Goal: Task Accomplishment & Management: Manage account settings

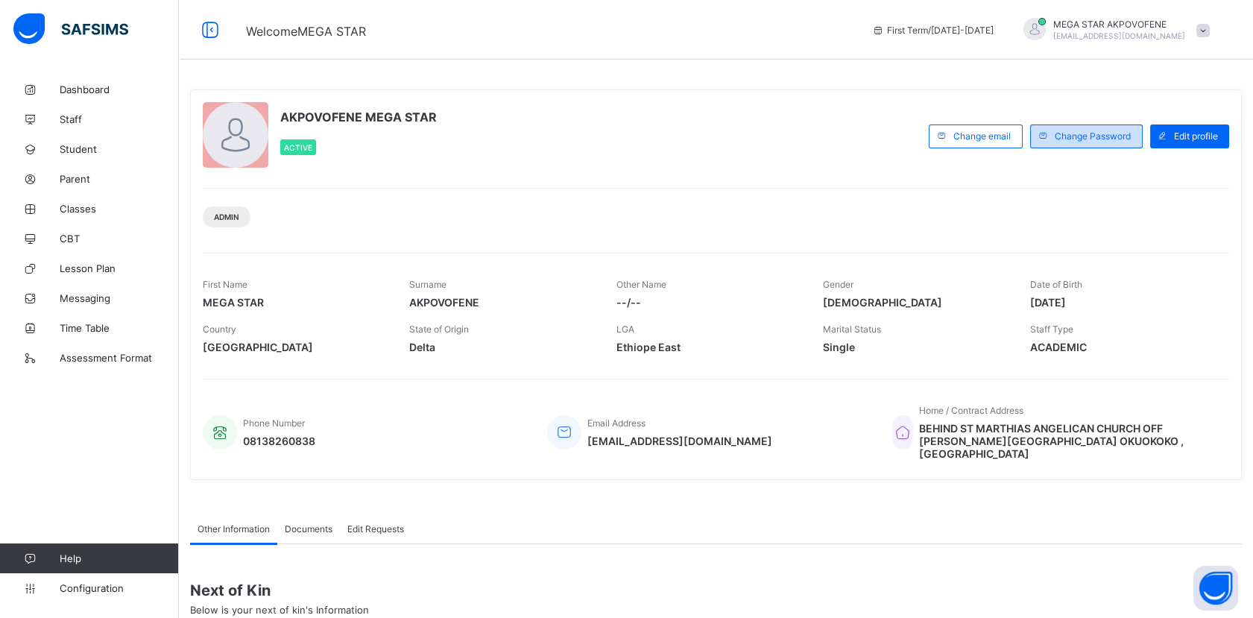
click at [1122, 140] on span "Change Password" at bounding box center [1093, 135] width 76 height 11
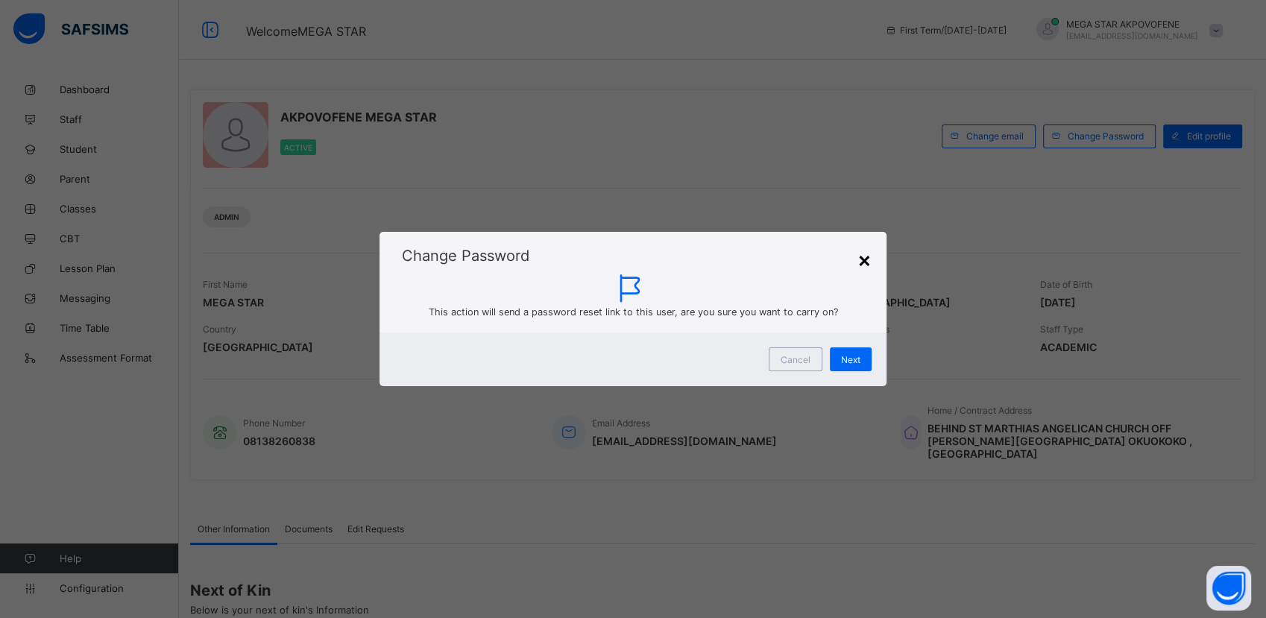
click at [866, 261] on div "×" at bounding box center [864, 259] width 14 height 25
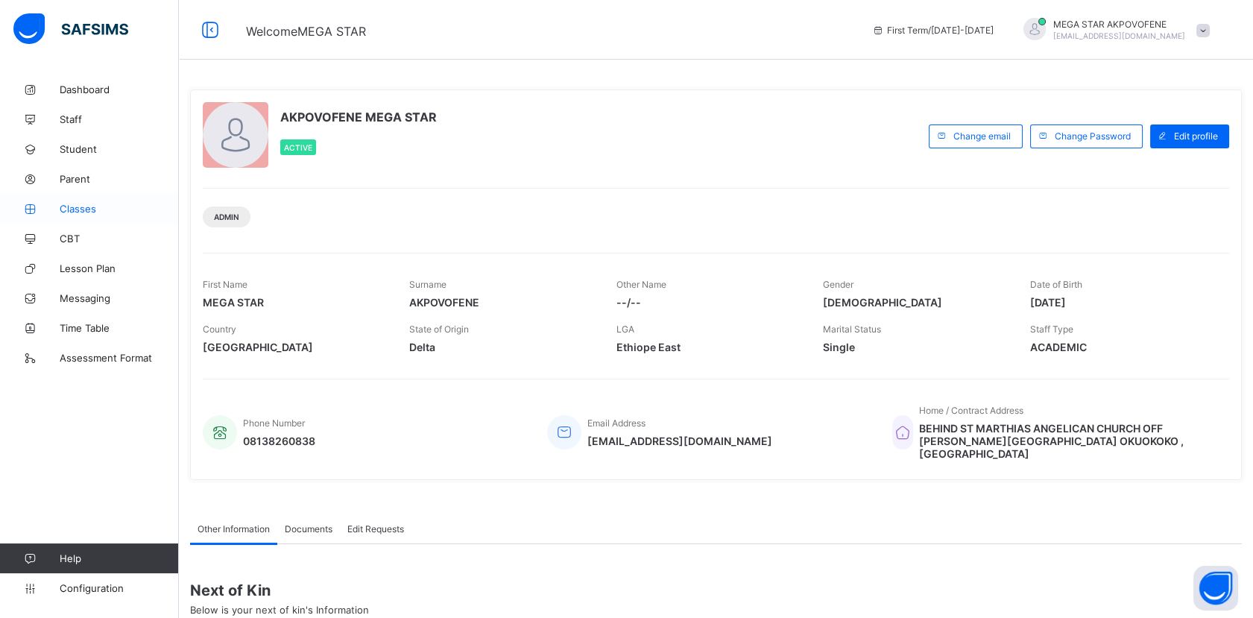
click at [83, 203] on span "Classes" at bounding box center [119, 209] width 119 height 12
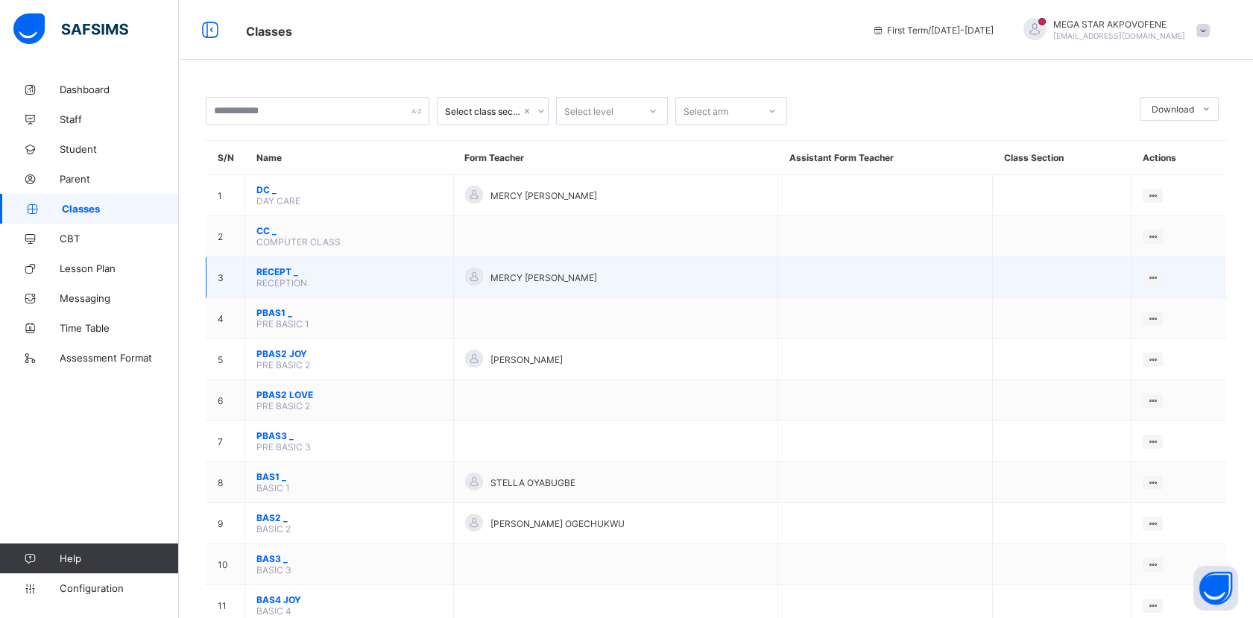
click at [286, 266] on span "RECEPT _" at bounding box center [349, 271] width 186 height 11
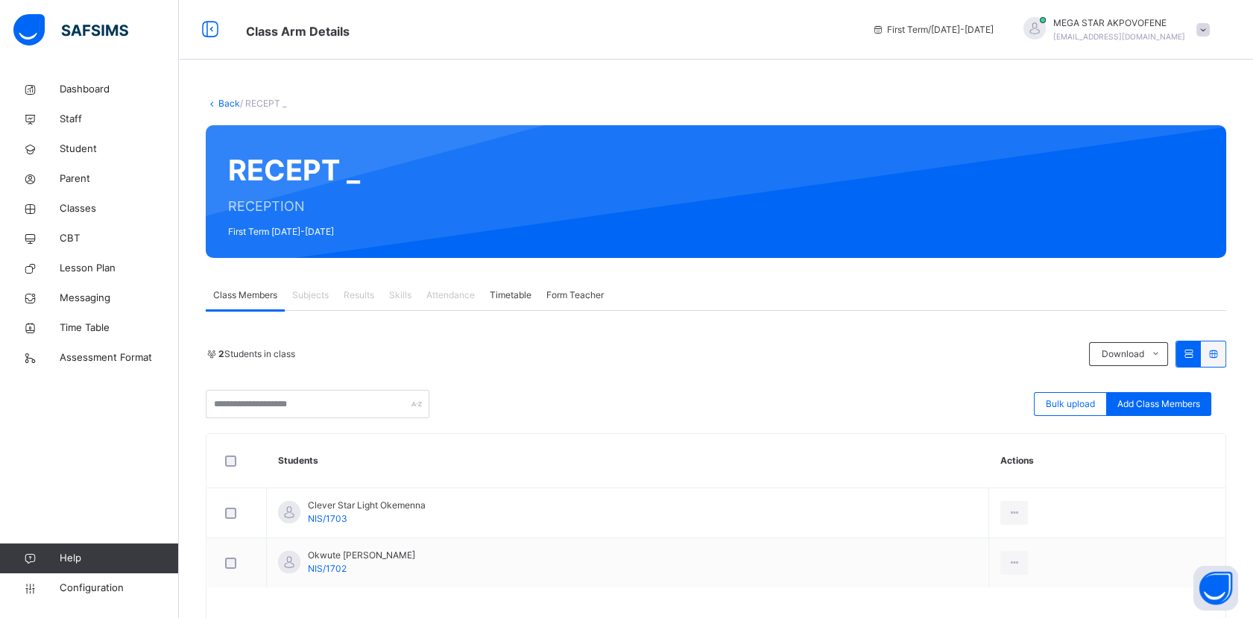
click at [230, 105] on link "Back" at bounding box center [229, 103] width 22 height 11
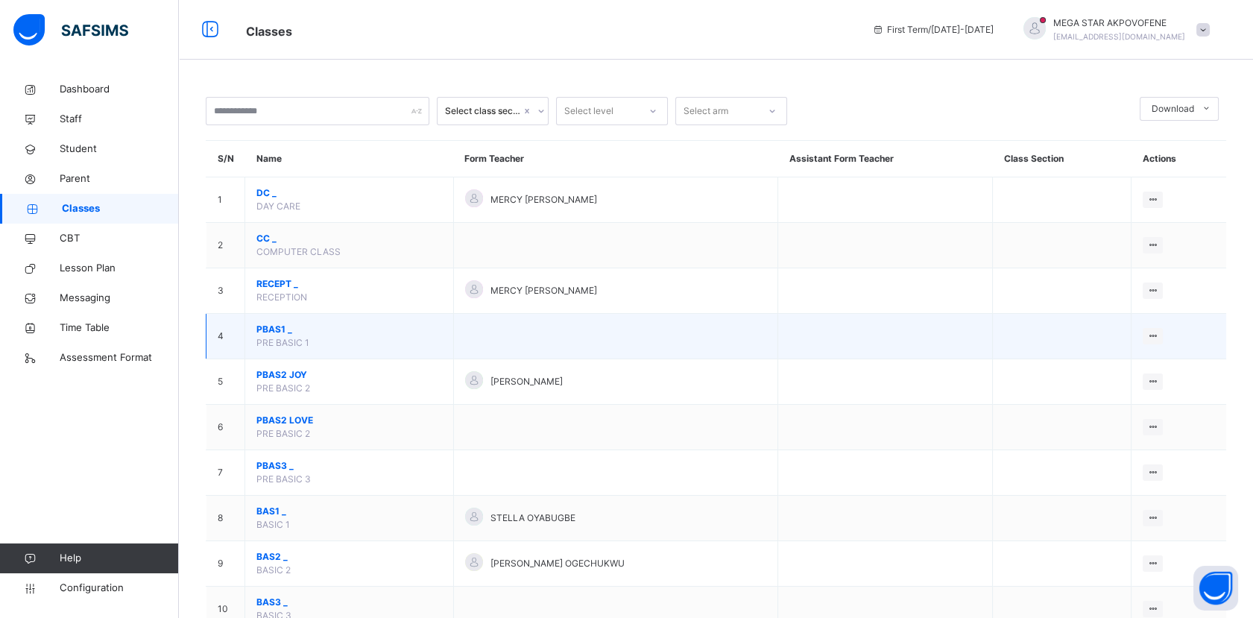
click at [271, 327] on span "PBAS1 _" at bounding box center [349, 329] width 186 height 13
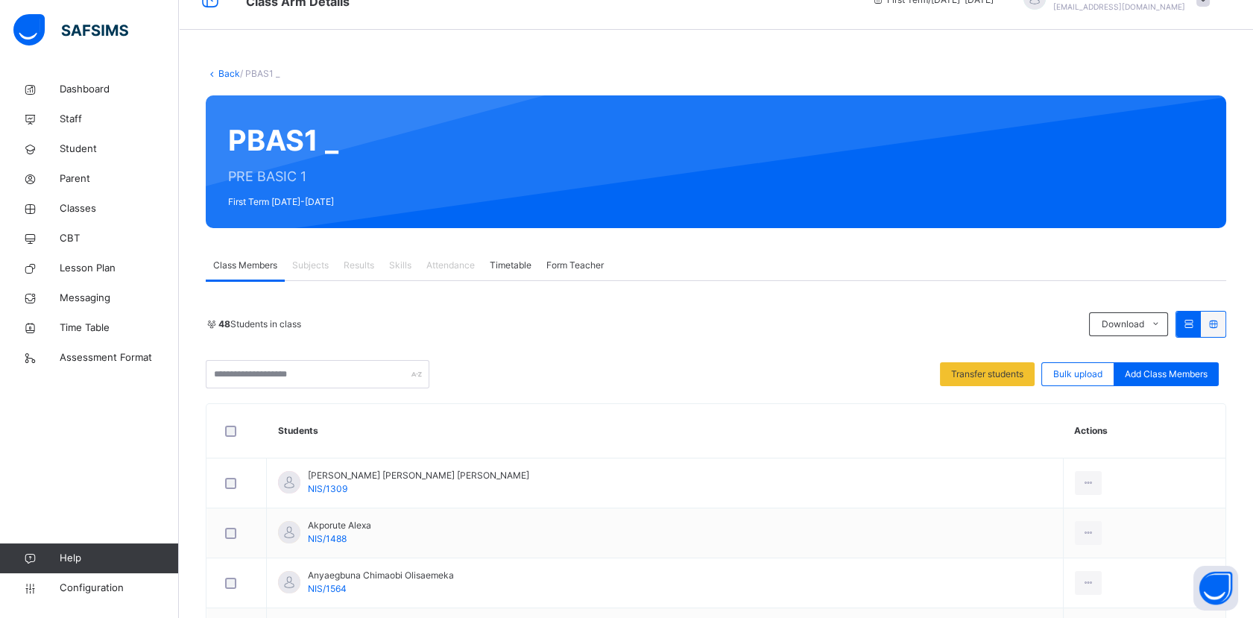
scroll to position [25, 0]
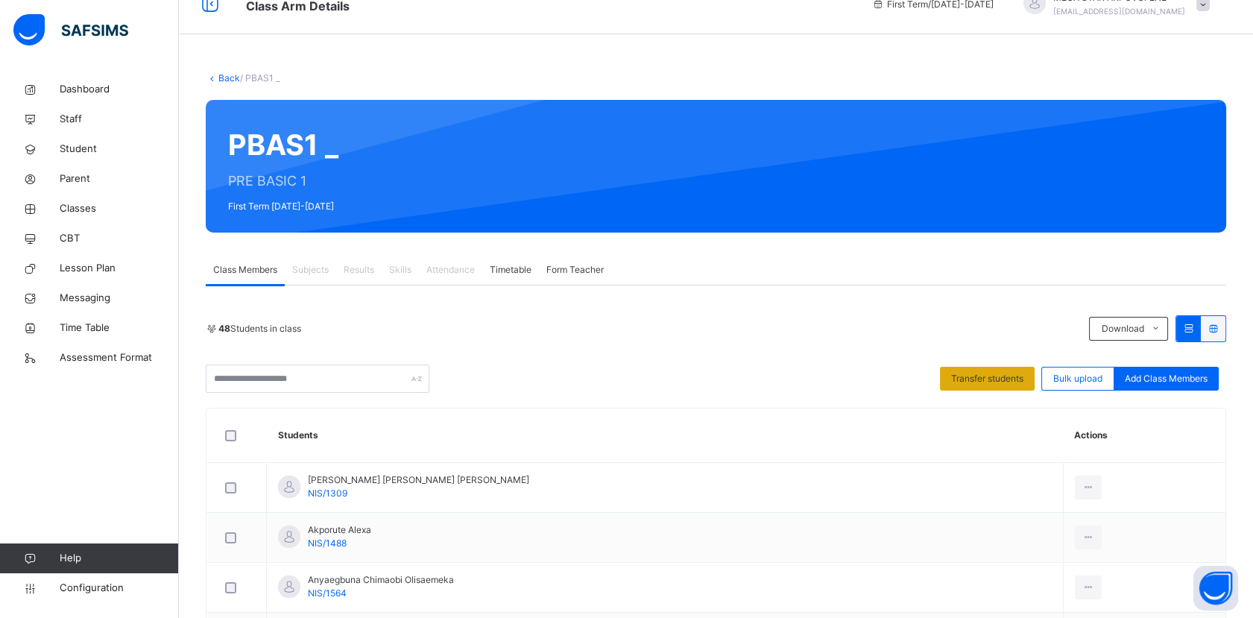
click at [981, 383] on span "Transfer students" at bounding box center [987, 378] width 72 height 13
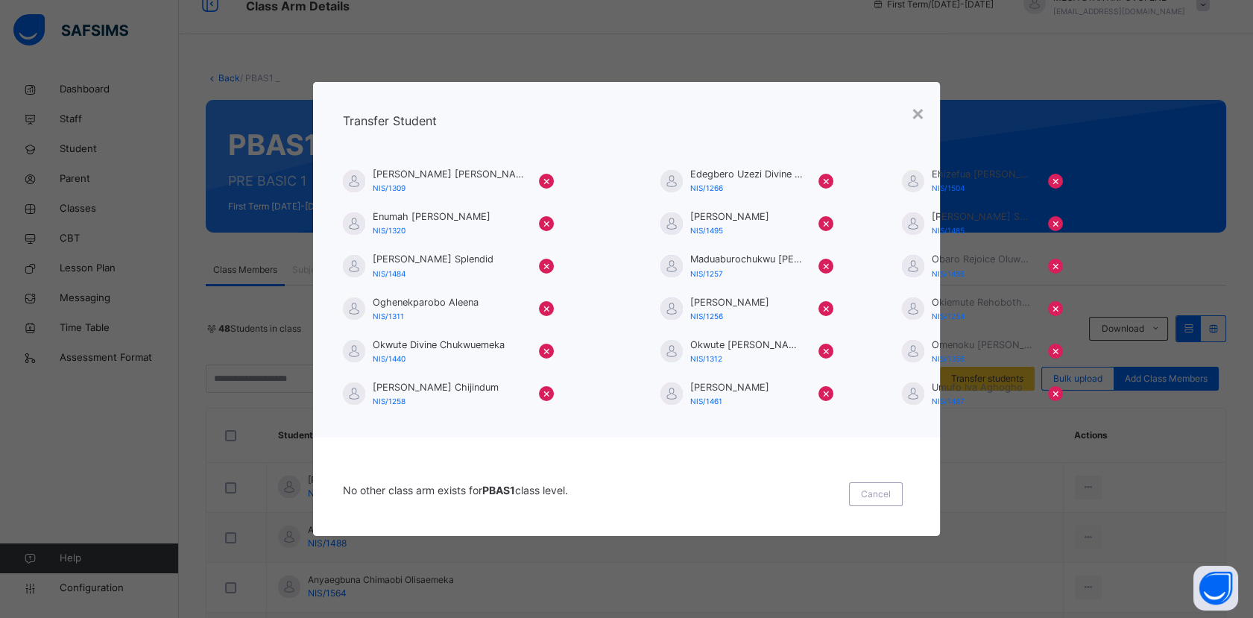
click at [923, 111] on div "×" at bounding box center [918, 112] width 14 height 31
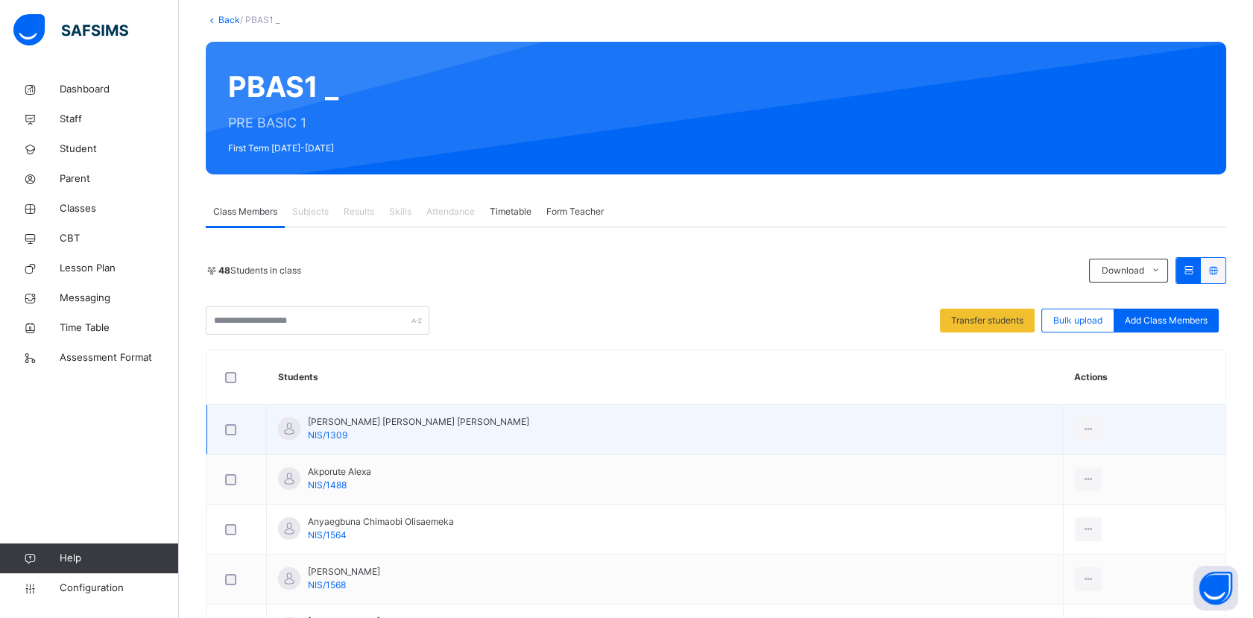
scroll to position [108, 0]
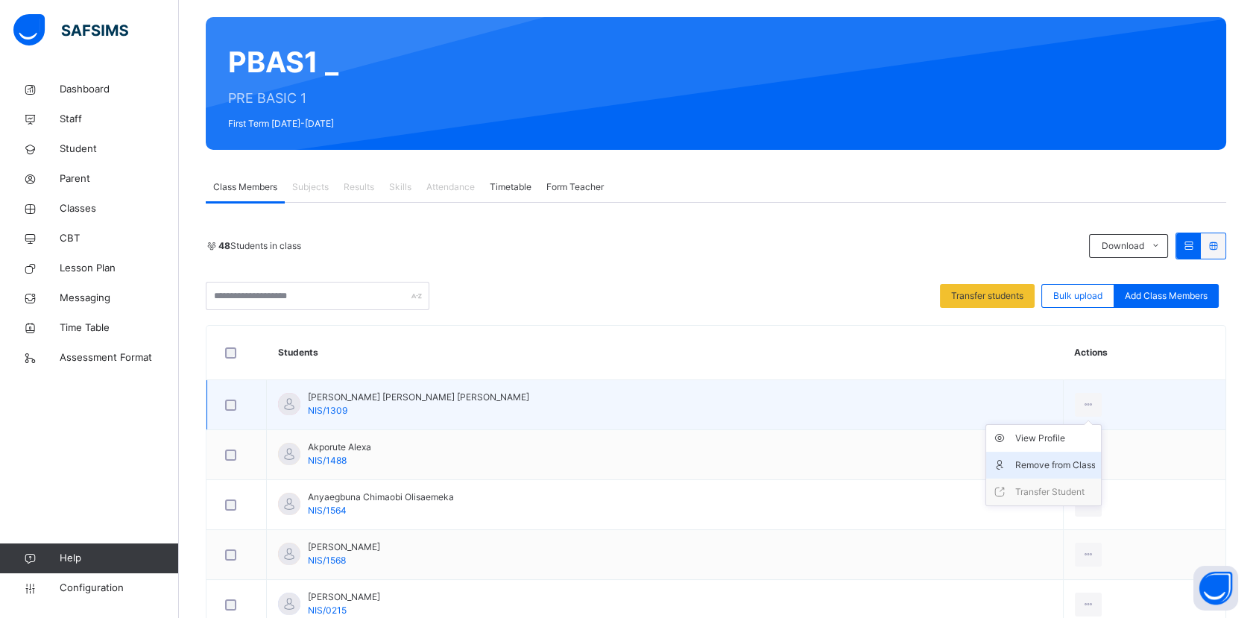
click at [1044, 466] on div "Remove from Class" at bounding box center [1055, 465] width 81 height 15
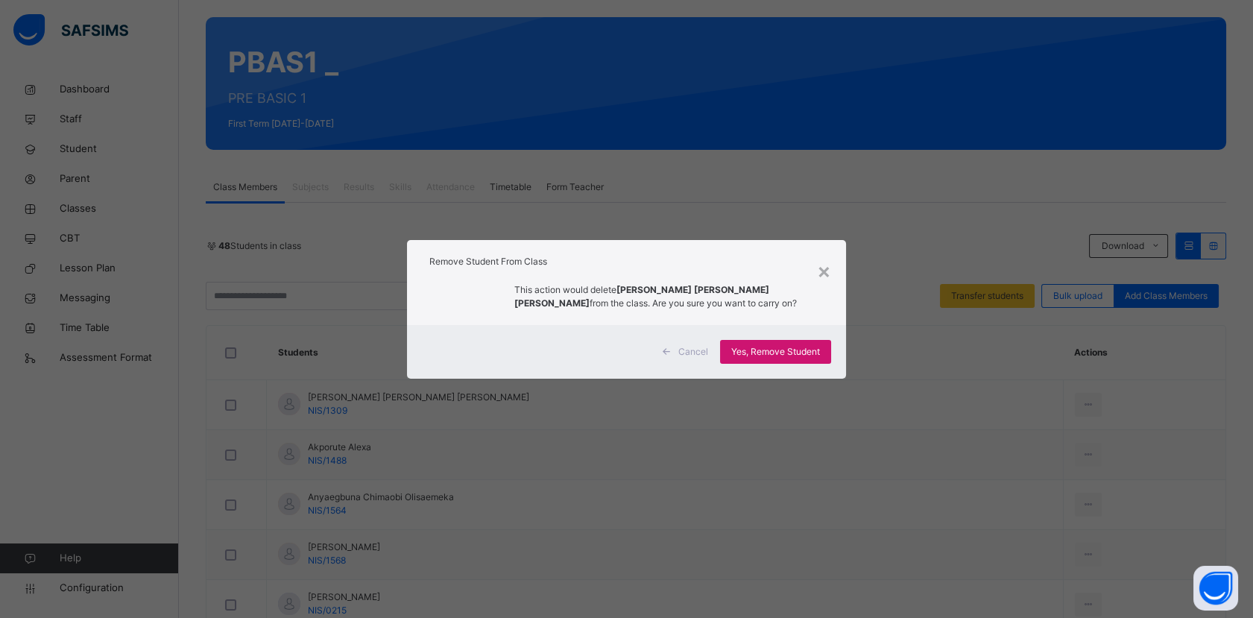
click at [789, 350] on span "Yes, Remove Student" at bounding box center [775, 351] width 89 height 13
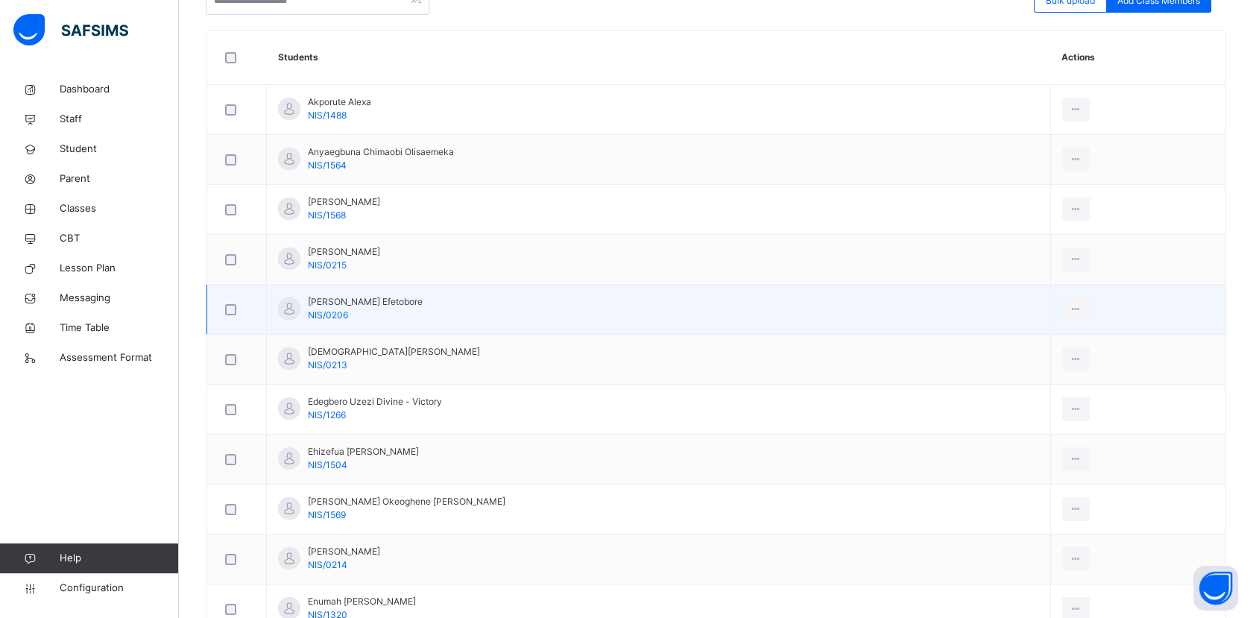
scroll to position [414, 0]
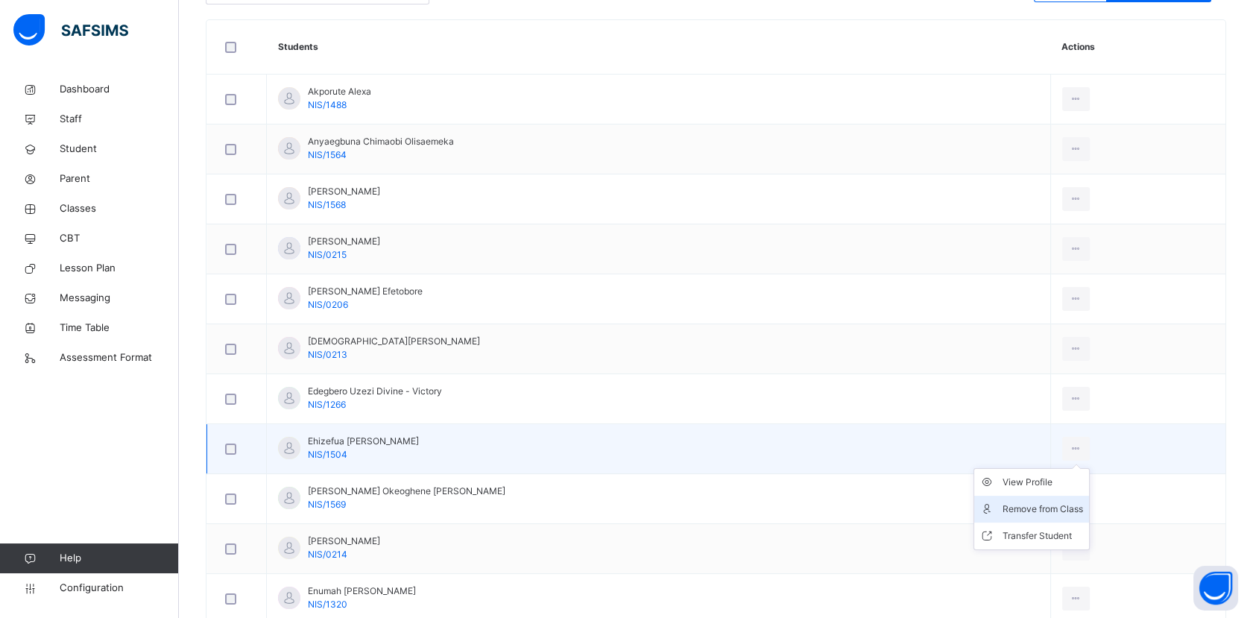
click at [1018, 505] on div "Remove from Class" at bounding box center [1043, 509] width 81 height 15
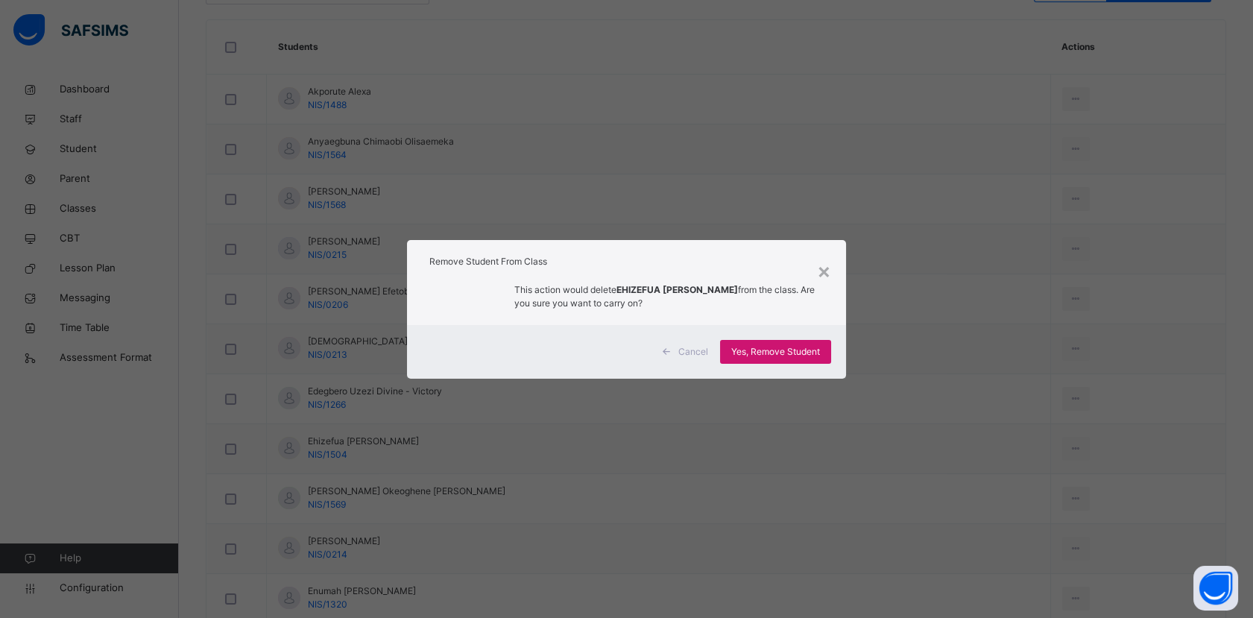
click at [795, 355] on span "Yes, Remove Student" at bounding box center [775, 351] width 89 height 13
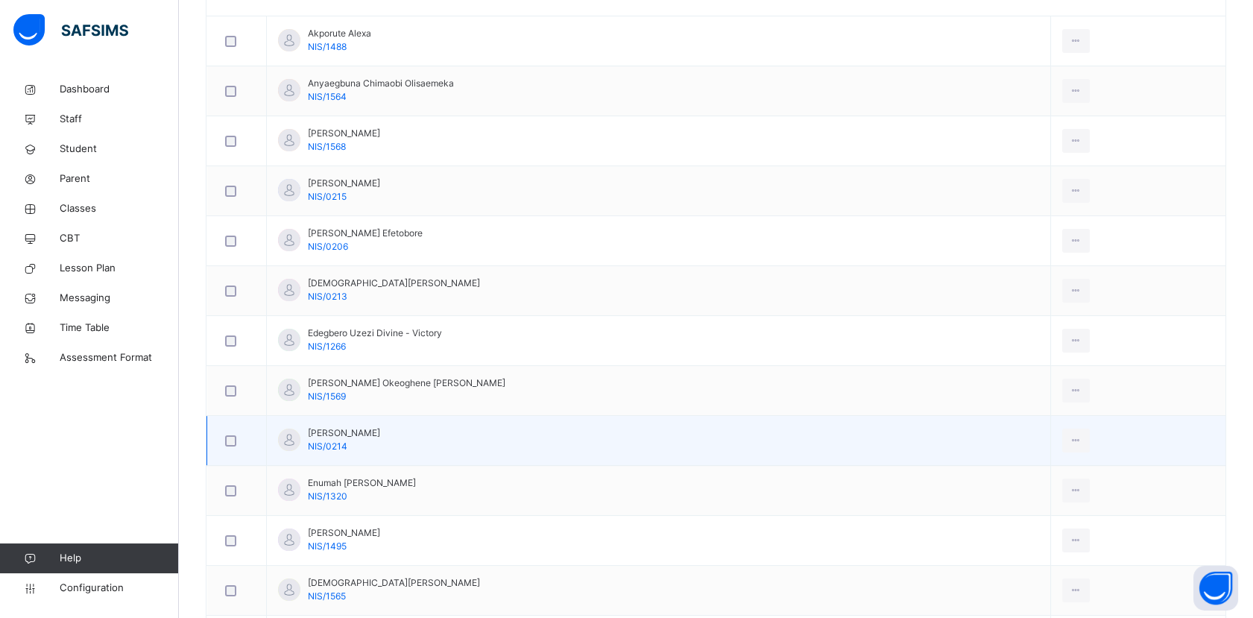
scroll to position [496, 0]
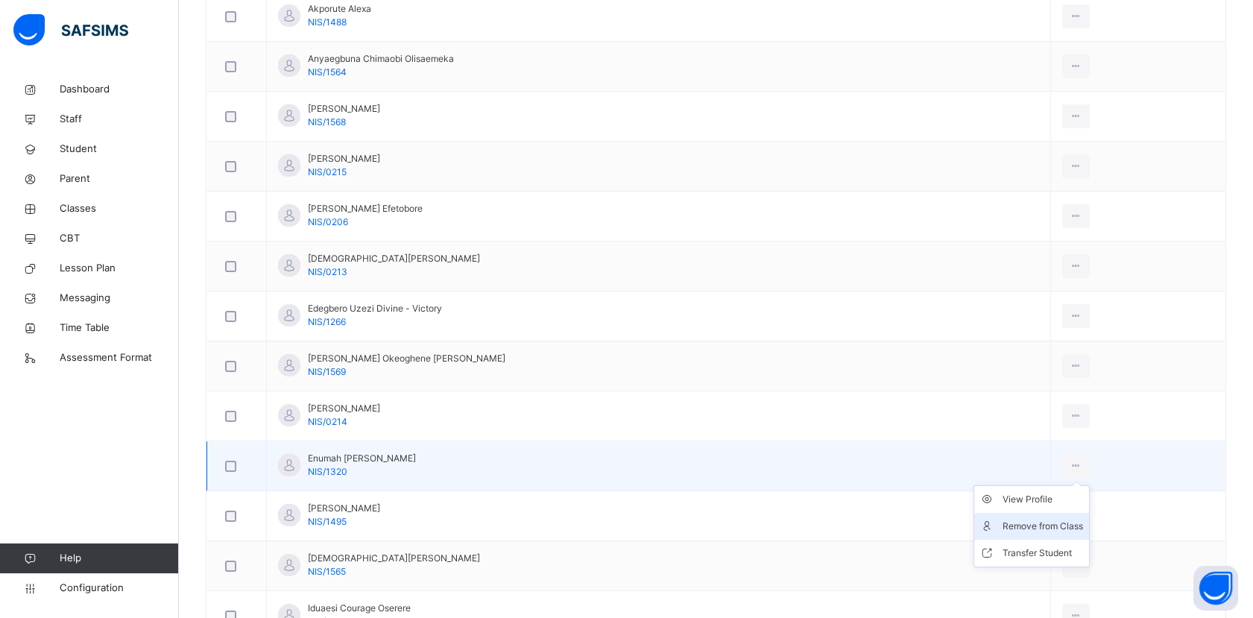
click at [1044, 522] on div "Remove from Class" at bounding box center [1043, 526] width 81 height 15
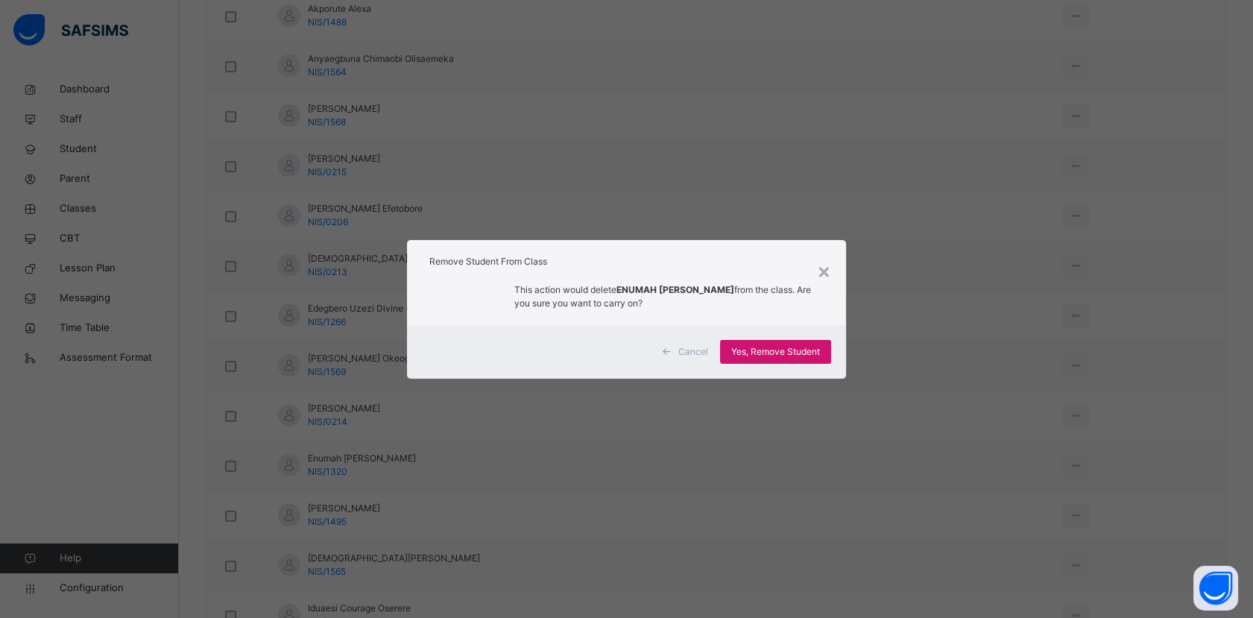
click at [811, 357] on span "Yes, Remove Student" at bounding box center [775, 351] width 89 height 13
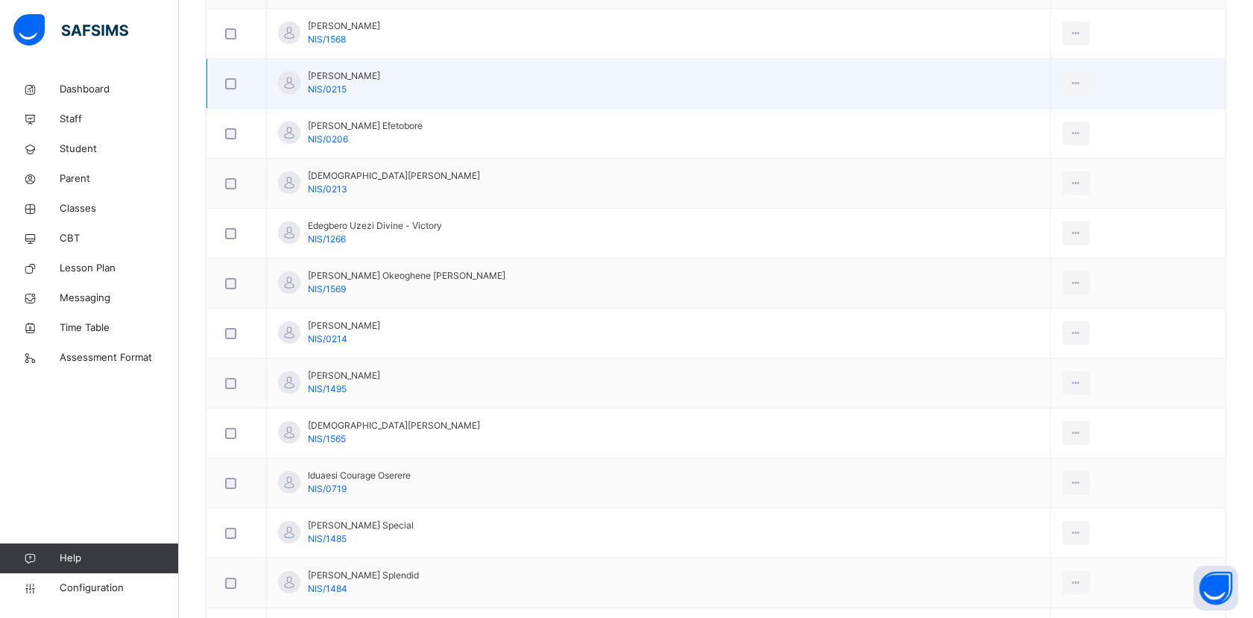
scroll to position [662, 0]
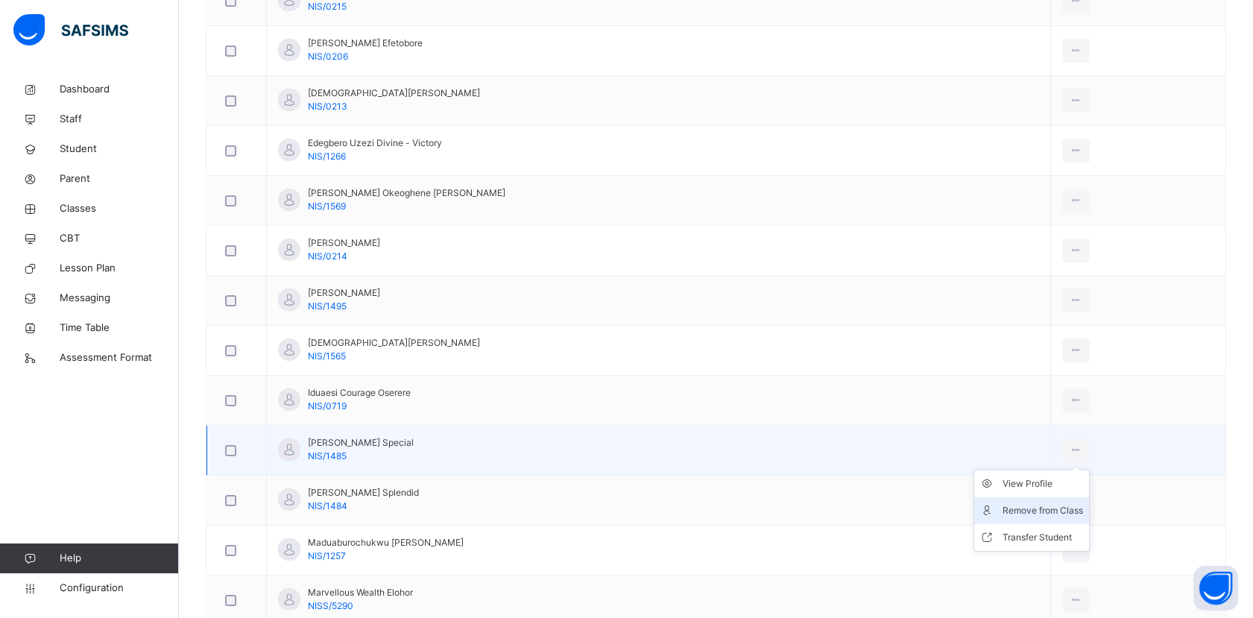
click at [1033, 503] on div "Remove from Class" at bounding box center [1043, 510] width 81 height 15
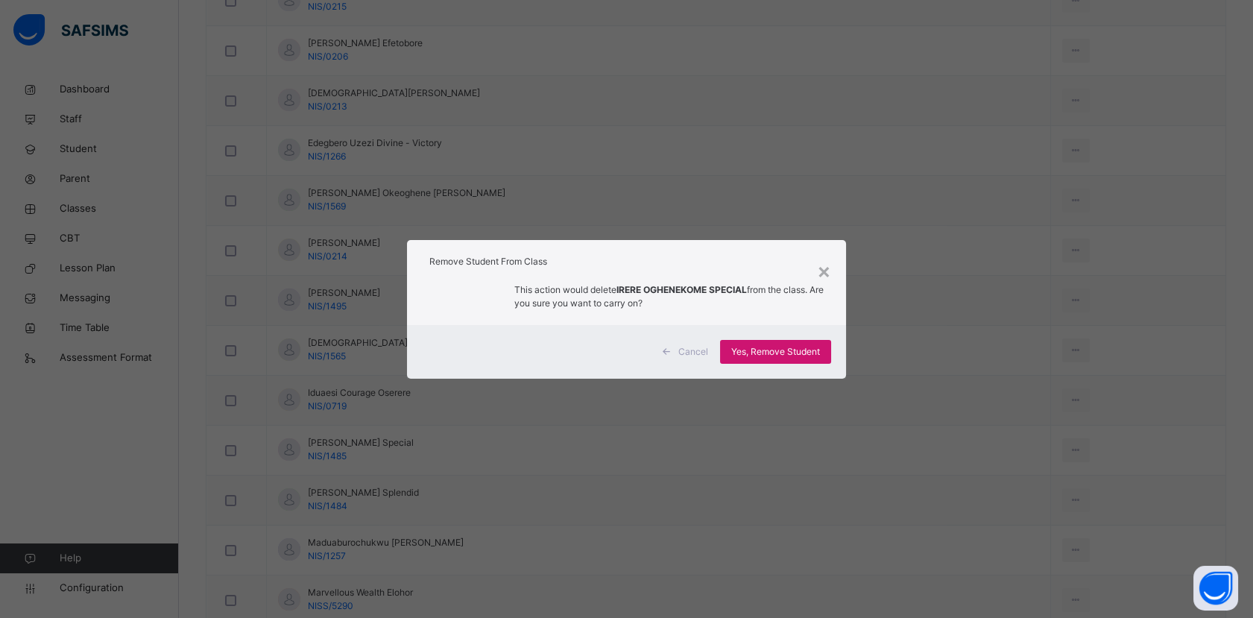
click at [810, 355] on span "Yes, Remove Student" at bounding box center [775, 351] width 89 height 13
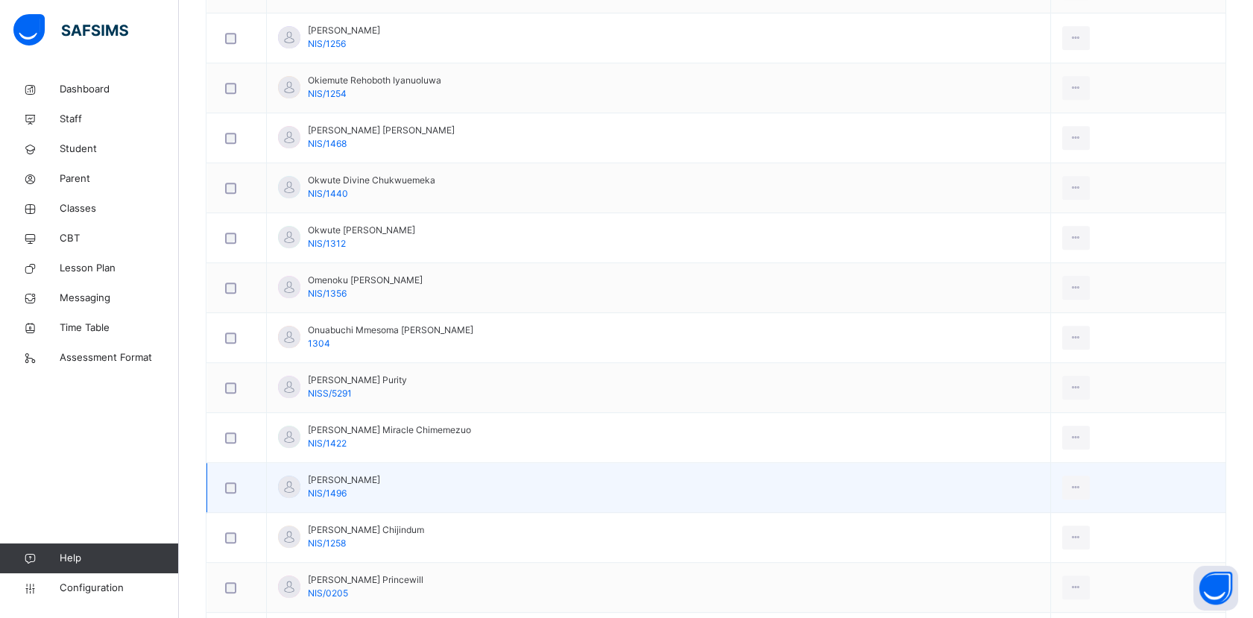
scroll to position [1656, 0]
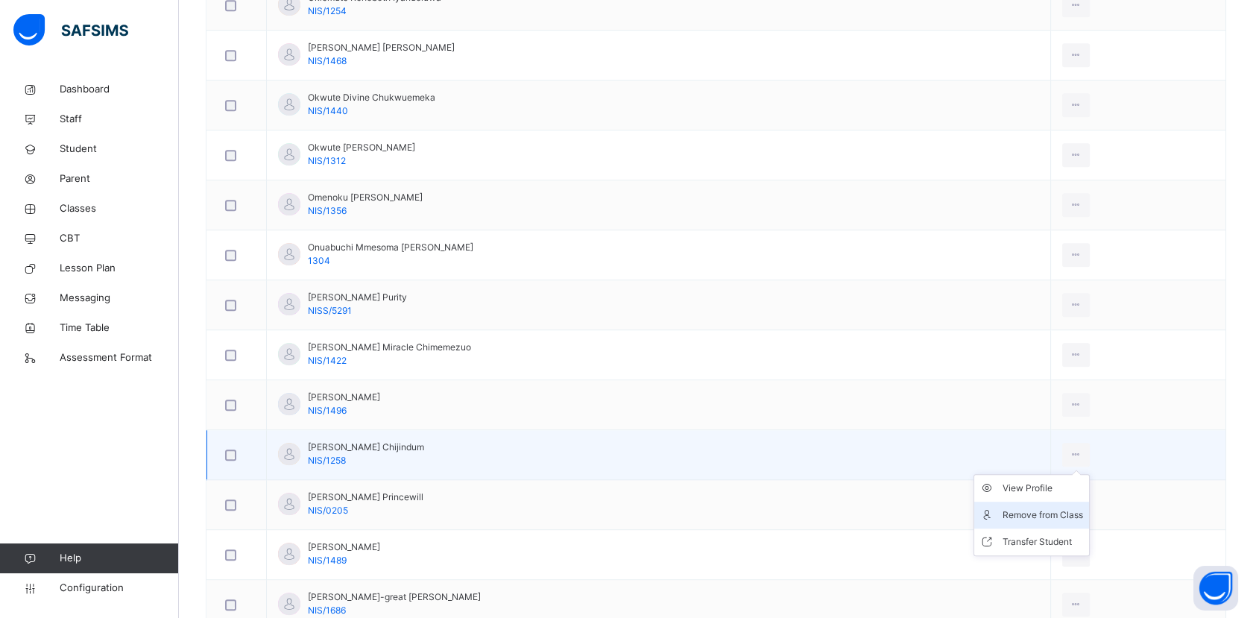
click at [1035, 511] on div "Remove from Class" at bounding box center [1043, 515] width 81 height 15
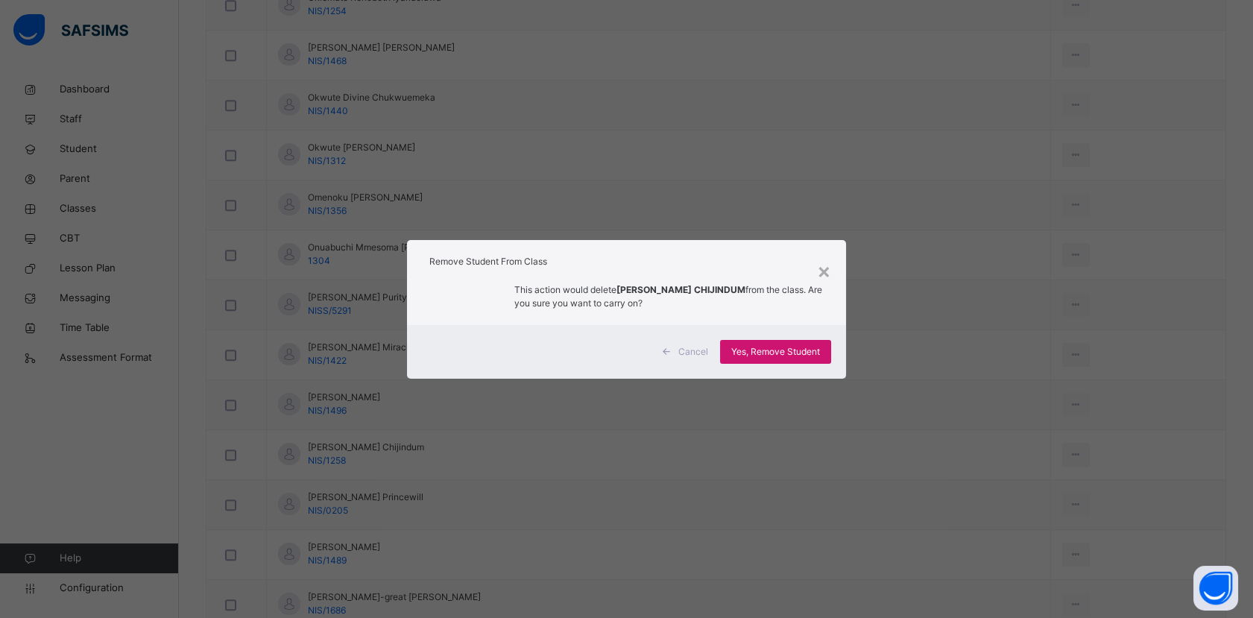
click at [801, 347] on span "Yes, Remove Student" at bounding box center [775, 351] width 89 height 13
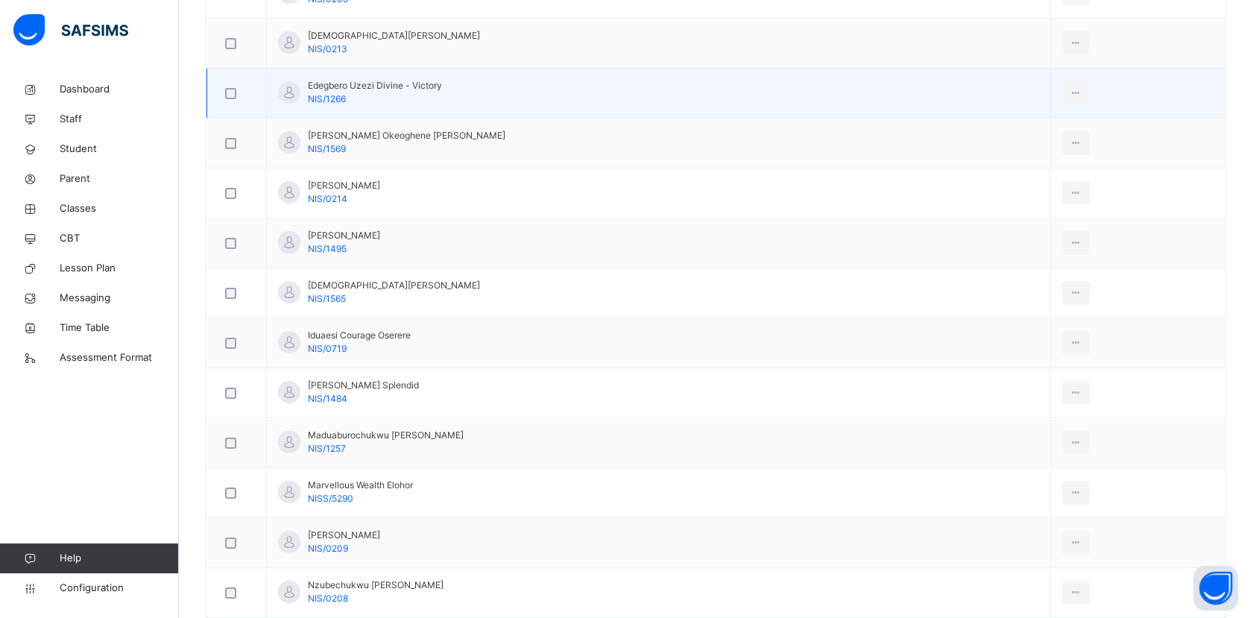
scroll to position [745, 0]
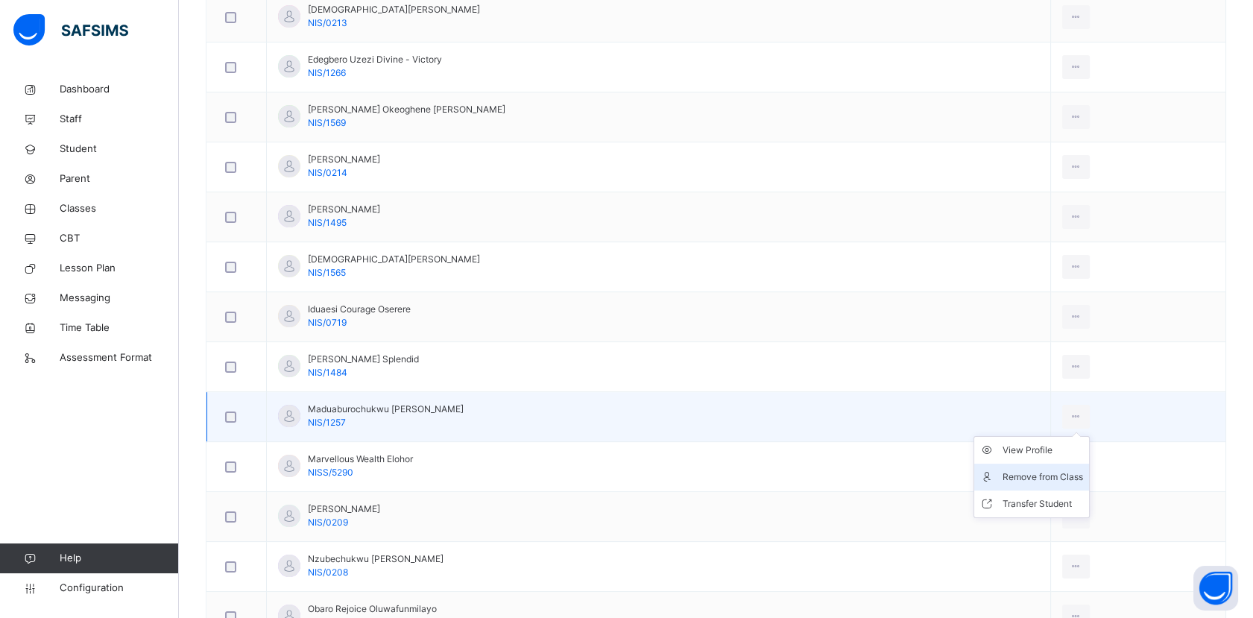
click at [1023, 476] on div "Remove from Class" at bounding box center [1043, 477] width 81 height 15
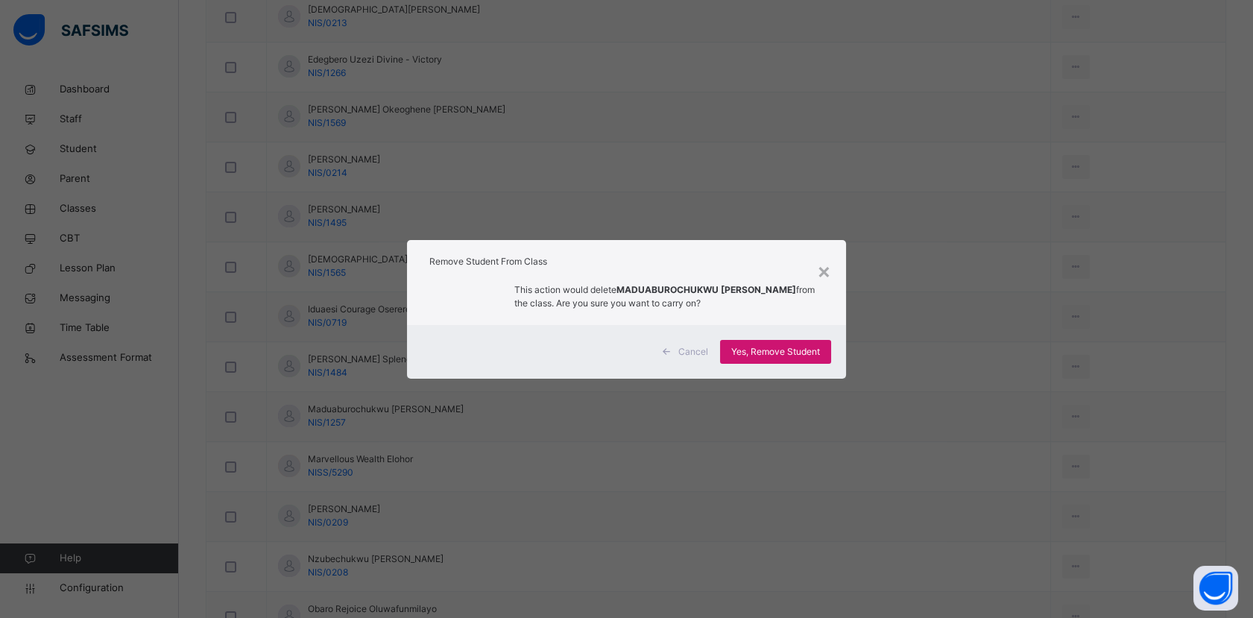
click at [798, 352] on span "Yes, Remove Student" at bounding box center [775, 351] width 89 height 13
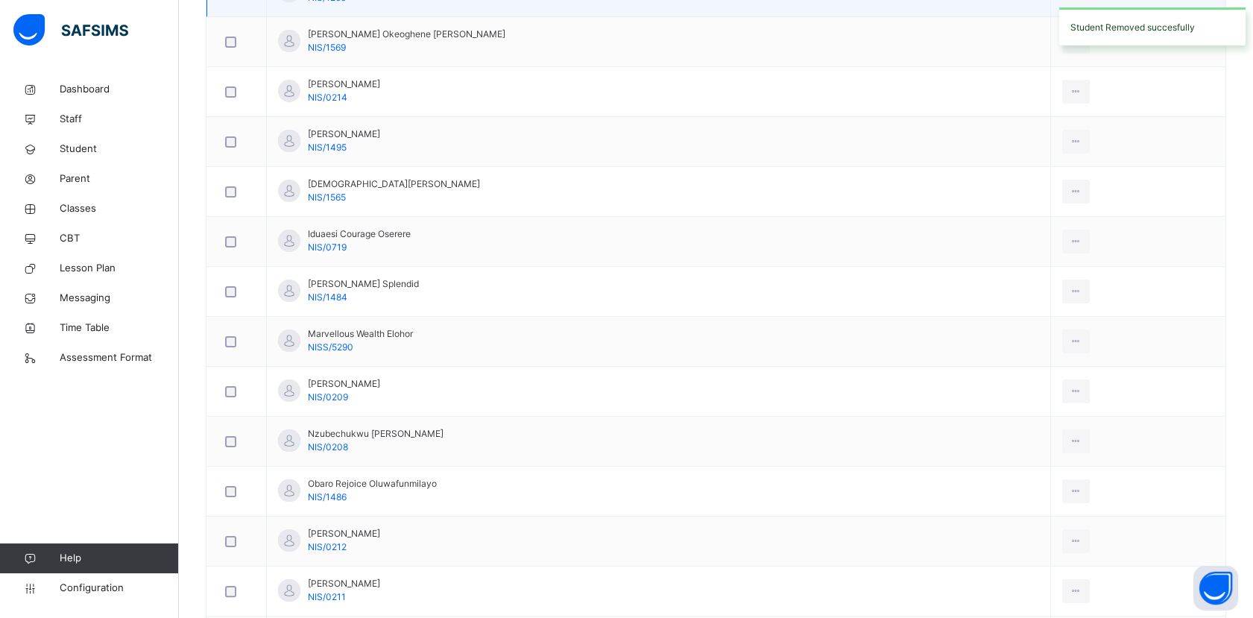
scroll to position [994, 0]
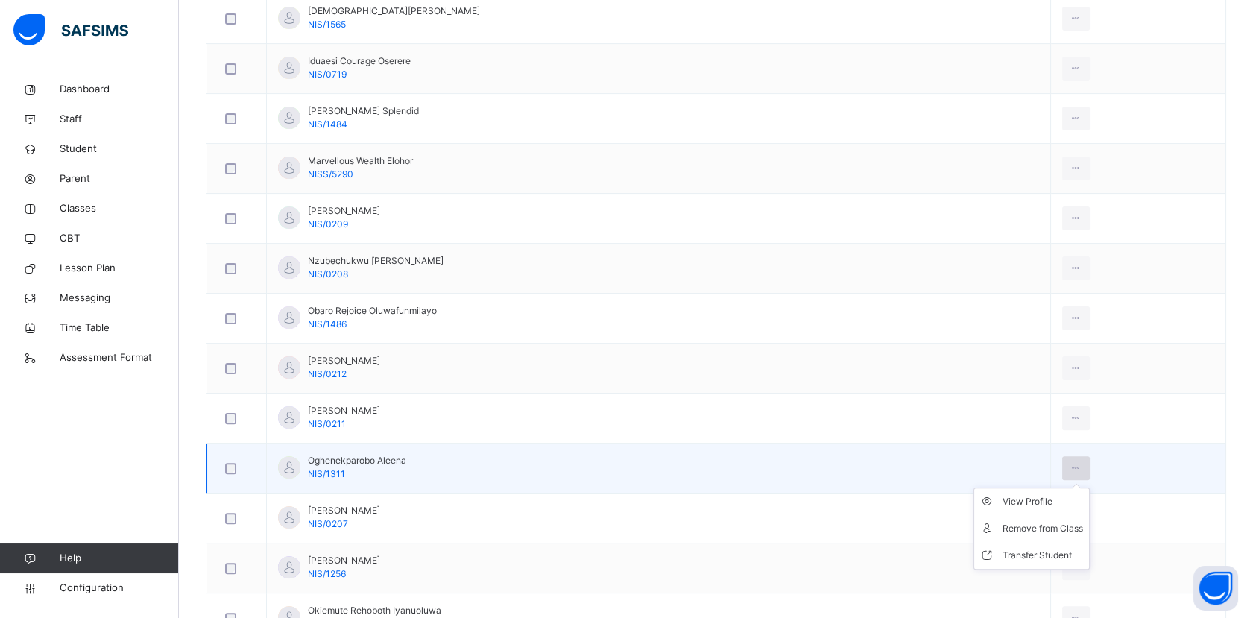
click at [1070, 464] on icon at bounding box center [1076, 467] width 13 height 13
click at [1029, 526] on div "Remove from Class" at bounding box center [1043, 528] width 81 height 15
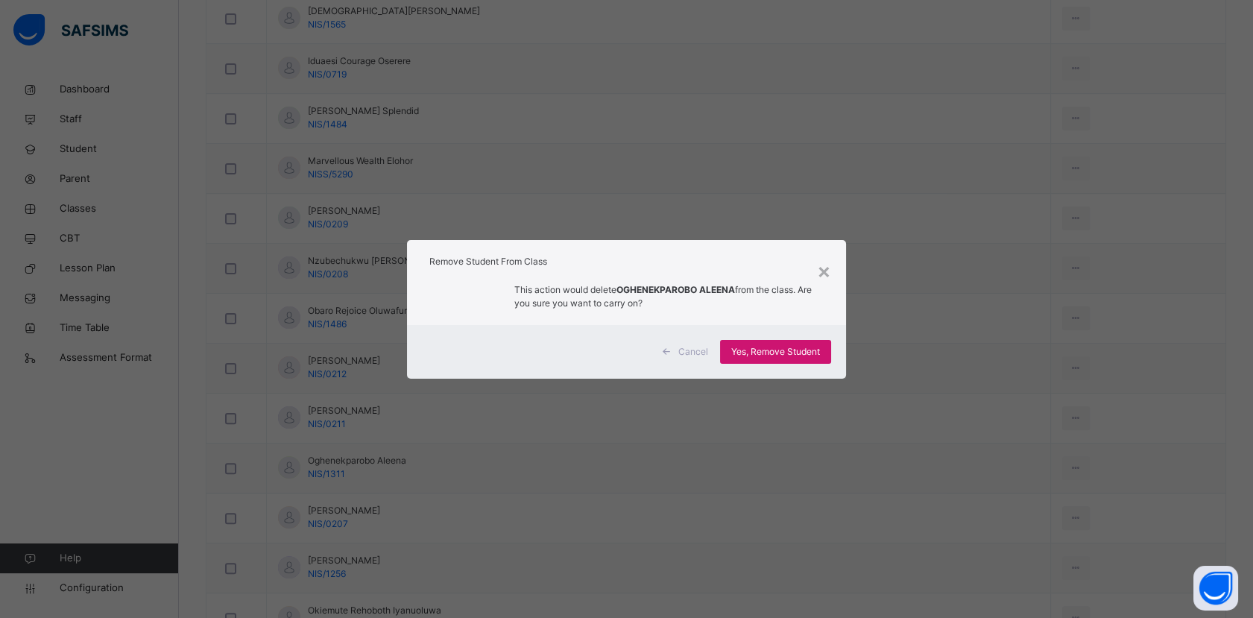
click at [812, 356] on span "Yes, Remove Student" at bounding box center [775, 351] width 89 height 13
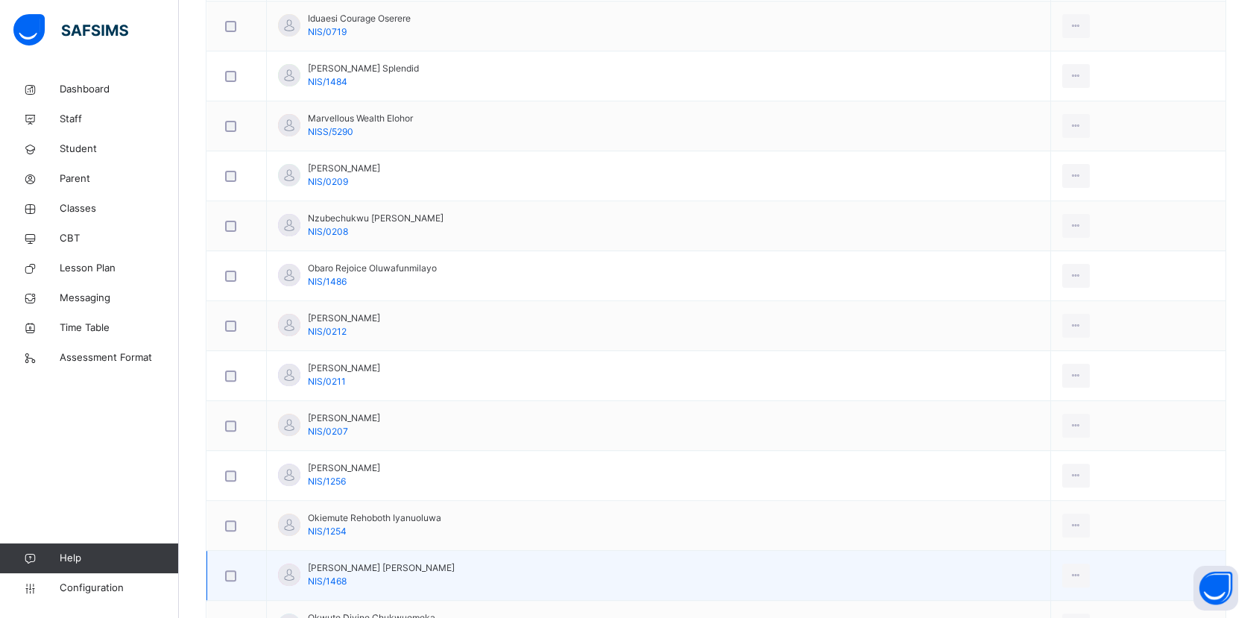
scroll to position [1076, 0]
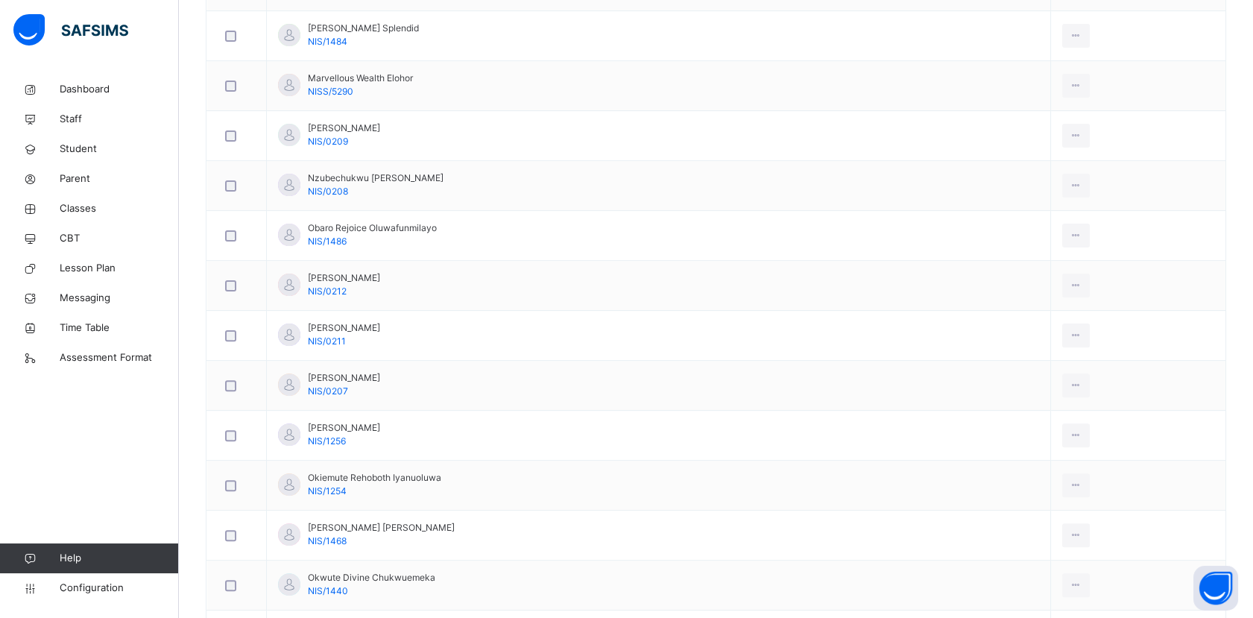
click at [0, 0] on div "Remove from Class" at bounding box center [0, 0] width 0 height 0
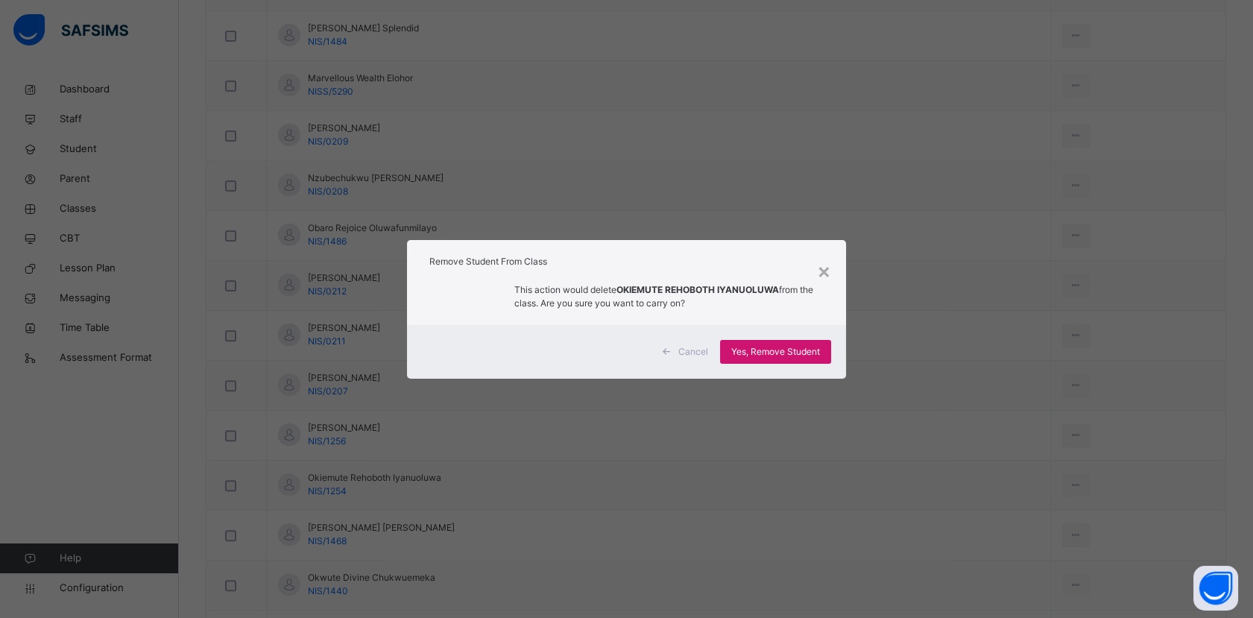
click at [802, 349] on span "Yes, Remove Student" at bounding box center [775, 351] width 89 height 13
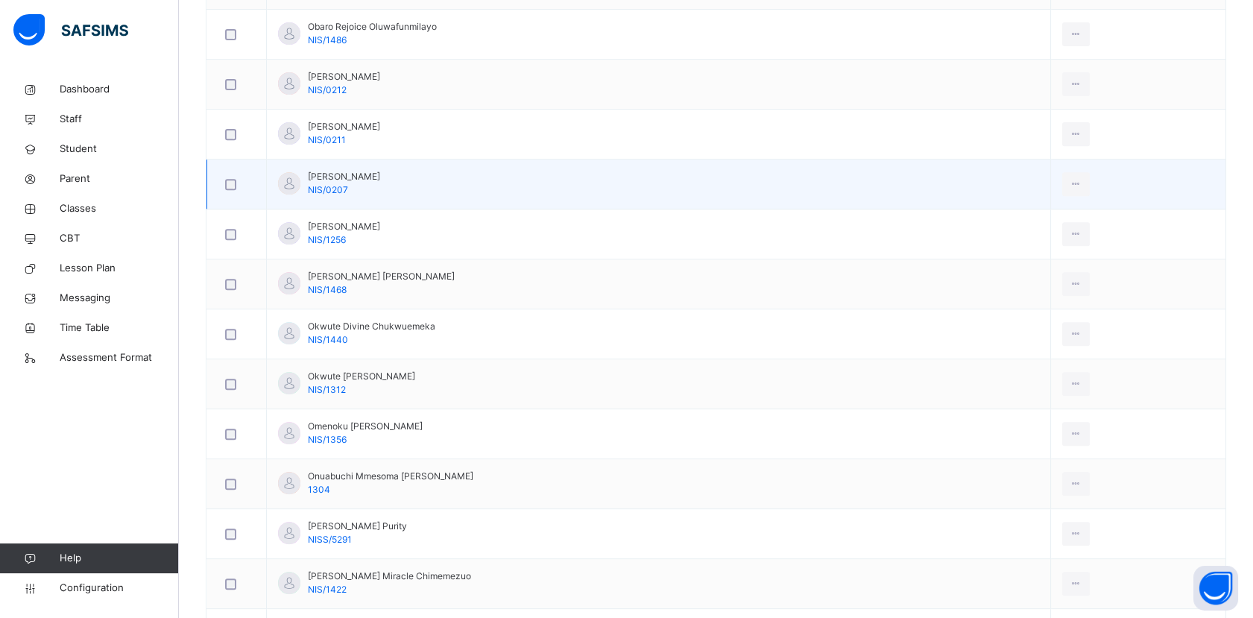
scroll to position [1325, 0]
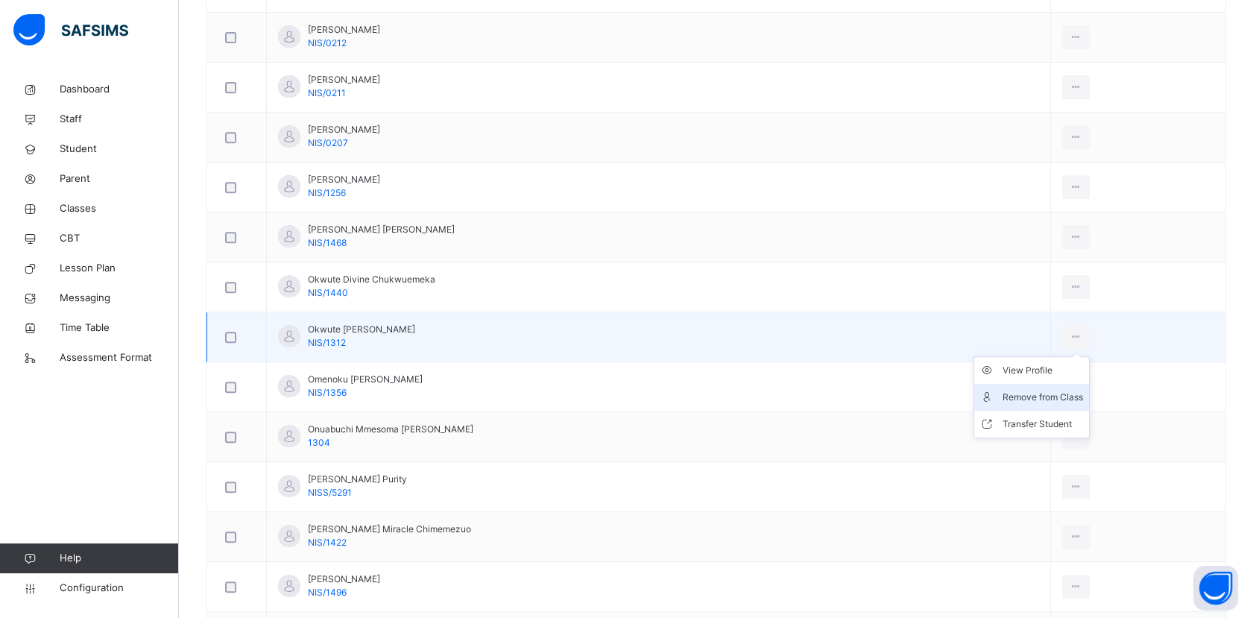
click at [1038, 391] on div "Remove from Class" at bounding box center [1043, 397] width 81 height 15
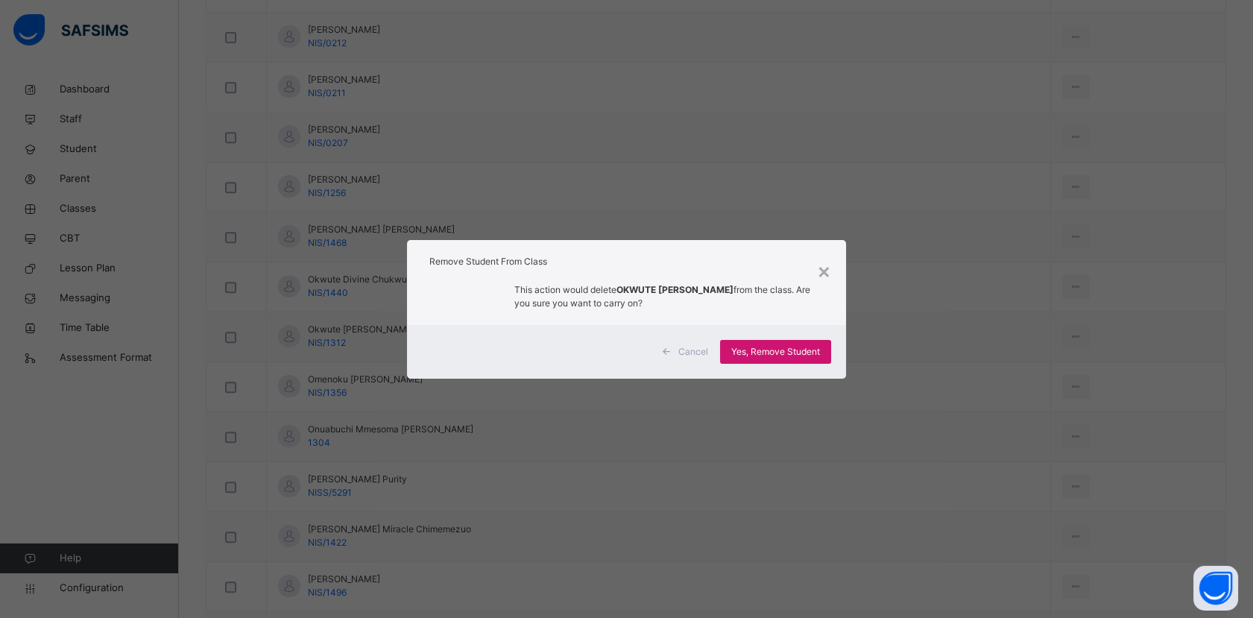
click at [808, 347] on span "Yes, Remove Student" at bounding box center [775, 351] width 89 height 13
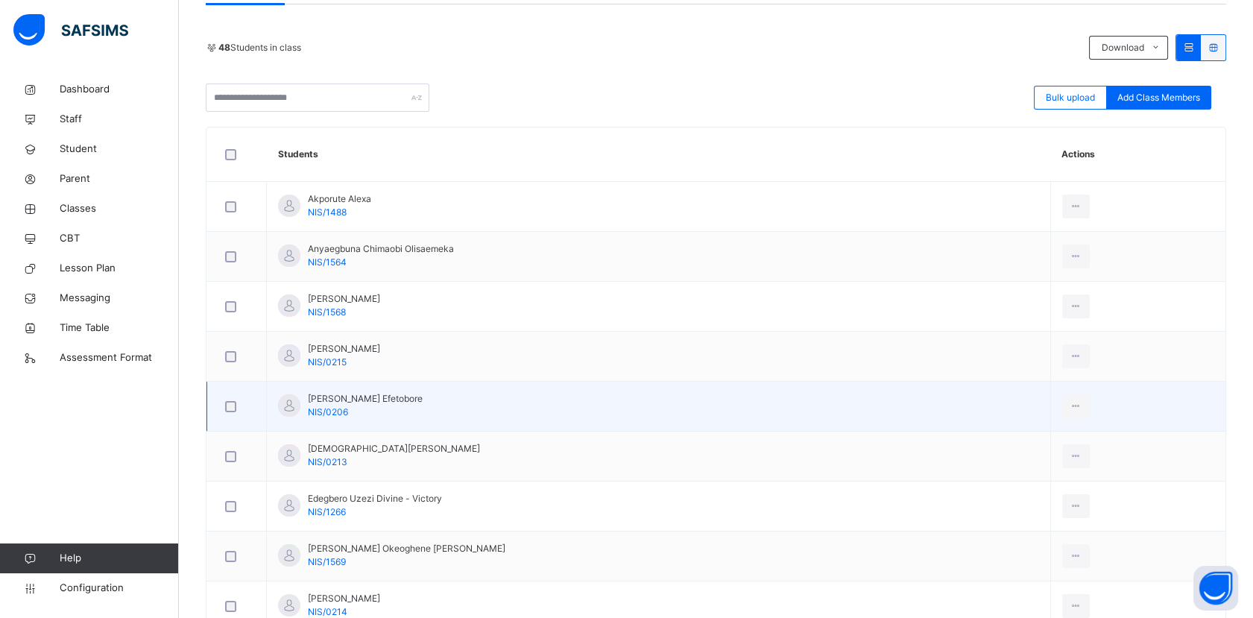
scroll to position [331, 0]
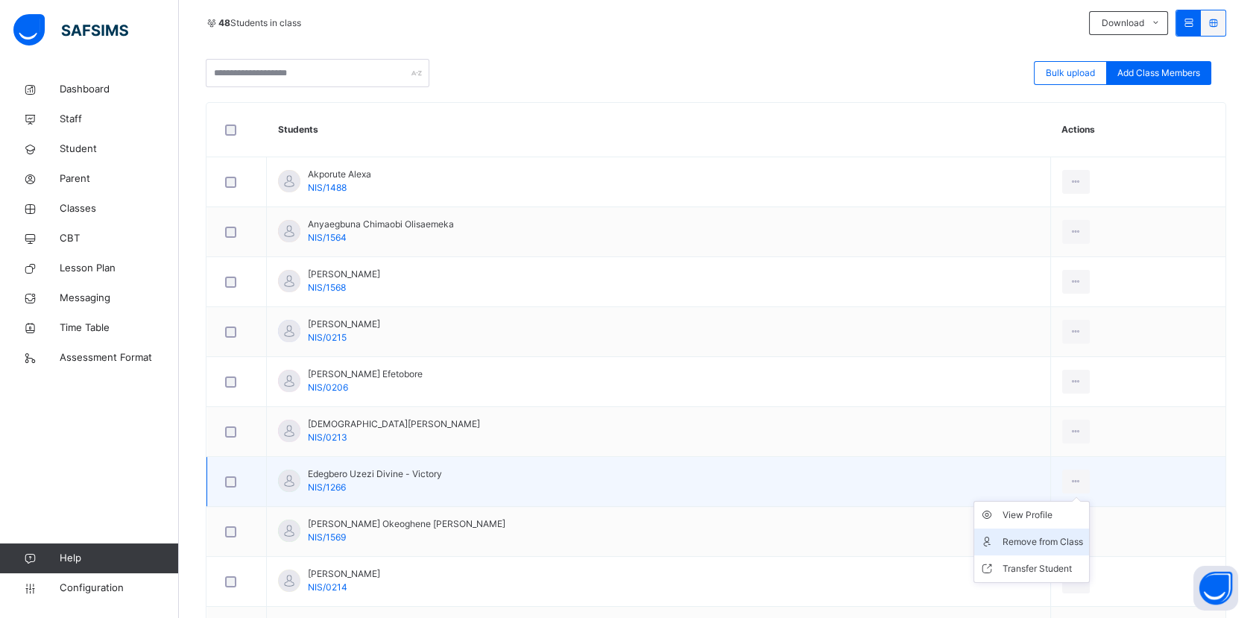
click at [1041, 545] on div "Remove from Class" at bounding box center [1043, 541] width 81 height 15
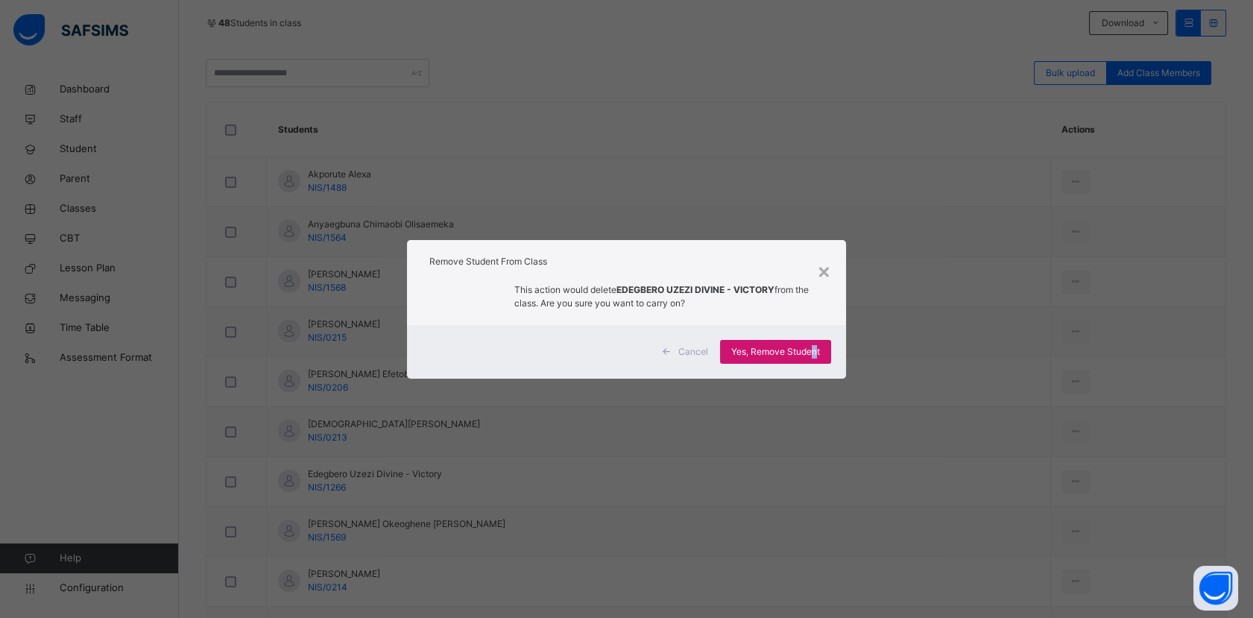
click at [816, 360] on div "Yes, Remove Student" at bounding box center [775, 352] width 111 height 24
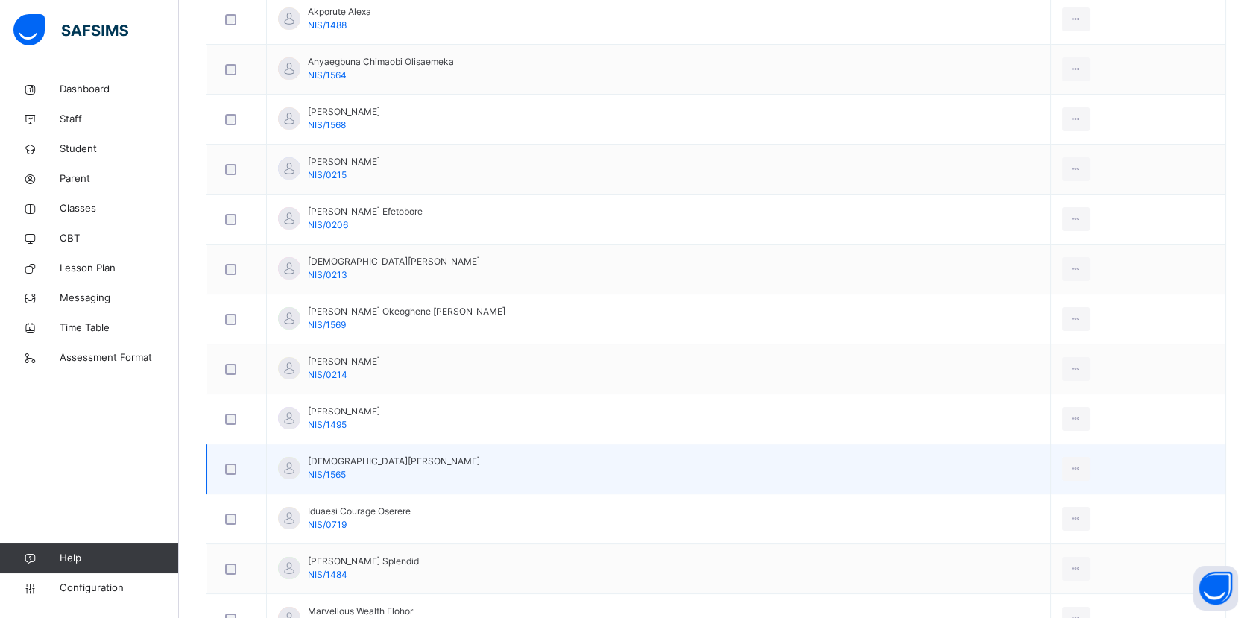
scroll to position [496, 0]
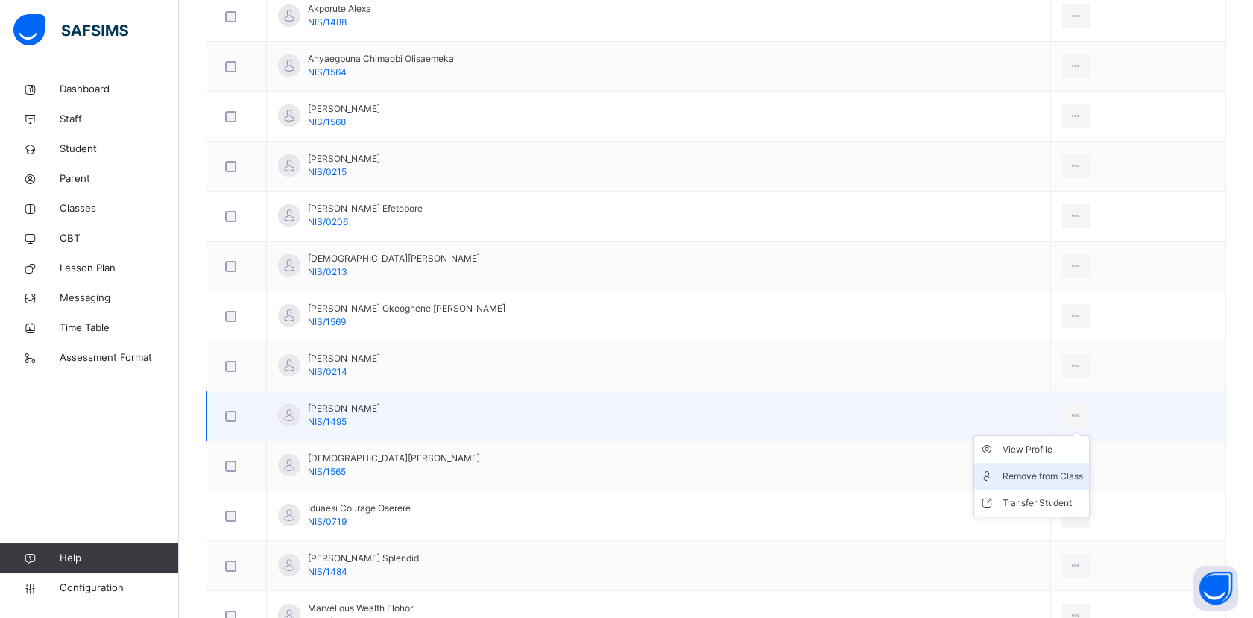
click at [1038, 478] on div "Remove from Class" at bounding box center [1043, 476] width 81 height 15
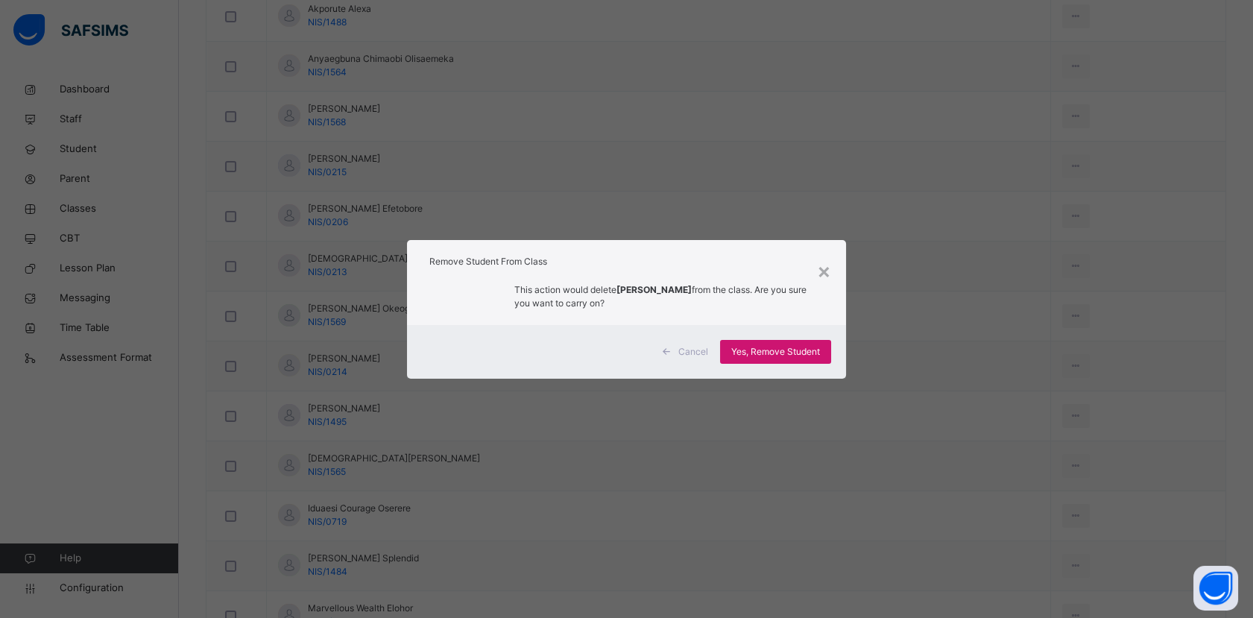
click at [817, 362] on div "Yes, Remove Student" at bounding box center [775, 352] width 111 height 24
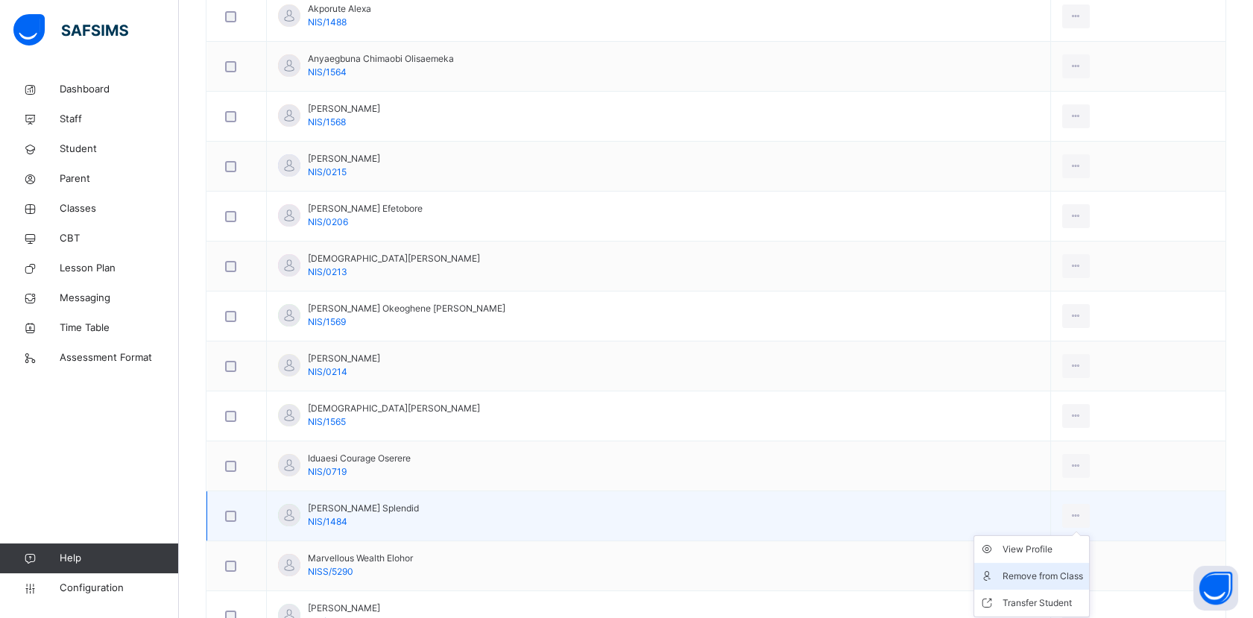
click at [1038, 570] on div "Remove from Class" at bounding box center [1043, 576] width 81 height 15
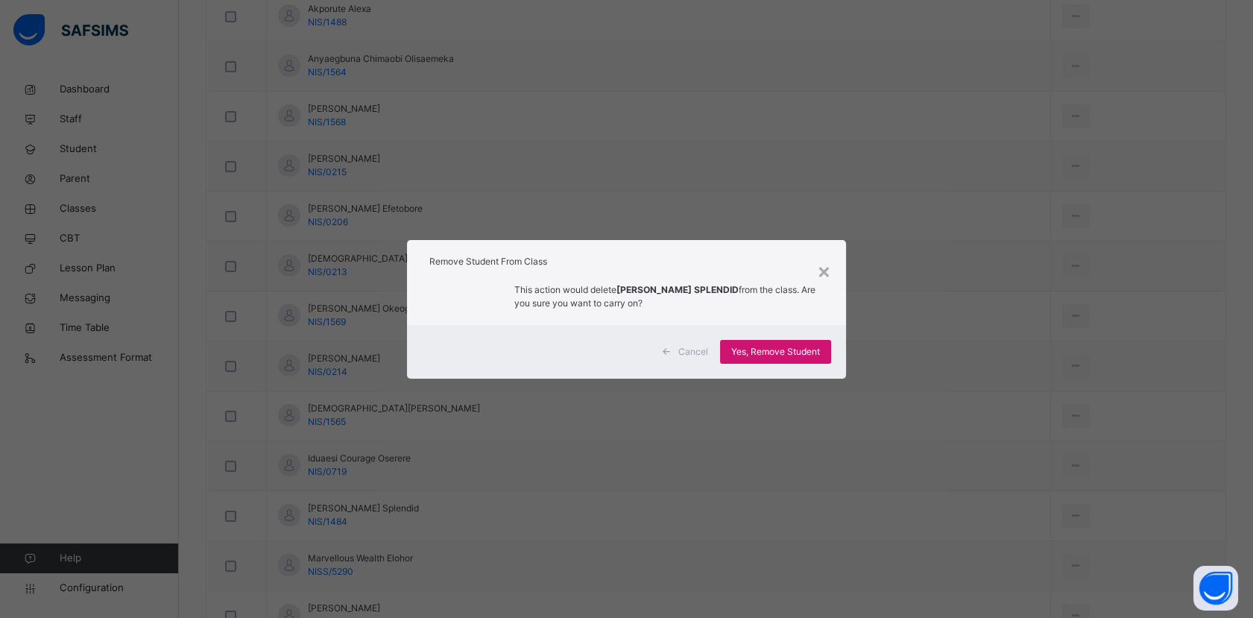
click at [804, 360] on div "Yes, Remove Student" at bounding box center [775, 352] width 111 height 24
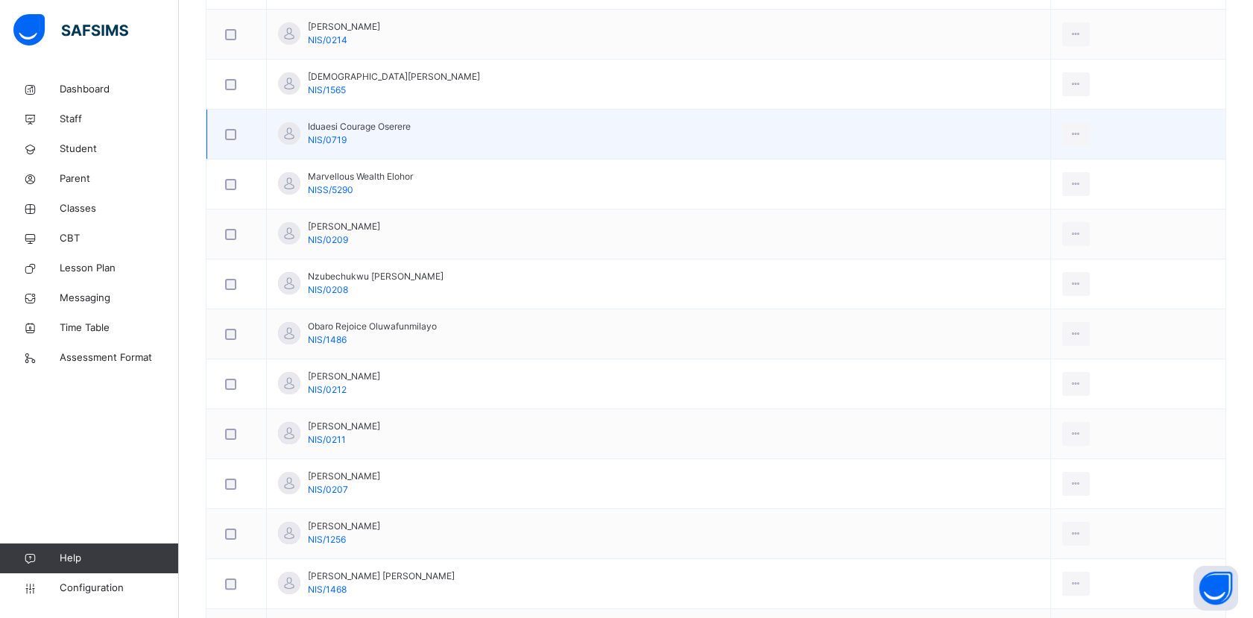
scroll to position [911, 0]
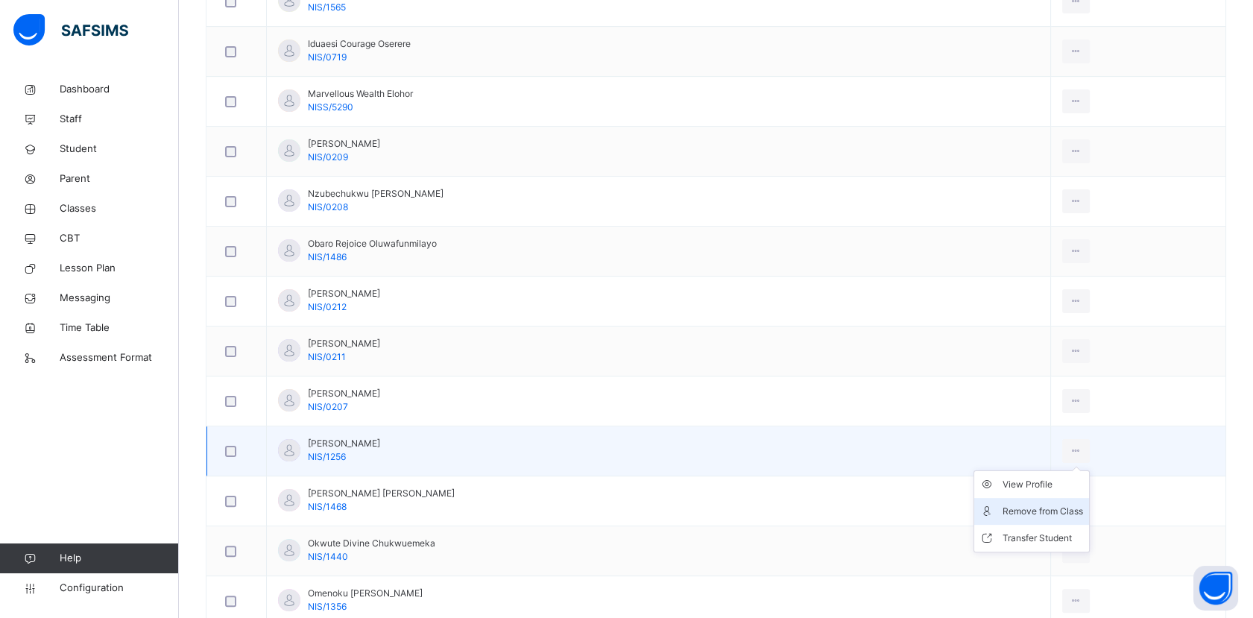
click at [1030, 505] on div "Remove from Class" at bounding box center [1043, 511] width 81 height 15
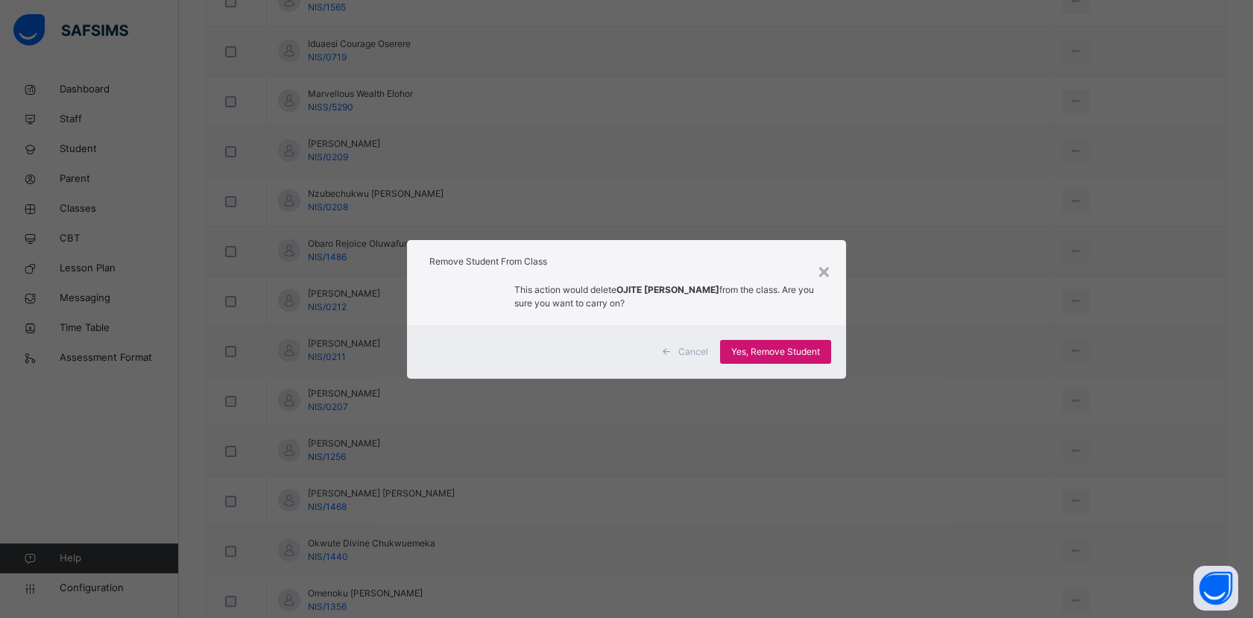
click at [817, 354] on span "Yes, Remove Student" at bounding box center [775, 351] width 89 height 13
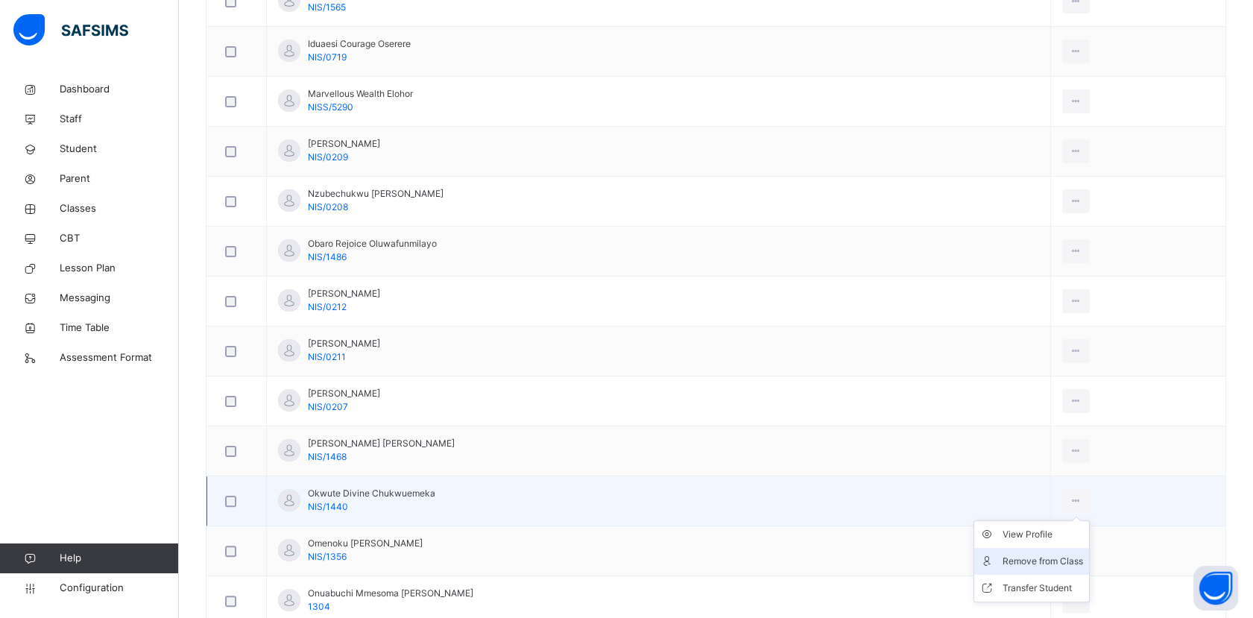
click at [1037, 554] on div "Remove from Class" at bounding box center [1043, 561] width 81 height 15
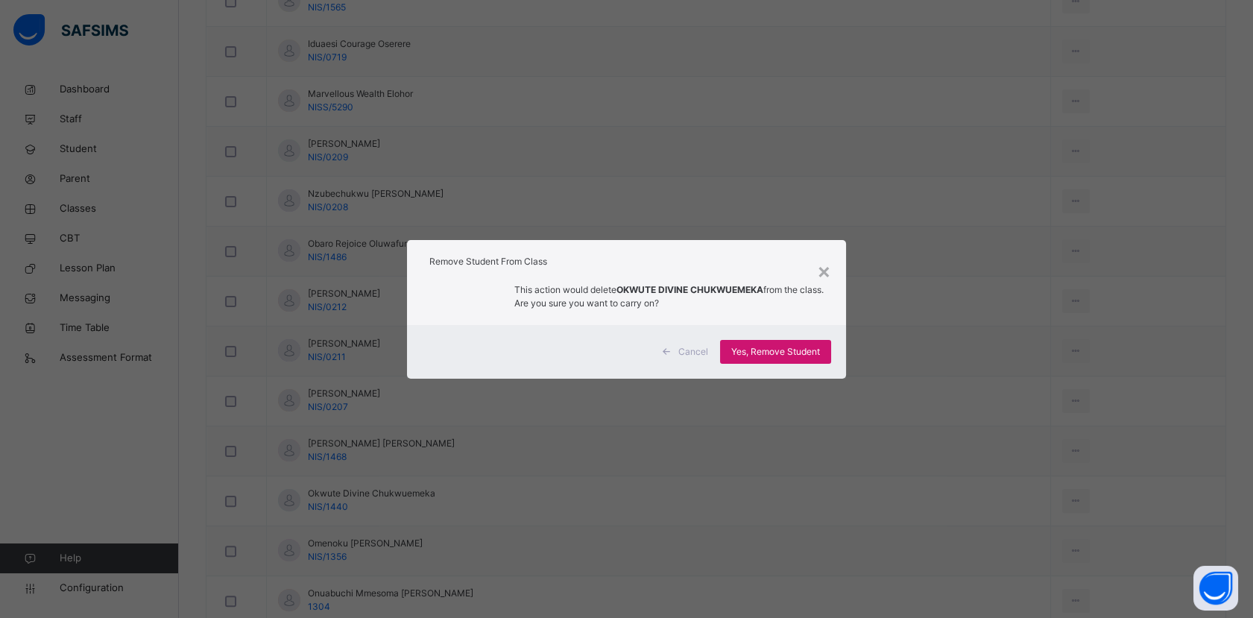
click at [795, 354] on span "Yes, Remove Student" at bounding box center [775, 351] width 89 height 13
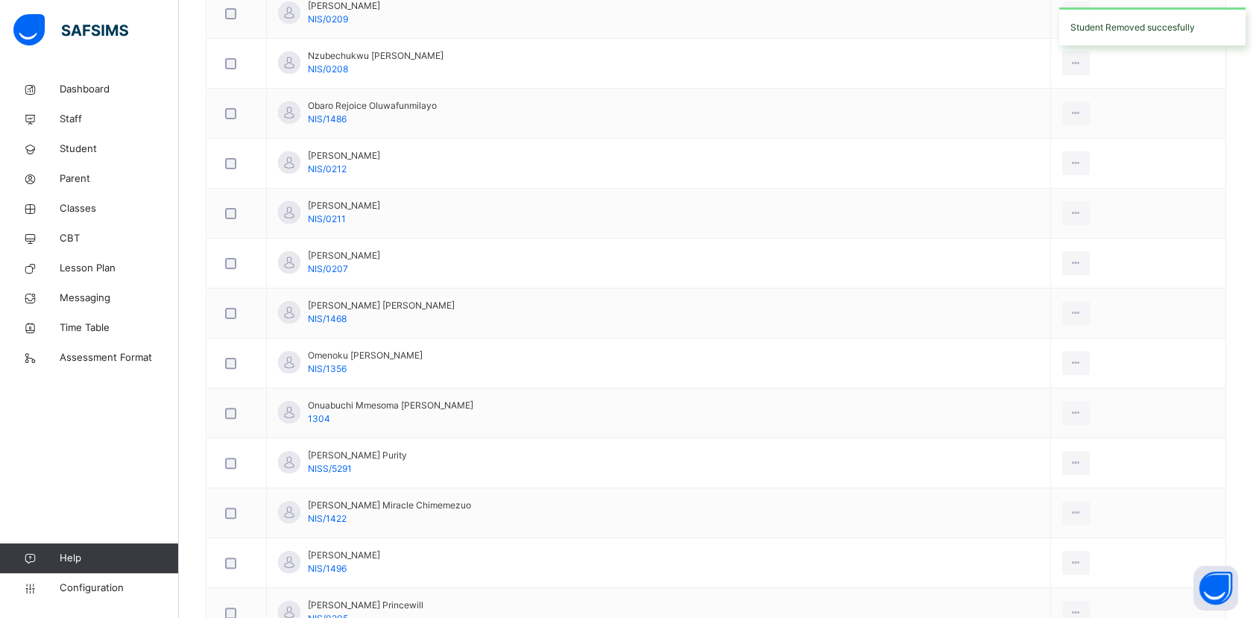
scroll to position [1076, 0]
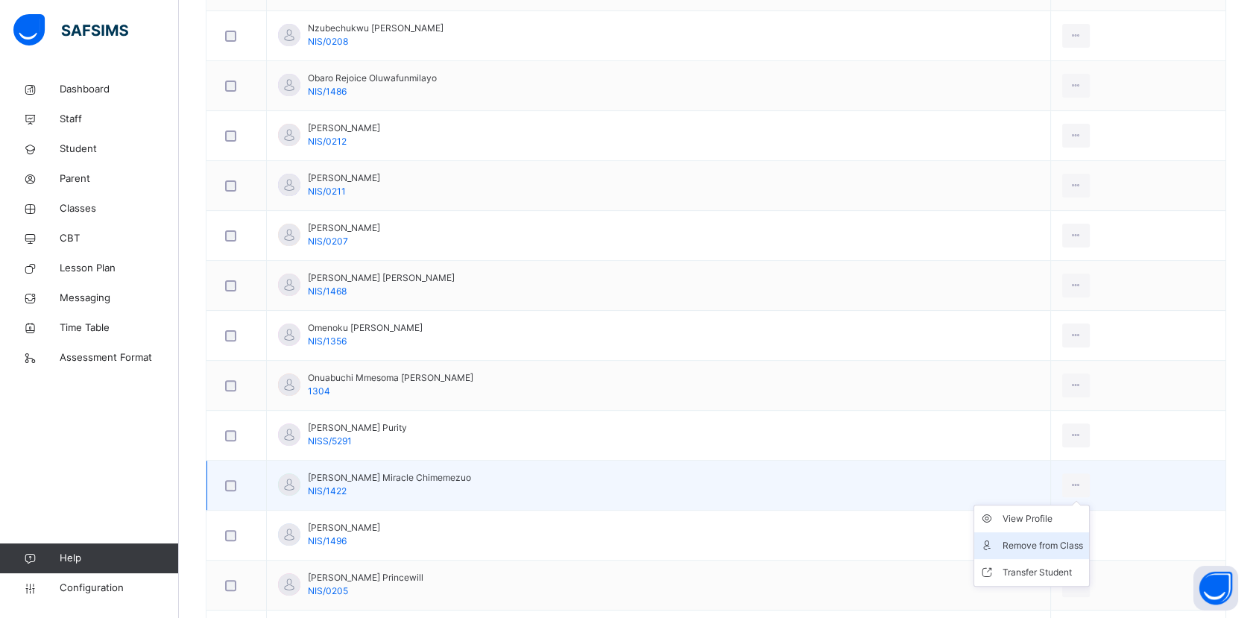
click at [1033, 540] on div "Remove from Class" at bounding box center [1043, 545] width 81 height 15
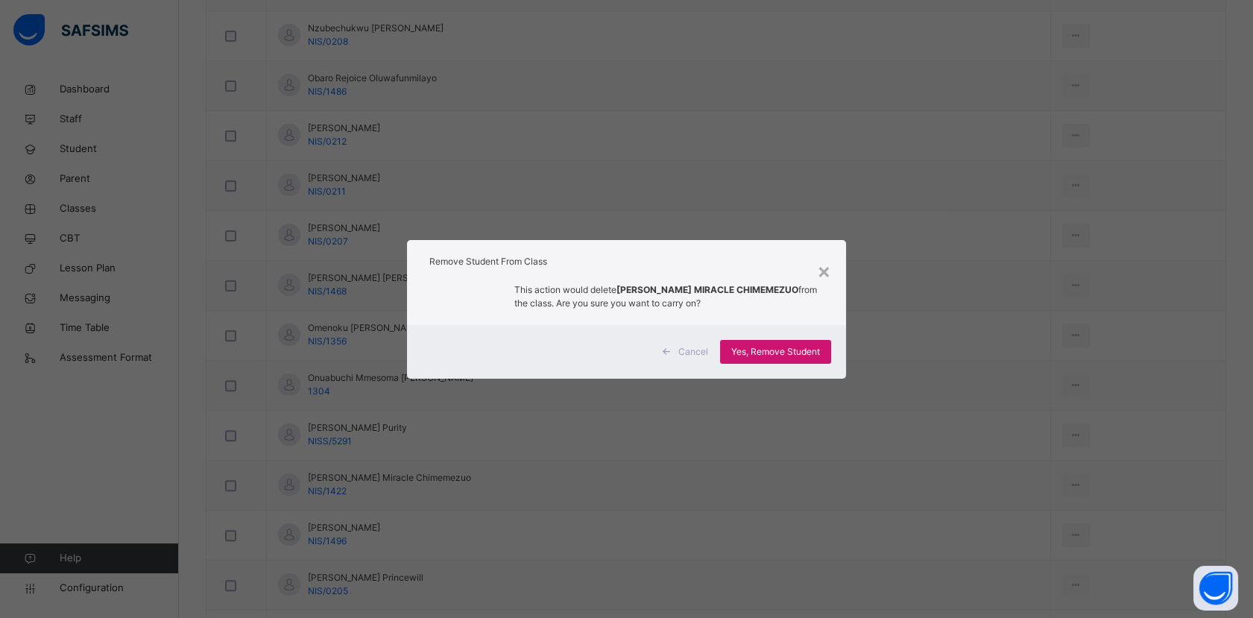
click at [781, 353] on span "Yes, Remove Student" at bounding box center [775, 351] width 89 height 13
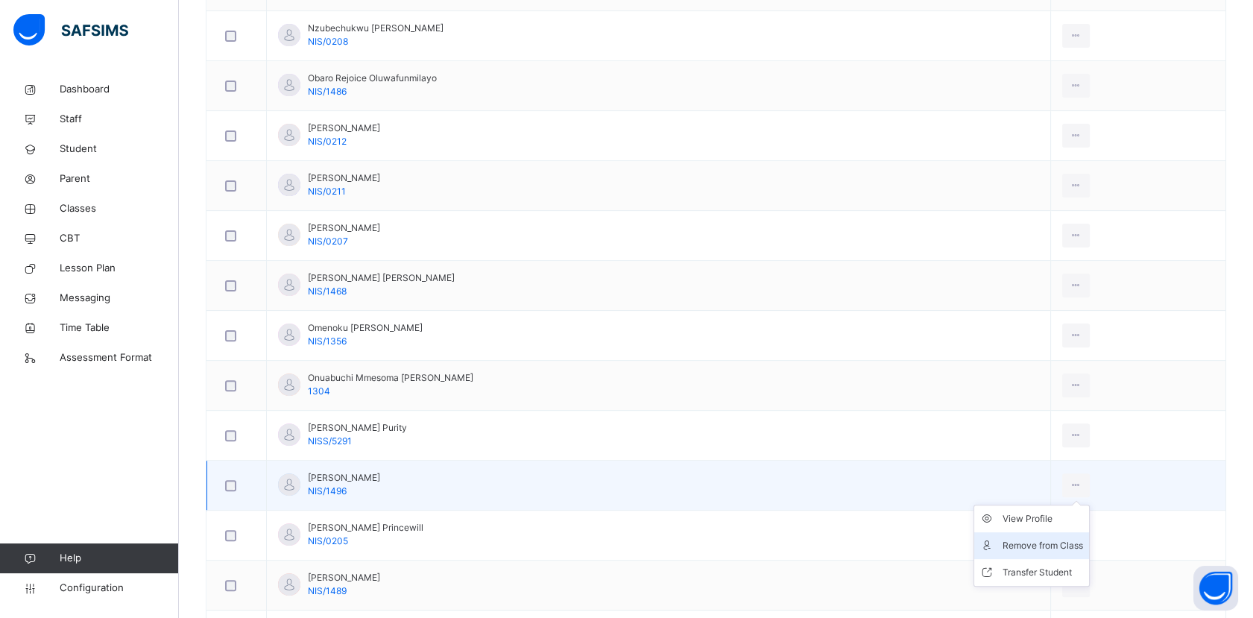
click at [1042, 538] on div "Remove from Class" at bounding box center [1043, 545] width 81 height 15
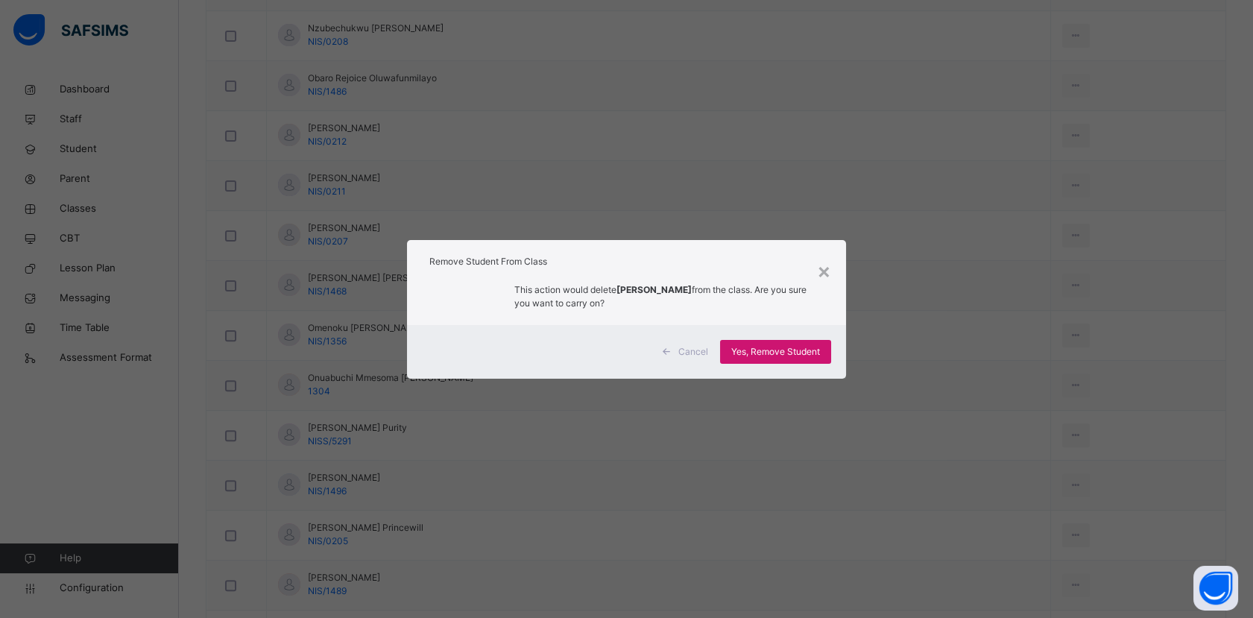
click at [786, 351] on span "Yes, Remove Student" at bounding box center [775, 351] width 89 height 13
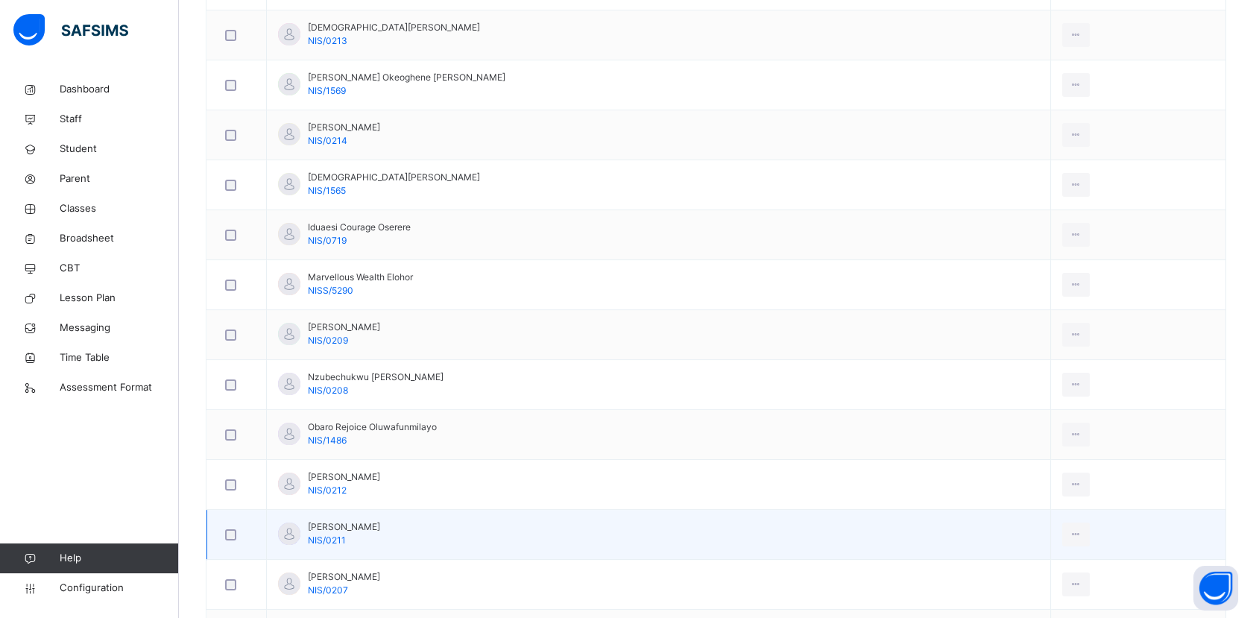
scroll to position [745, 0]
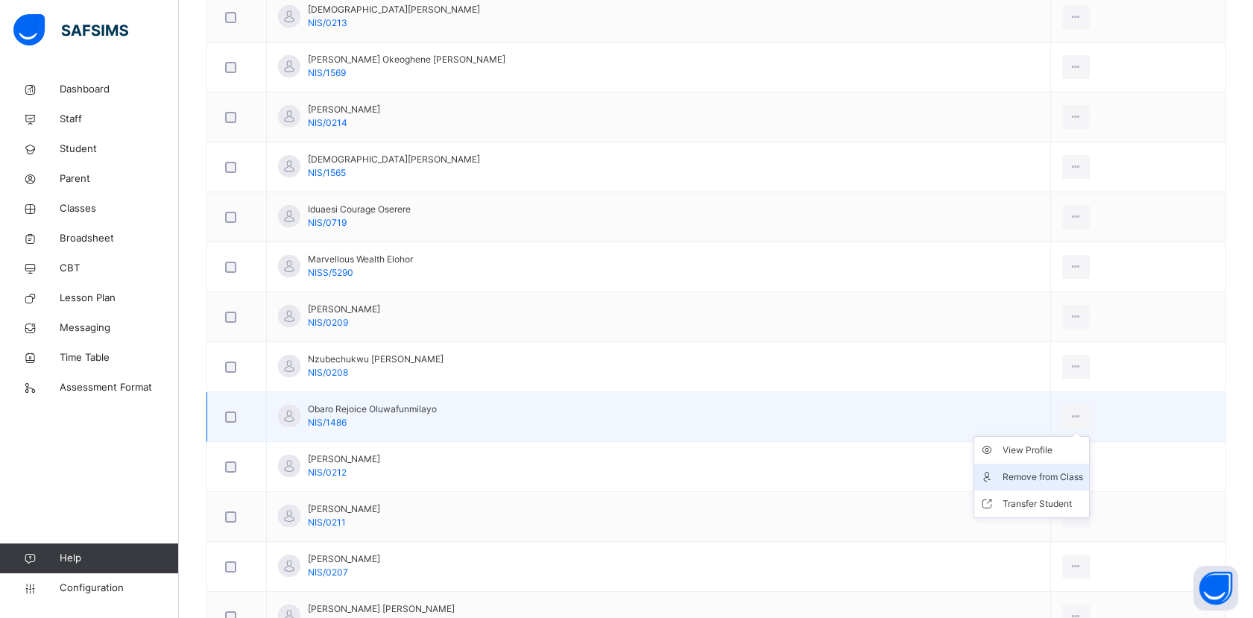
click at [1031, 473] on div "Remove from Class" at bounding box center [1043, 477] width 81 height 15
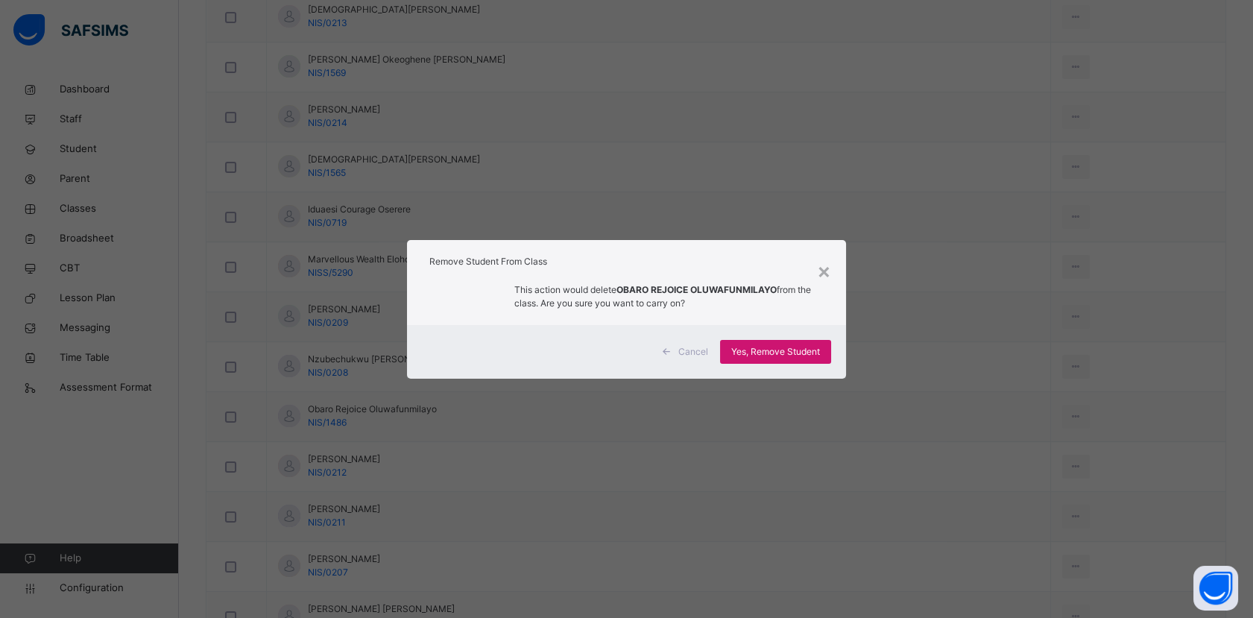
click at [785, 353] on span "Yes, Remove Student" at bounding box center [775, 351] width 89 height 13
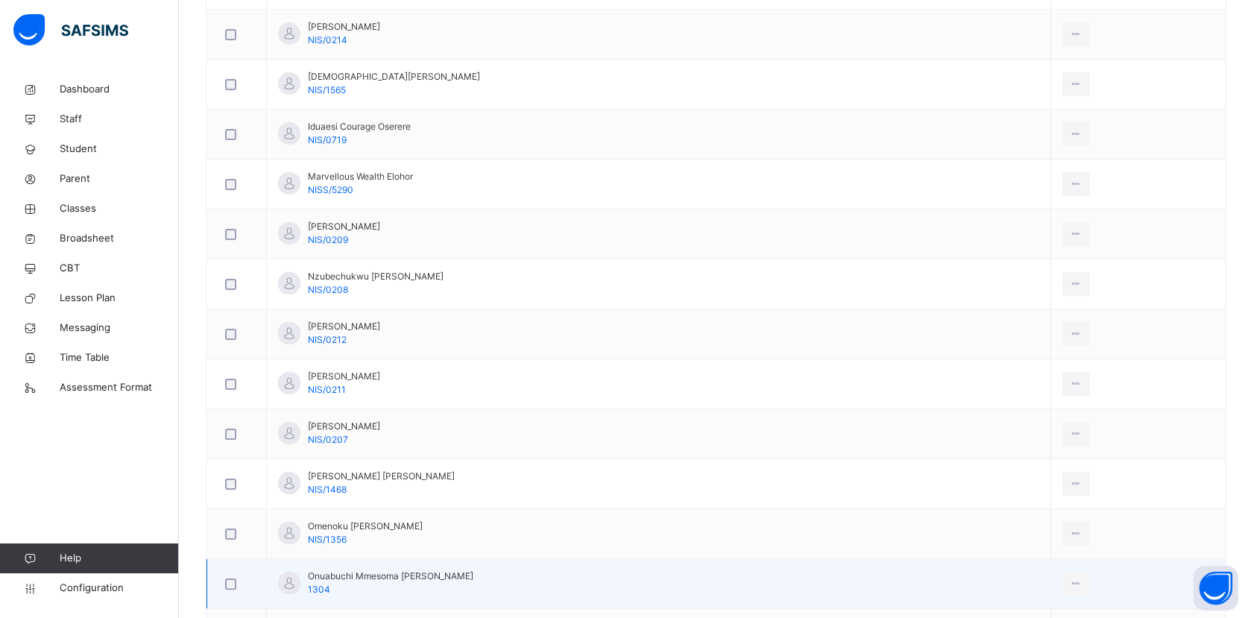
scroll to position [911, 0]
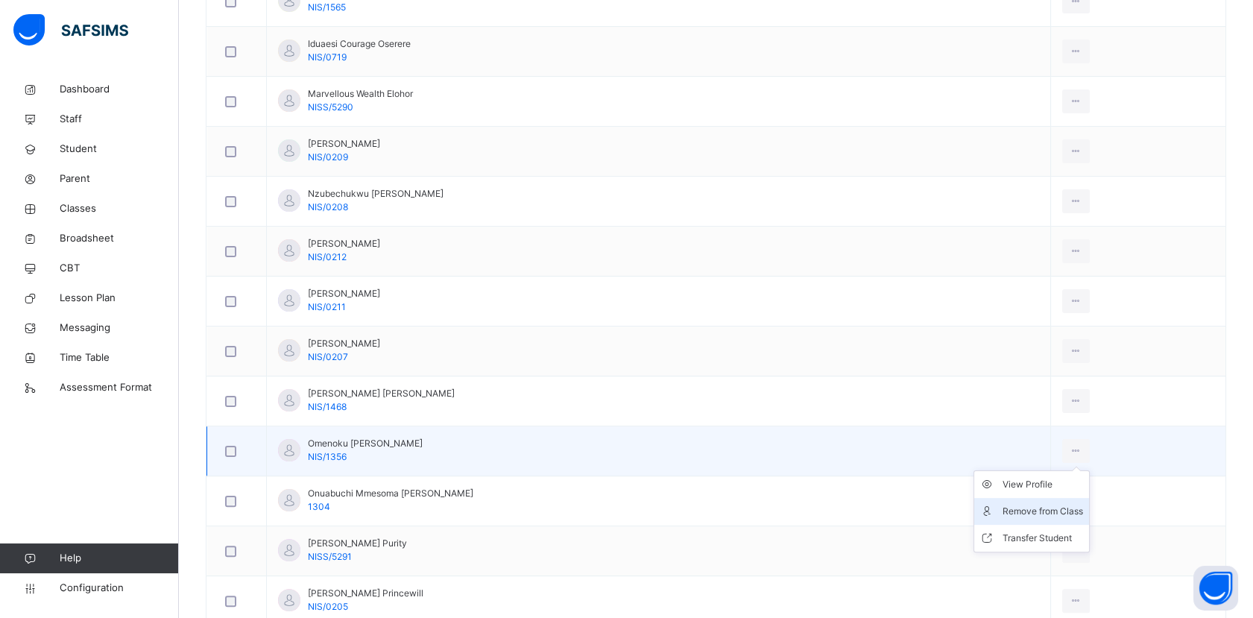
click at [1029, 509] on div "Remove from Class" at bounding box center [1043, 511] width 81 height 15
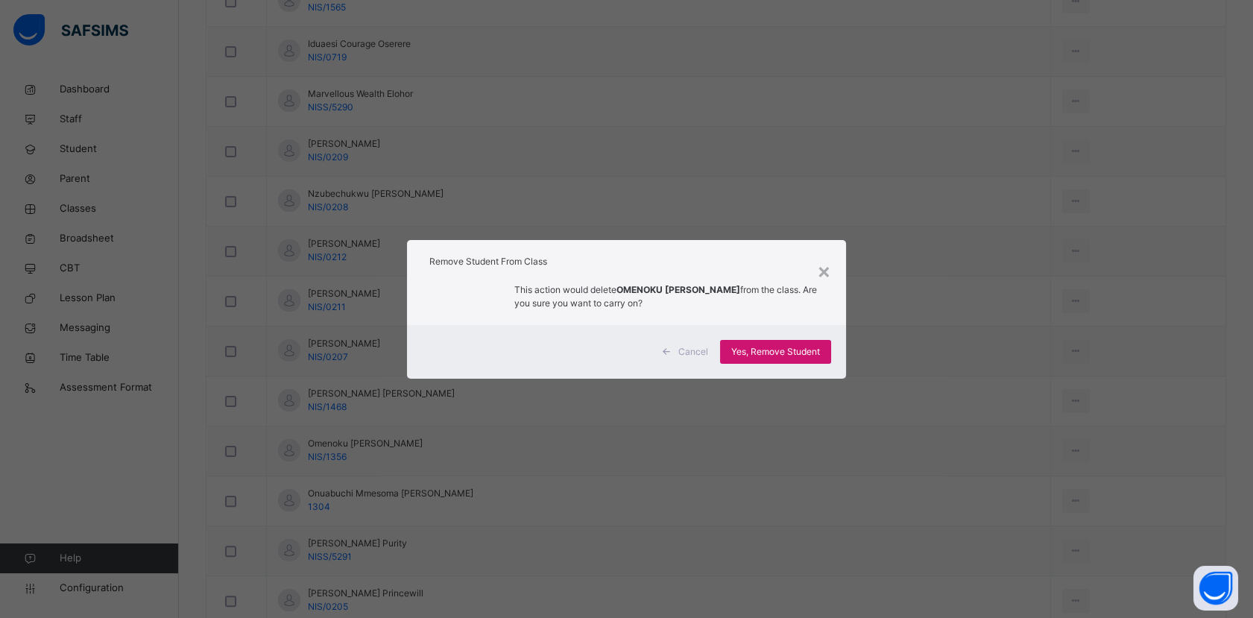
click at [799, 355] on span "Yes, Remove Student" at bounding box center [775, 351] width 89 height 13
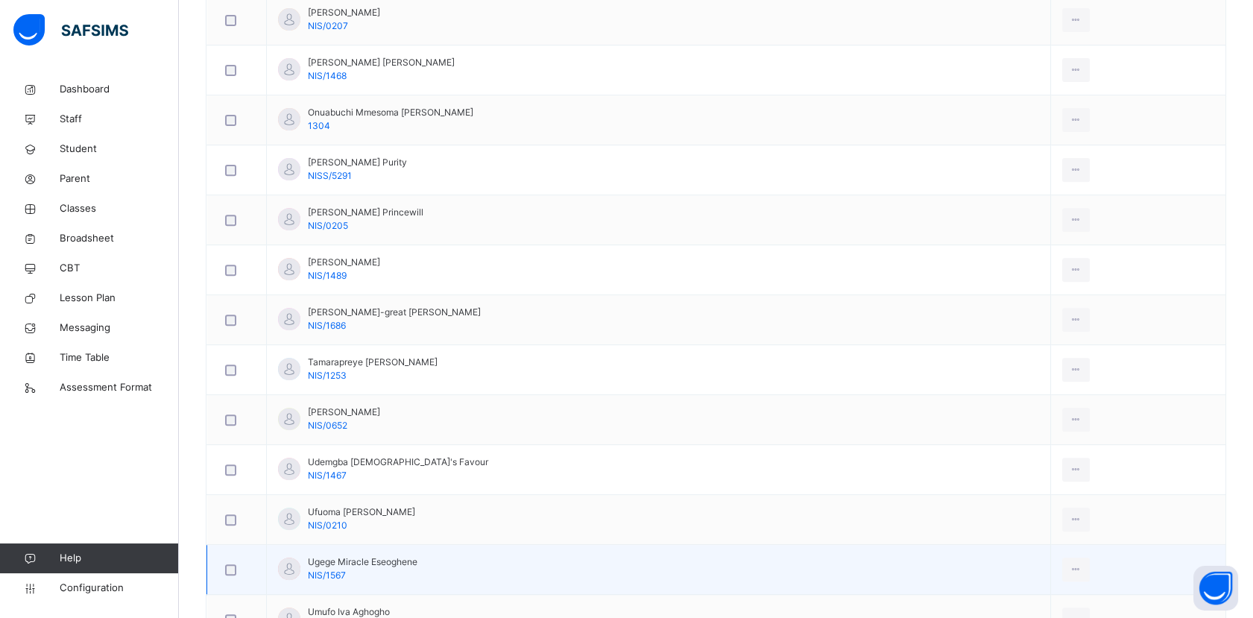
scroll to position [1325, 0]
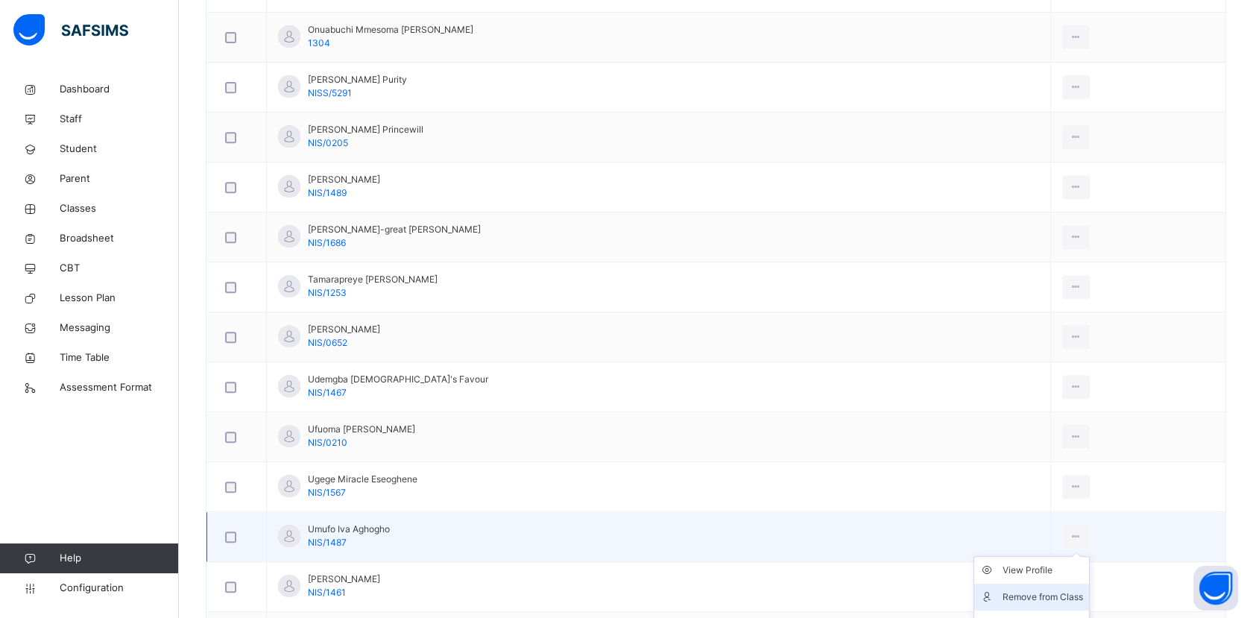
click at [1026, 590] on div "Remove from Class" at bounding box center [1043, 597] width 81 height 15
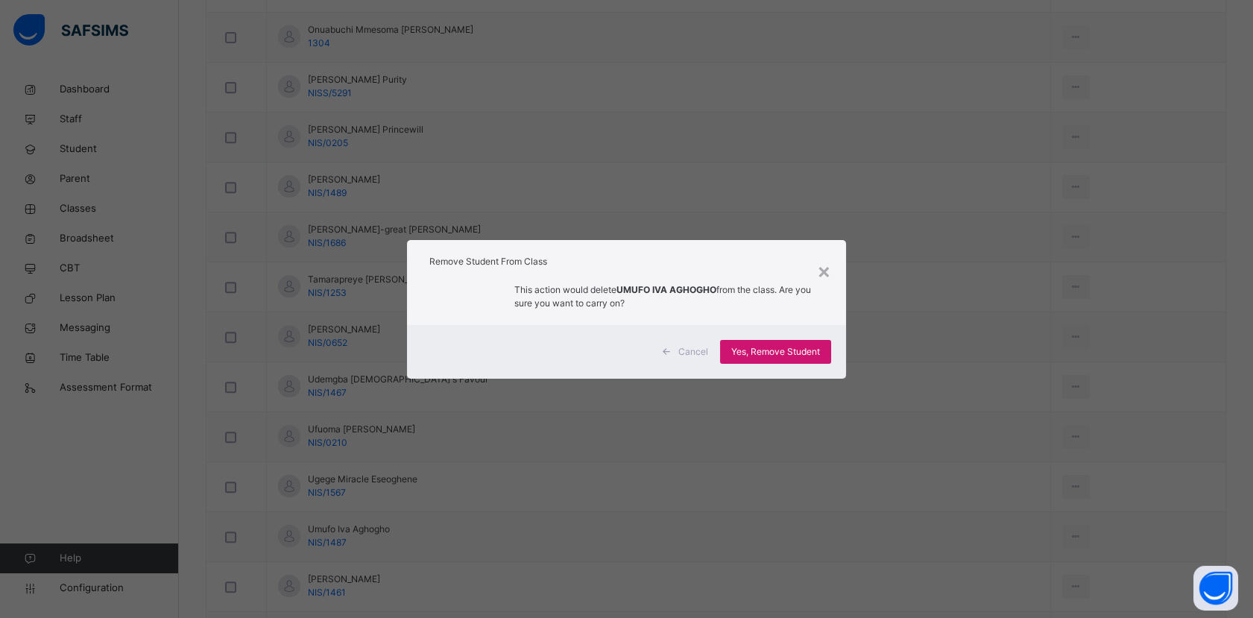
click at [808, 354] on span "Yes, Remove Student" at bounding box center [775, 351] width 89 height 13
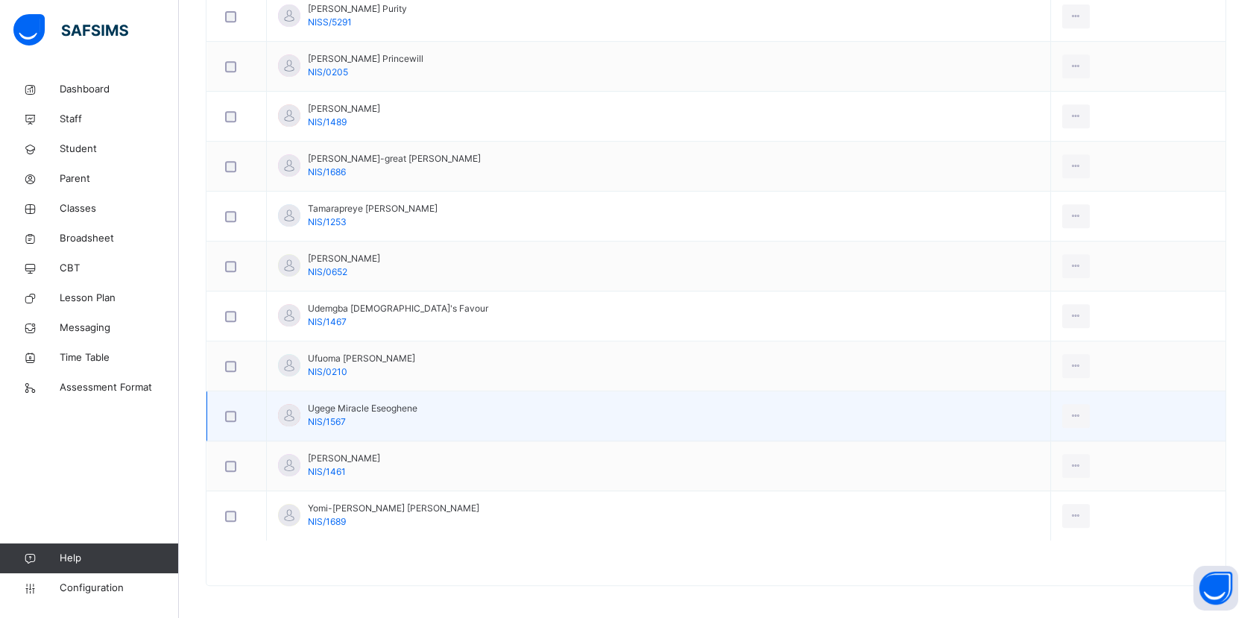
scroll to position [1397, 0]
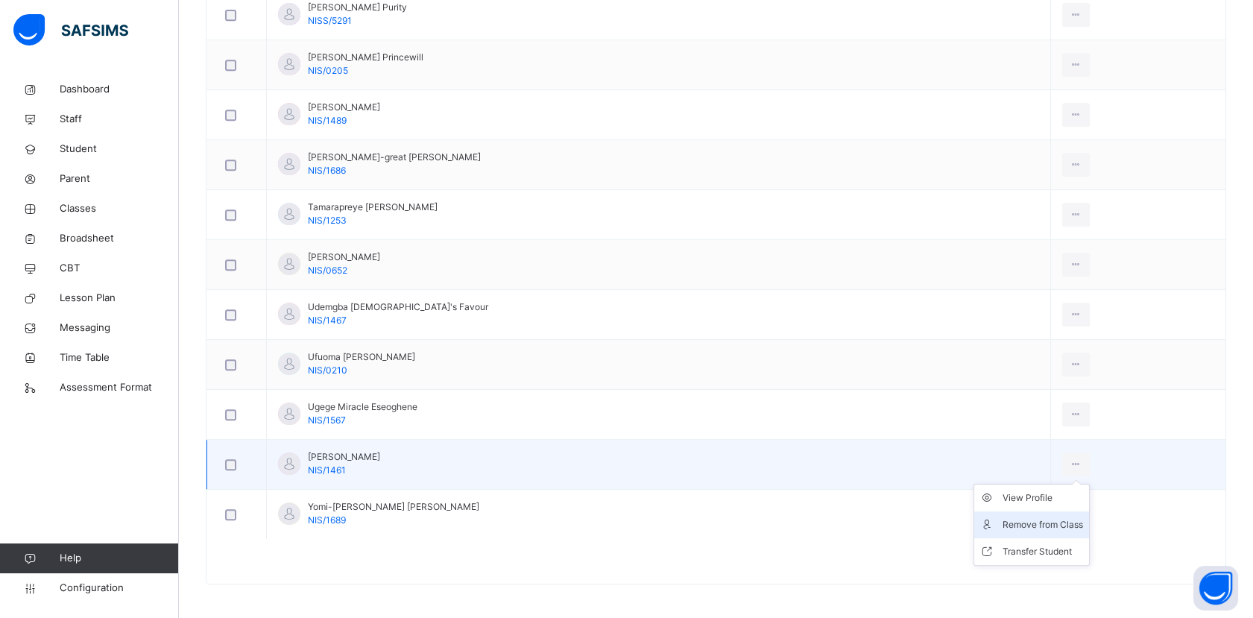
click at [1025, 524] on div "Remove from Class" at bounding box center [1043, 524] width 81 height 15
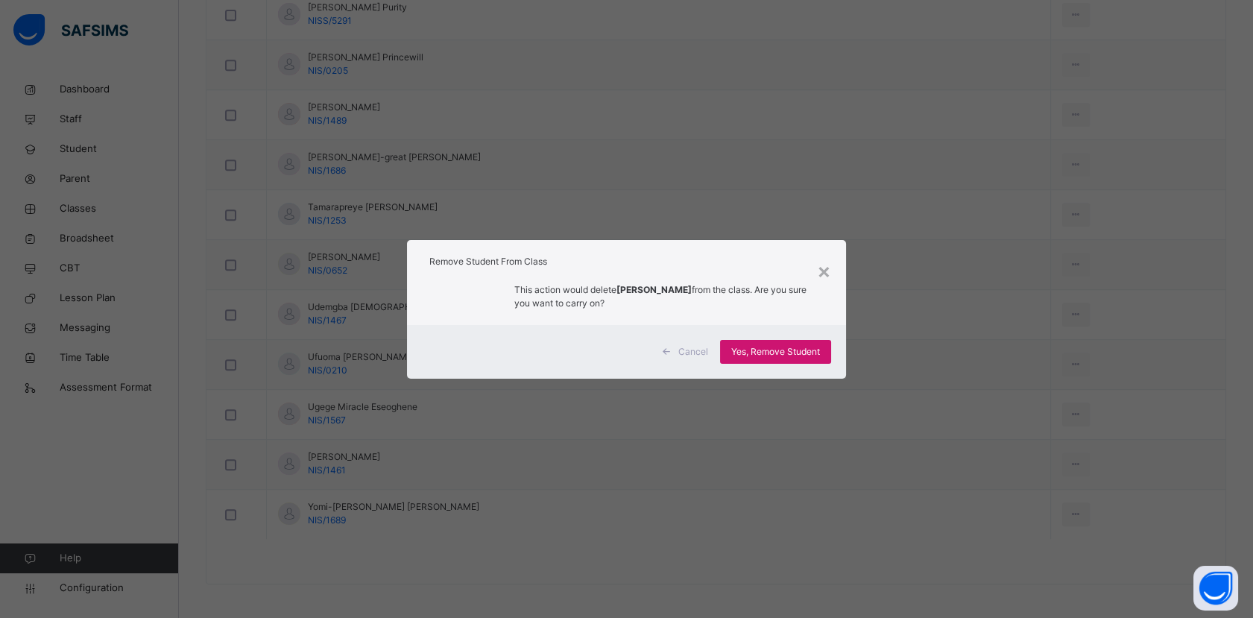
click at [801, 353] on span "Yes, Remove Student" at bounding box center [775, 351] width 89 height 13
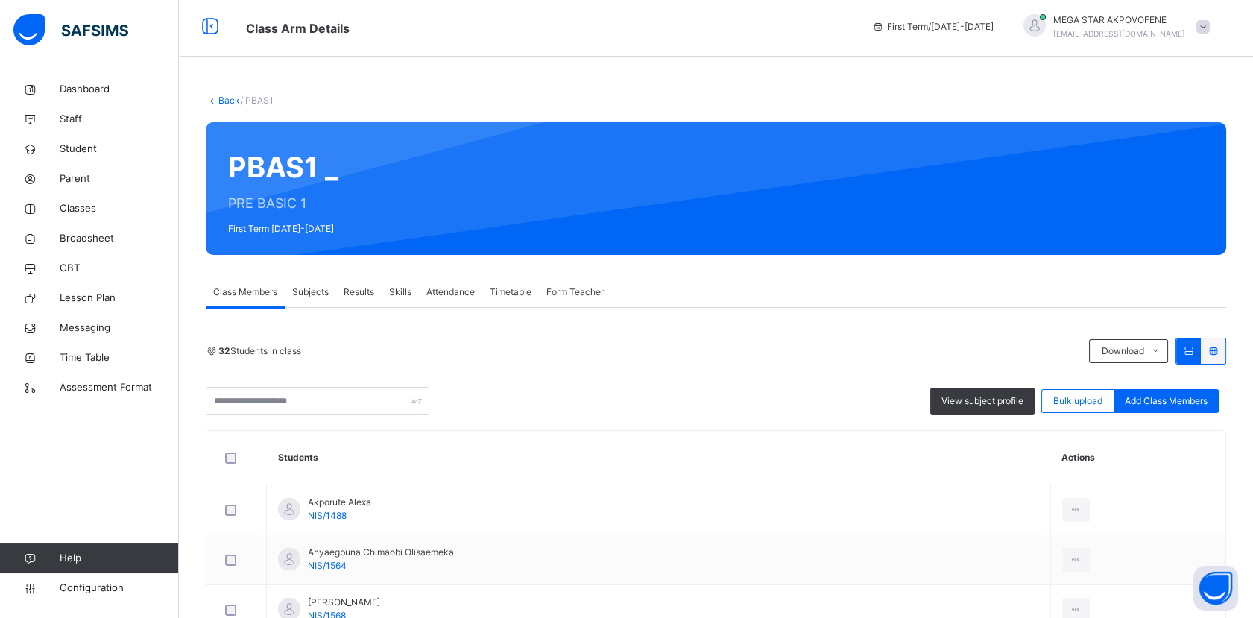
scroll to position [0, 0]
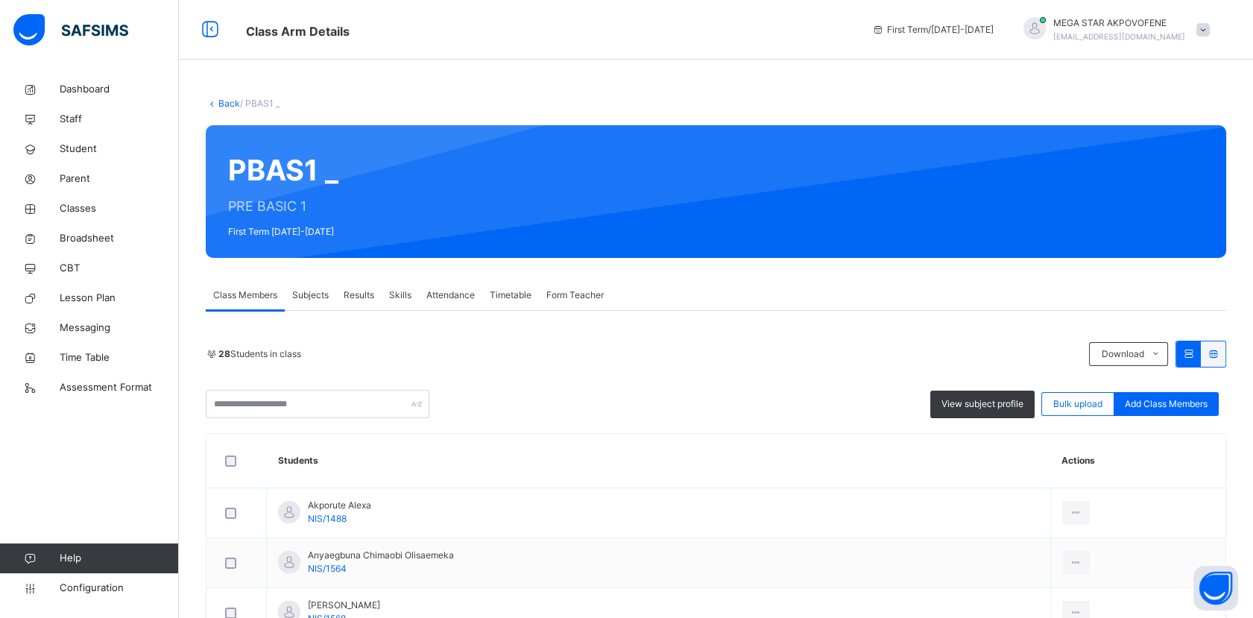
click at [224, 102] on link "Back" at bounding box center [229, 103] width 22 height 11
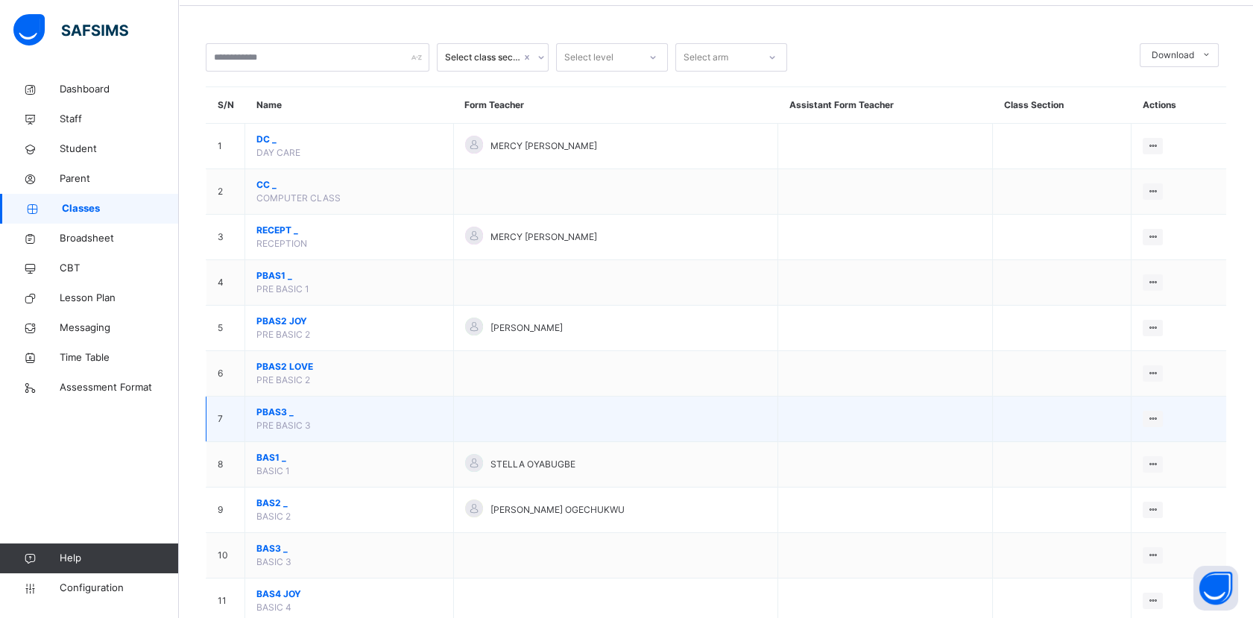
scroll to position [83, 0]
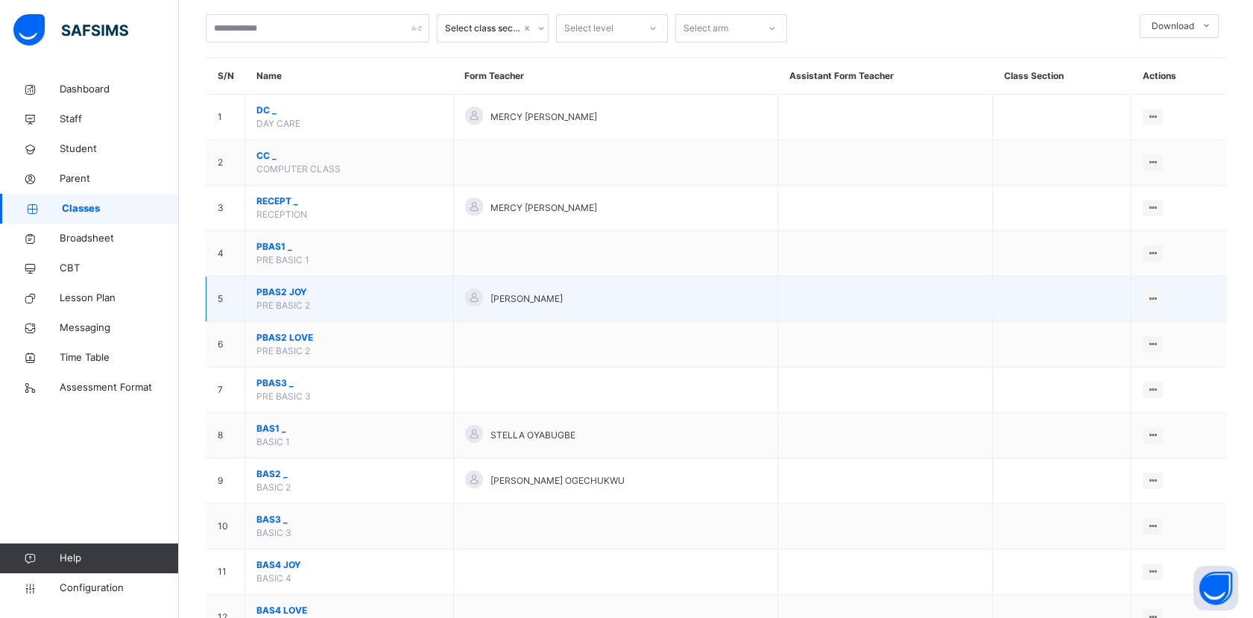
click at [285, 292] on span "PBAS2 JOY" at bounding box center [349, 292] width 186 height 13
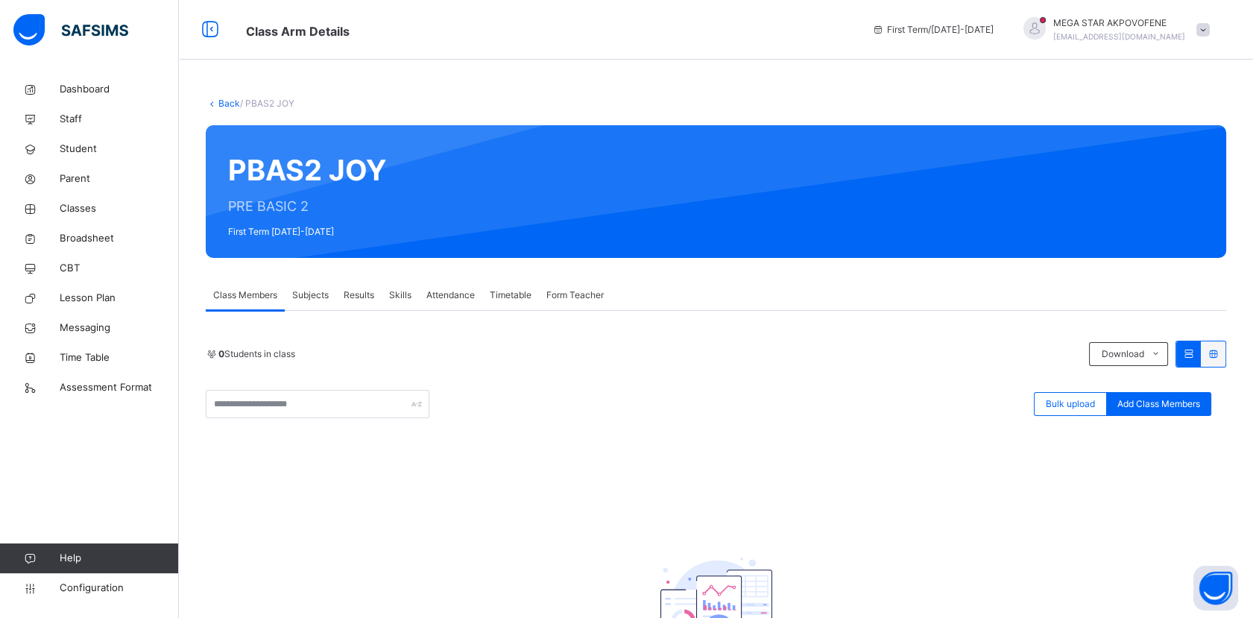
click at [745, 468] on div "0 Students in class Download Pdf Report Excel Report Bulk upload Add Class Memb…" at bounding box center [716, 535] width 1021 height 388
click at [1187, 406] on span "Add Class Members" at bounding box center [1158, 403] width 83 height 13
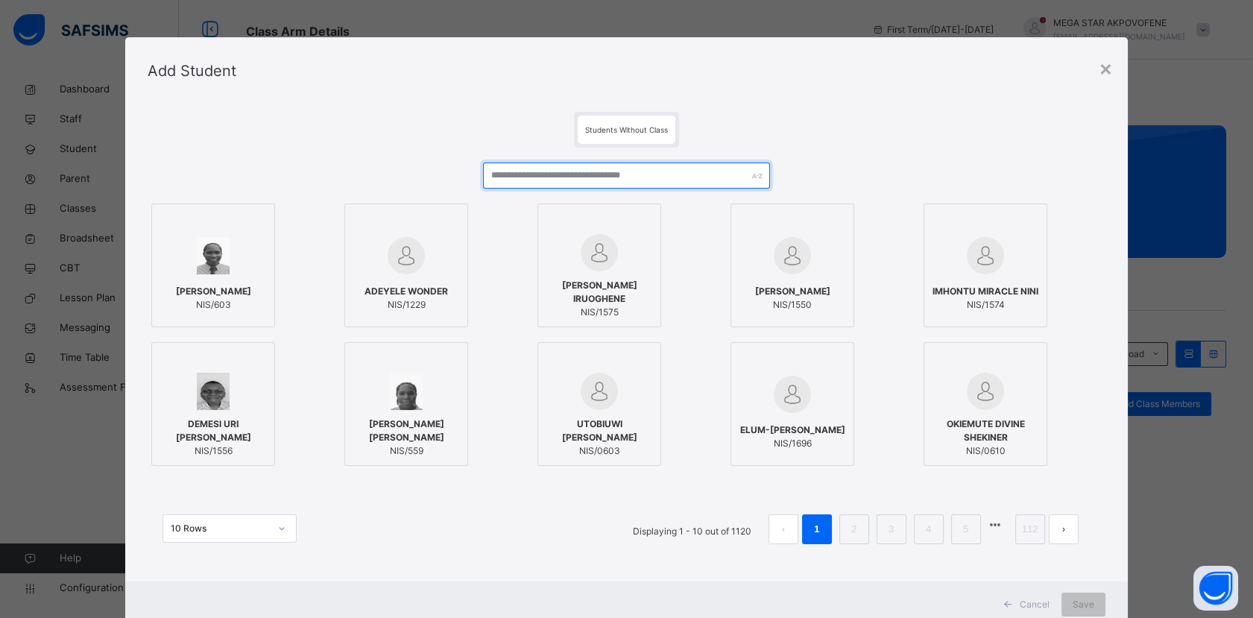
click at [614, 180] on input "text" at bounding box center [626, 176] width 287 height 26
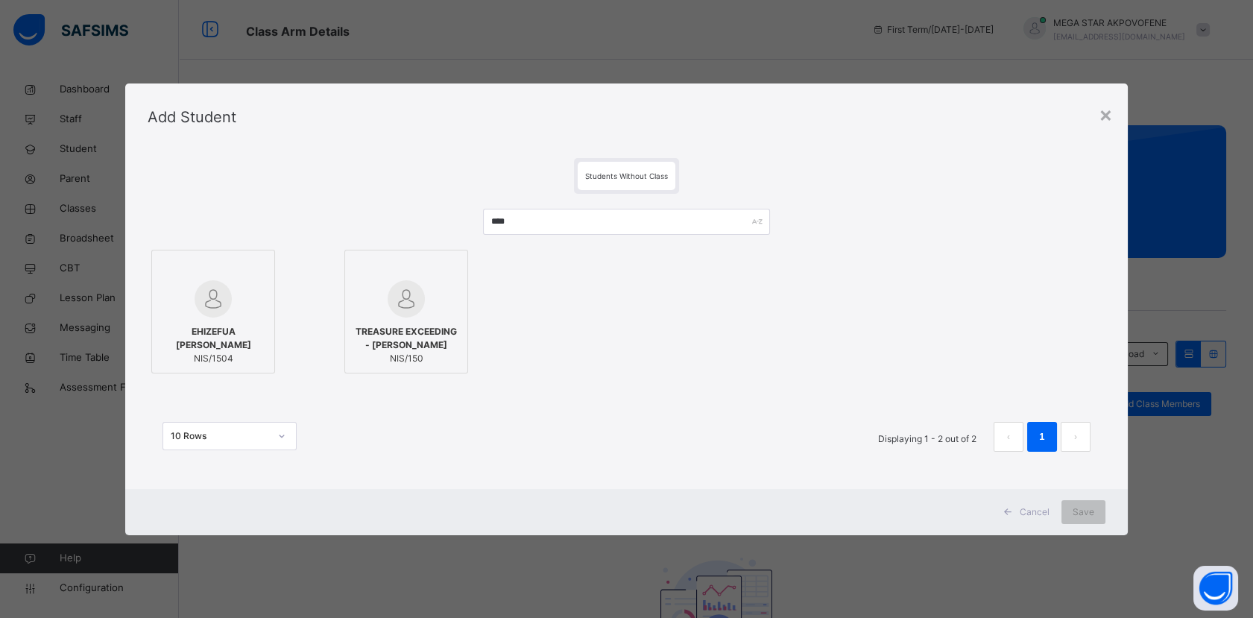
click at [237, 283] on div at bounding box center [213, 298] width 107 height 37
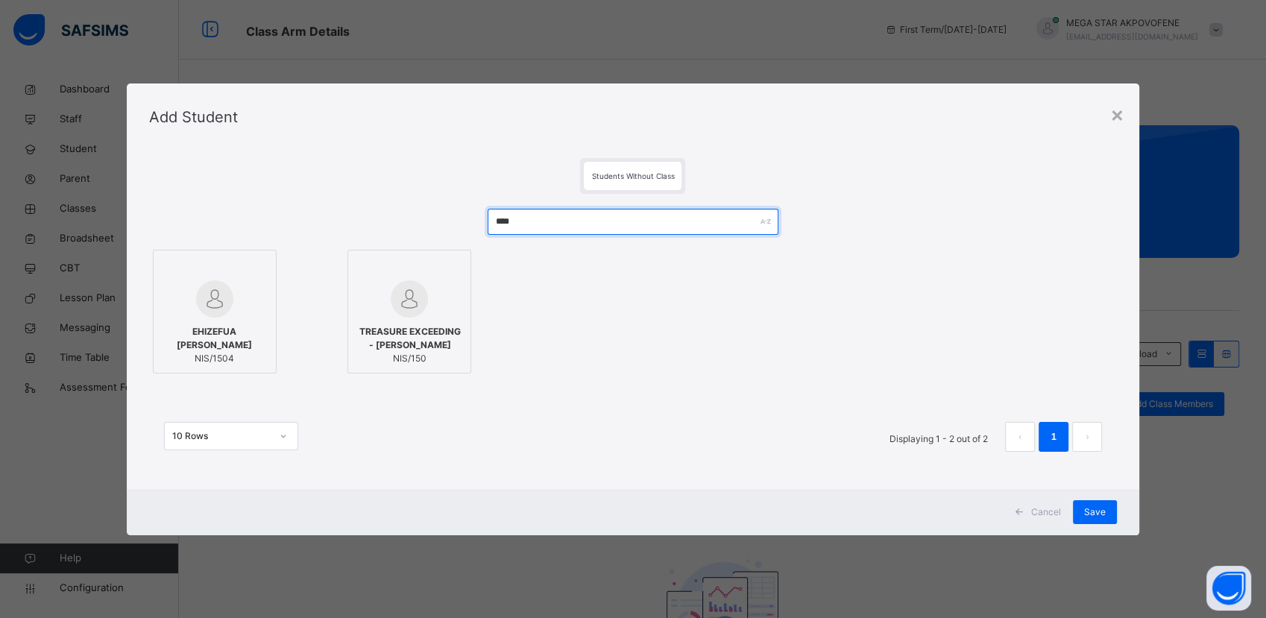
drag, startPoint x: 551, startPoint y: 218, endPoint x: 450, endPoint y: 232, distance: 101.5
click at [450, 232] on div "**** EHIZEFUA ISREAL NIS/1504 TREASURE EXCEEDING - GRACE URINRIN NIS/150 10 Row…" at bounding box center [633, 338] width 968 height 288
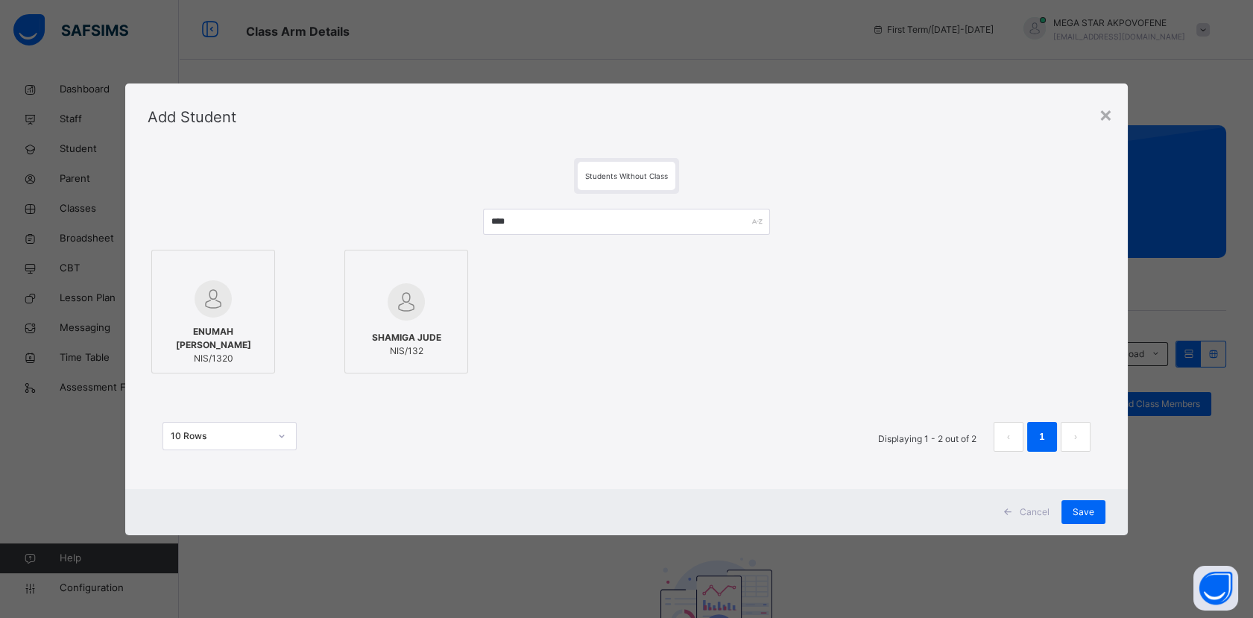
click at [247, 318] on div "ENUMAH ZOE KENDRICK NIS/1320" at bounding box center [213, 345] width 107 height 55
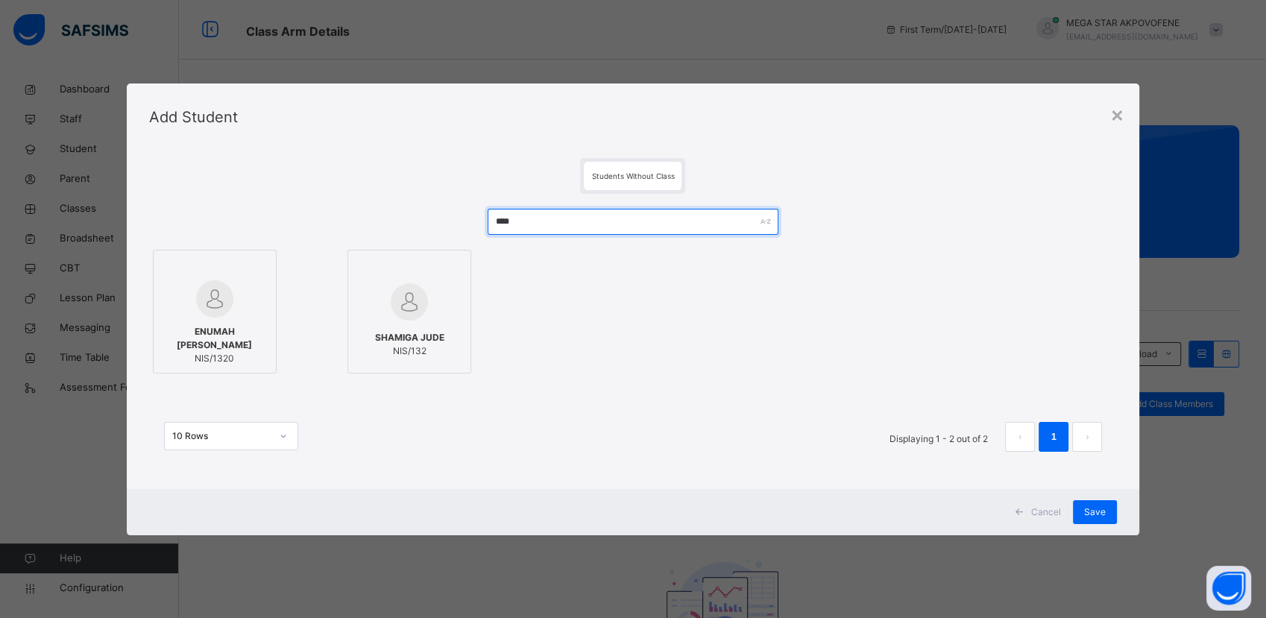
drag, startPoint x: 588, startPoint y: 222, endPoint x: 442, endPoint y: 222, distance: 146.1
click at [443, 222] on div "**** ENUMAH ZOE KENDRICK NIS/1320 SHAMIGA JUDE NIS/132 10 Rows Displaying 1 - 2…" at bounding box center [633, 338] width 968 height 288
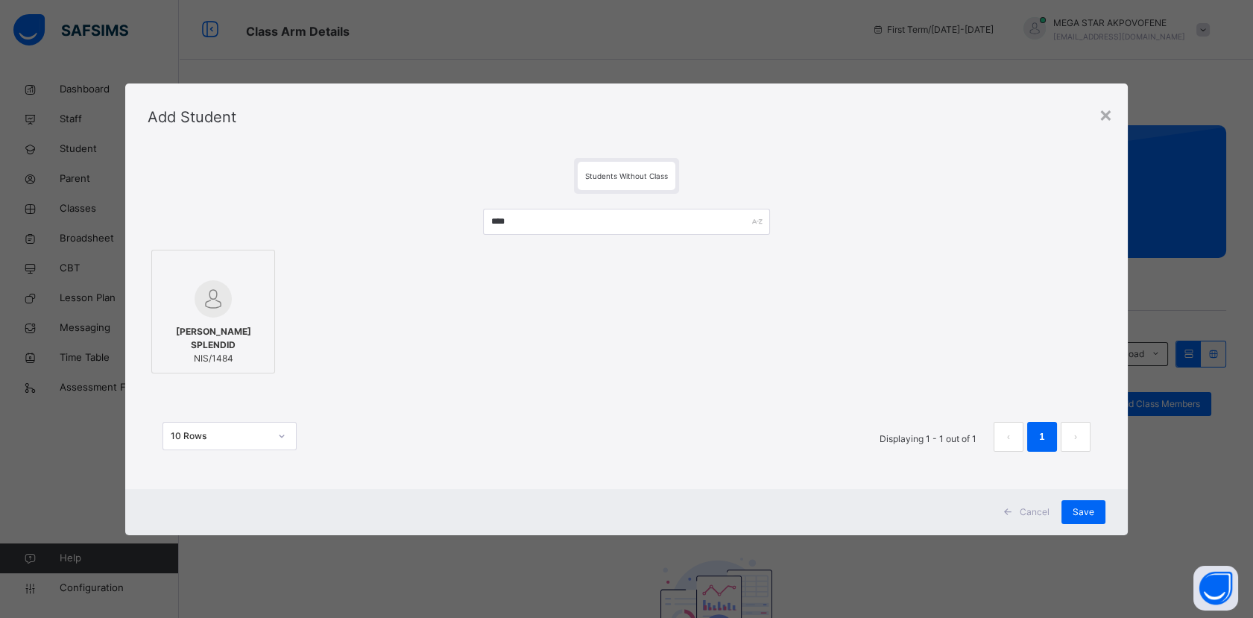
click at [242, 290] on div at bounding box center [213, 298] width 107 height 37
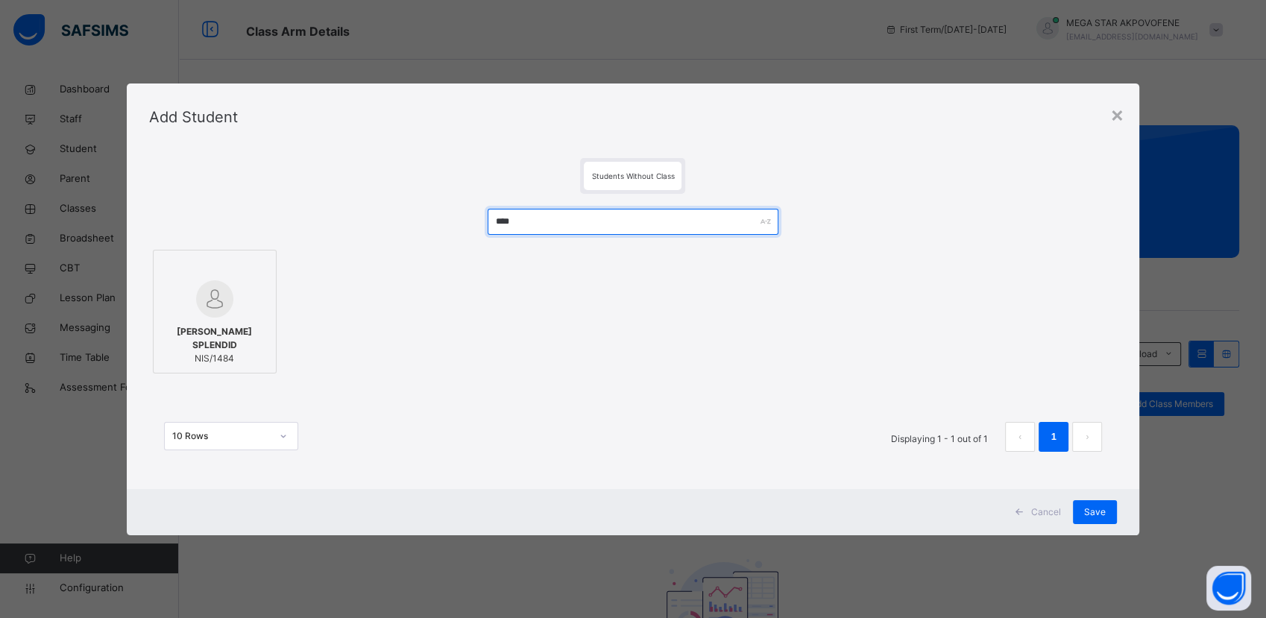
drag, startPoint x: 543, startPoint y: 221, endPoint x: 431, endPoint y: 224, distance: 111.9
click at [431, 224] on div "**** IRERE OGHENEVWEGBA SPLENDID NIS/1484 10 Rows Displaying 1 - 1 out of 1 1" at bounding box center [633, 338] width 968 height 288
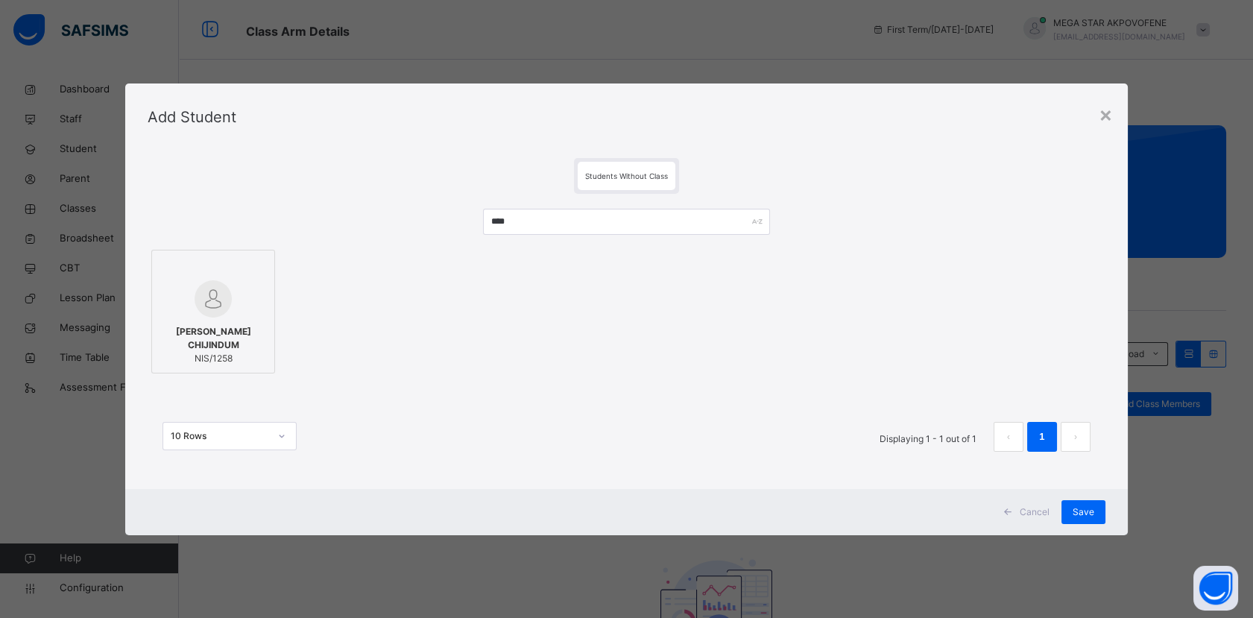
click at [242, 277] on div at bounding box center [213, 269] width 107 height 22
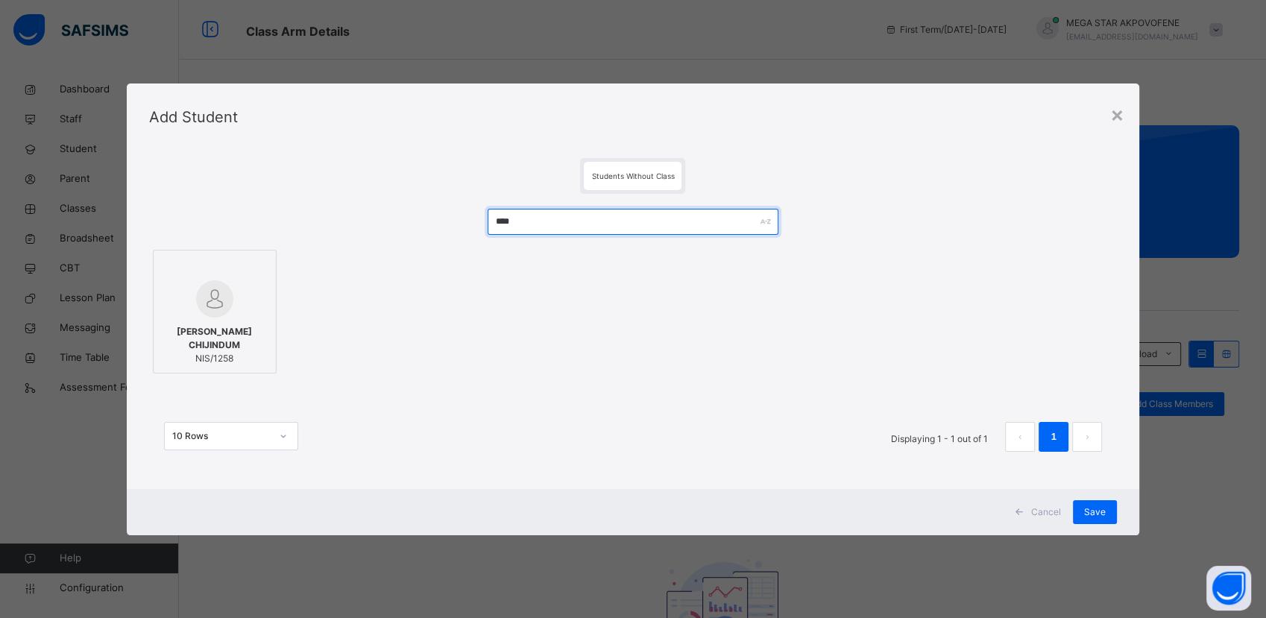
drag, startPoint x: 559, startPoint y: 224, endPoint x: 444, endPoint y: 227, distance: 115.6
click at [444, 227] on div "**** OSSAI JOSHUA CHUKWUNEDUM CHIJINDUM NIS/1258 10 Rows Displaying 1 - 1 out o…" at bounding box center [633, 338] width 968 height 288
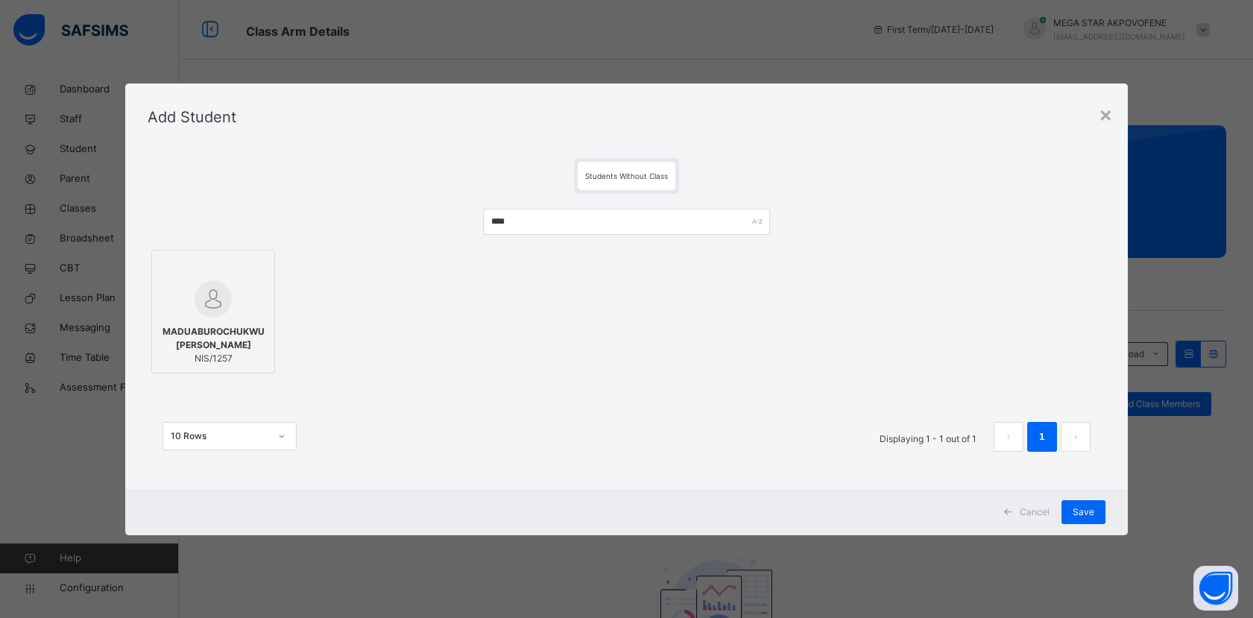
click at [244, 350] on span "MADUABUROCHUKWU [PERSON_NAME]" at bounding box center [213, 338] width 107 height 27
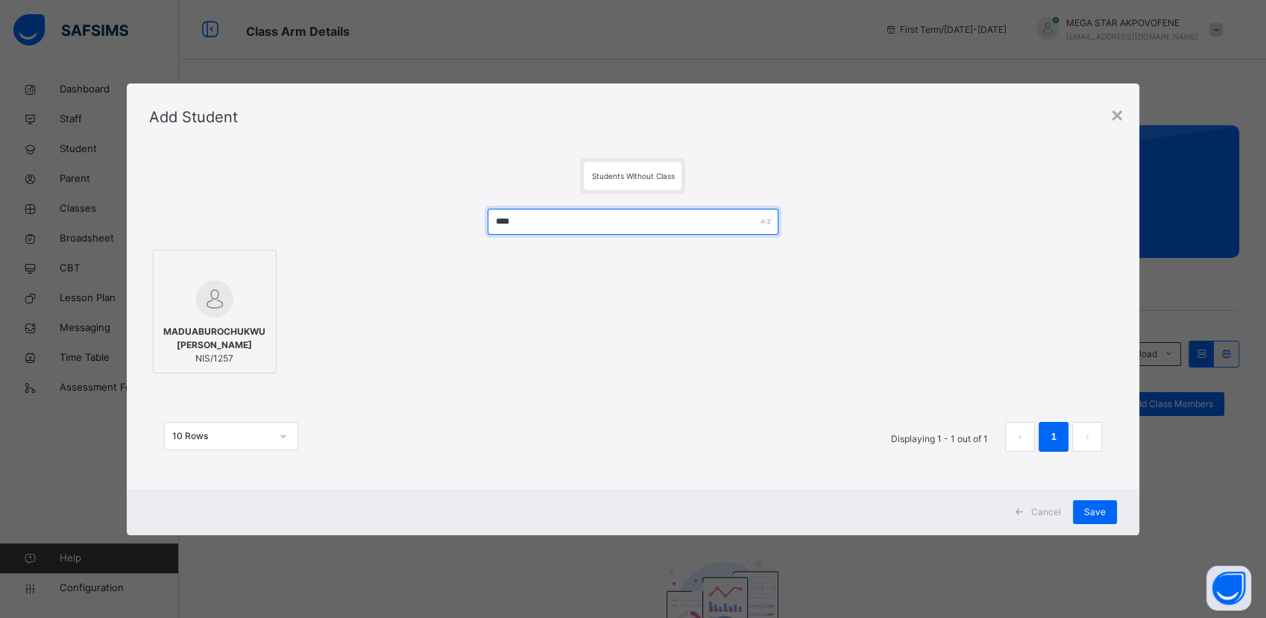
drag, startPoint x: 520, startPoint y: 223, endPoint x: 455, endPoint y: 225, distance: 65.6
click at [455, 225] on div "**** MADUABUROCHUKWU ENEH CALLISTUS NIS/1257 10 Rows Displaying 1 - 1 out of 1 1" at bounding box center [633, 338] width 968 height 288
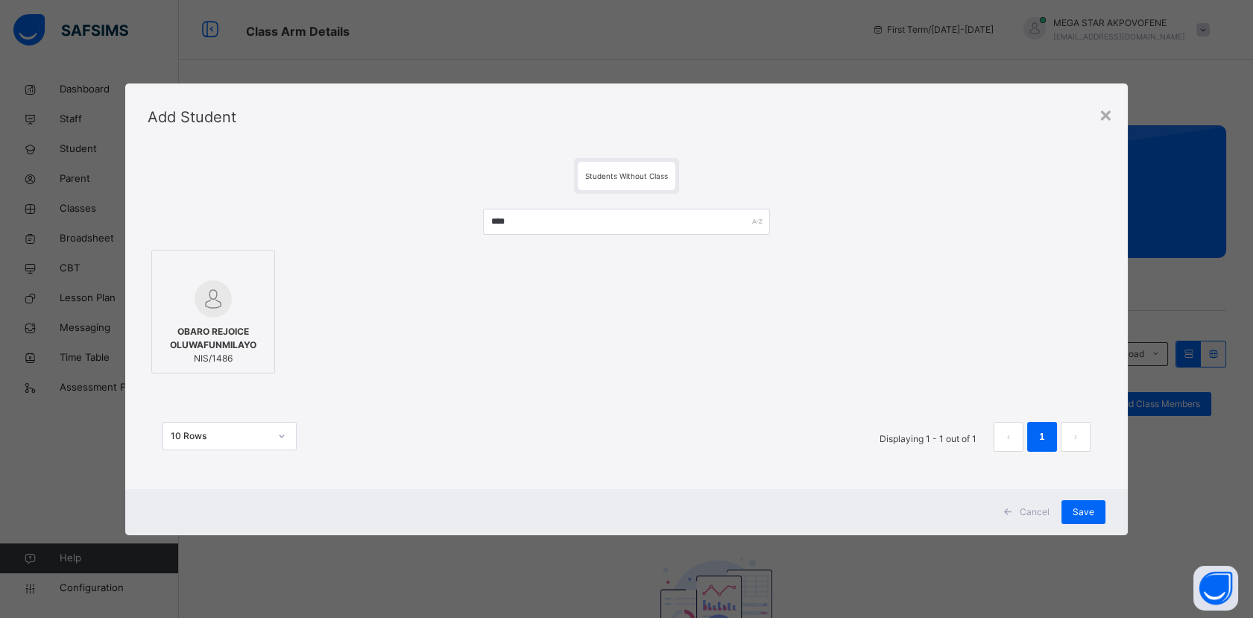
click at [245, 269] on div at bounding box center [213, 269] width 107 height 22
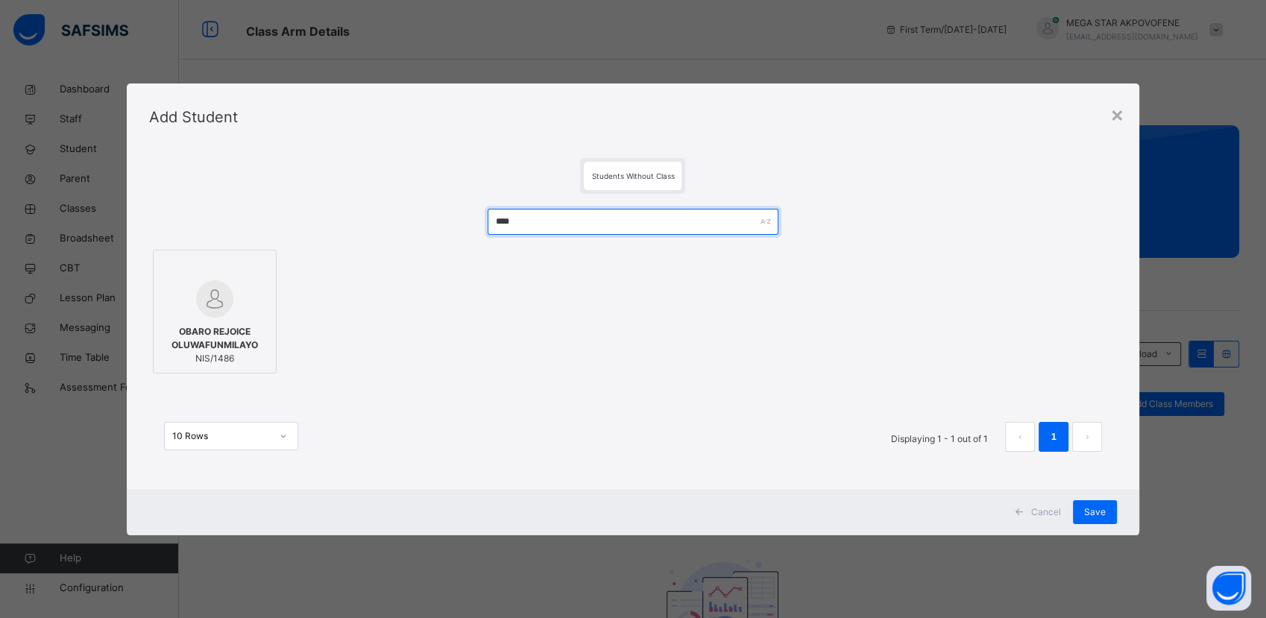
drag, startPoint x: 564, startPoint y: 221, endPoint x: 466, endPoint y: 218, distance: 98.4
click at [467, 218] on div "**** OBARO REJOICE OLUWAFUNMILAYO NIS/1486 10 Rows Displaying 1 - 1 out of 1 1" at bounding box center [633, 338] width 968 height 288
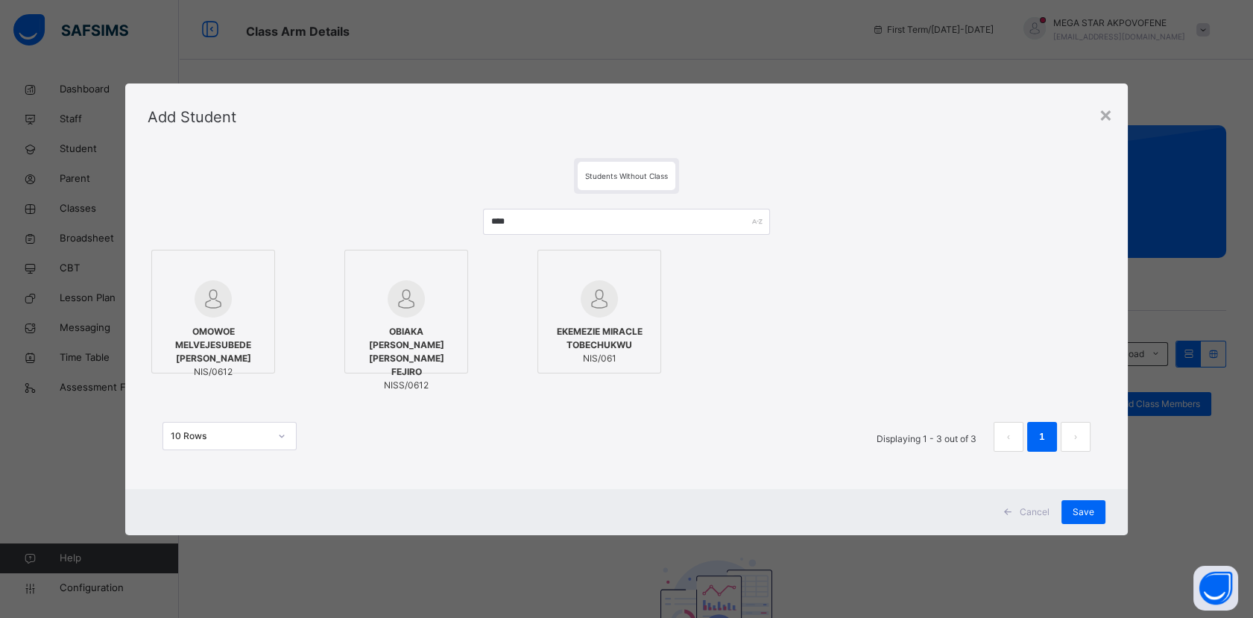
click at [243, 290] on div at bounding box center [213, 298] width 107 height 37
click at [444, 274] on div at bounding box center [409, 269] width 107 height 22
click at [259, 267] on icon at bounding box center [259, 267] width 0 height 0
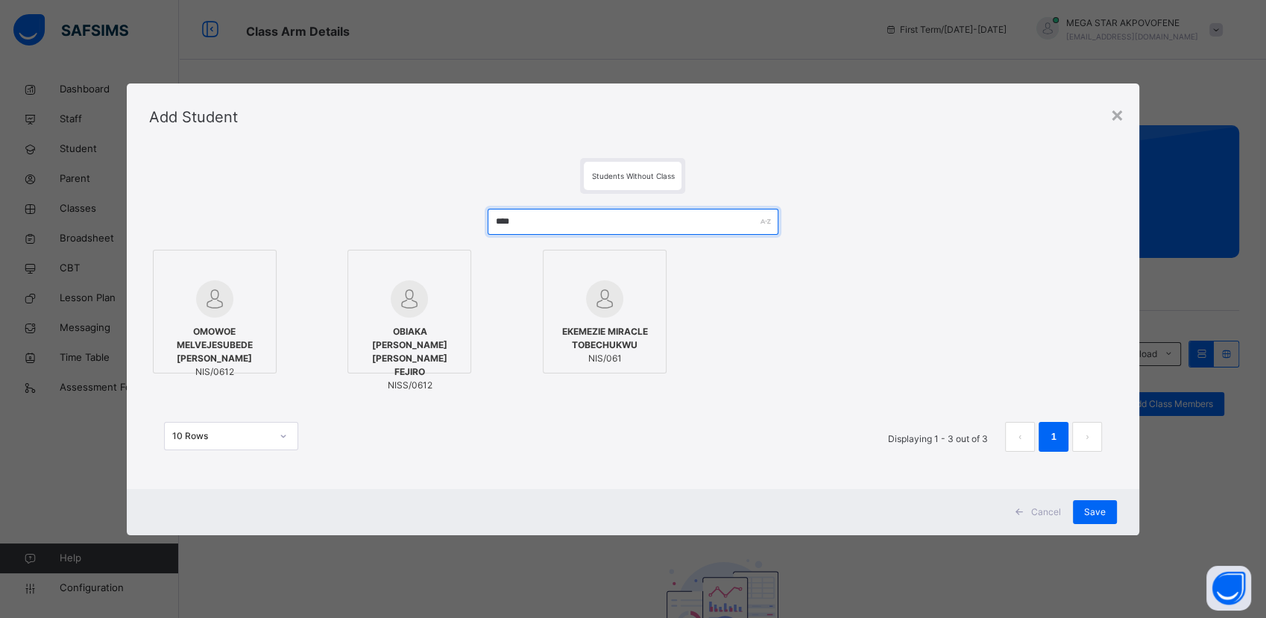
drag, startPoint x: 561, startPoint y: 224, endPoint x: 457, endPoint y: 225, distance: 104.4
click at [457, 225] on div "**** OMOWOE MELVEJESUBEDE HENRY NIS/0612 OBIAKA KENNETH SANDRA FEJIRO NISS/0612…" at bounding box center [633, 338] width 968 height 288
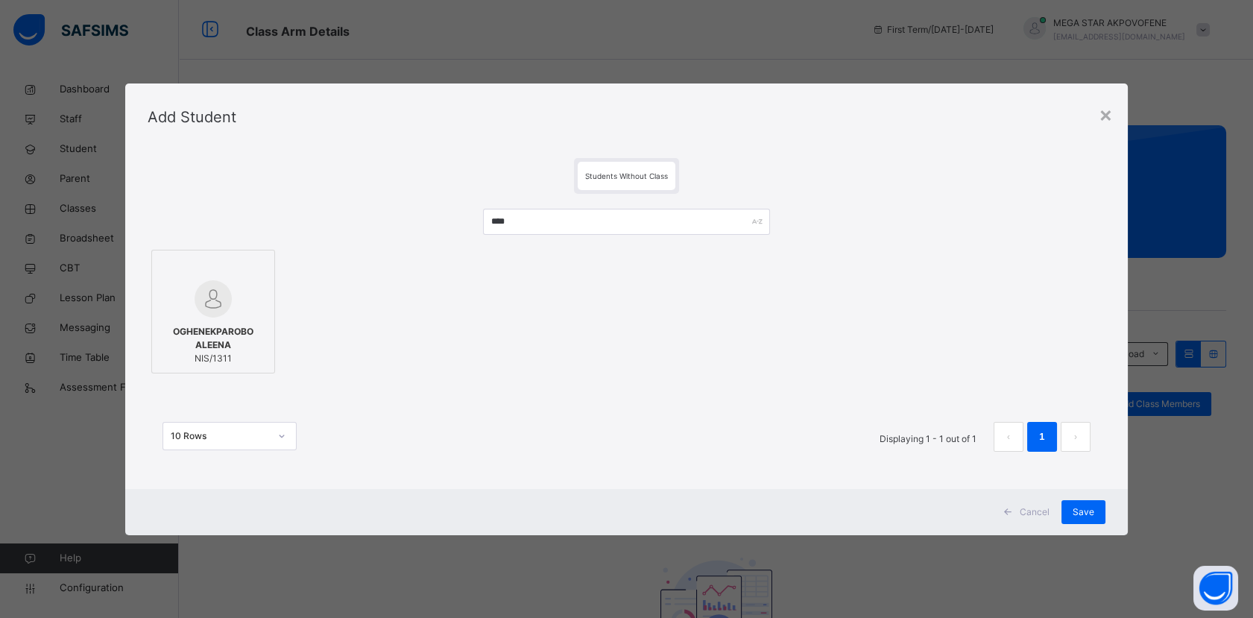
click at [244, 301] on div at bounding box center [213, 298] width 107 height 37
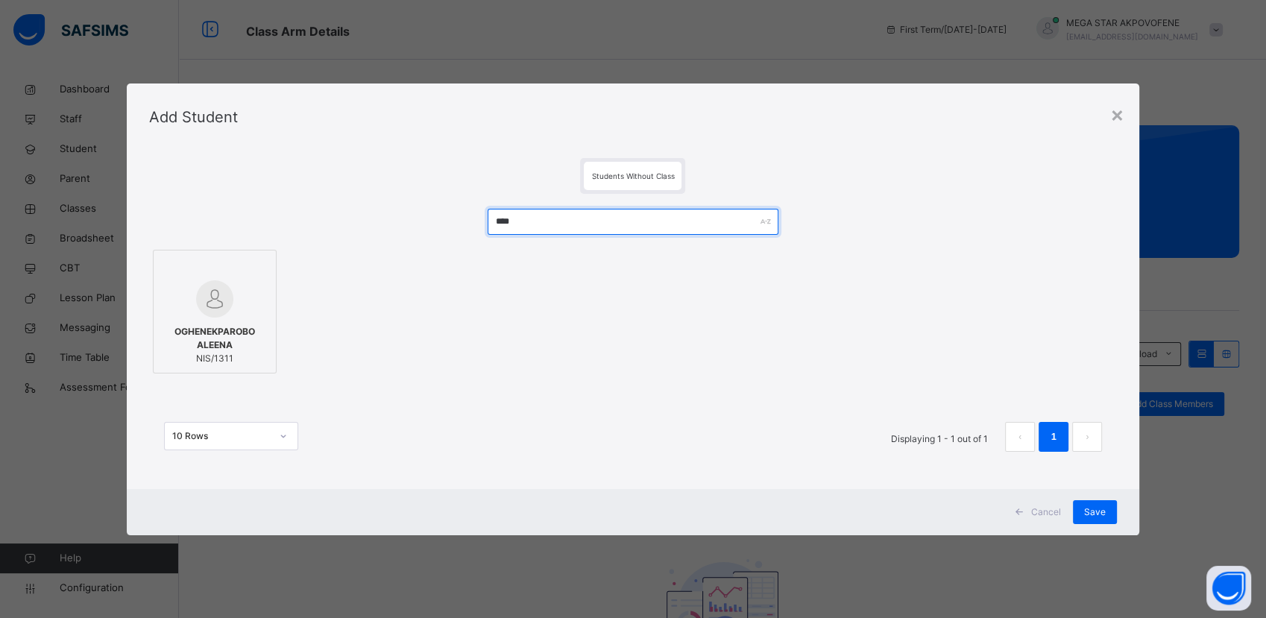
drag, startPoint x: 554, startPoint y: 226, endPoint x: 429, endPoint y: 224, distance: 124.5
click at [429, 224] on div "**** OGHENEKPAROBO ALEENA NIS/1311 10 Rows Displaying 1 - 1 out of 1 1" at bounding box center [633, 338] width 968 height 288
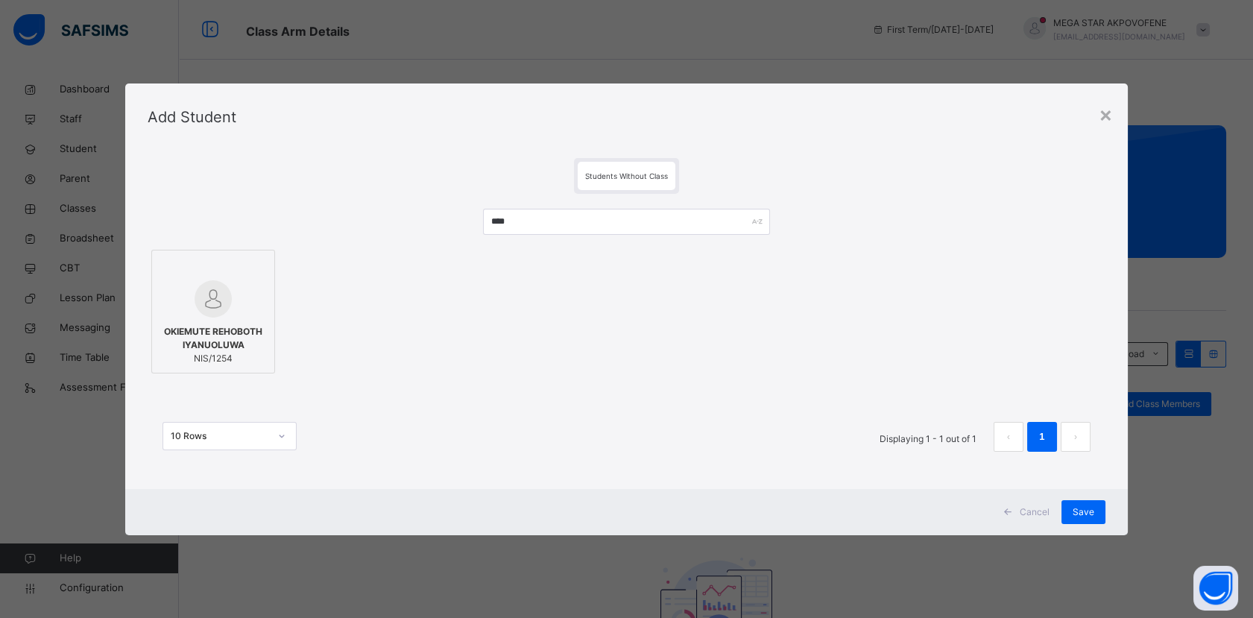
click at [245, 297] on div at bounding box center [213, 298] width 107 height 37
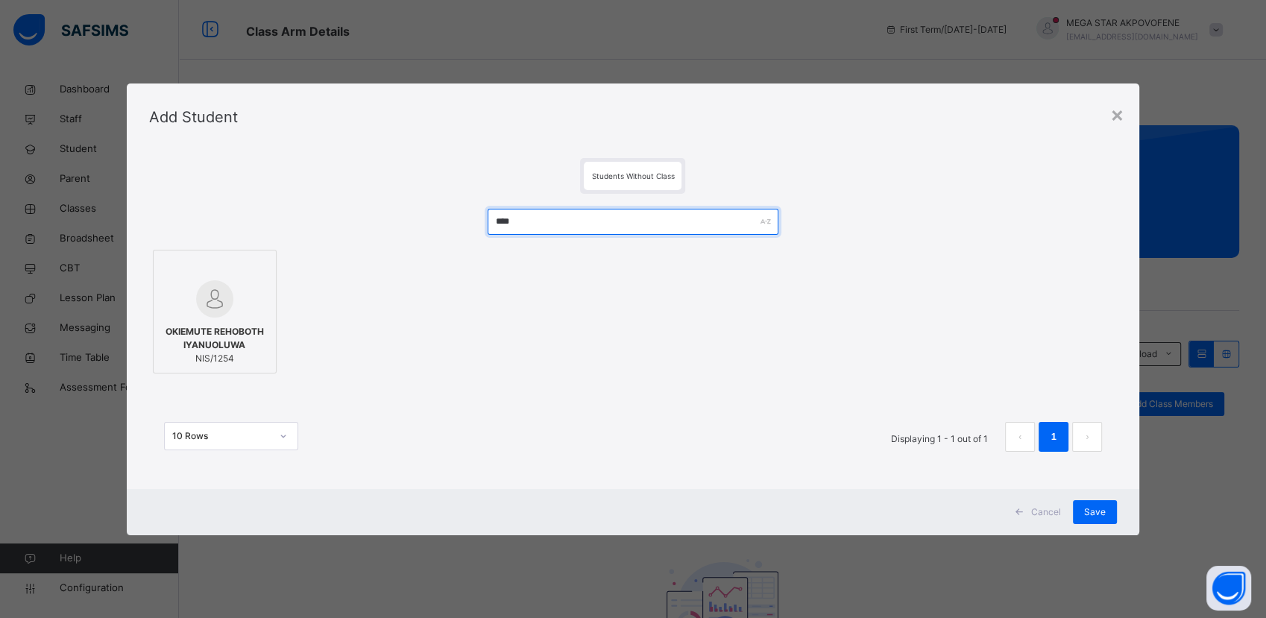
drag, startPoint x: 544, startPoint y: 219, endPoint x: 456, endPoint y: 224, distance: 88.1
click at [456, 224] on div "**** OKIEMUTE REHOBOTH IYANUOLUWA NIS/1254 10 Rows Displaying 1 - 1 out of 1 1" at bounding box center [633, 338] width 968 height 288
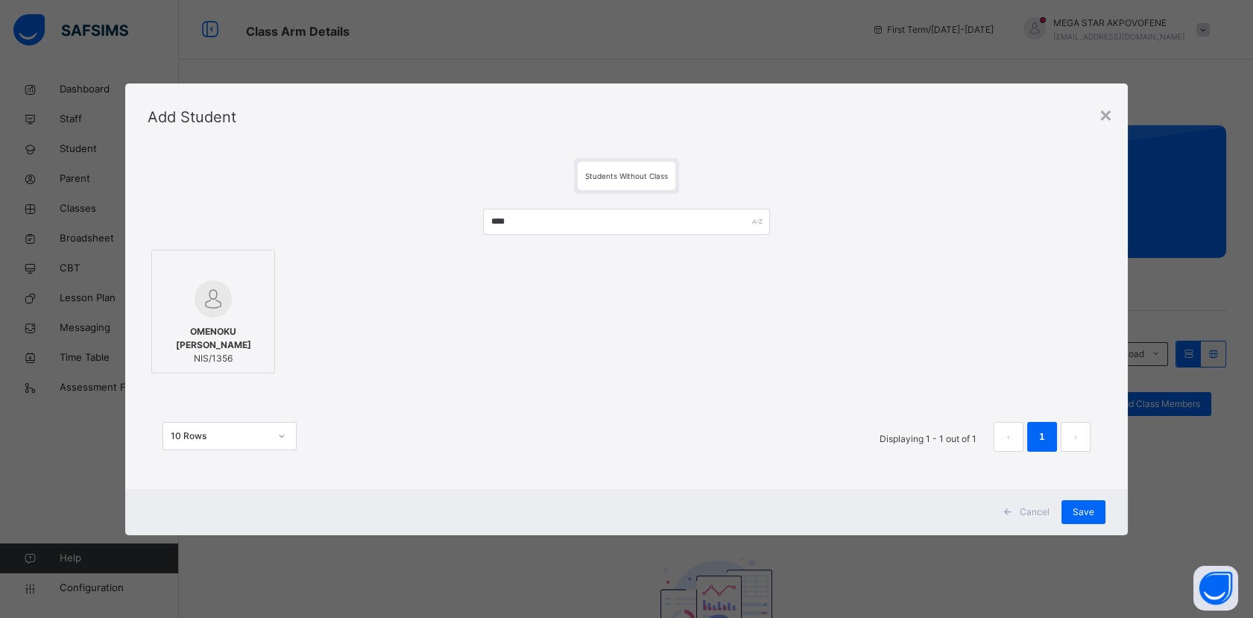
click at [244, 294] on div at bounding box center [213, 298] width 107 height 37
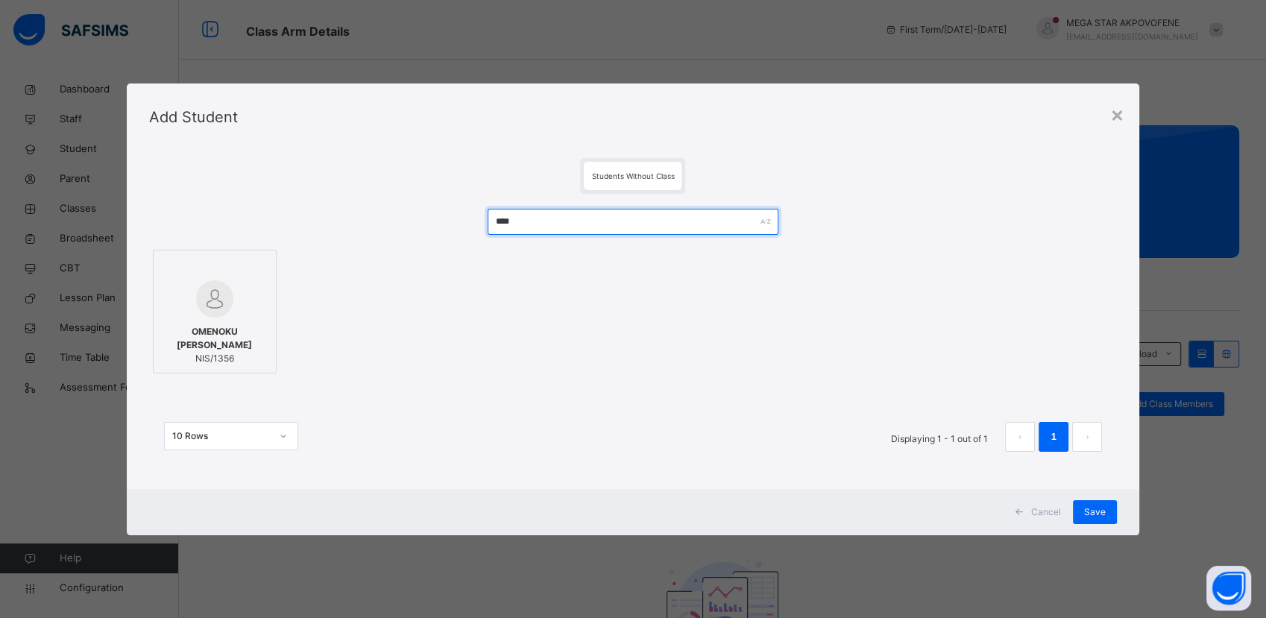
drag, startPoint x: 518, startPoint y: 222, endPoint x: 469, endPoint y: 222, distance: 49.2
click at [469, 222] on div "**** OMENOKU BRIANNA CHIOMA NIS/1356 10 Rows Displaying 1 - 1 out of 1 1" at bounding box center [633, 338] width 968 height 288
type input "****"
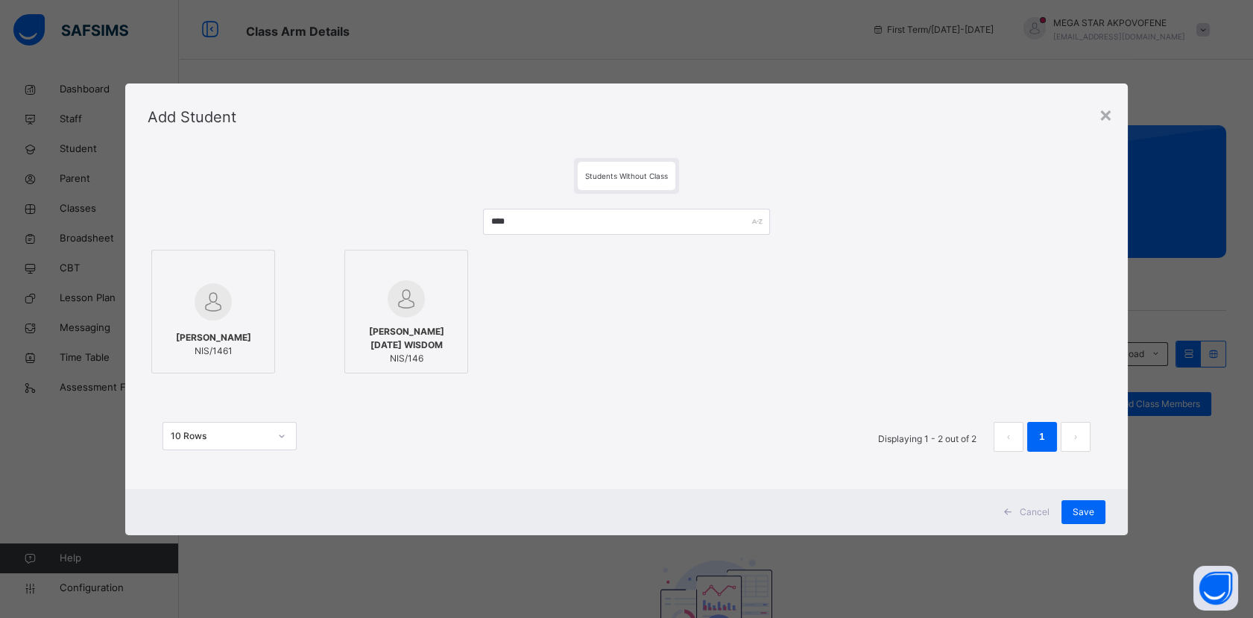
click at [250, 310] on div at bounding box center [213, 301] width 107 height 43
click at [1097, 514] on span "Save" at bounding box center [1095, 511] width 22 height 13
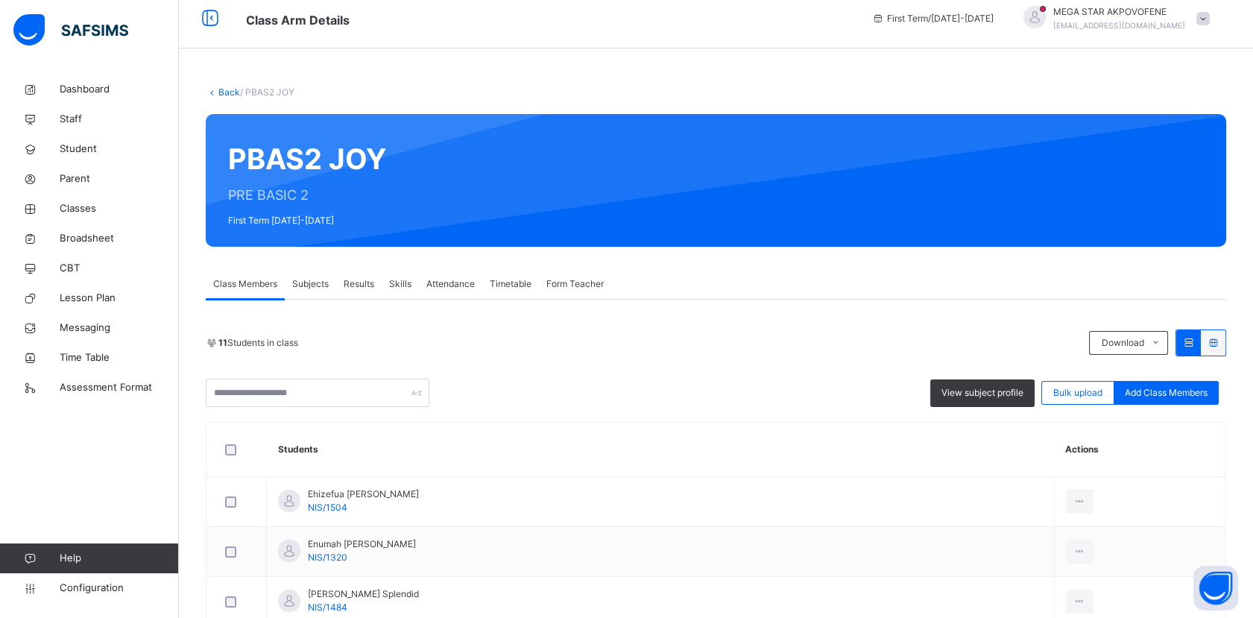
scroll to position [3, 0]
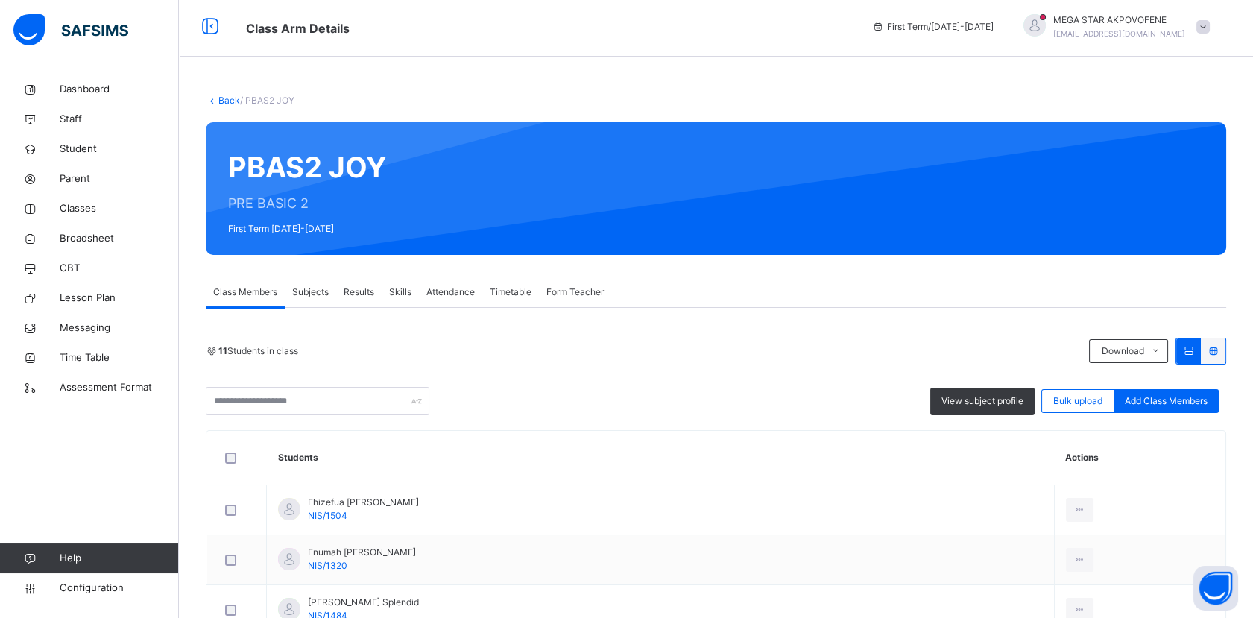
click at [232, 97] on link "Back" at bounding box center [229, 100] width 22 height 11
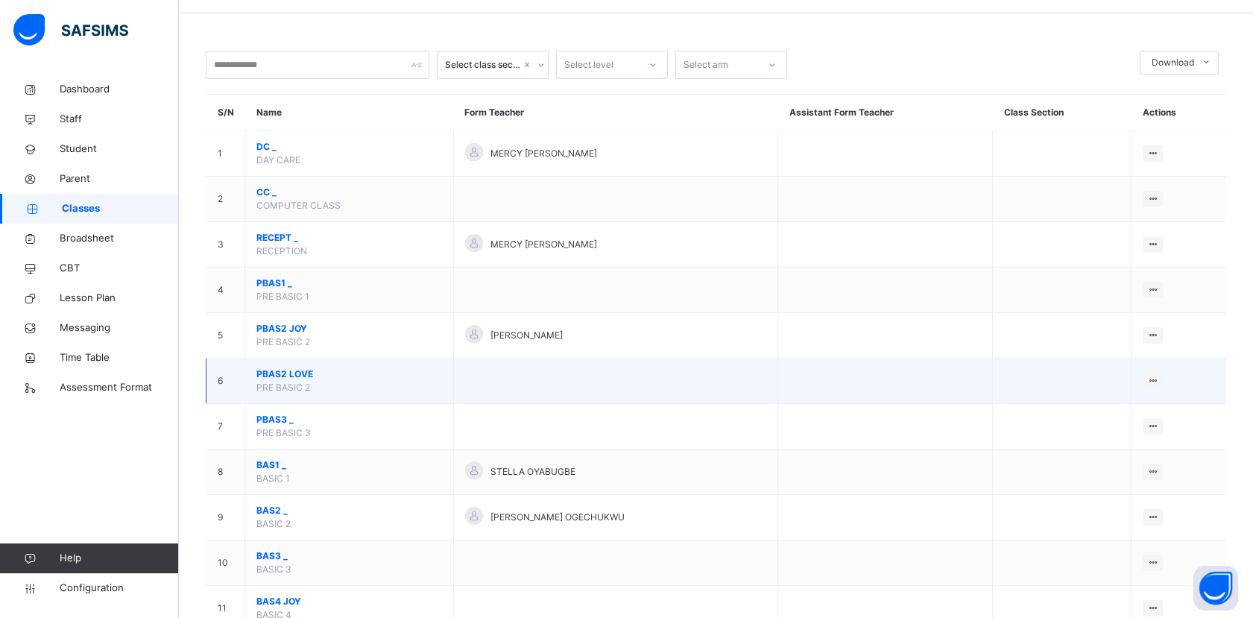
scroll to position [83, 0]
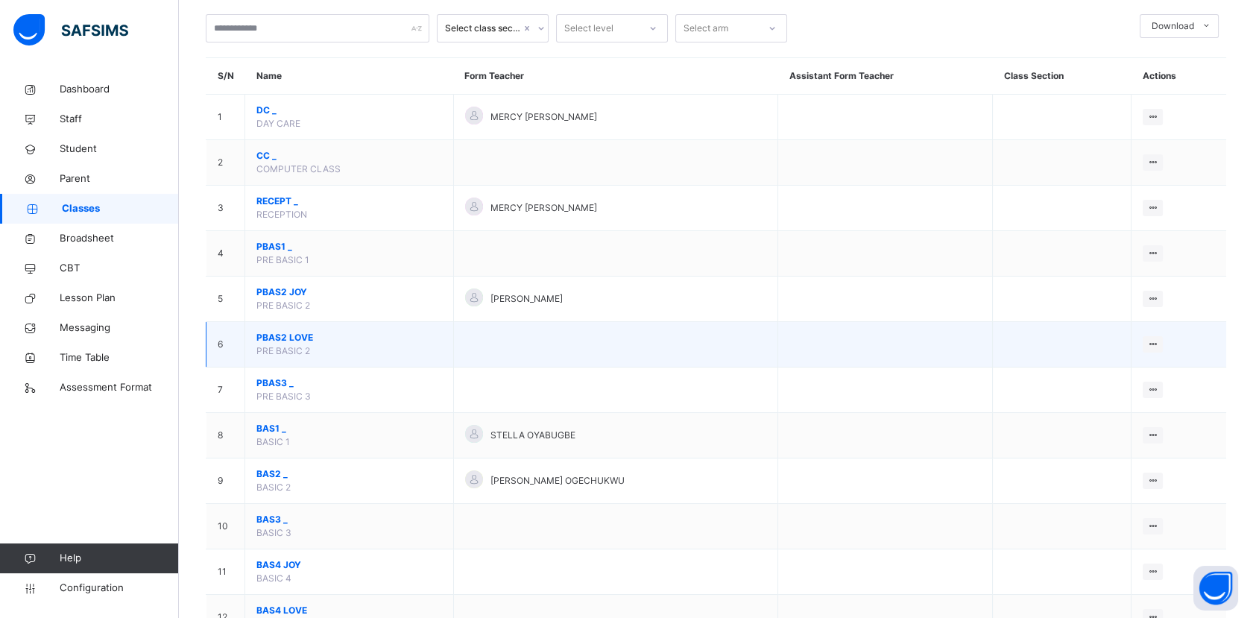
click at [283, 334] on span "PBAS2 LOVE" at bounding box center [349, 337] width 186 height 13
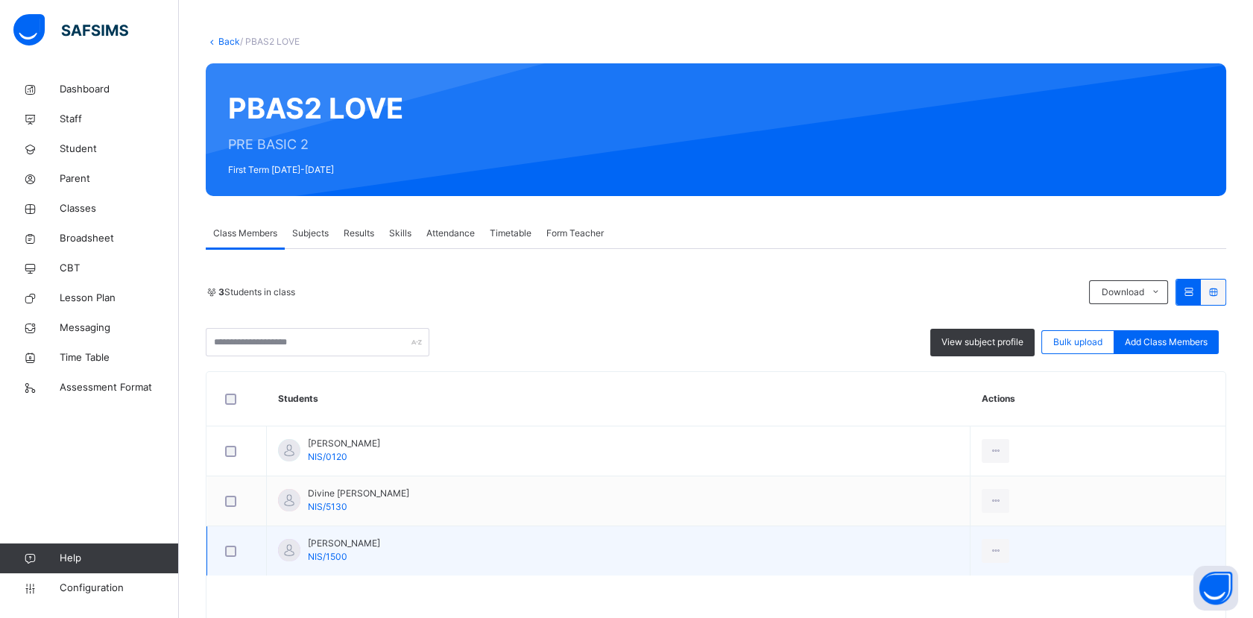
scroll to position [101, 0]
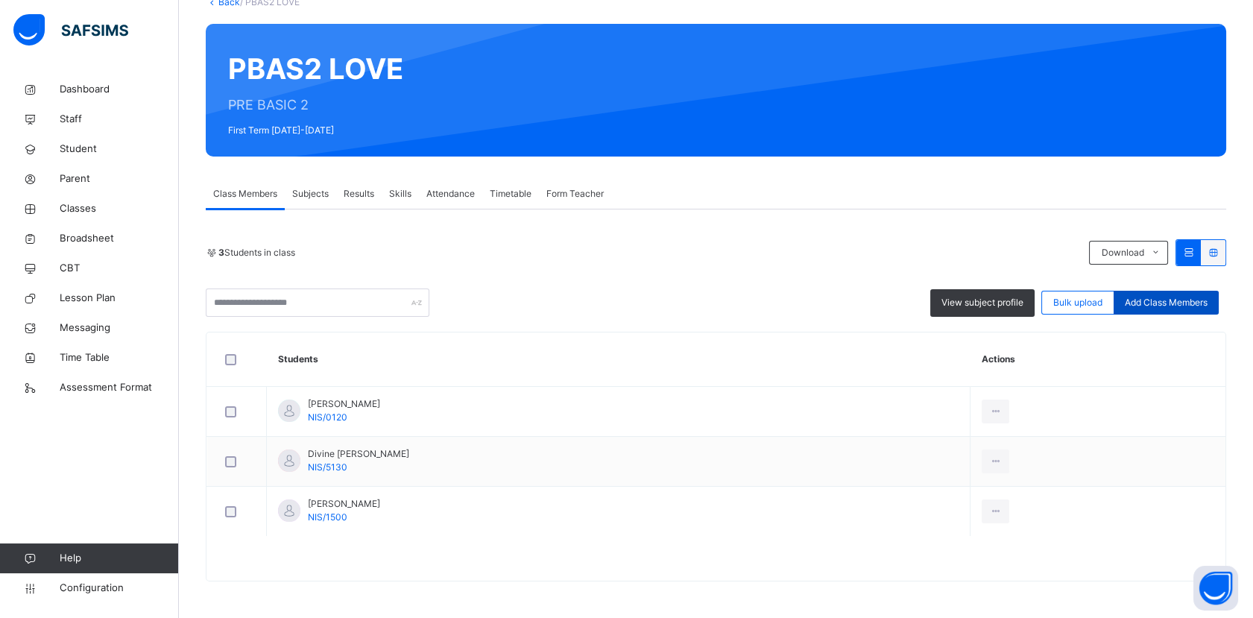
click at [1205, 310] on div "Add Class Members" at bounding box center [1166, 303] width 105 height 24
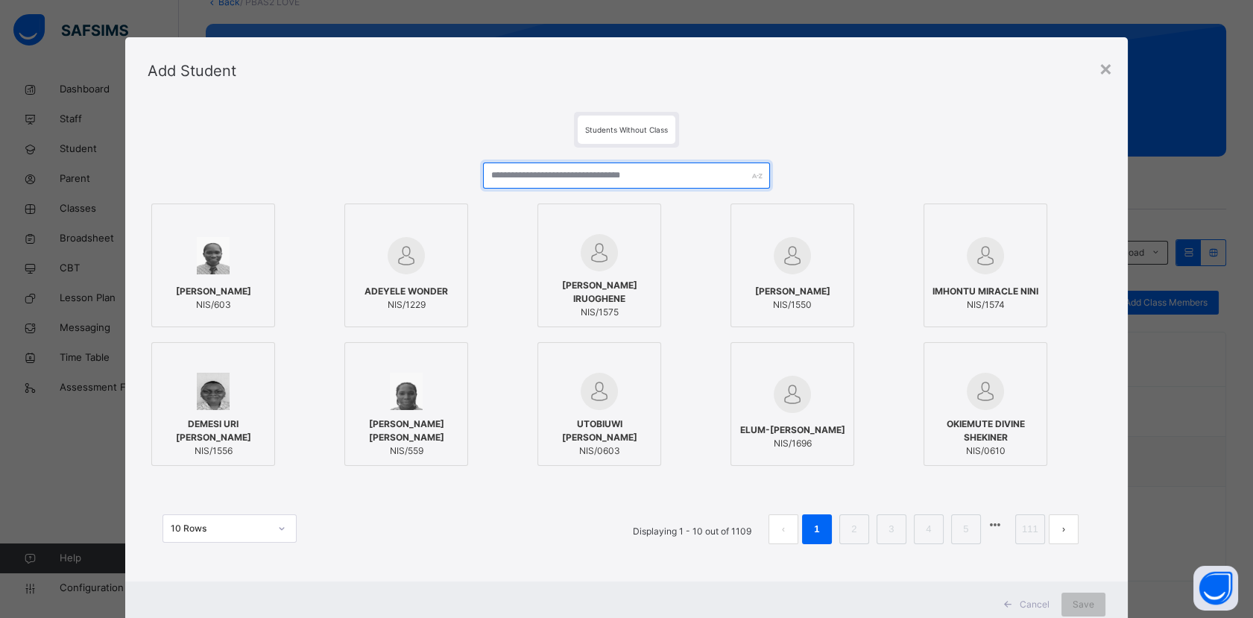
click at [517, 182] on input "text" at bounding box center [626, 176] width 287 height 26
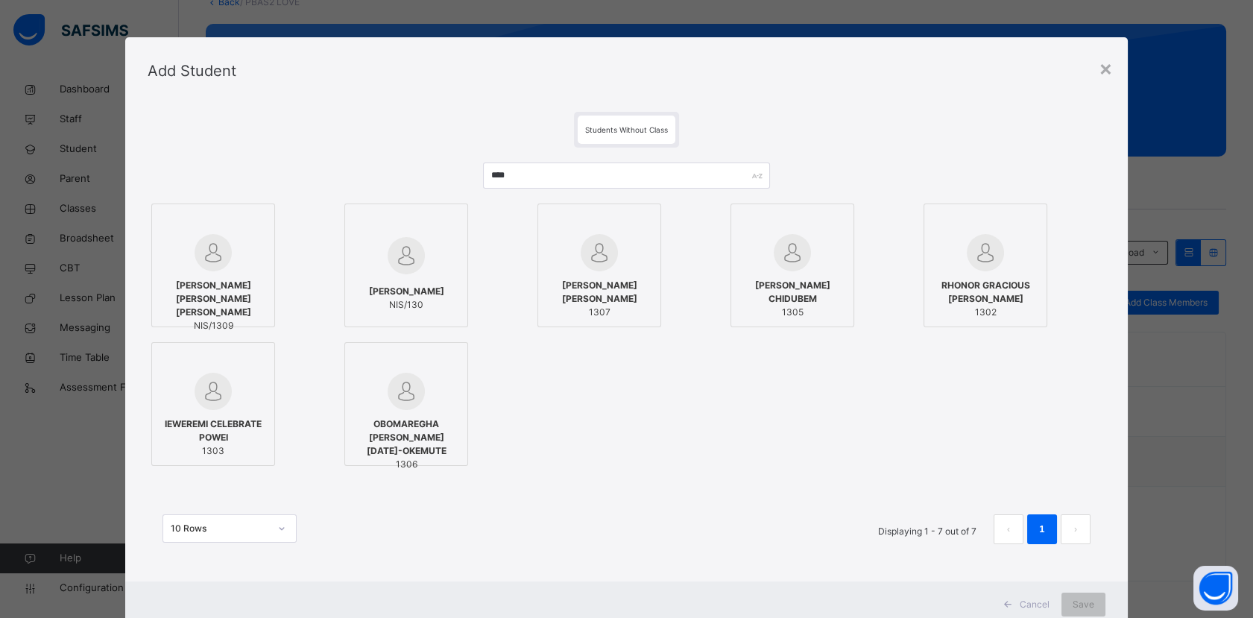
click at [247, 257] on div at bounding box center [213, 252] width 107 height 37
drag, startPoint x: 525, startPoint y: 172, endPoint x: 461, endPoint y: 182, distance: 64.8
click at [461, 182] on div "**** AGAH KING OGHENEFEGOR NIS/1309 OSHAREKU EMMANUEL NIS/130 IGHODALO KELVIN B…" at bounding box center [633, 361] width 968 height 426
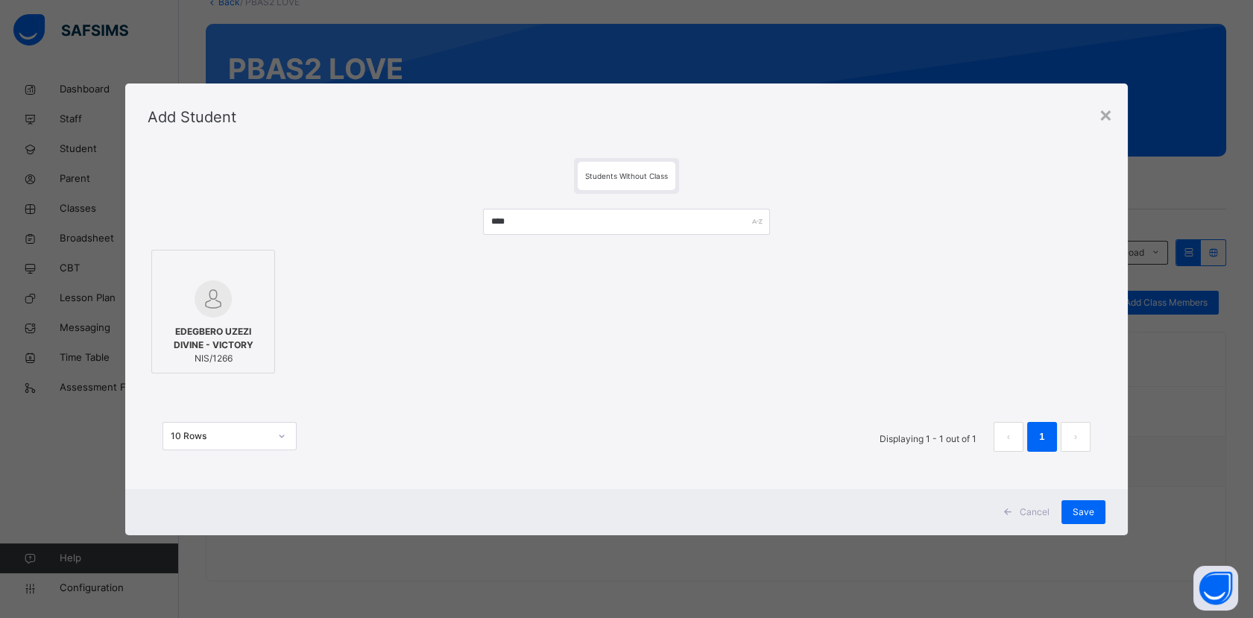
click at [233, 283] on div at bounding box center [213, 298] width 107 height 37
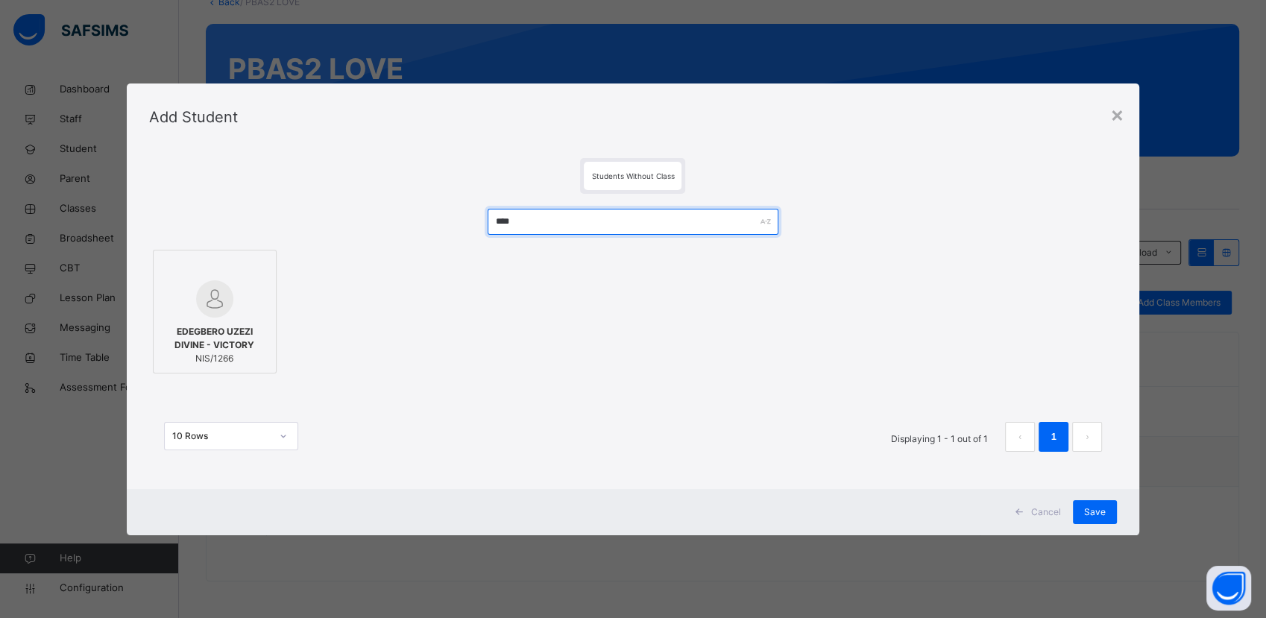
drag, startPoint x: 526, startPoint y: 224, endPoint x: 454, endPoint y: 224, distance: 71.6
click at [454, 224] on div "**** EDEGBERO UZEZI DIVINE - VICTORY NIS/1266 10 Rows Displaying 1 - 1 out of 1…" at bounding box center [633, 338] width 968 height 288
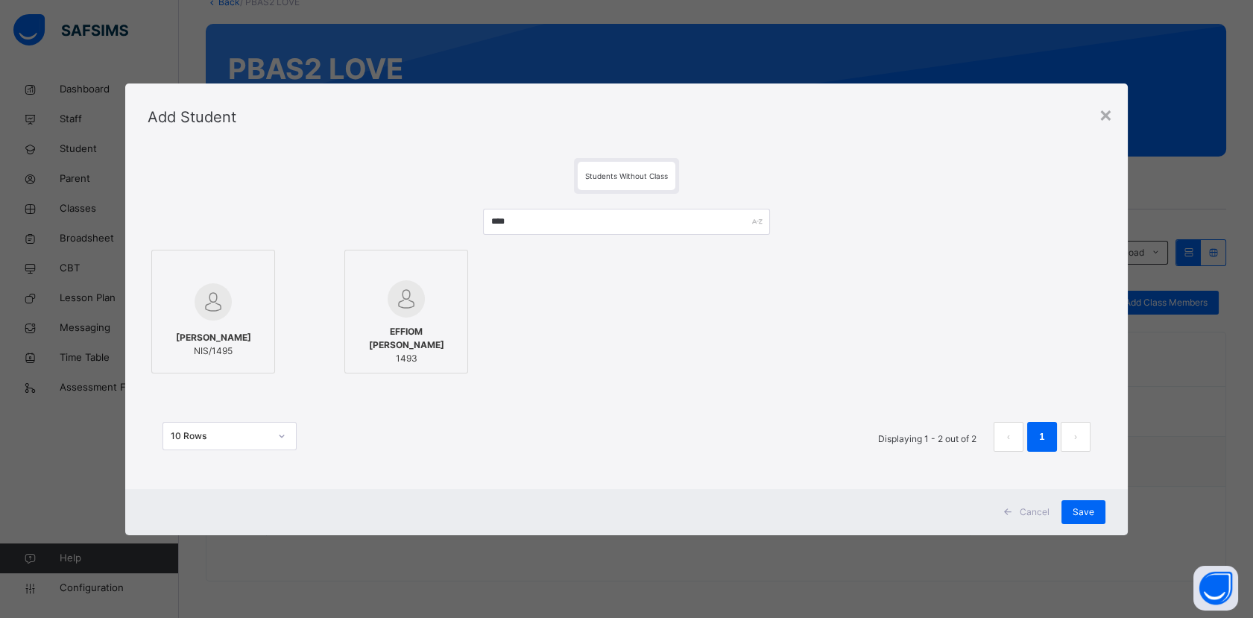
click at [250, 317] on div at bounding box center [213, 301] width 107 height 43
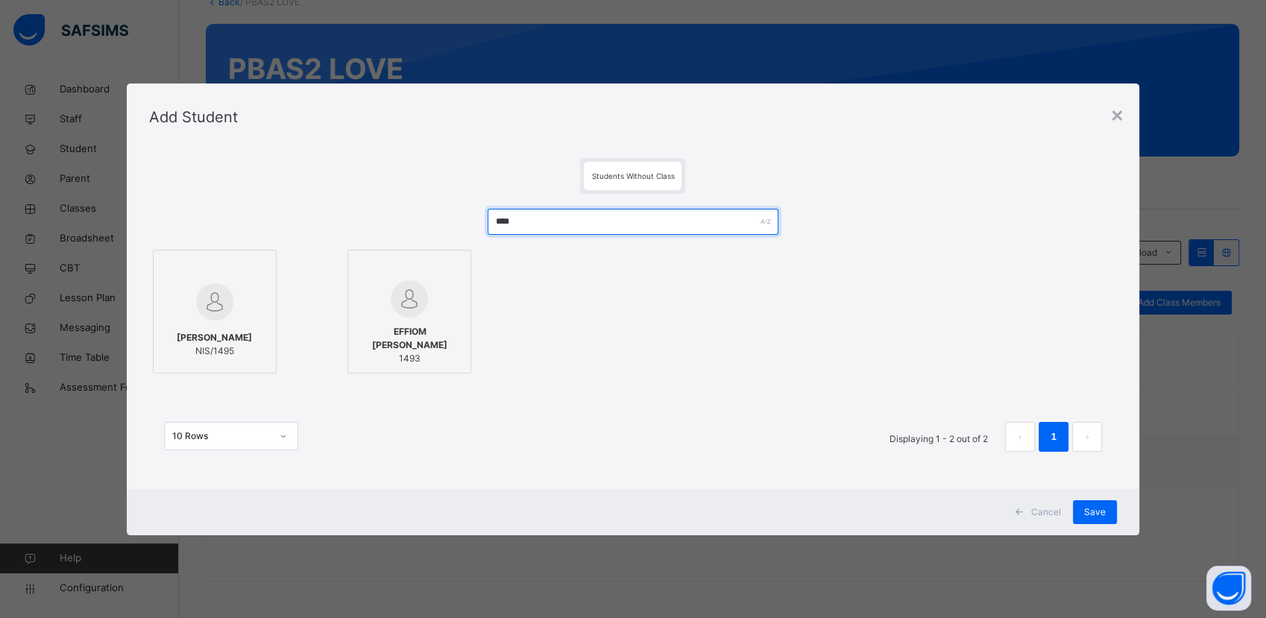
drag, startPoint x: 530, startPoint y: 221, endPoint x: 458, endPoint y: 224, distance: 72.4
click at [458, 224] on div "**** ESURU BERNICE NIS/1495 EFFIOM WISDOM EMMANUEL 1493 10 Rows Displaying 1 - …" at bounding box center [633, 338] width 968 height 288
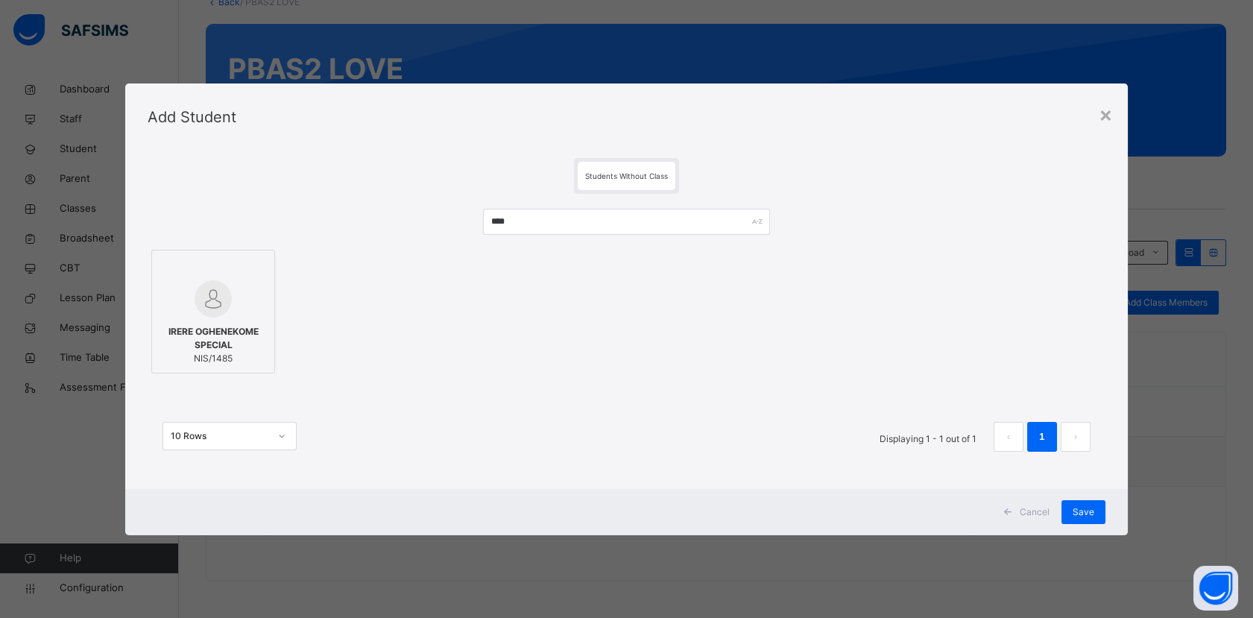
click at [243, 289] on div at bounding box center [213, 298] width 107 height 37
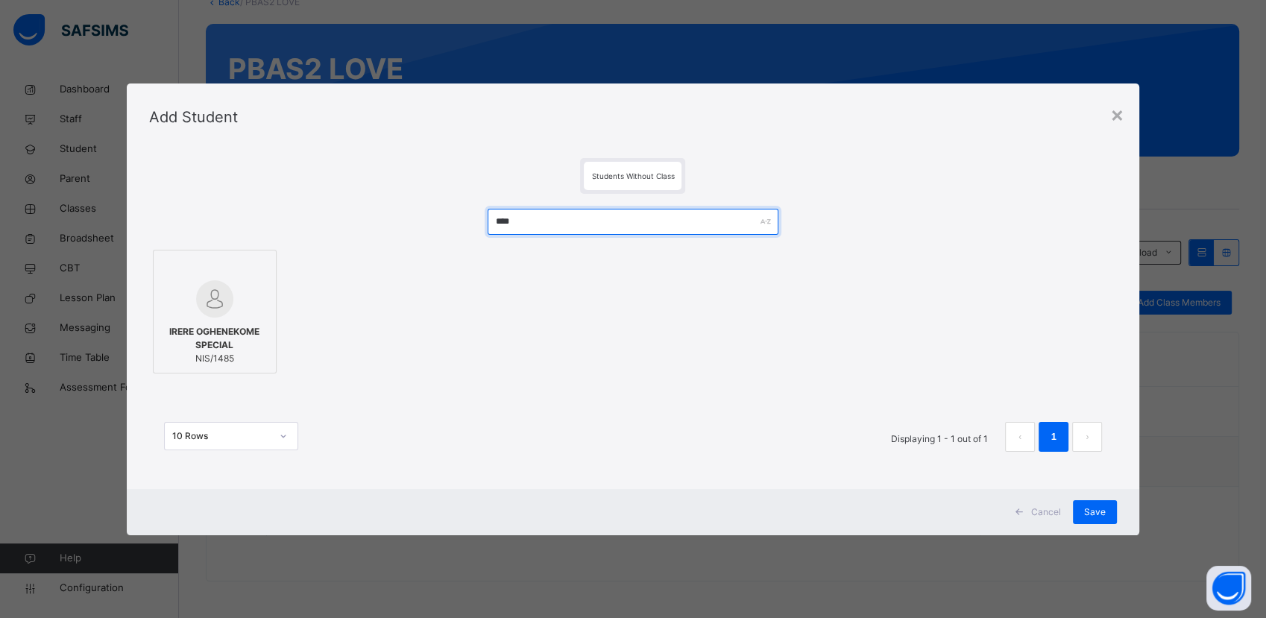
drag, startPoint x: 526, startPoint y: 214, endPoint x: 437, endPoint y: 225, distance: 89.4
click at [441, 224] on div "**** IRERE OGHENEKOME SPECIAL NIS/1485 10 Rows Displaying 1 - 1 out of 1 1" at bounding box center [633, 338] width 968 height 288
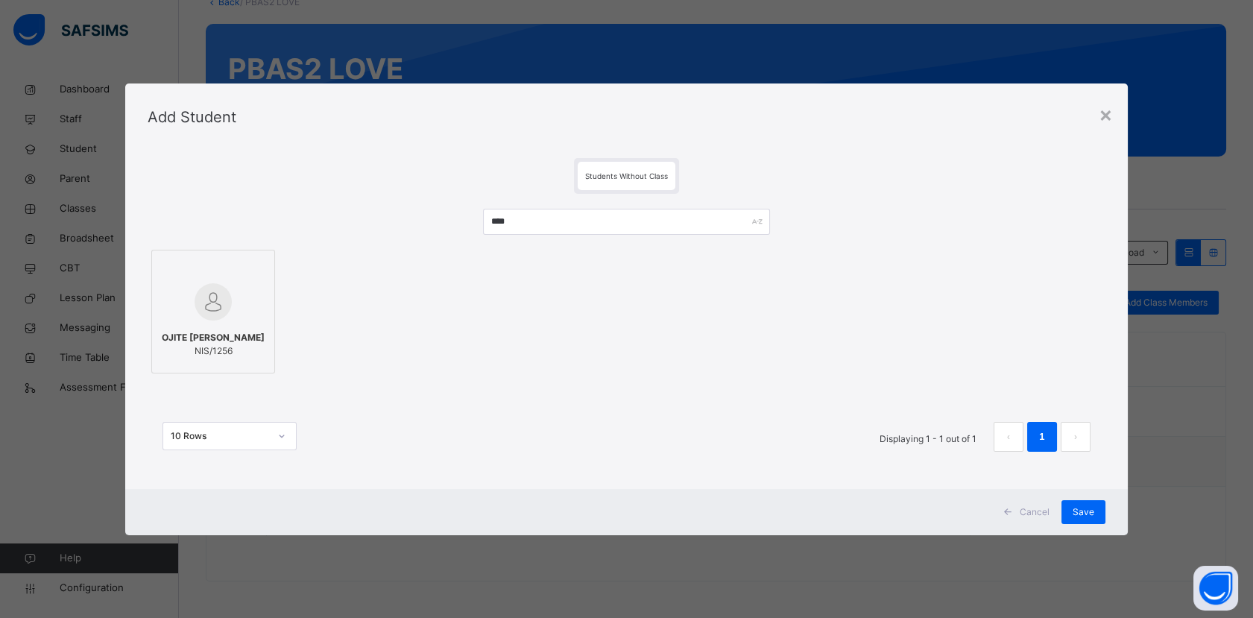
click at [236, 289] on div at bounding box center [213, 301] width 107 height 43
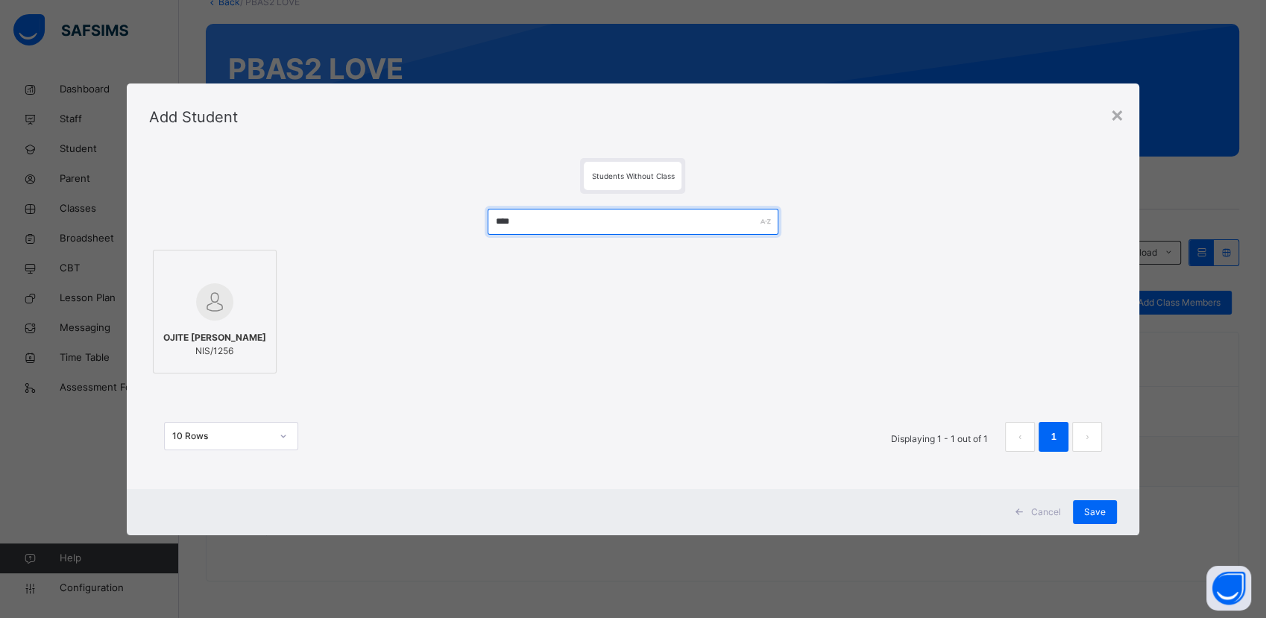
drag, startPoint x: 542, startPoint y: 225, endPoint x: 444, endPoint y: 224, distance: 98.4
click at [444, 224] on div "**** OJITE OGHENEGARE MIKEL NIS/1256 10 Rows Displaying 1 - 1 out of 1 1" at bounding box center [633, 338] width 968 height 288
drag, startPoint x: 460, startPoint y: 220, endPoint x: 441, endPoint y: 220, distance: 19.4
click at [441, 220] on div "**** OKWUTE DIVINE CHUKWUEMEKA NIS/1440 INAYA COLLINS ESIEKPE NIS/144 10 Rows D…" at bounding box center [627, 338] width 958 height 288
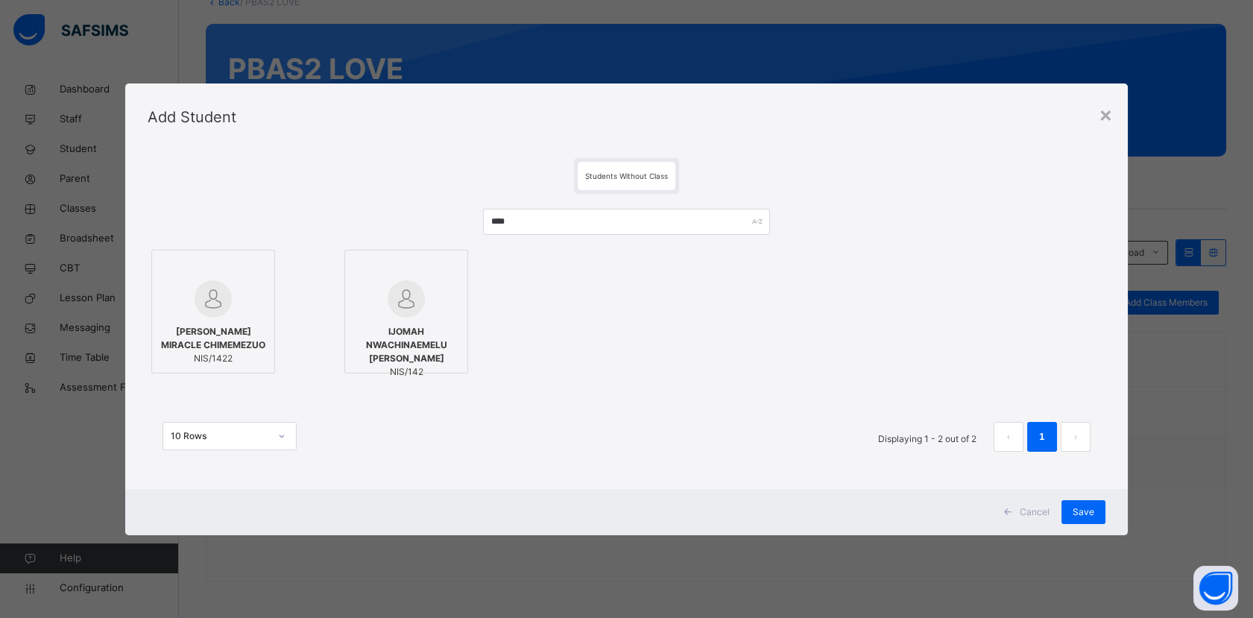
click at [239, 301] on div at bounding box center [213, 298] width 107 height 37
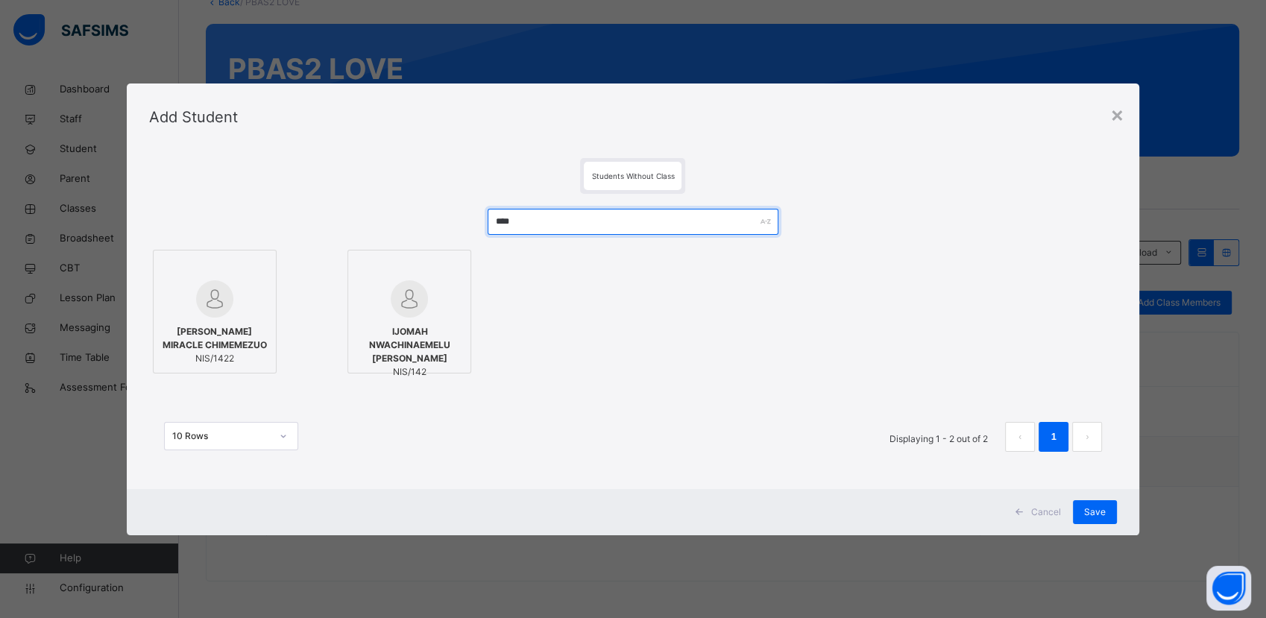
drag, startPoint x: 536, startPoint y: 226, endPoint x: 455, endPoint y: 236, distance: 81.2
click at [457, 236] on div "**** OPARA MIRACLE CHIMEMEZUO NIS/1422 IJOMAH NWACHINAEMELU DANIEL NIS/142 10 R…" at bounding box center [633, 338] width 968 height 288
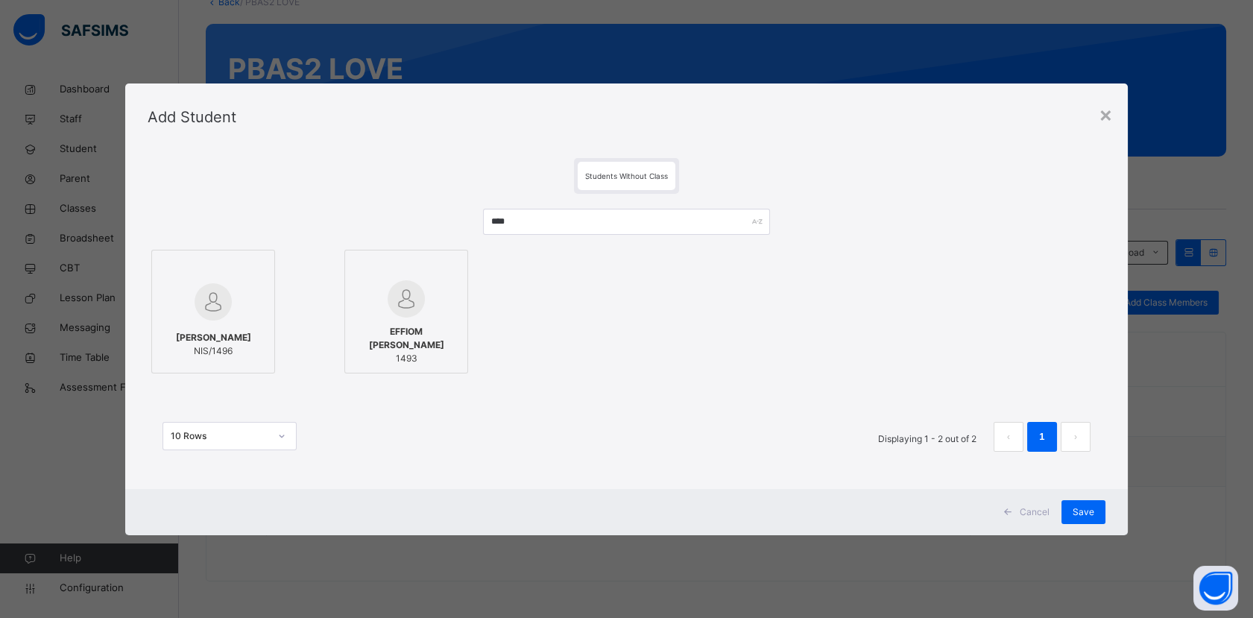
click at [241, 294] on div at bounding box center [213, 301] width 107 height 43
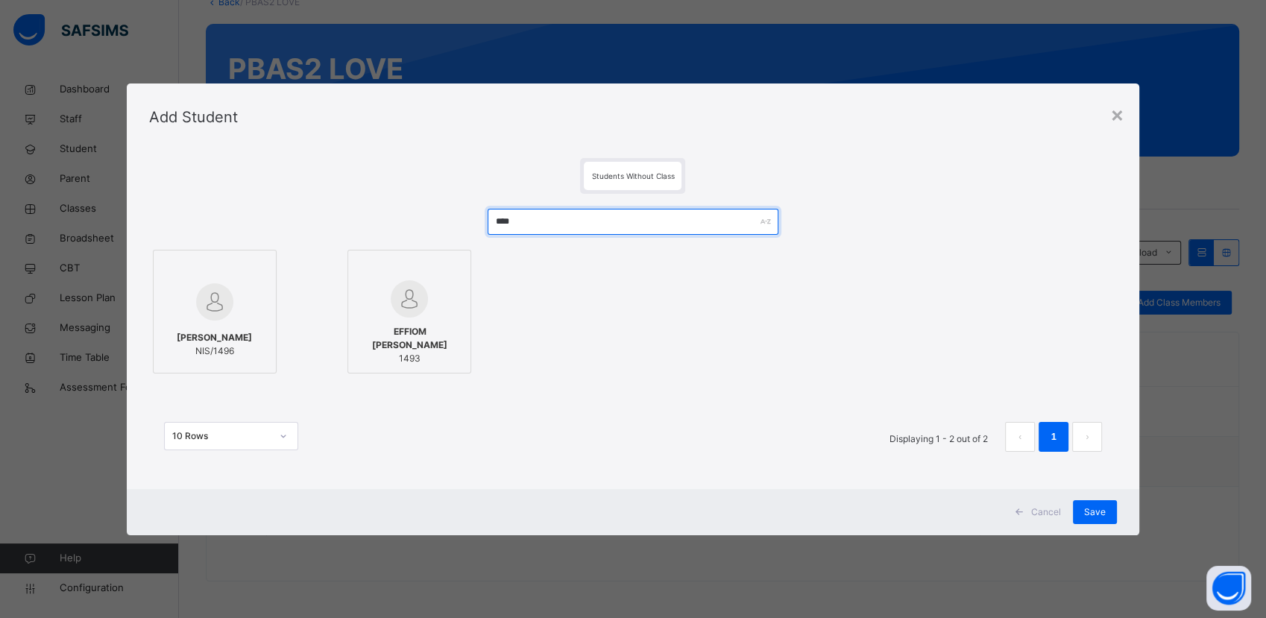
drag, startPoint x: 530, startPoint y: 227, endPoint x: 415, endPoint y: 233, distance: 114.9
click at [416, 233] on div "**** OSARUMWENSE STEPHANIE IYOBOSA NIS/1496 EFFIOM WISDOM EMMANUEL 1493 10 Rows…" at bounding box center [633, 338] width 968 height 288
type input "****"
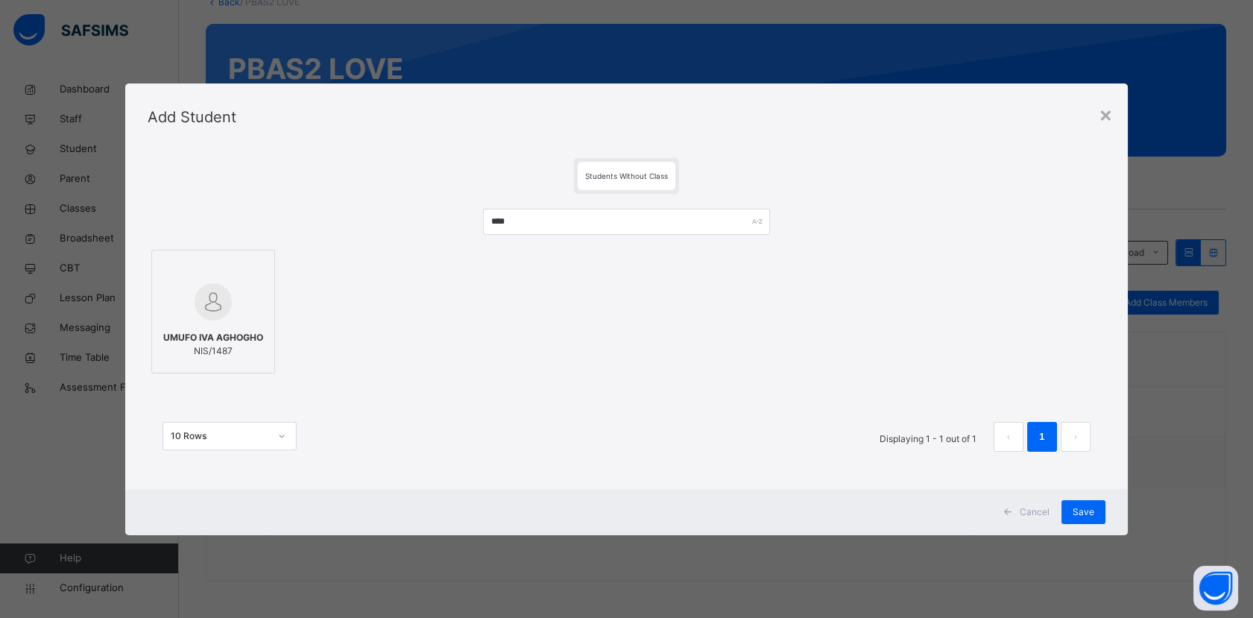
click at [233, 286] on div at bounding box center [213, 301] width 107 height 43
click at [1090, 515] on span "Save" at bounding box center [1095, 511] width 22 height 13
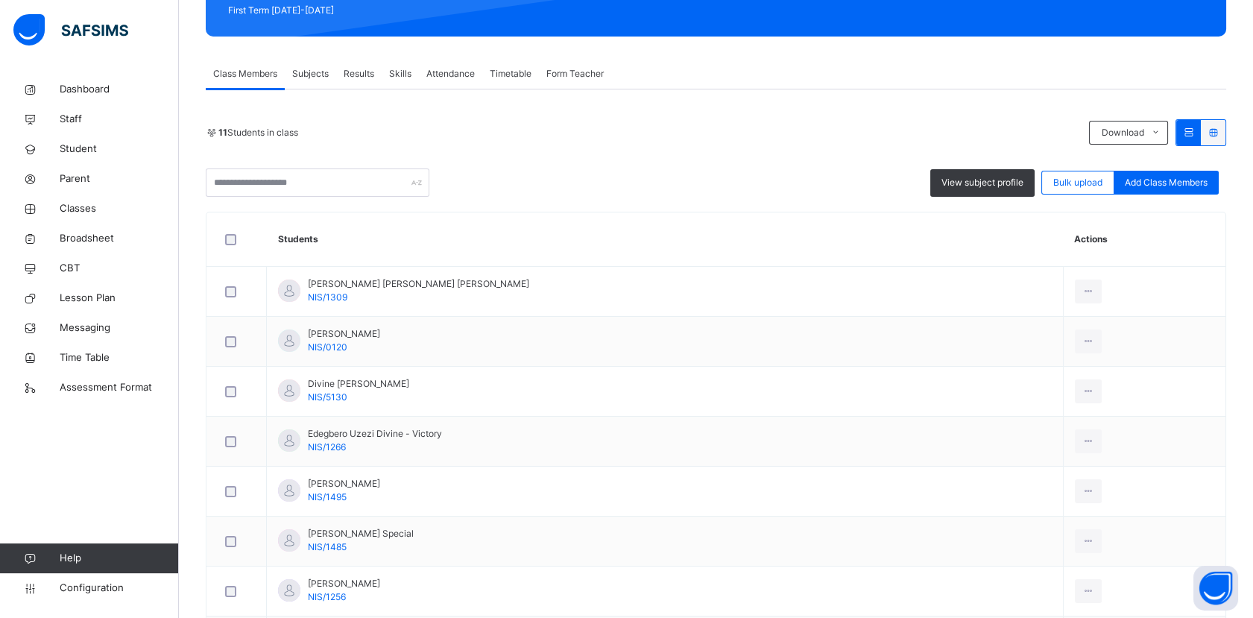
scroll to position [3, 0]
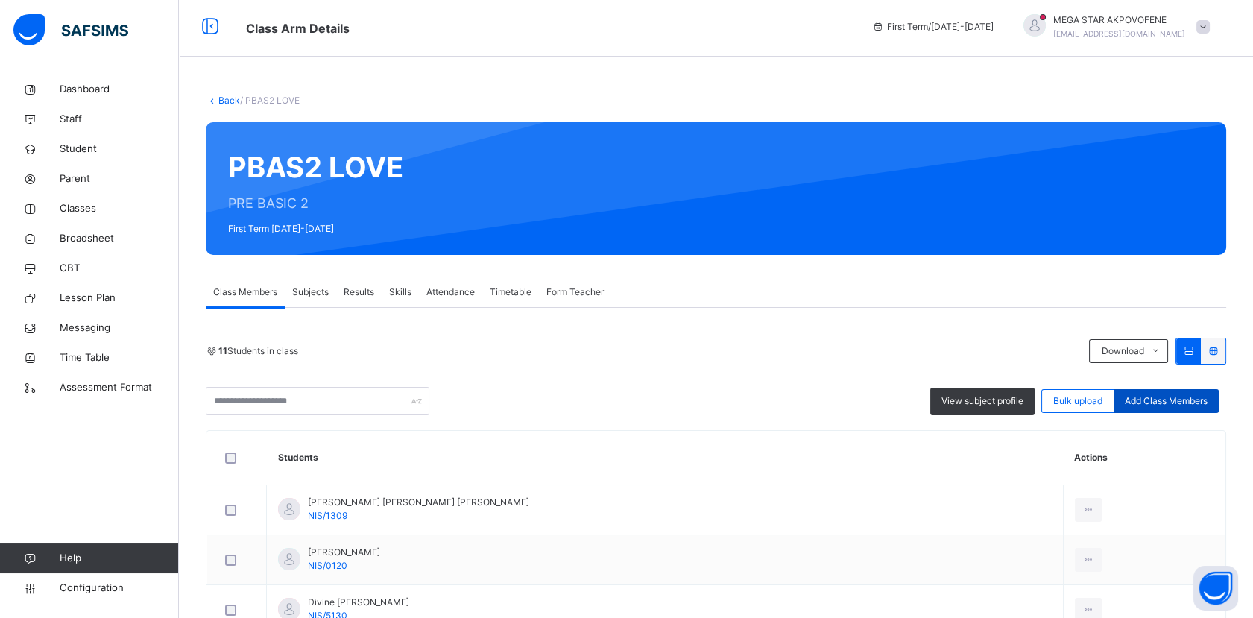
click at [1182, 397] on span "Add Class Members" at bounding box center [1166, 400] width 83 height 13
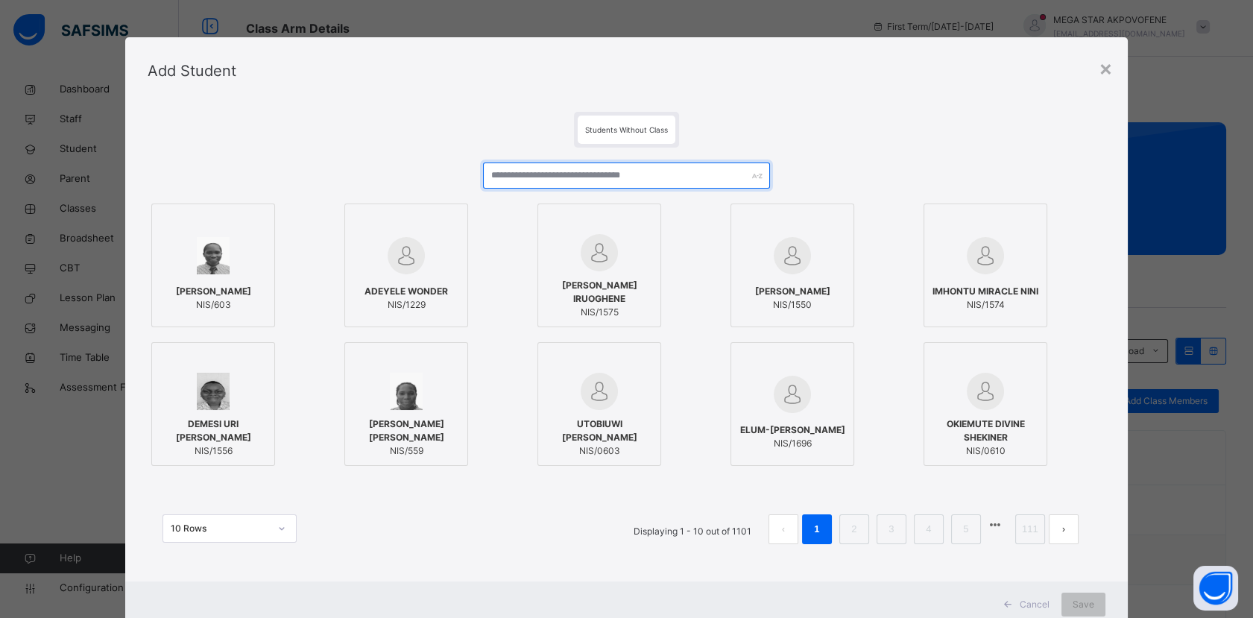
click at [578, 179] on input "text" at bounding box center [626, 176] width 287 height 26
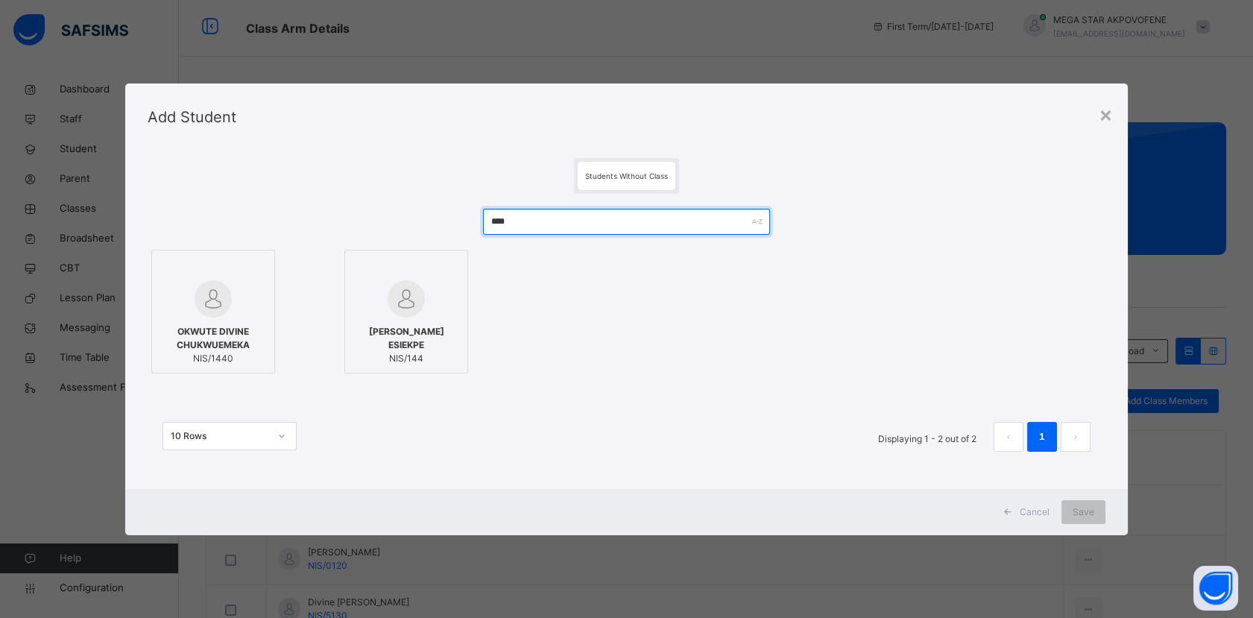
type input "****"
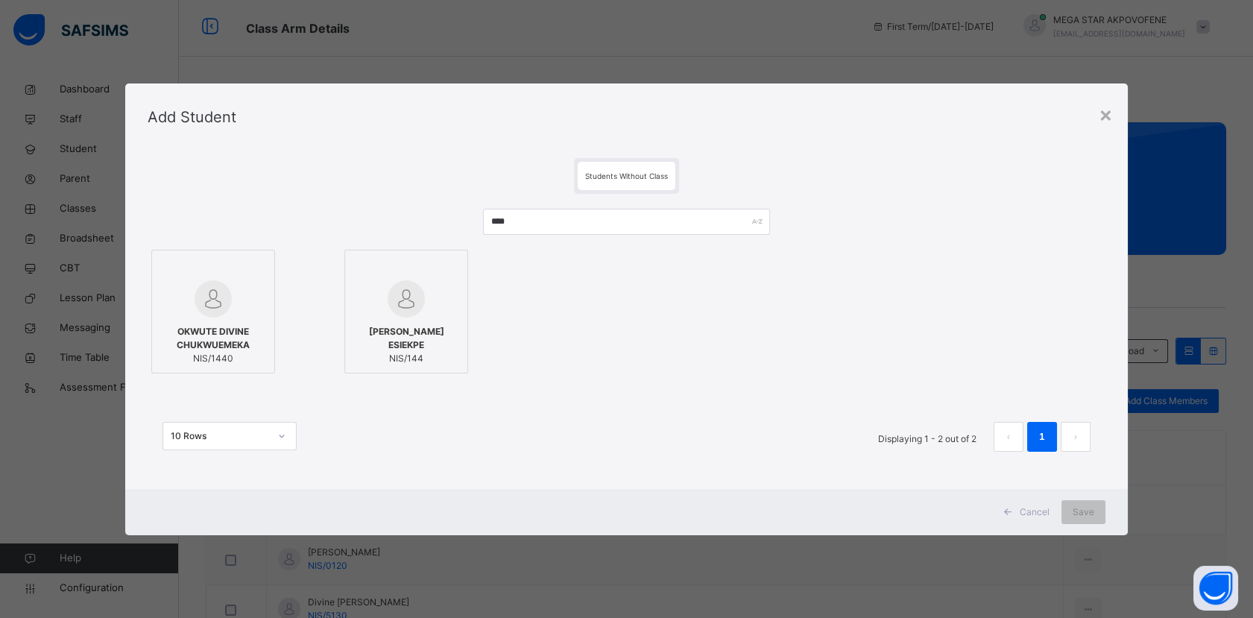
click at [245, 290] on div at bounding box center [213, 298] width 107 height 37
click at [1100, 518] on span "Save" at bounding box center [1095, 511] width 22 height 13
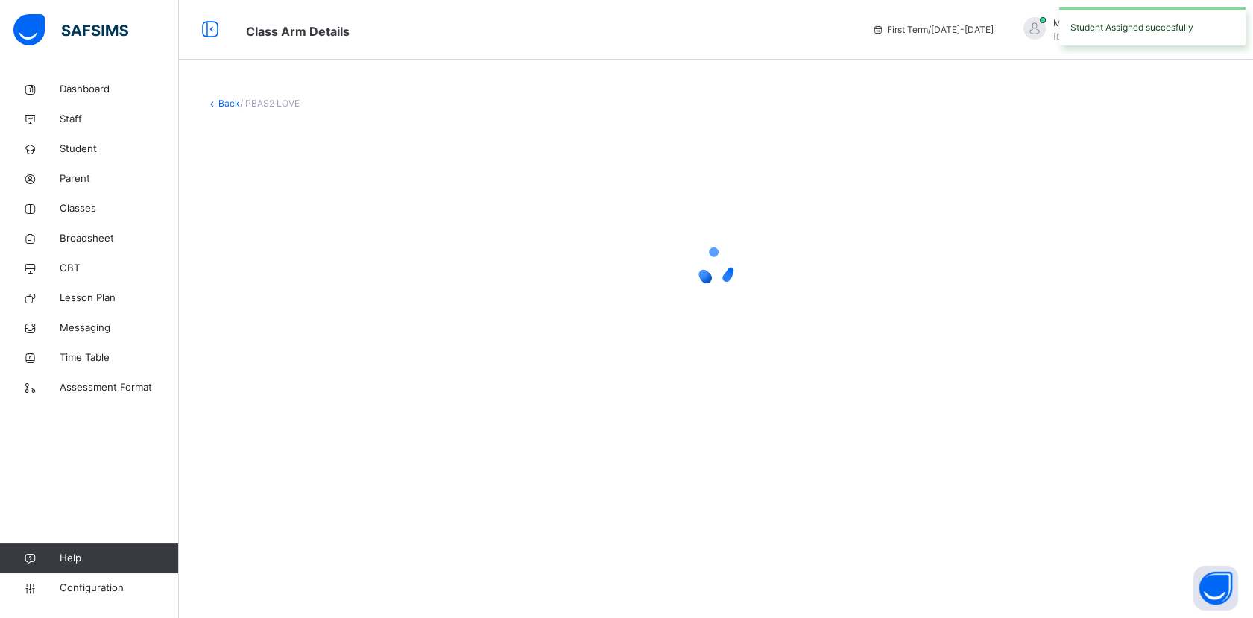
scroll to position [0, 0]
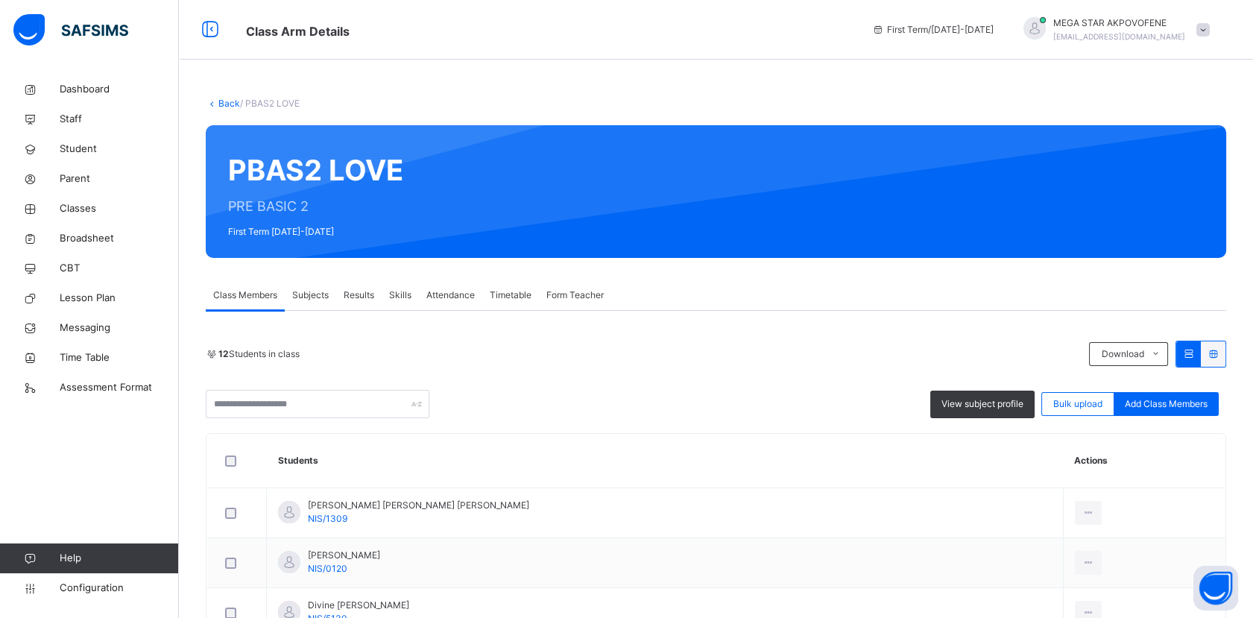
click at [224, 103] on link "Back" at bounding box center [229, 103] width 22 height 11
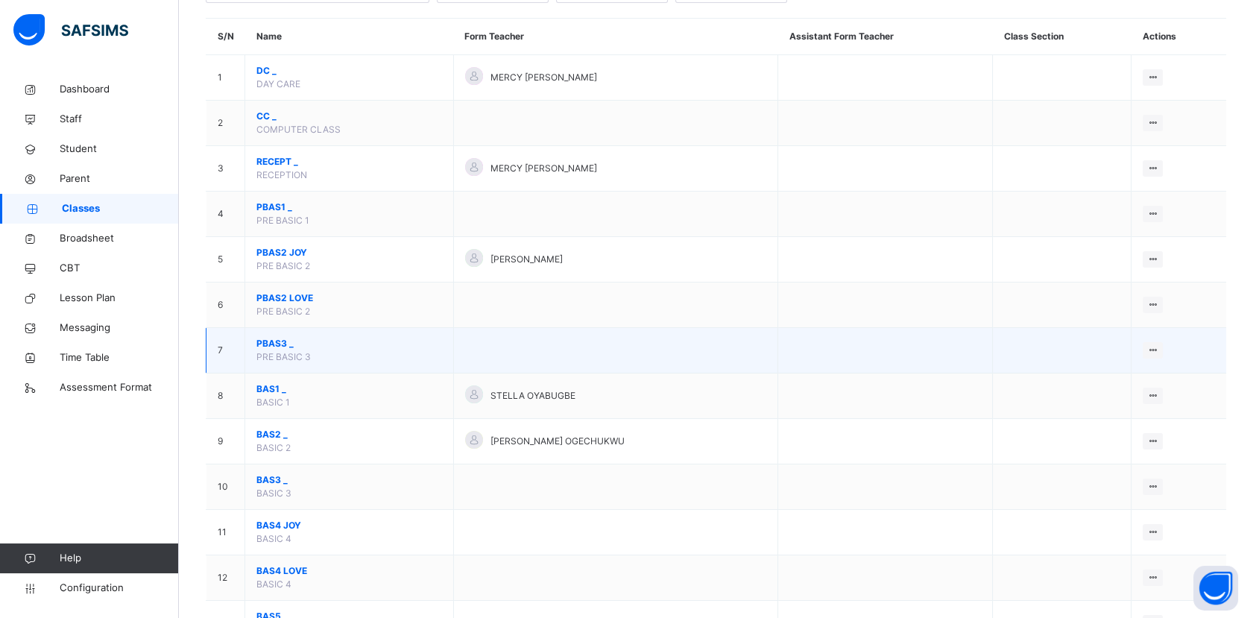
scroll to position [165, 0]
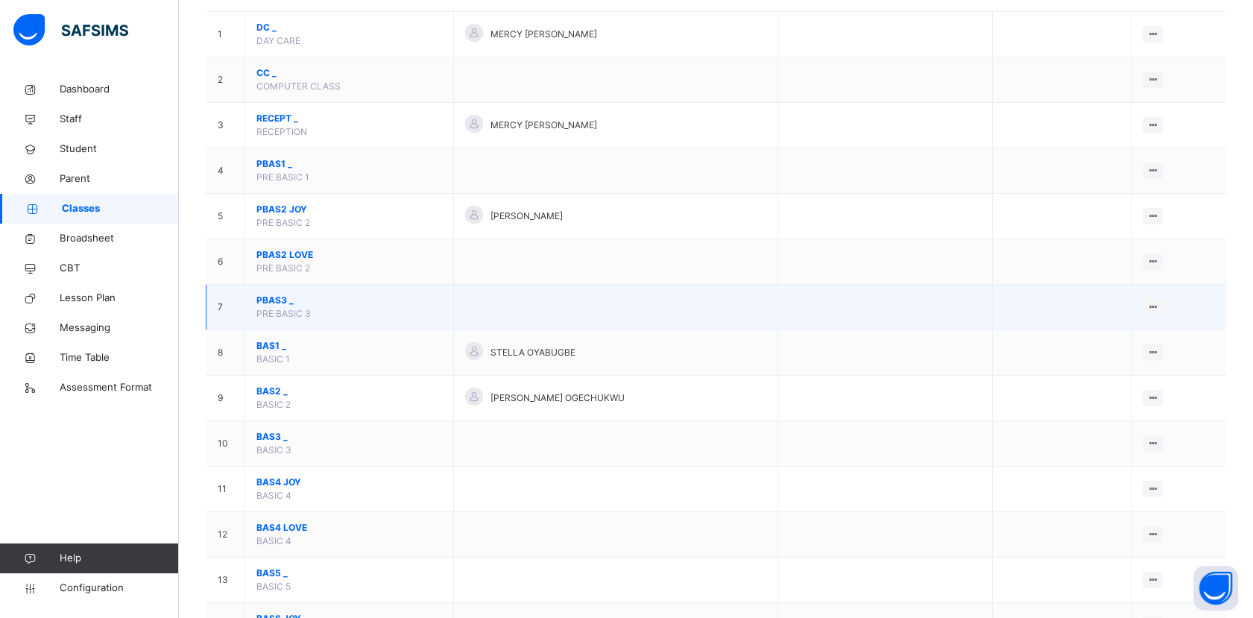
click at [274, 301] on span "PBAS3 _" at bounding box center [349, 300] width 186 height 13
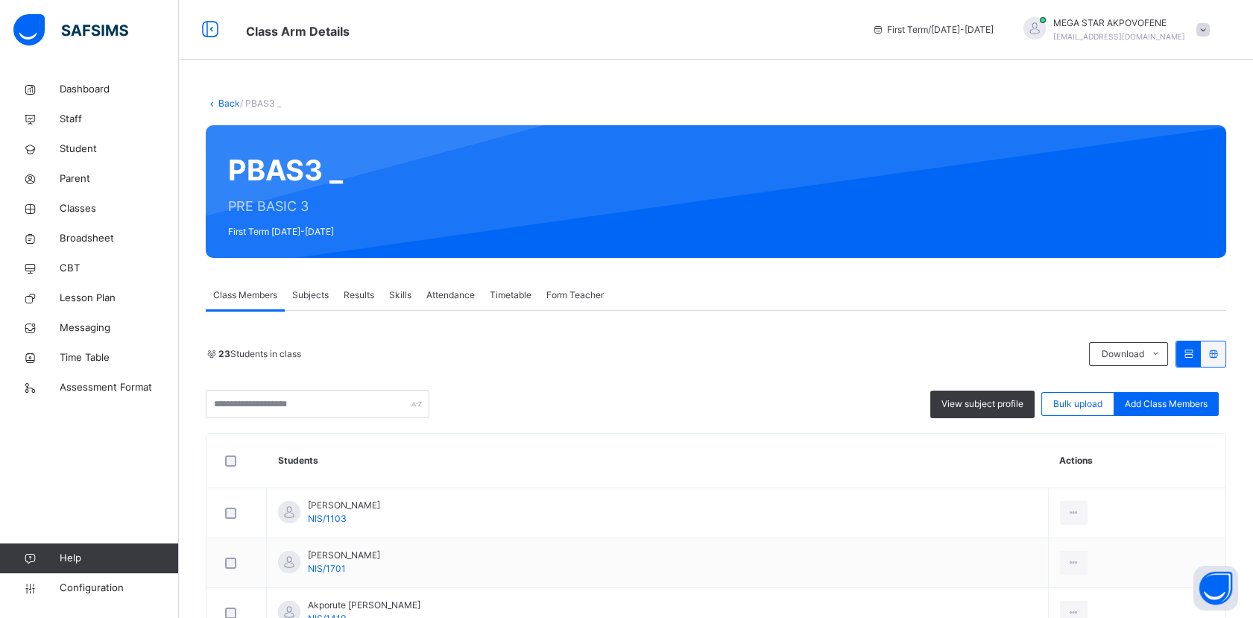
click at [227, 102] on link "Back" at bounding box center [229, 103] width 22 height 11
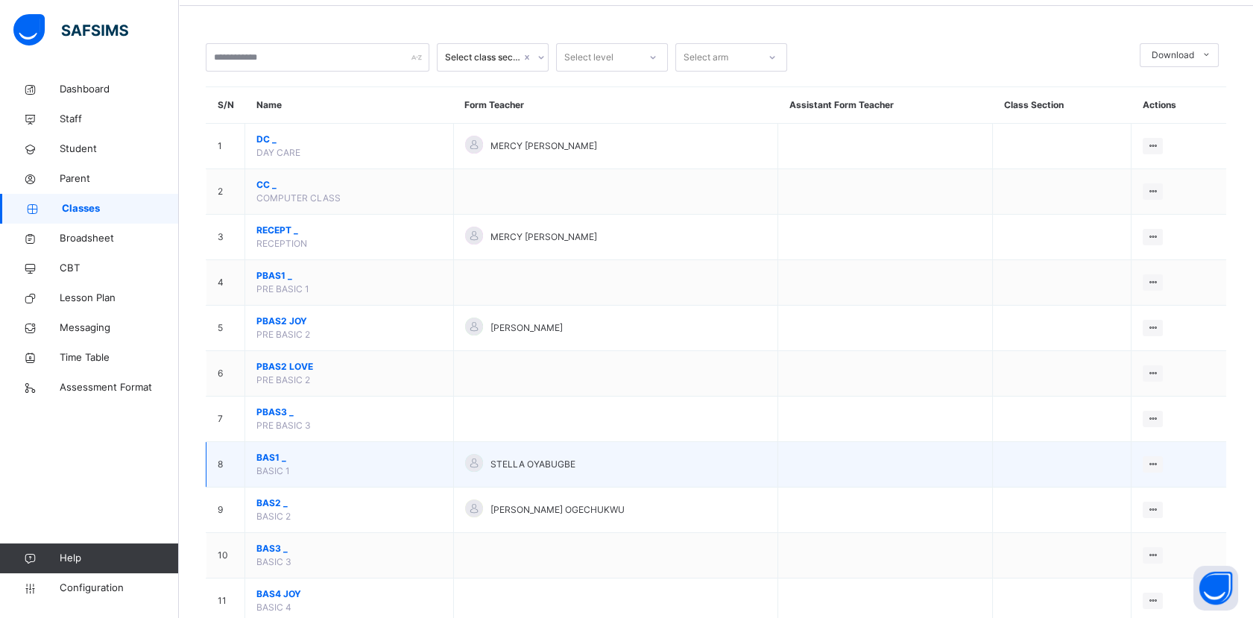
scroll to position [83, 0]
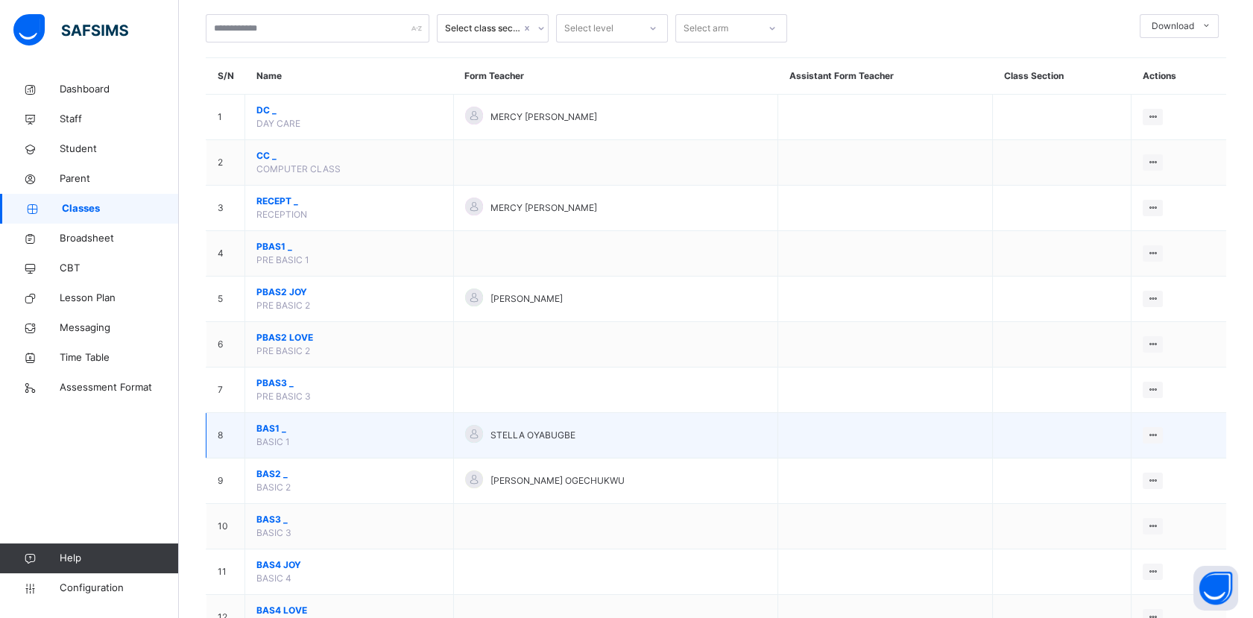
click at [265, 426] on span "BAS1 _" at bounding box center [349, 428] width 186 height 13
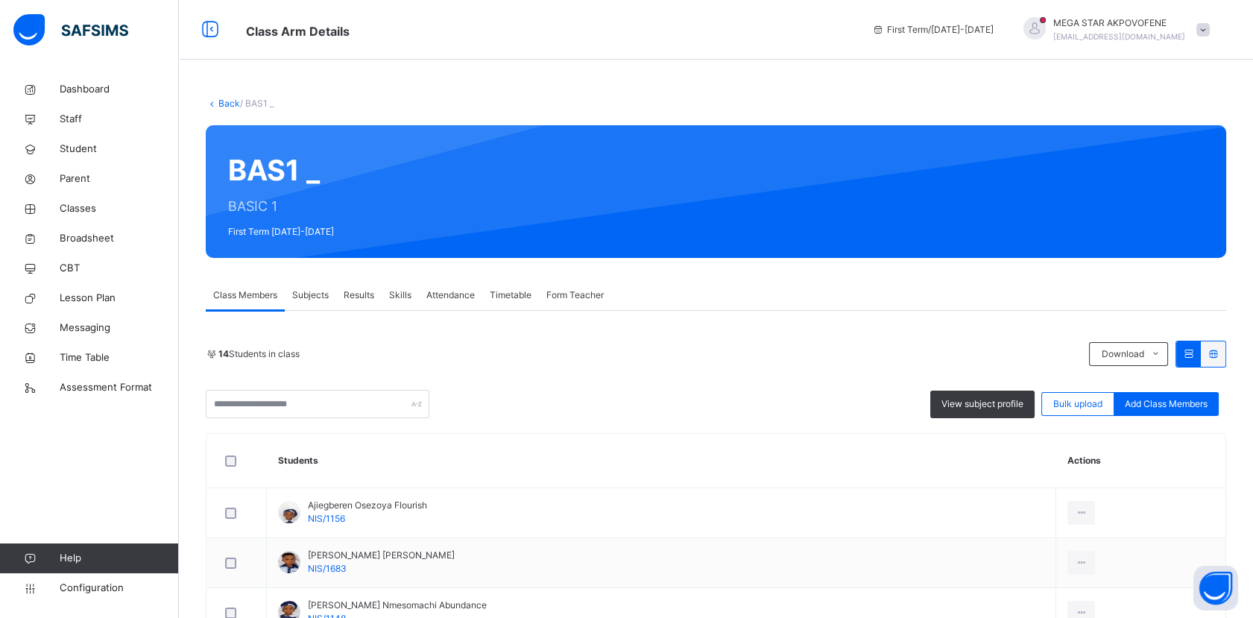
click at [223, 102] on link "Back" at bounding box center [229, 103] width 22 height 11
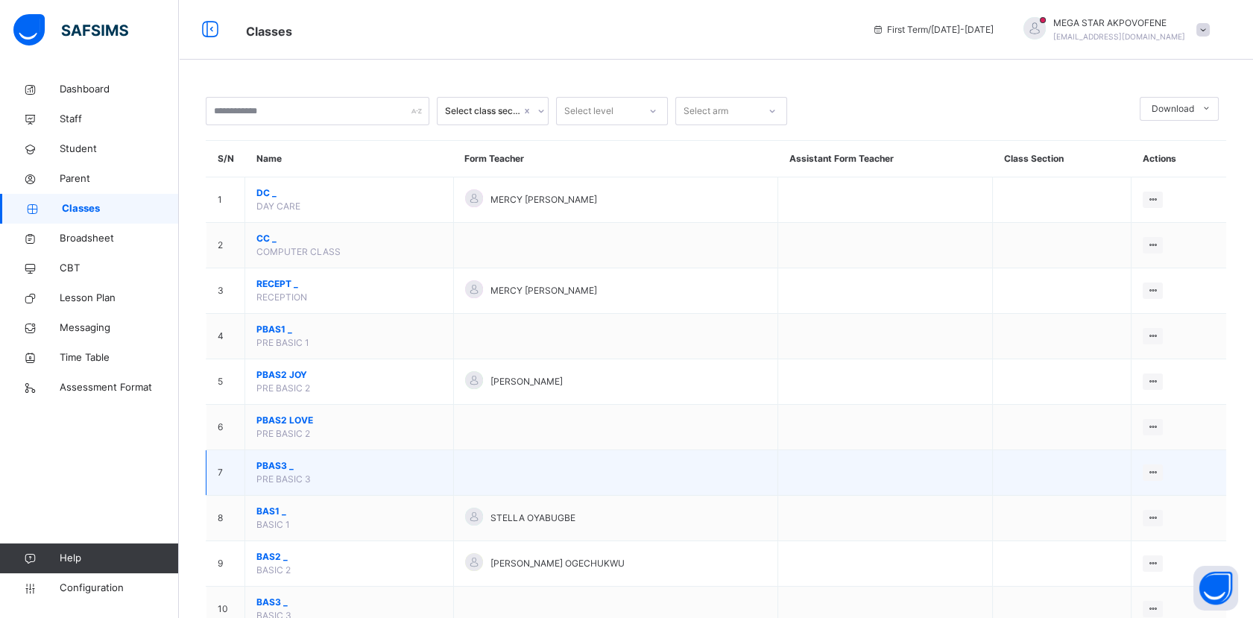
scroll to position [165, 0]
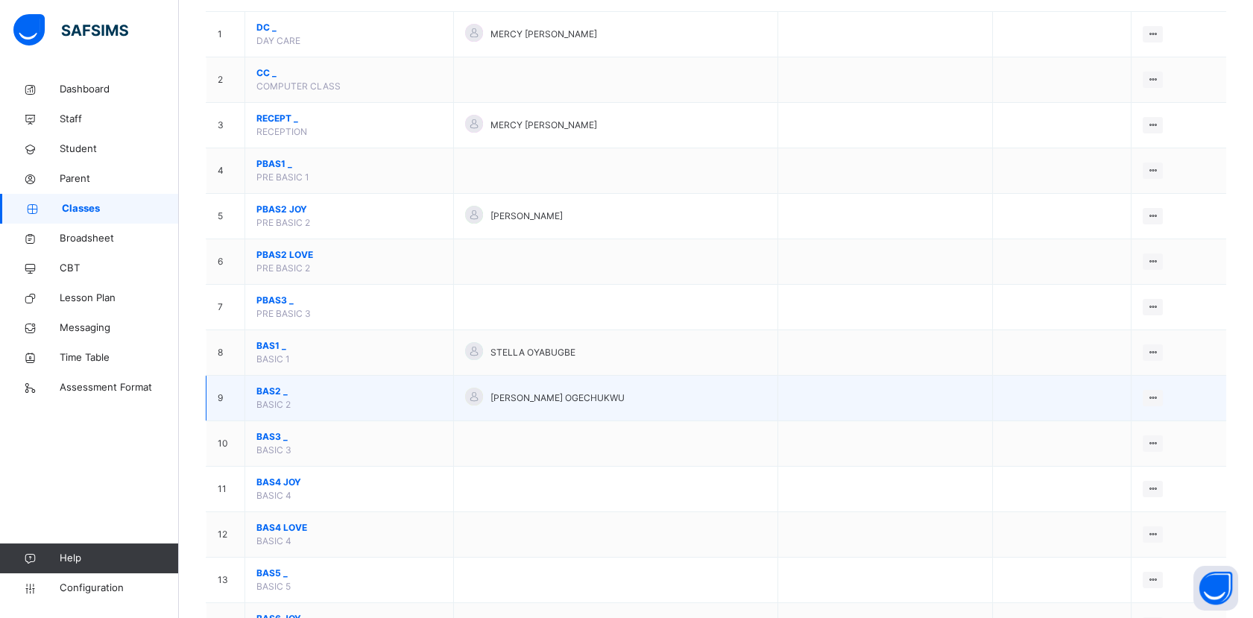
click at [263, 390] on span "BAS2 _" at bounding box center [349, 391] width 186 height 13
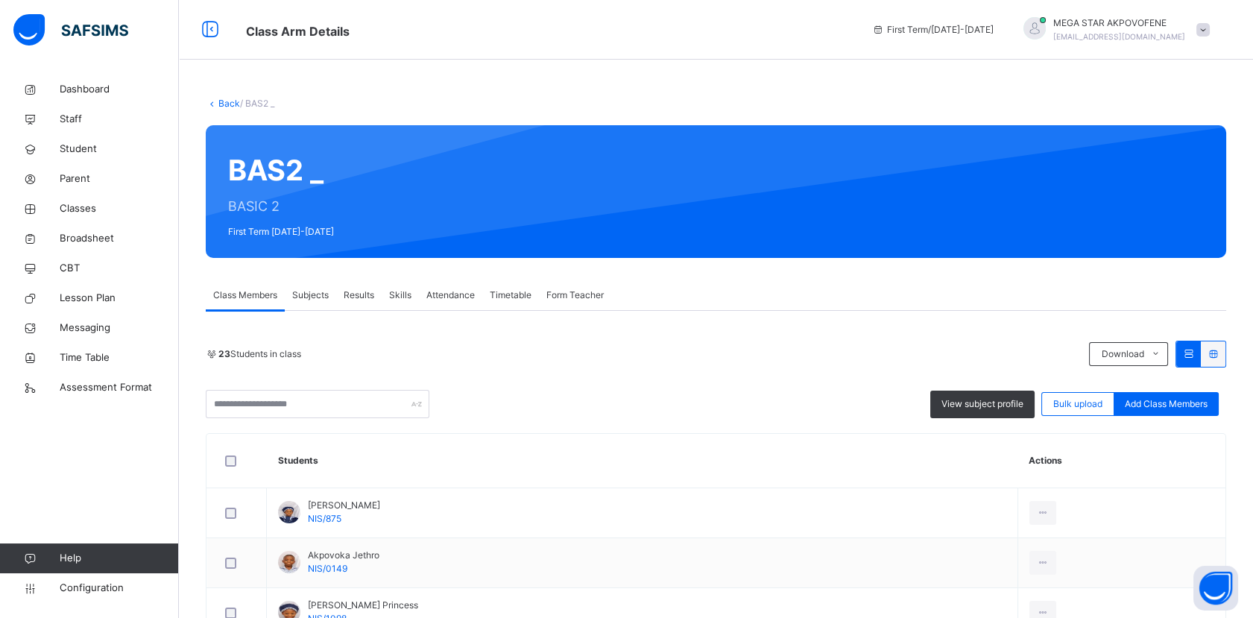
click at [220, 99] on link "Back" at bounding box center [229, 103] width 22 height 11
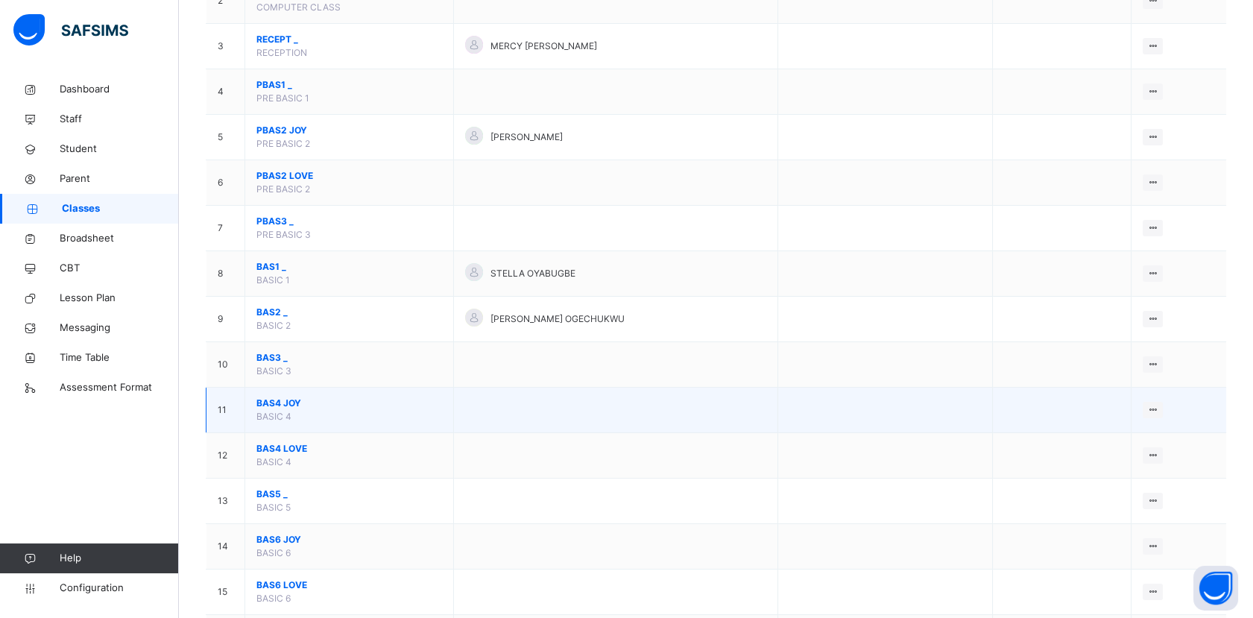
scroll to position [248, 0]
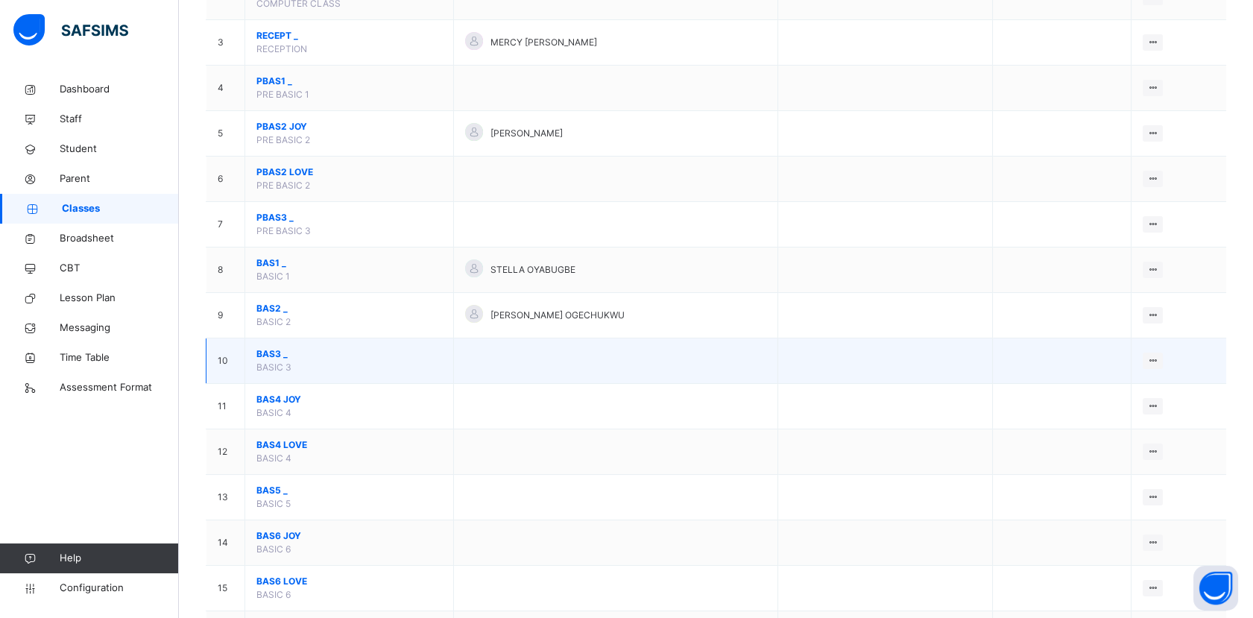
click at [269, 350] on span "BAS3 _" at bounding box center [349, 353] width 186 height 13
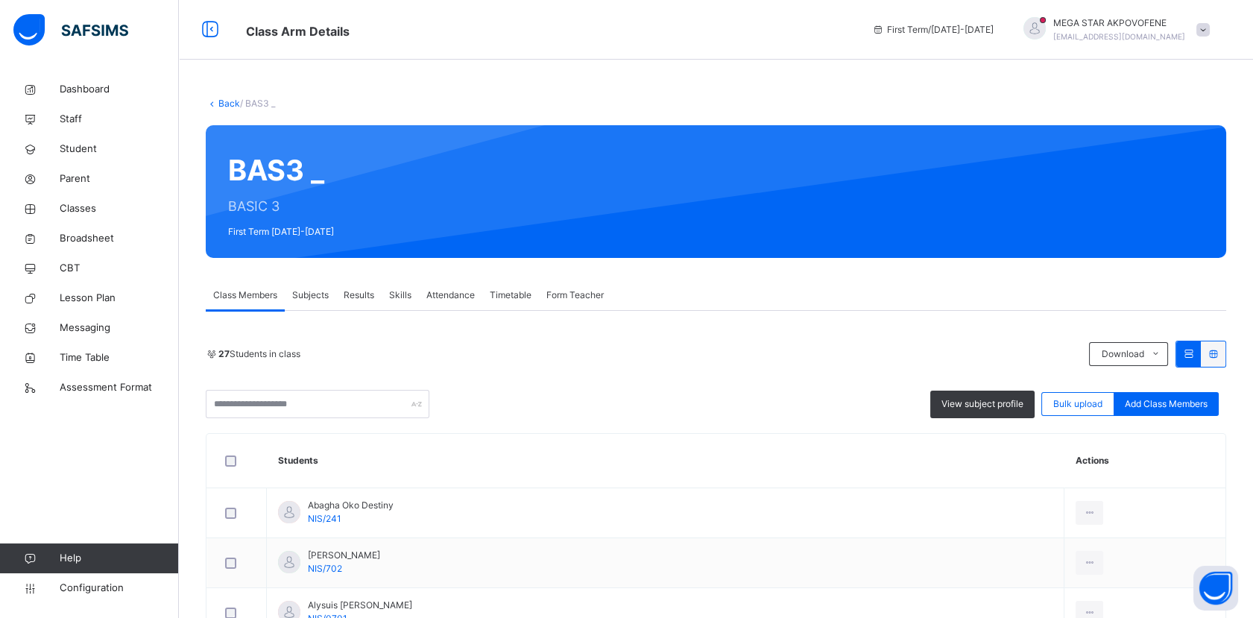
click at [225, 100] on link "Back" at bounding box center [229, 103] width 22 height 11
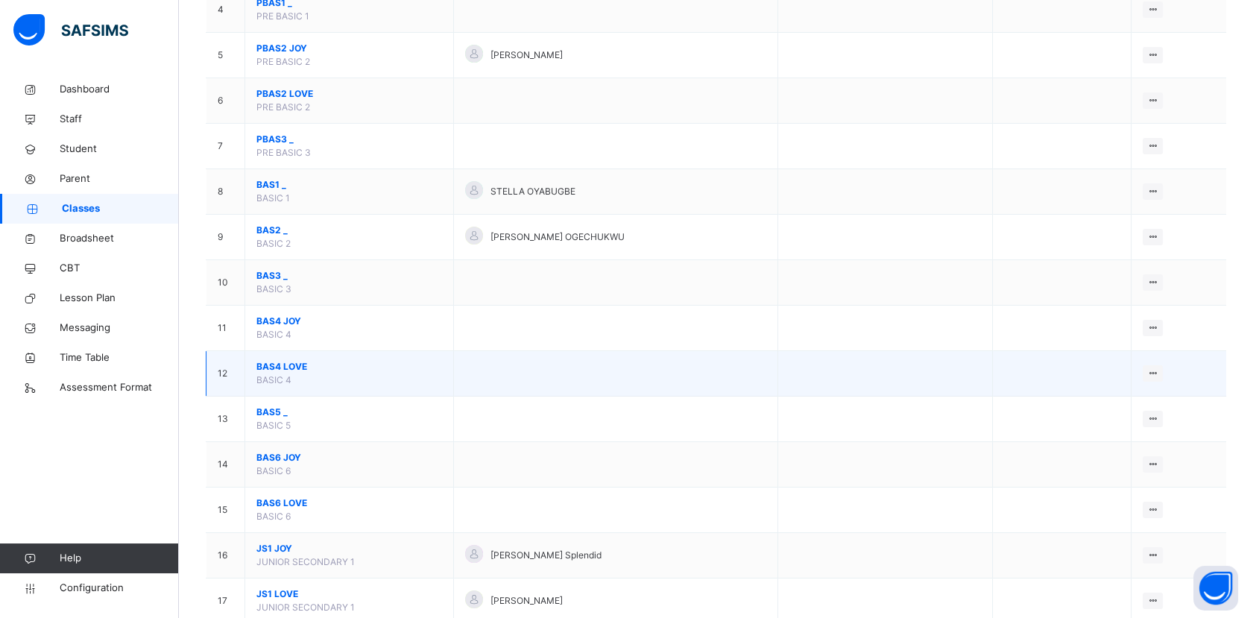
scroll to position [331, 0]
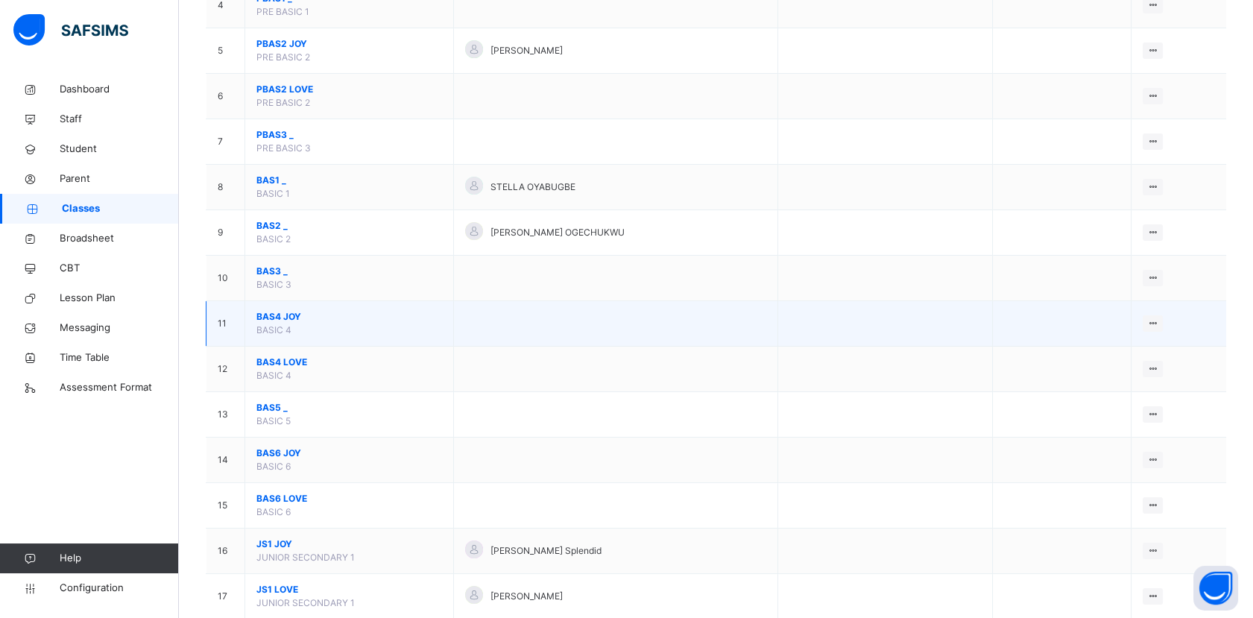
click at [274, 317] on span "BAS4 JOY" at bounding box center [349, 316] width 186 height 13
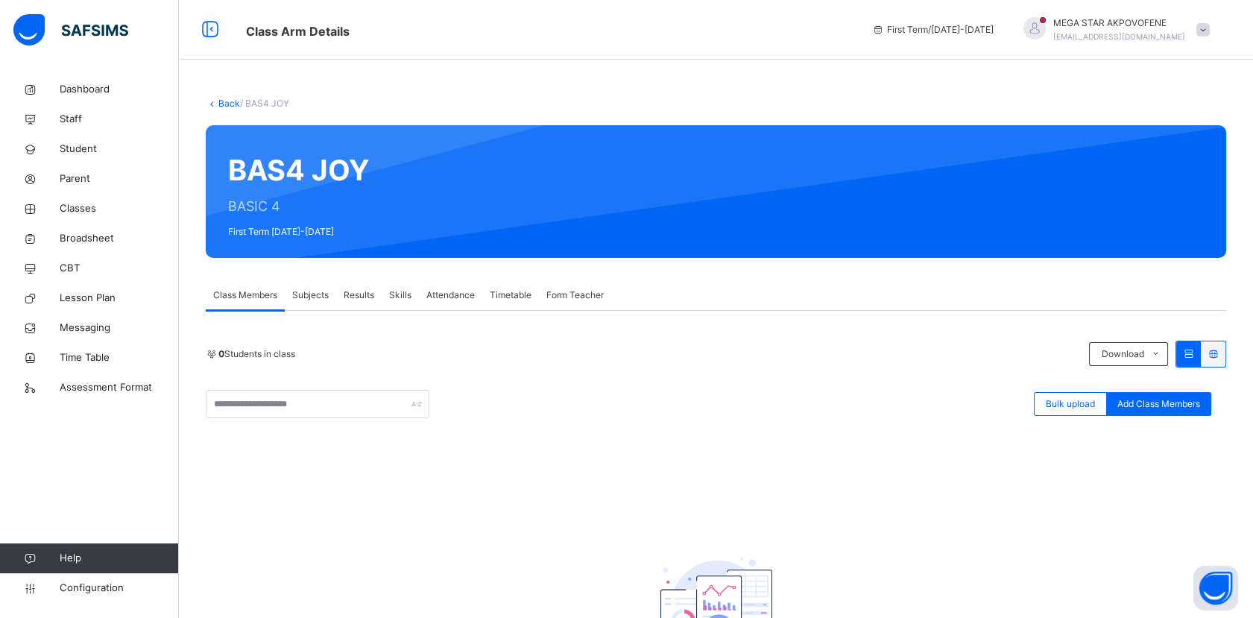
click at [227, 103] on link "Back" at bounding box center [229, 103] width 22 height 11
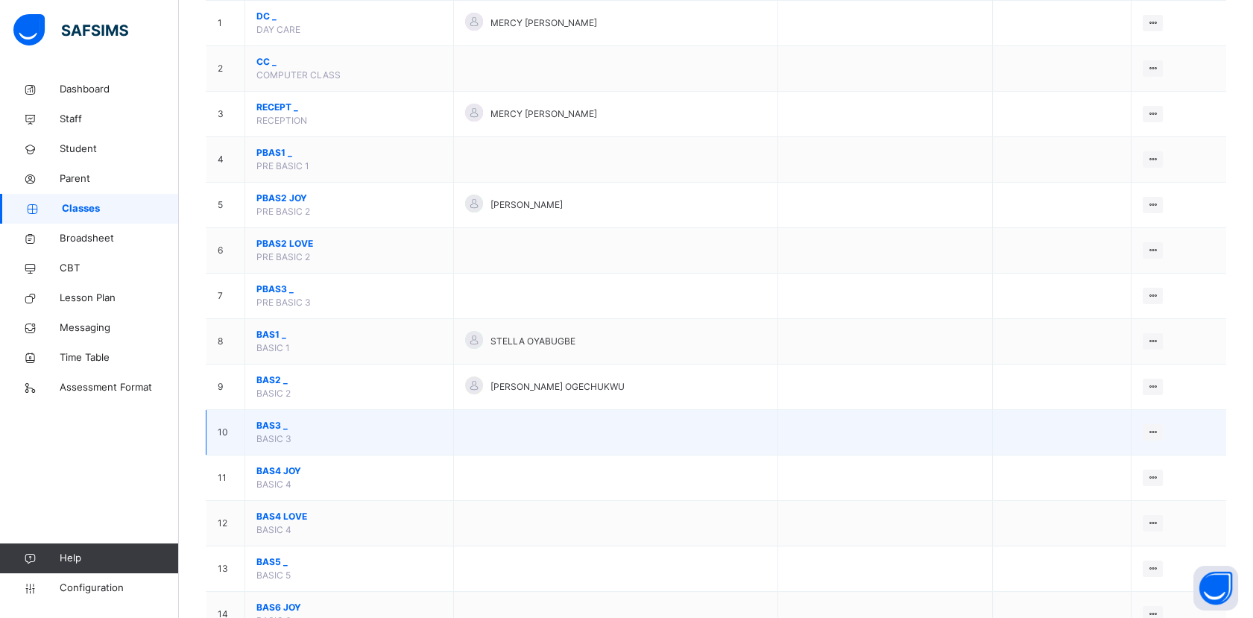
scroll to position [331, 0]
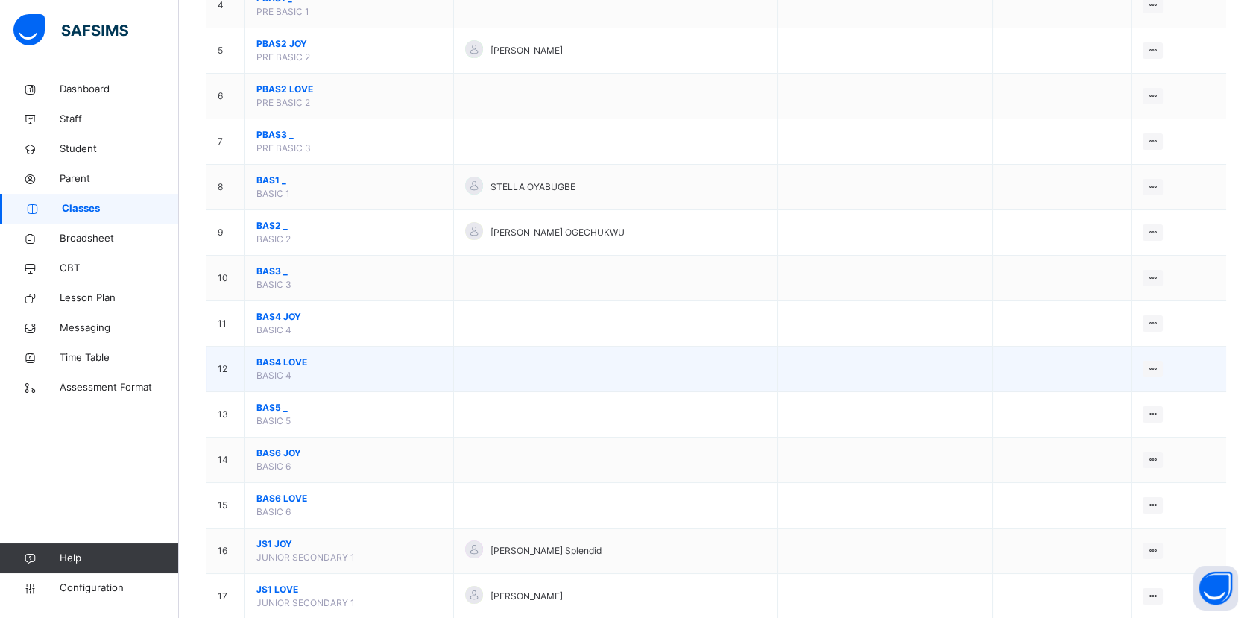
click at [286, 361] on span "BAS4 LOVE" at bounding box center [349, 362] width 186 height 13
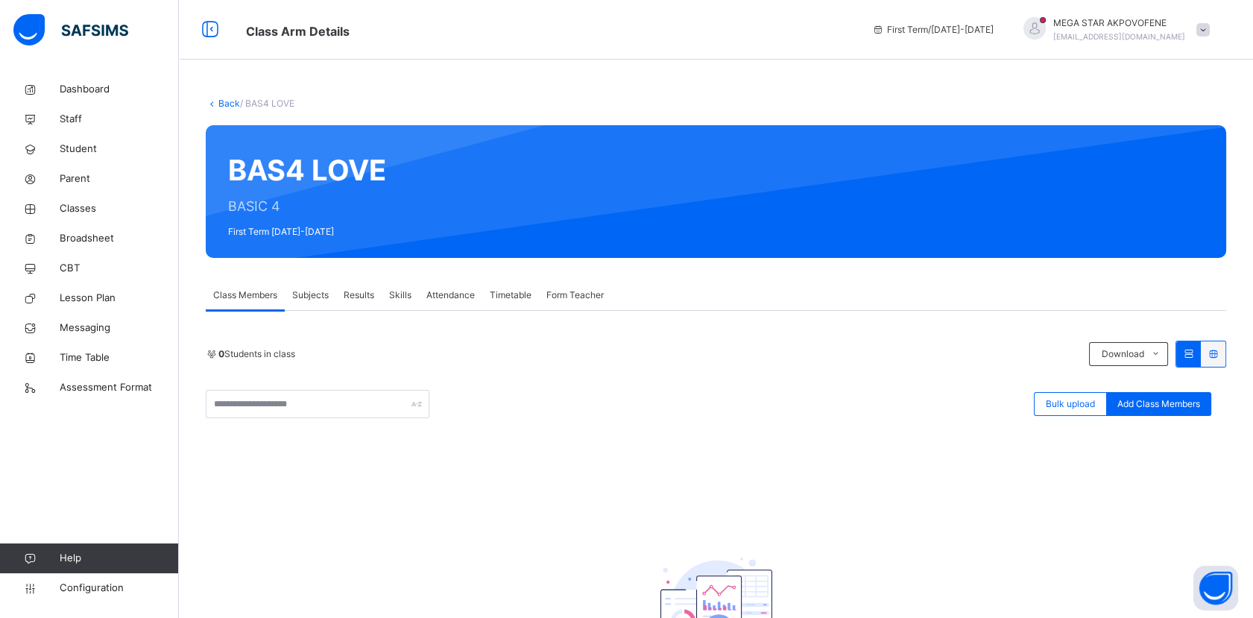
click at [218, 103] on link "Back" at bounding box center [229, 103] width 22 height 11
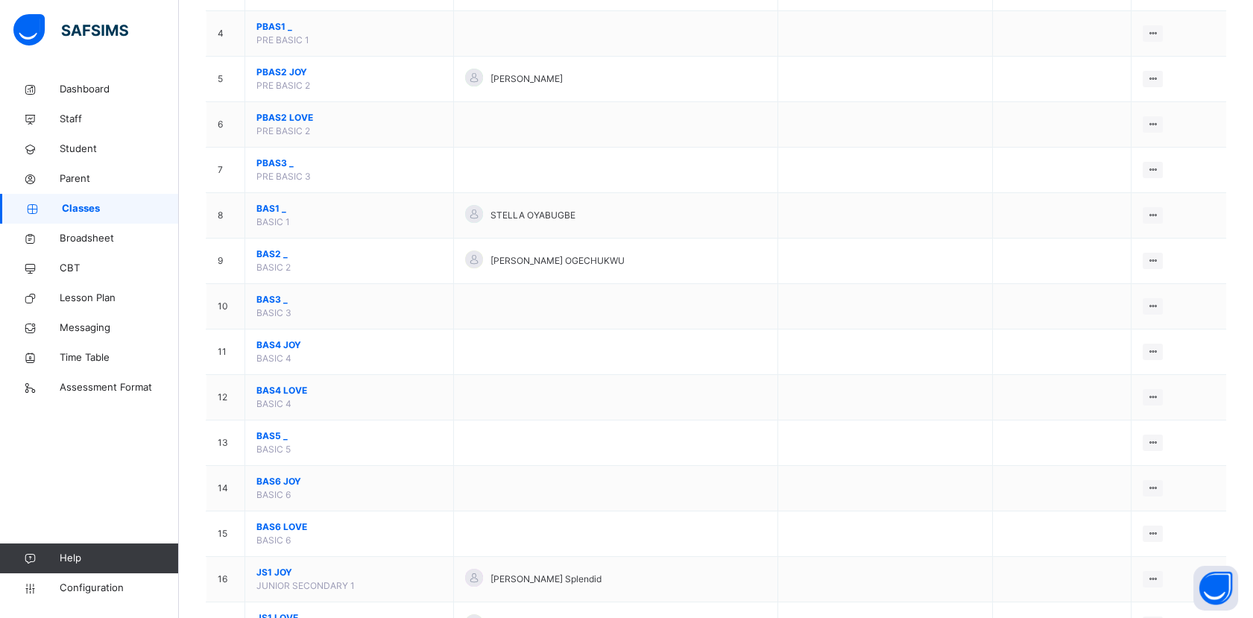
scroll to position [331, 0]
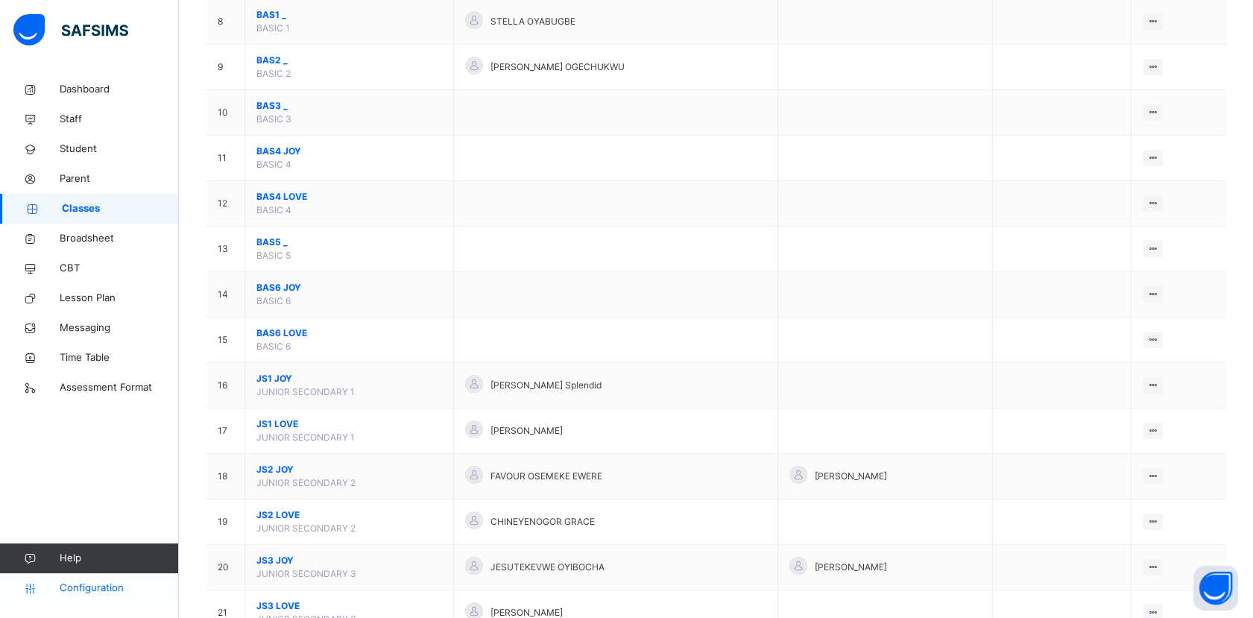
click at [87, 585] on span "Configuration" at bounding box center [119, 588] width 119 height 15
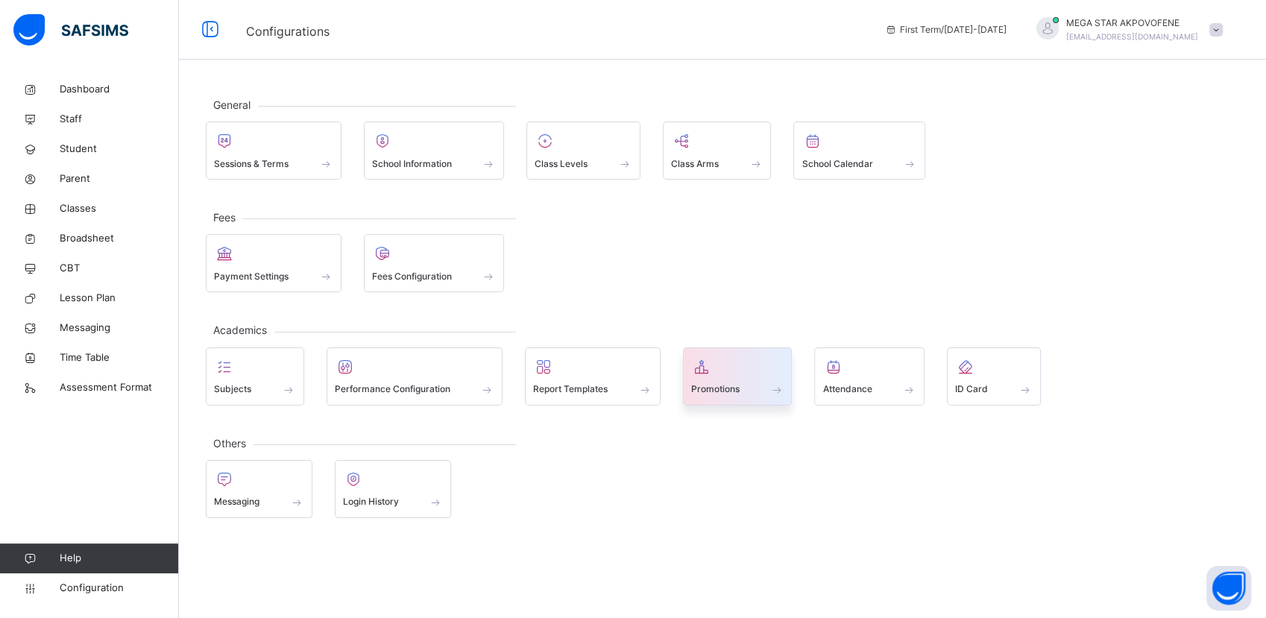
click at [722, 391] on span "Promotions" at bounding box center [715, 388] width 48 height 13
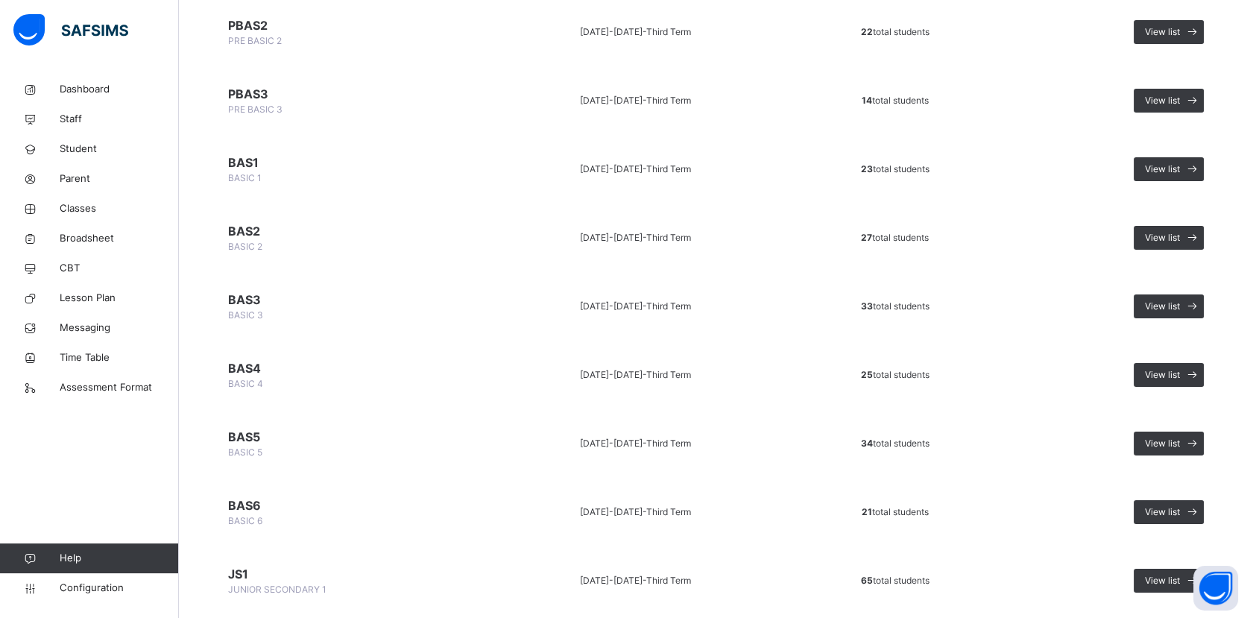
scroll to position [435, 0]
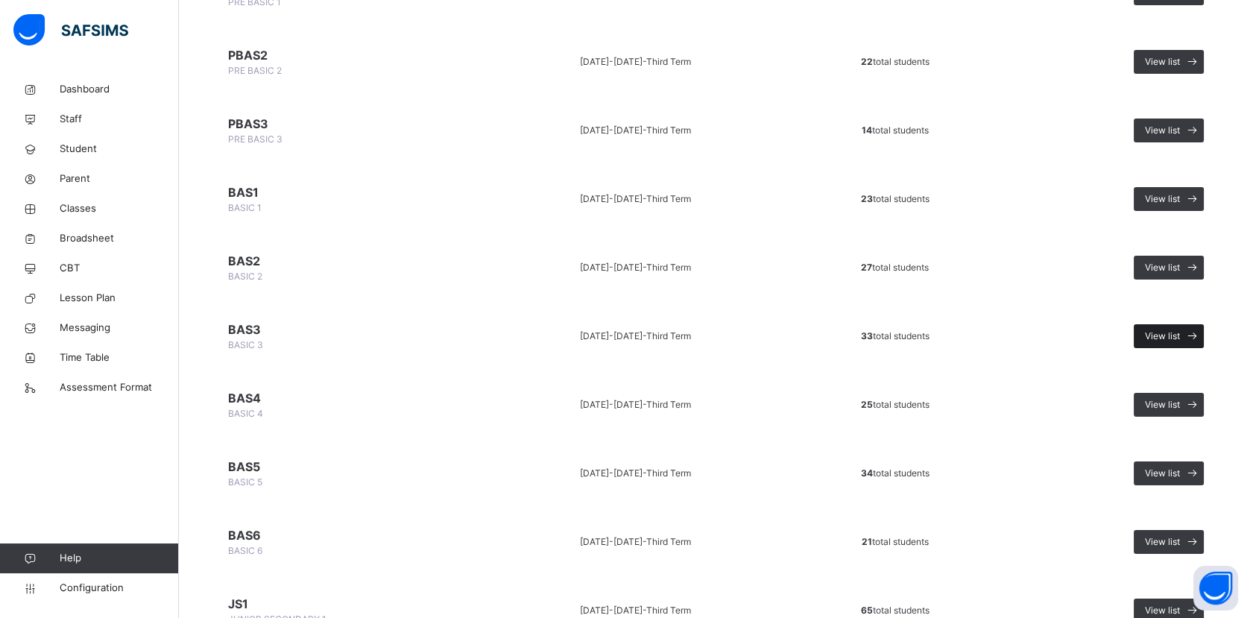
click at [1166, 337] on span "View list" at bounding box center [1162, 335] width 35 height 13
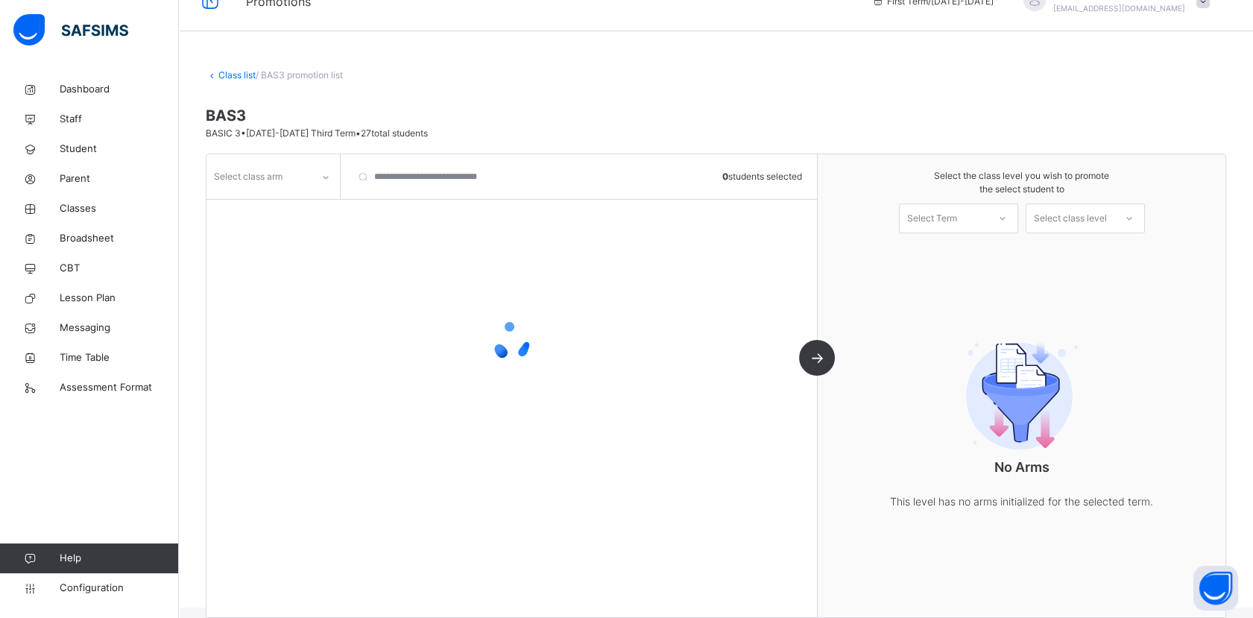
scroll to position [51, 0]
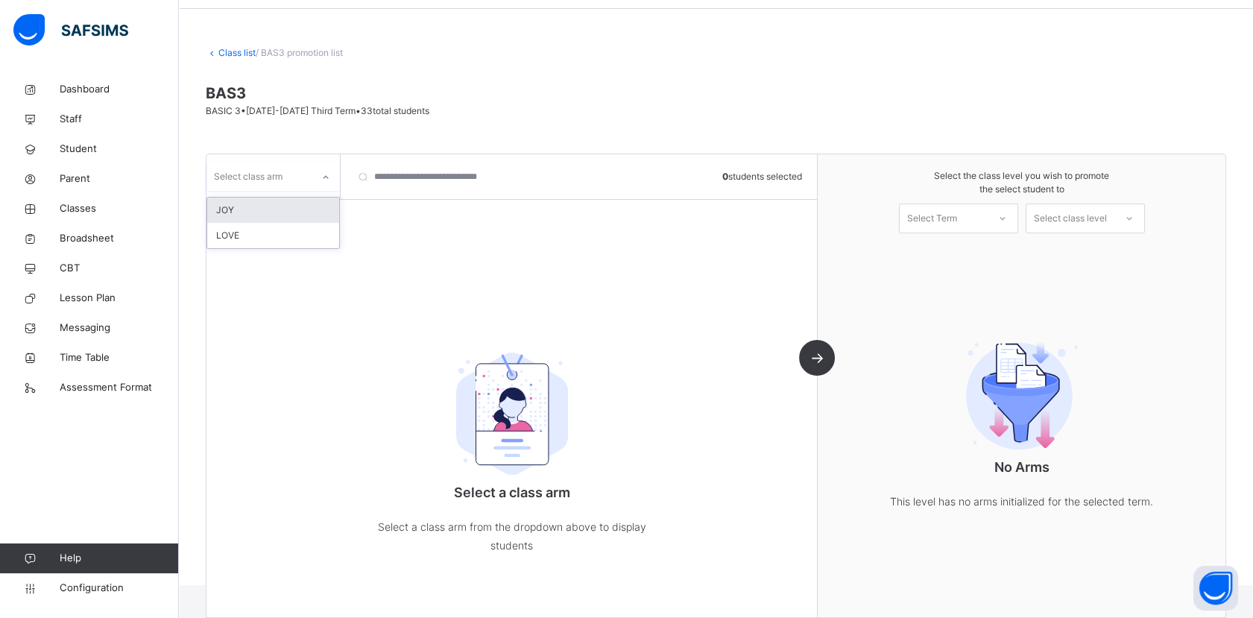
click at [322, 177] on icon at bounding box center [325, 177] width 9 height 15
click at [294, 235] on div "LOVE" at bounding box center [273, 235] width 132 height 25
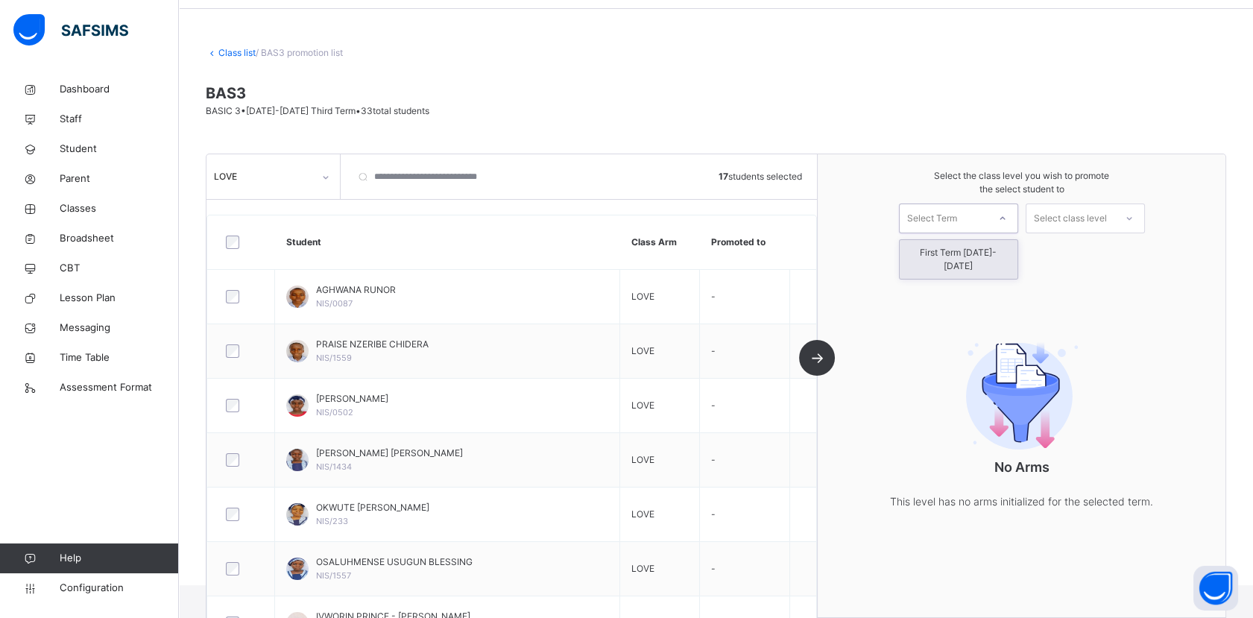
click at [987, 212] on div "Select Term" at bounding box center [944, 217] width 88 height 23
click at [981, 250] on div "First Term [DATE]-[DATE]" at bounding box center [959, 259] width 118 height 39
click at [1107, 221] on div "Select class level" at bounding box center [1070, 219] width 73 height 30
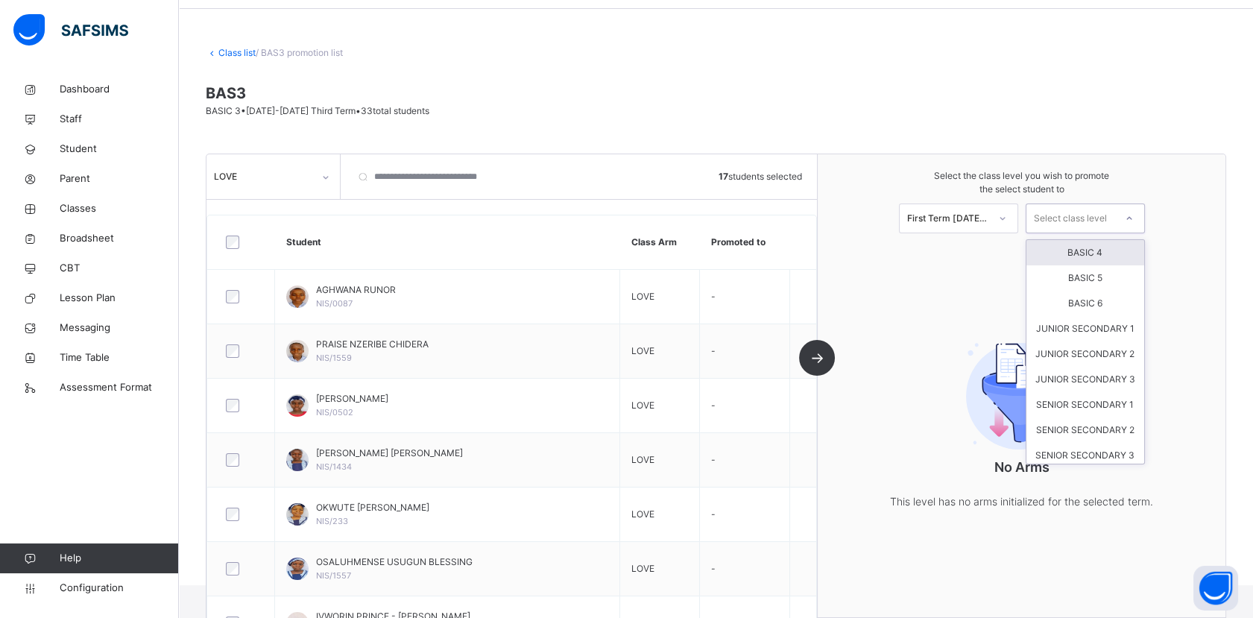
click at [1107, 259] on div "BASIC 4" at bounding box center [1085, 252] width 118 height 25
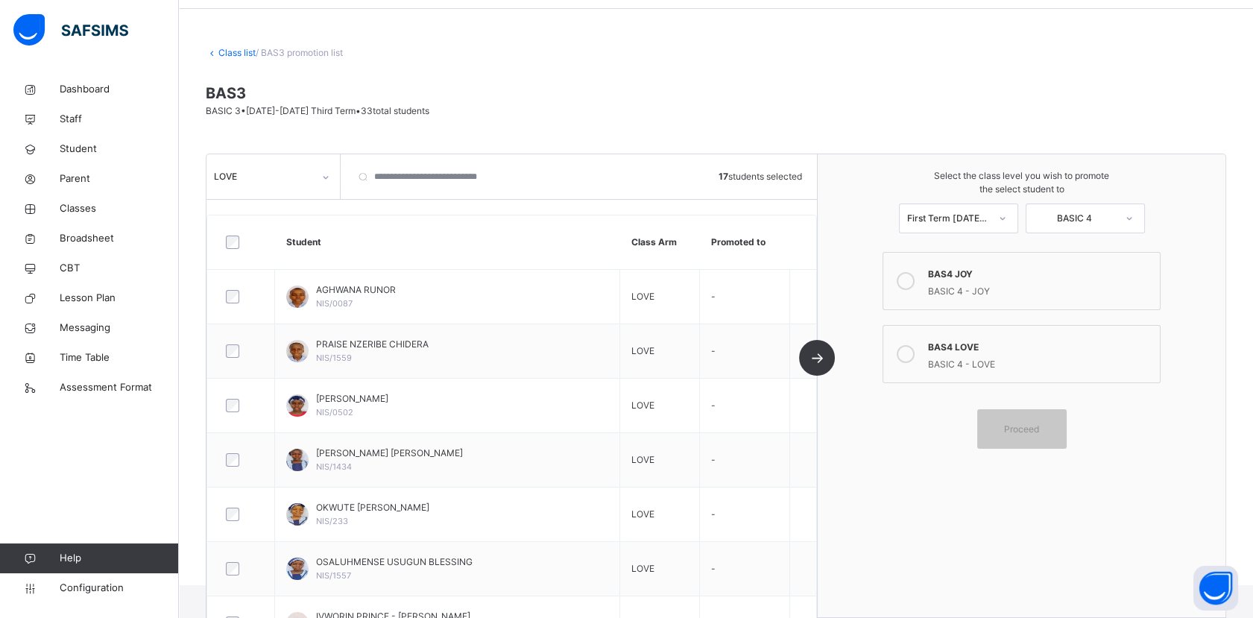
click at [912, 353] on icon at bounding box center [906, 354] width 18 height 18
click at [1054, 438] on div "Proceed" at bounding box center [1021, 429] width 89 height 40
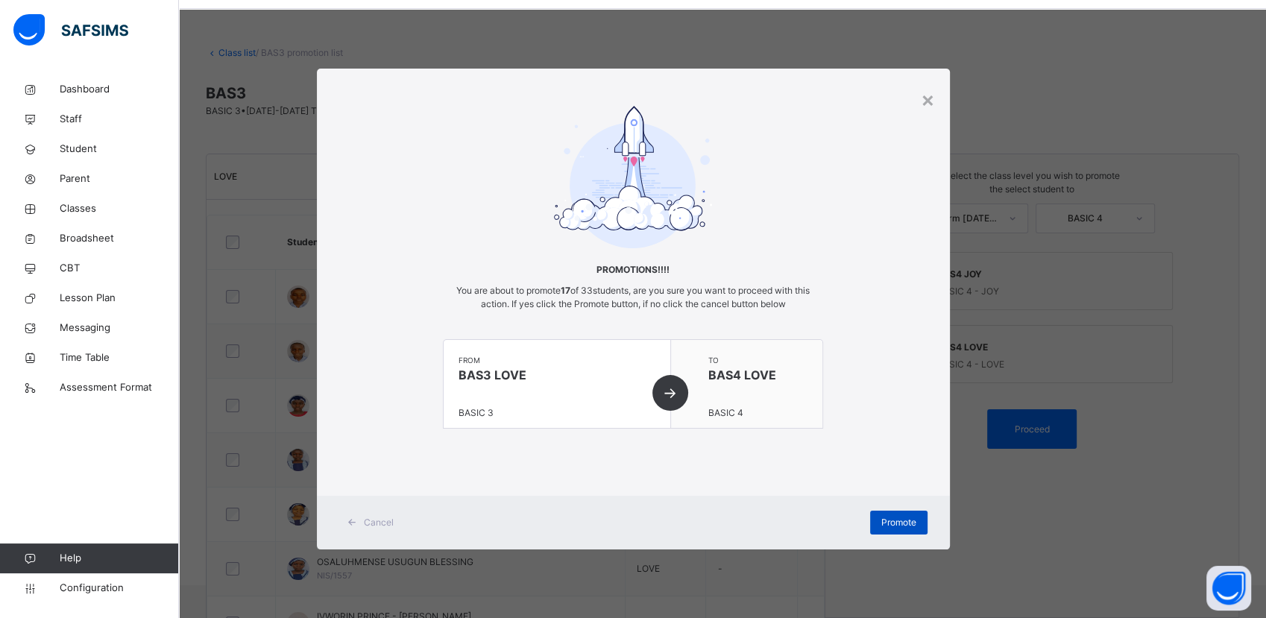
click at [898, 528] on span "Promote" at bounding box center [898, 522] width 35 height 13
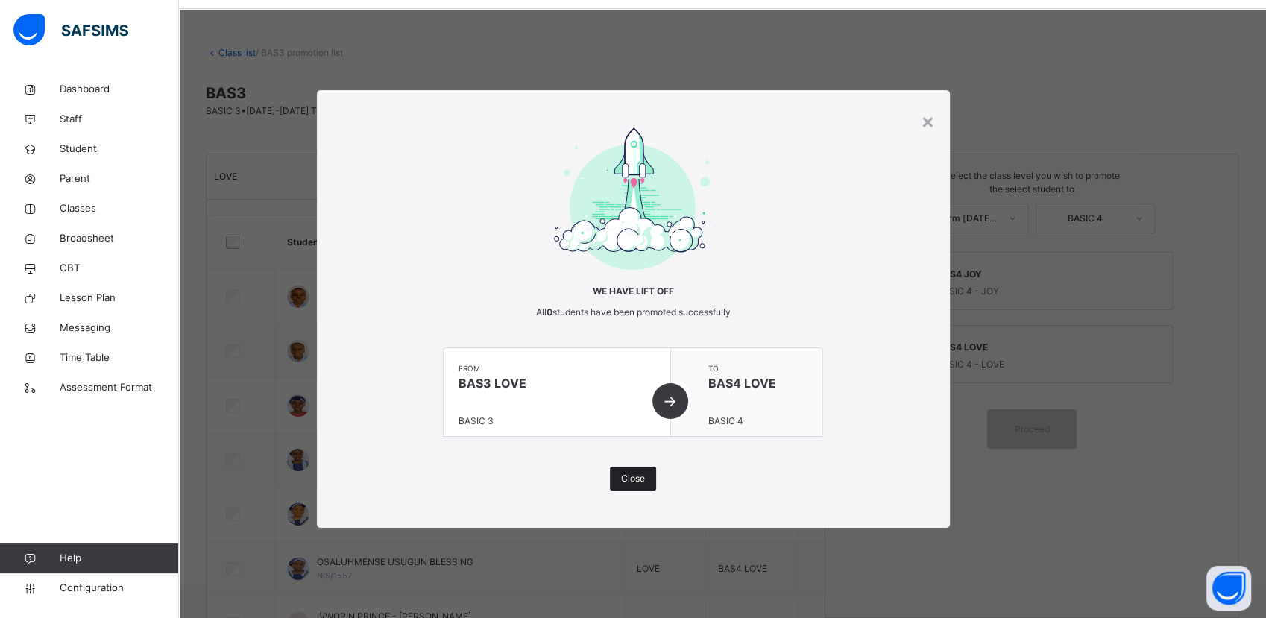
click at [635, 476] on span "Close" at bounding box center [633, 478] width 24 height 13
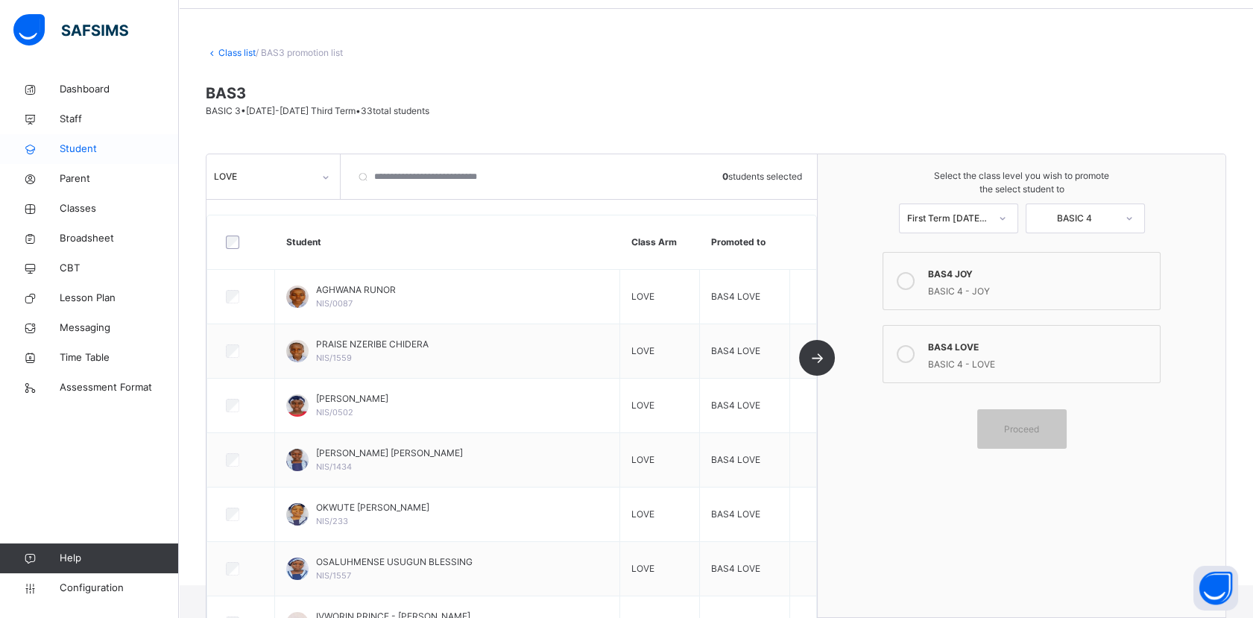
click at [75, 150] on span "Student" at bounding box center [119, 149] width 119 height 15
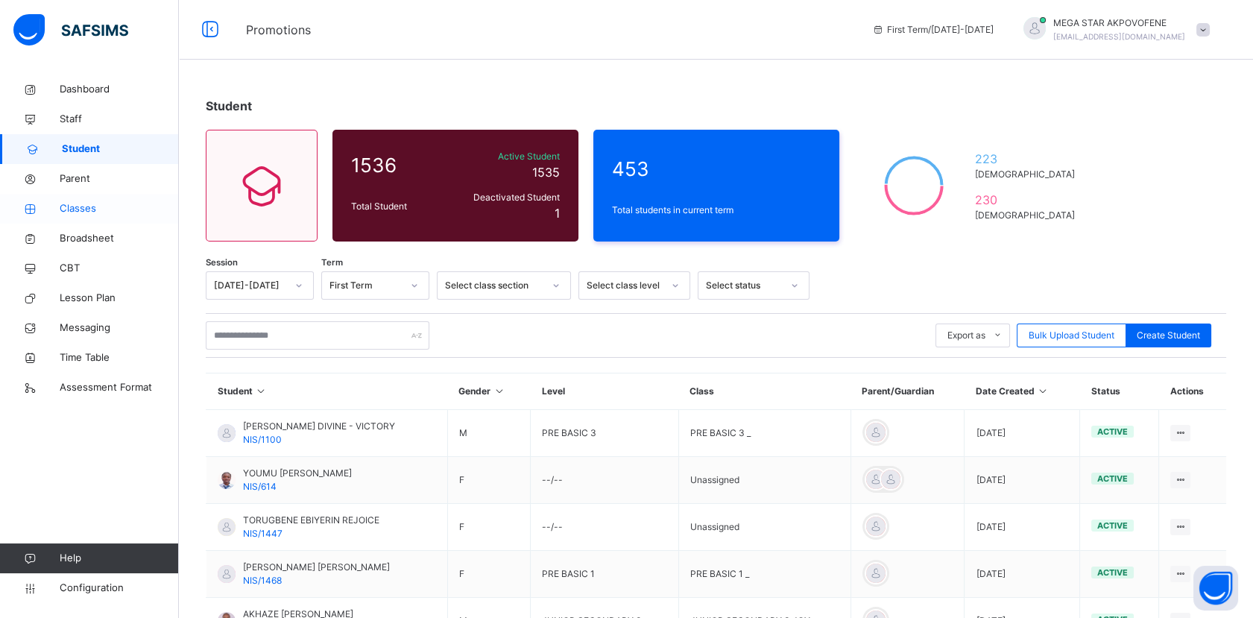
click at [90, 212] on span "Classes" at bounding box center [119, 208] width 119 height 15
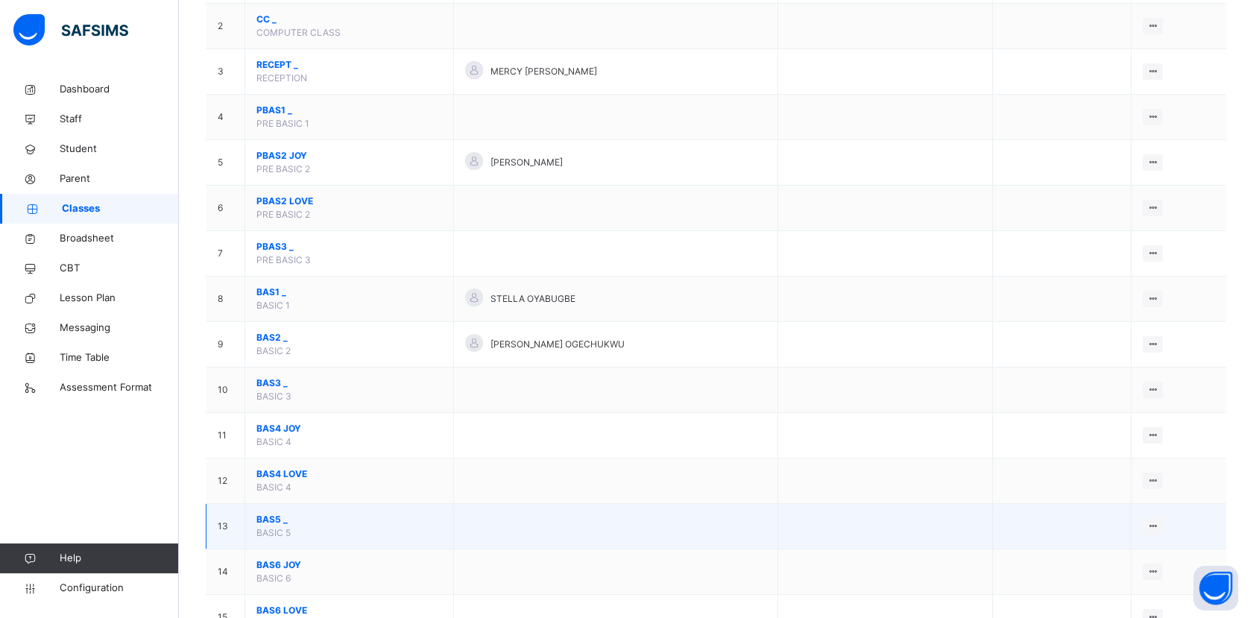
scroll to position [248, 0]
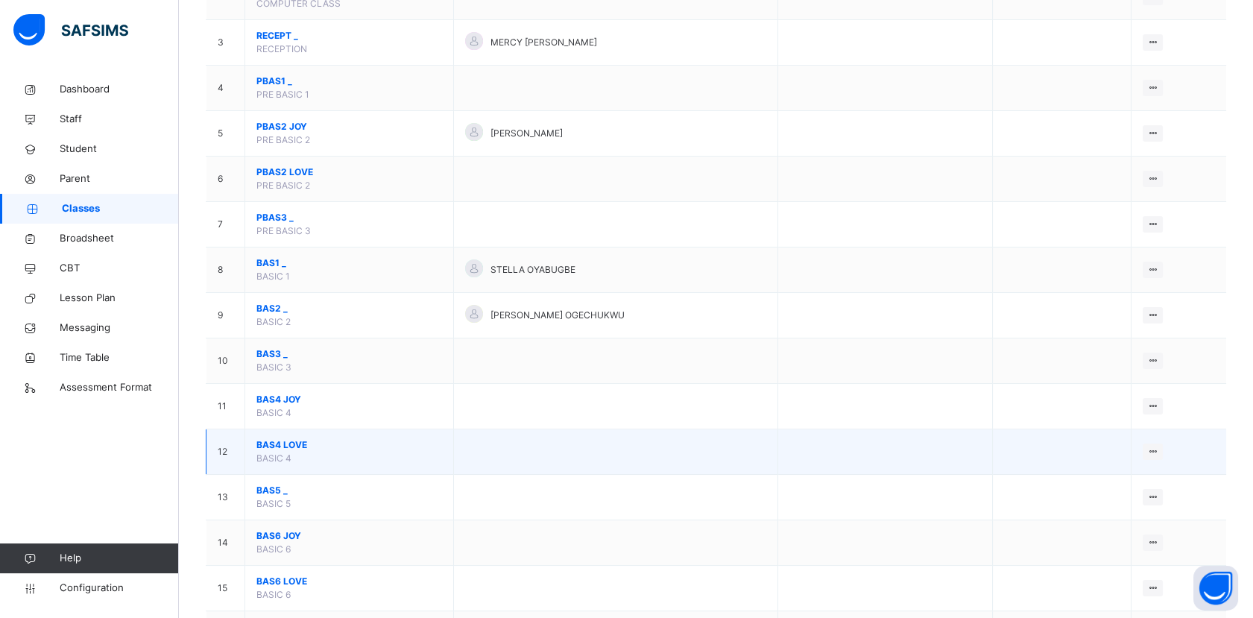
click at [289, 443] on span "BAS4 LOVE" at bounding box center [349, 444] width 186 height 13
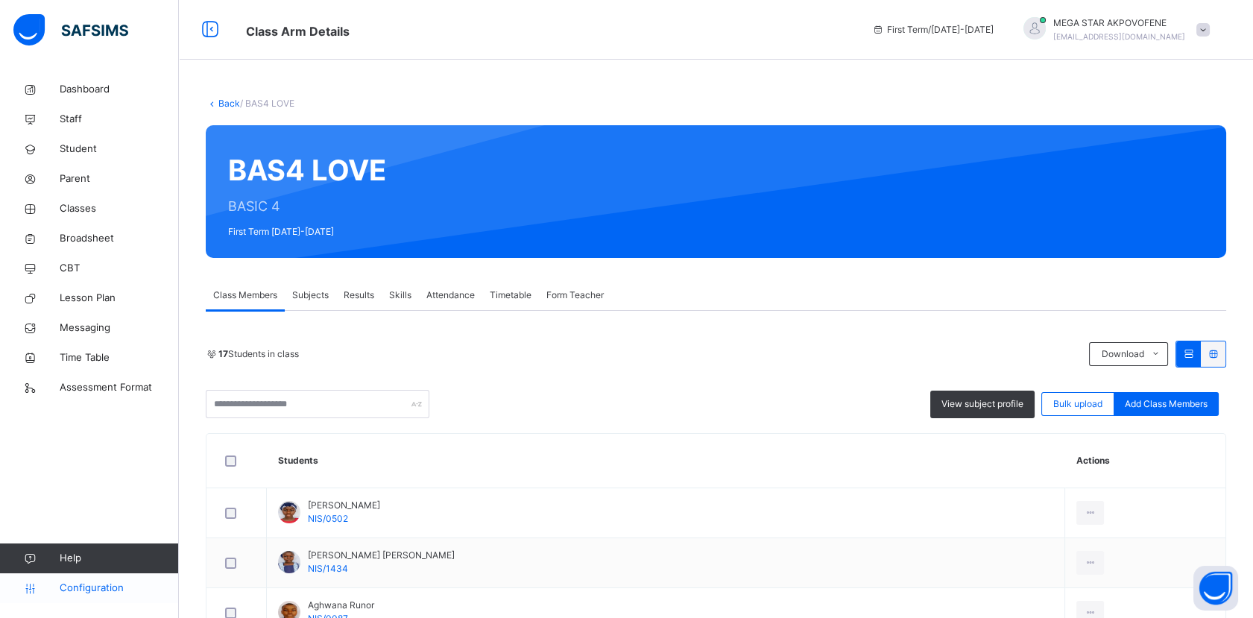
click at [98, 594] on span "Configuration" at bounding box center [119, 588] width 119 height 15
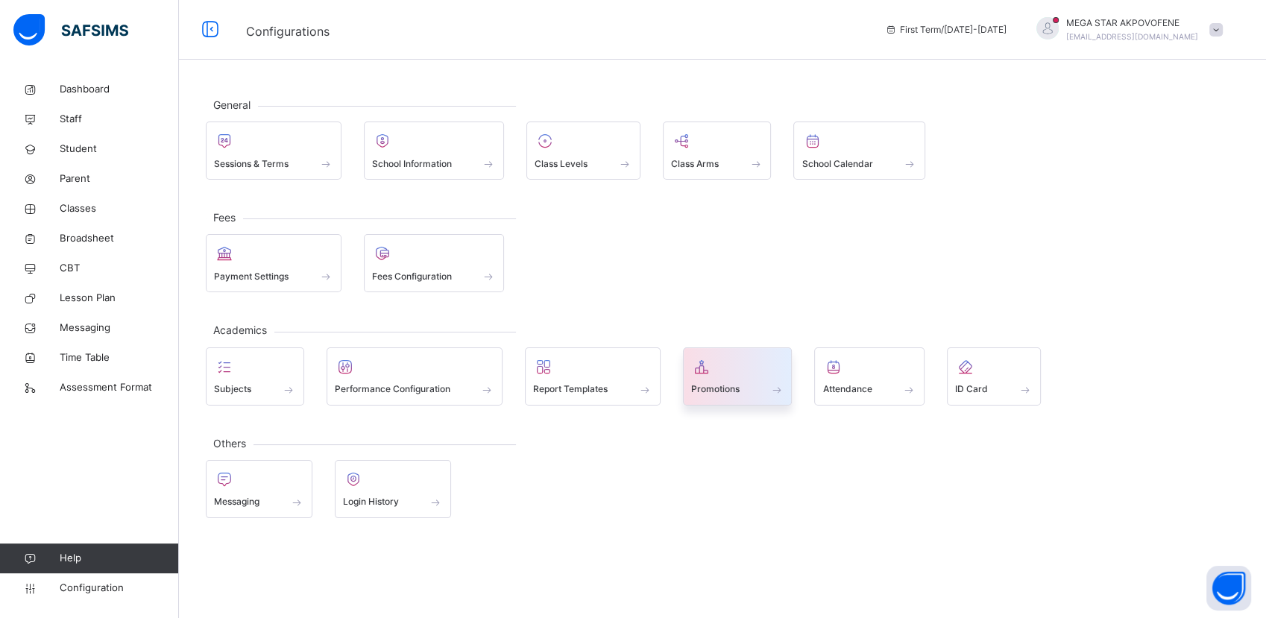
click at [731, 386] on span "Promotions" at bounding box center [715, 388] width 48 height 13
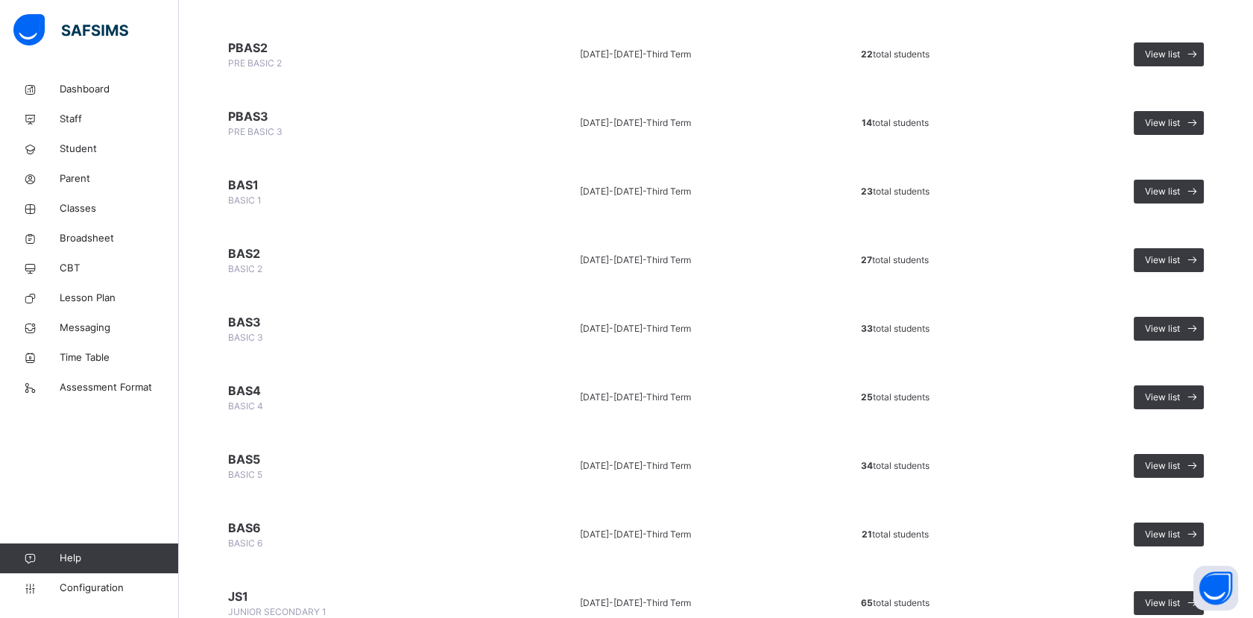
scroll to position [496, 0]
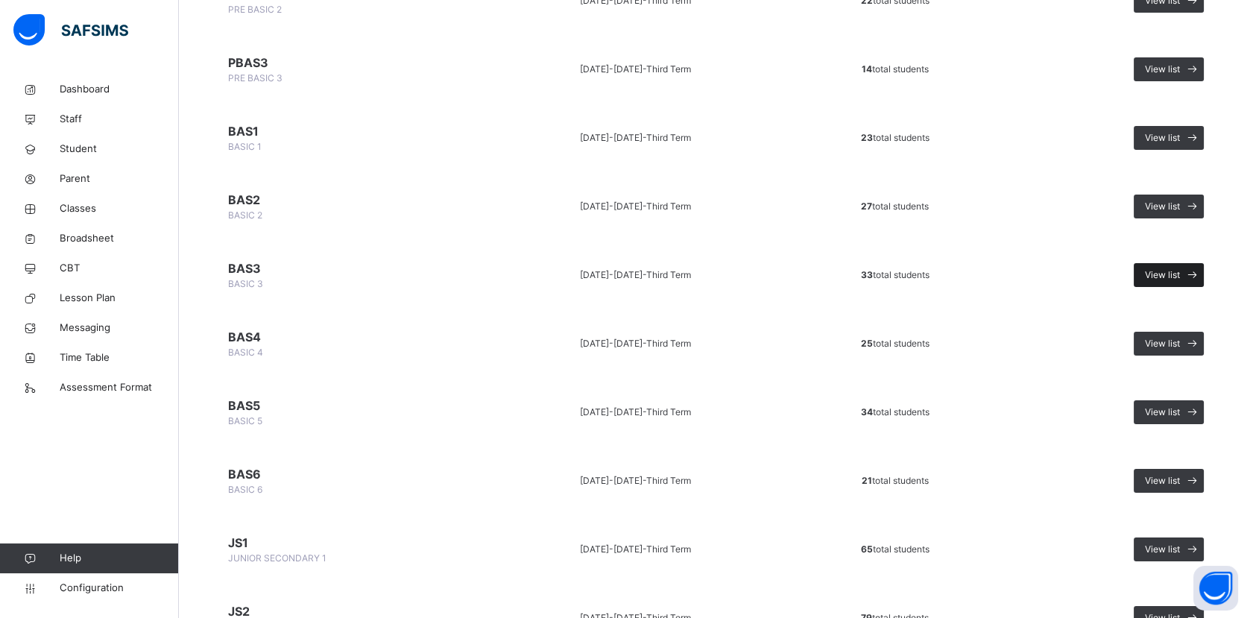
click at [1169, 274] on span "View list" at bounding box center [1162, 274] width 35 height 13
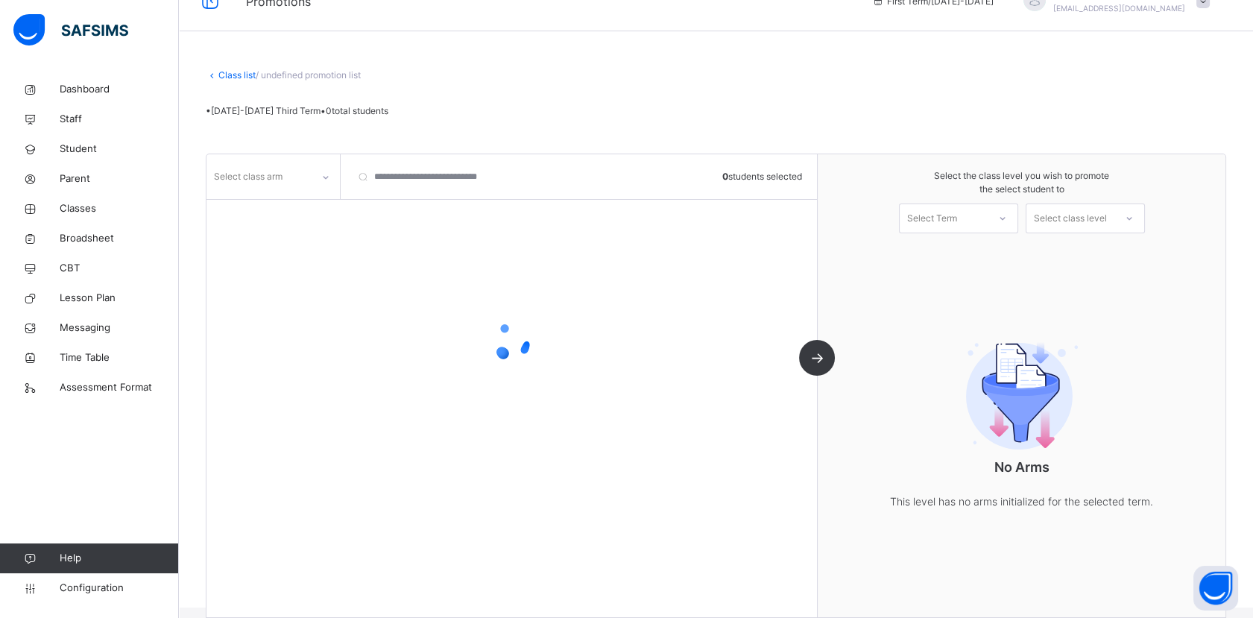
scroll to position [51, 0]
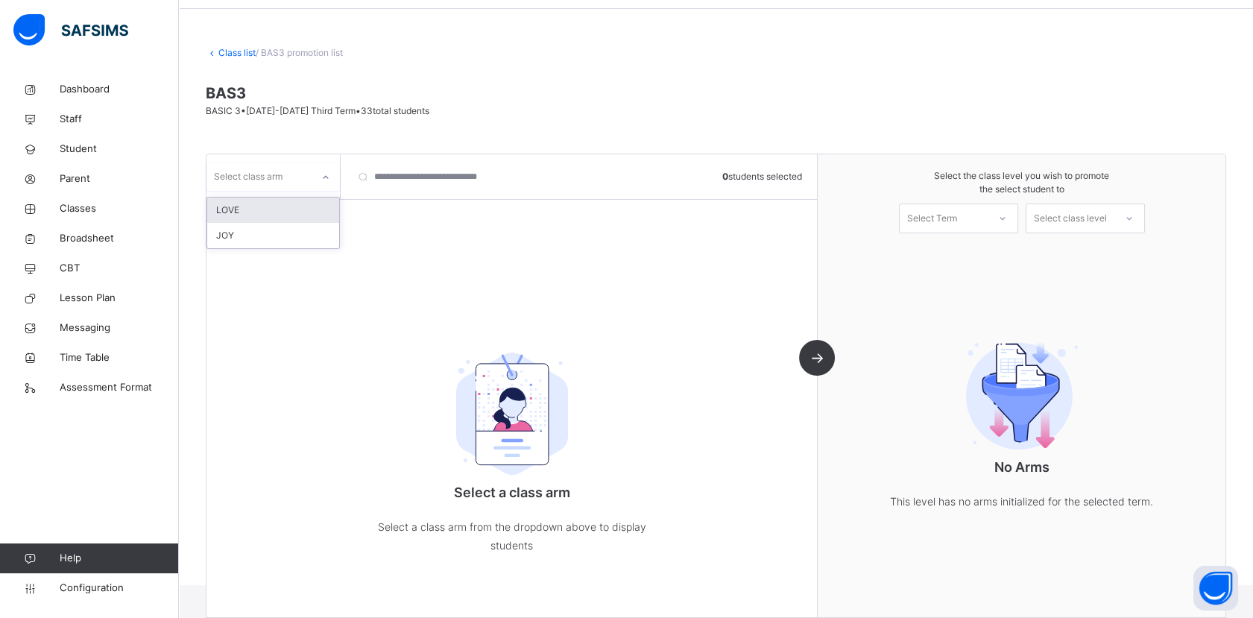
click at [317, 177] on div at bounding box center [325, 177] width 25 height 24
click at [278, 238] on div "JOY" at bounding box center [273, 235] width 132 height 25
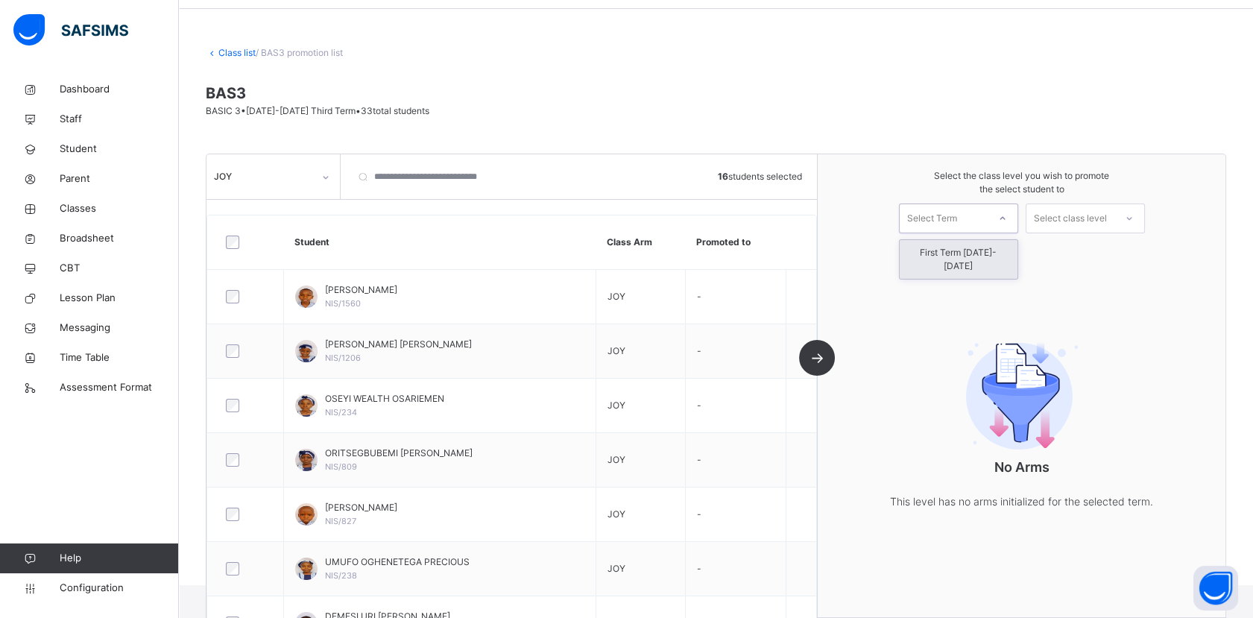
click at [945, 222] on div "Select Term" at bounding box center [932, 219] width 50 height 30
click at [950, 253] on div "First Term [DATE]-[DATE]" at bounding box center [959, 259] width 118 height 39
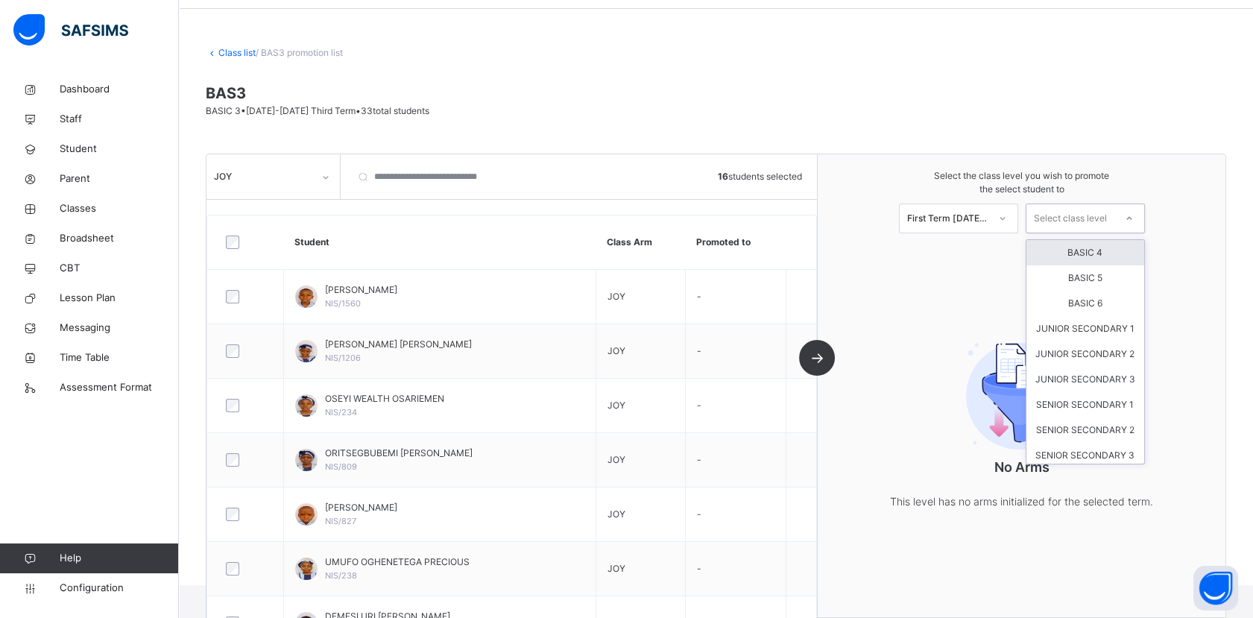
click at [1087, 221] on div "Select class level" at bounding box center [1070, 219] width 73 height 30
click at [1083, 252] on div "BASIC 4" at bounding box center [1085, 252] width 118 height 25
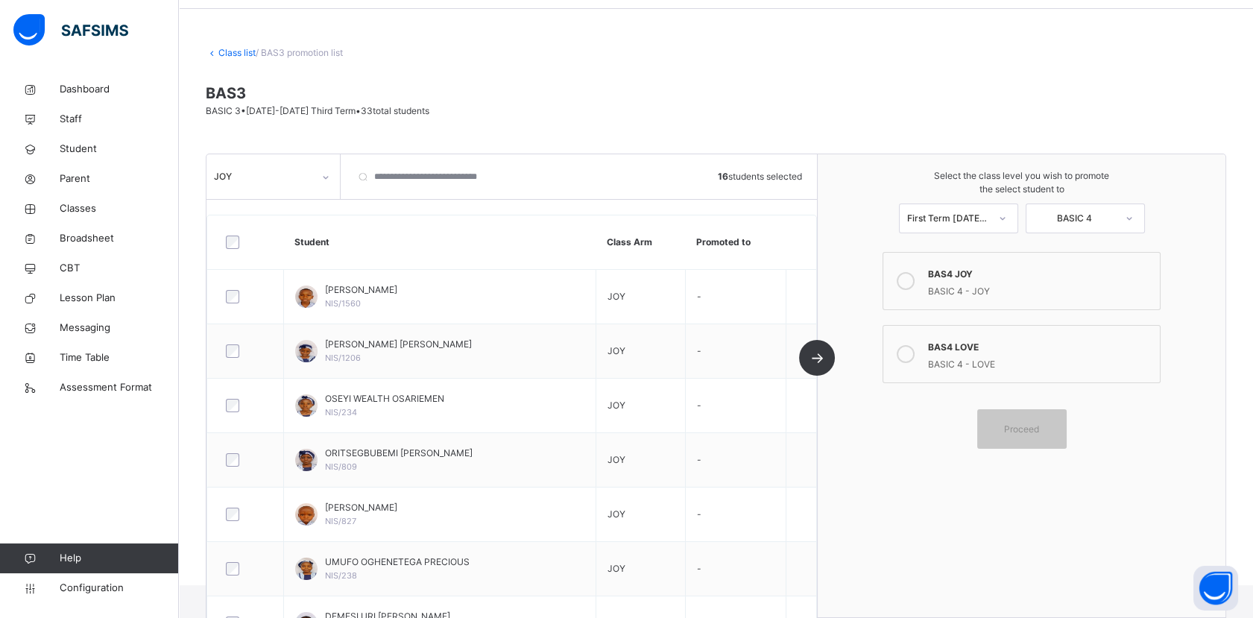
click at [915, 283] on icon at bounding box center [906, 281] width 18 height 18
click at [1037, 430] on span "Proceed" at bounding box center [1021, 428] width 35 height 13
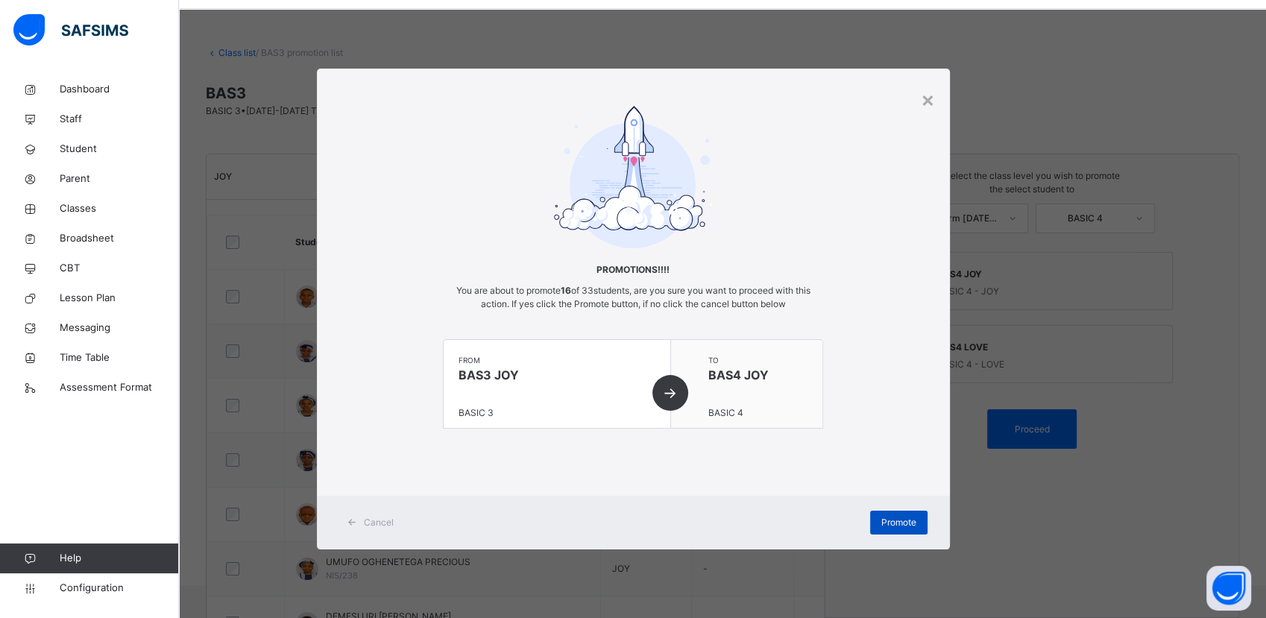
click at [895, 522] on span "Promote" at bounding box center [898, 522] width 35 height 13
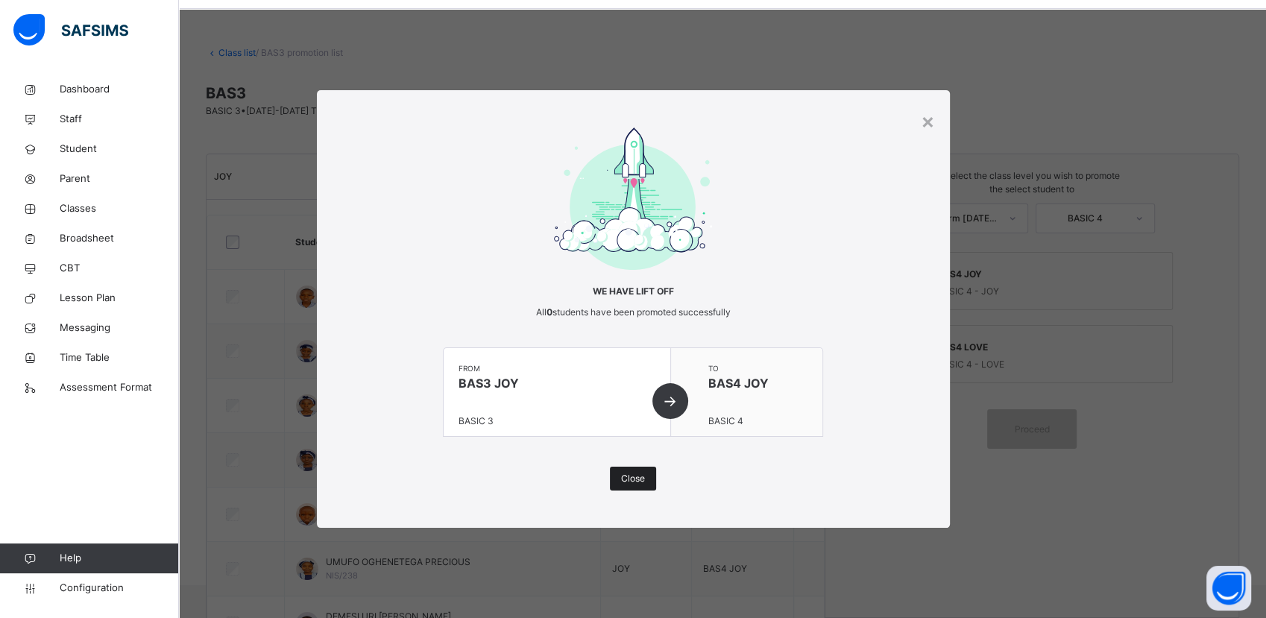
click at [632, 479] on span "Close" at bounding box center [633, 478] width 24 height 13
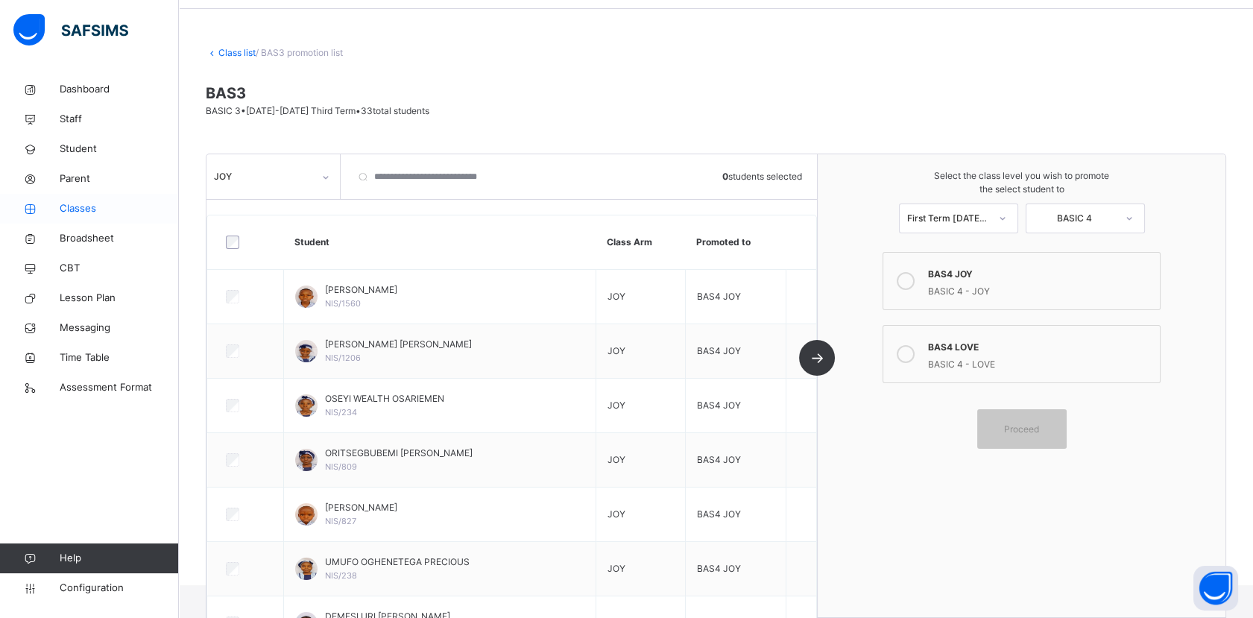
click at [91, 212] on span "Classes" at bounding box center [119, 208] width 119 height 15
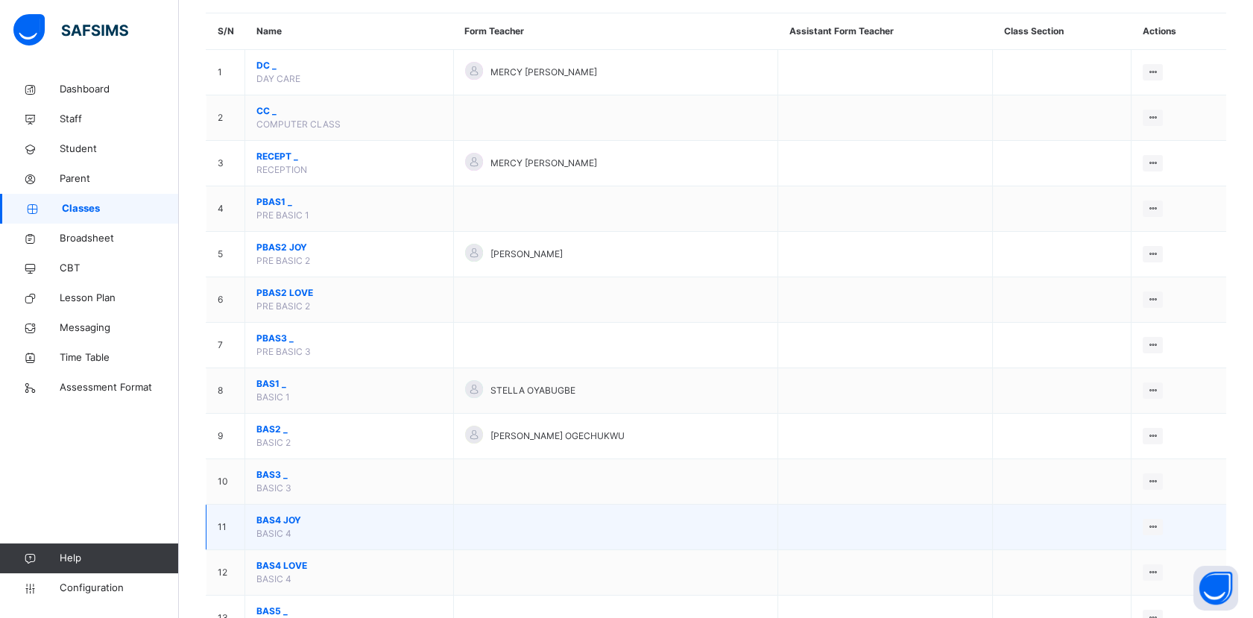
scroll to position [165, 0]
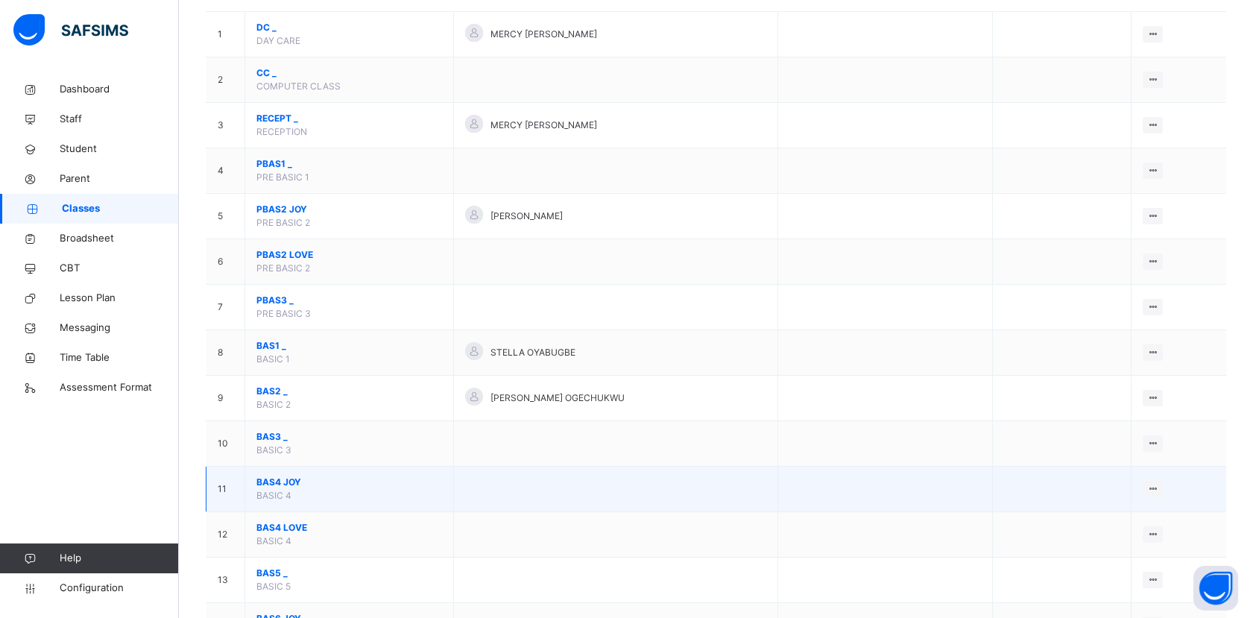
click at [277, 481] on span "BAS4 JOY" at bounding box center [349, 482] width 186 height 13
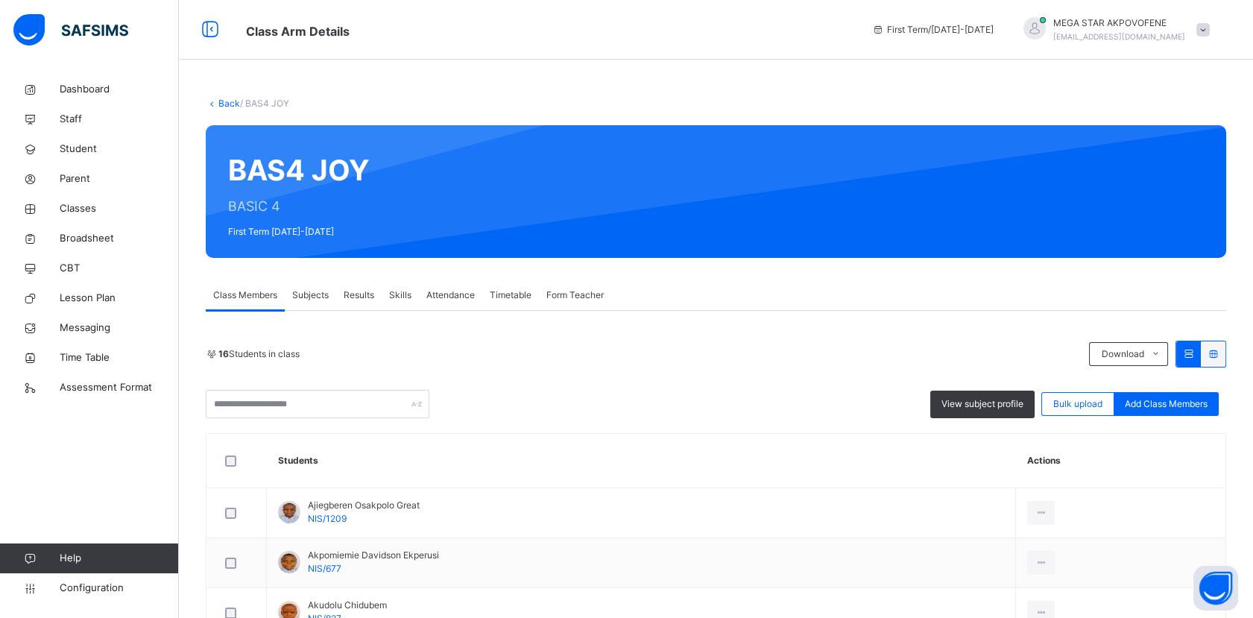
scroll to position [83, 0]
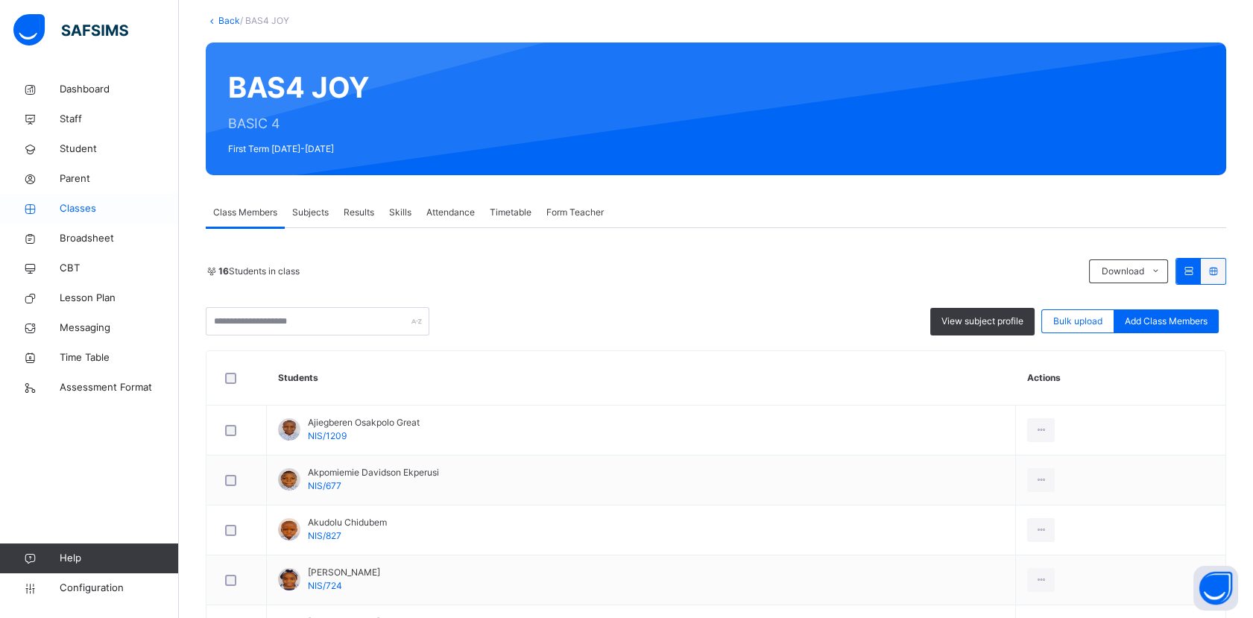
click at [83, 213] on span "Classes" at bounding box center [119, 208] width 119 height 15
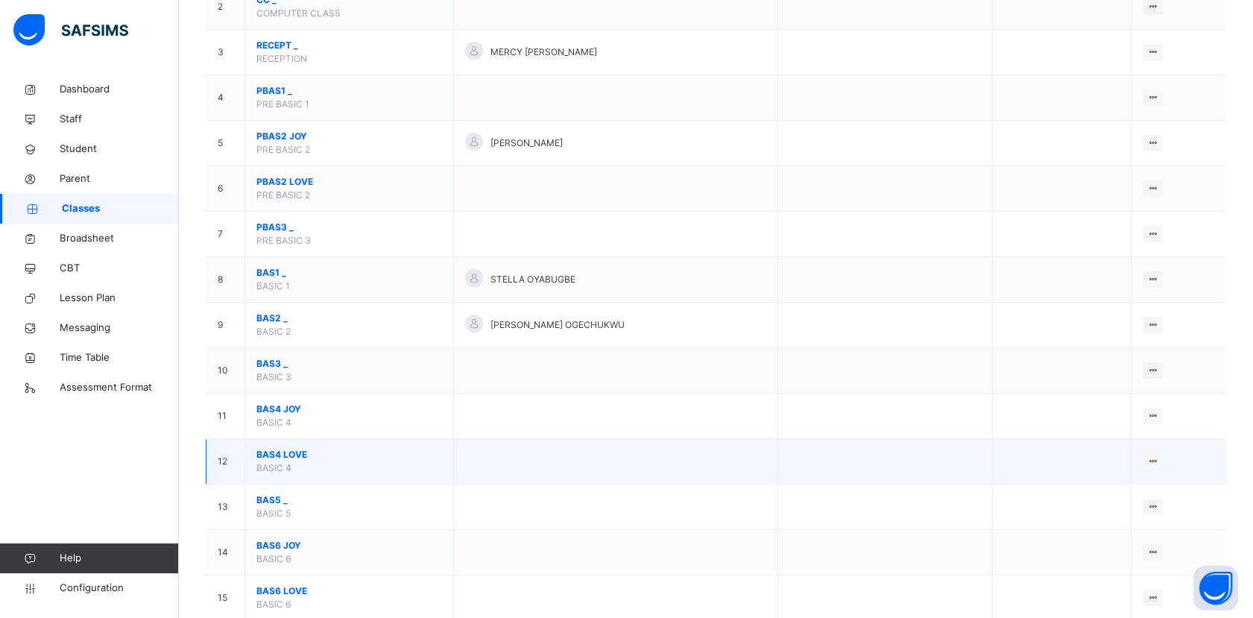
scroll to position [248, 0]
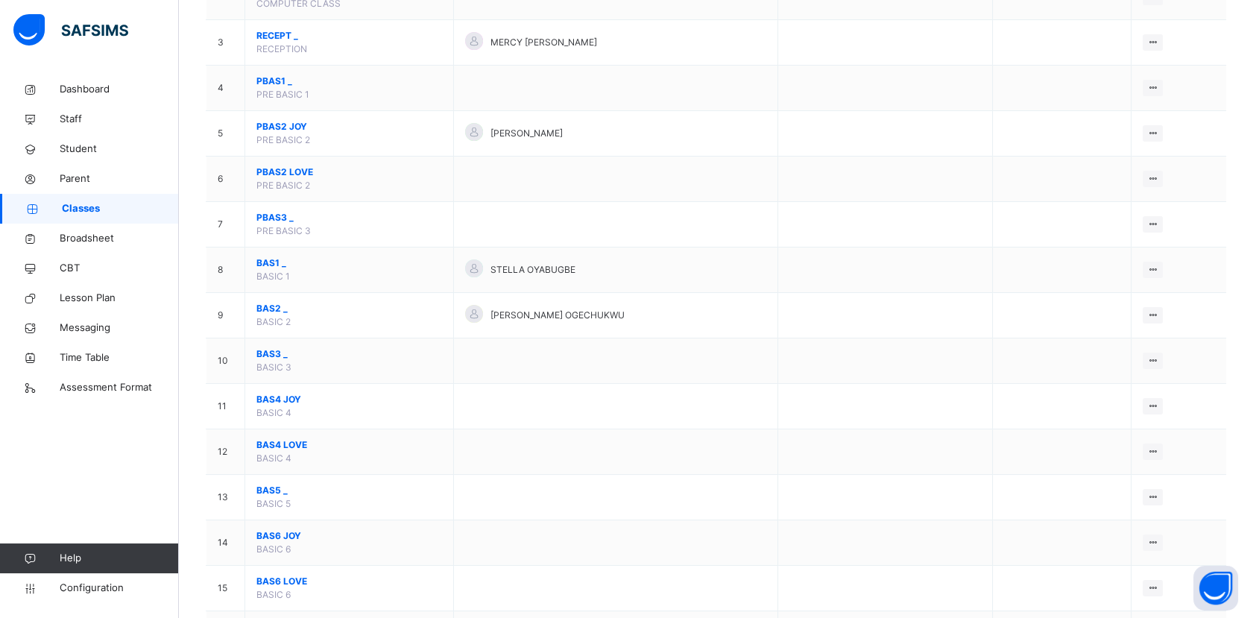
click at [272, 488] on span "BAS5 _" at bounding box center [349, 490] width 186 height 13
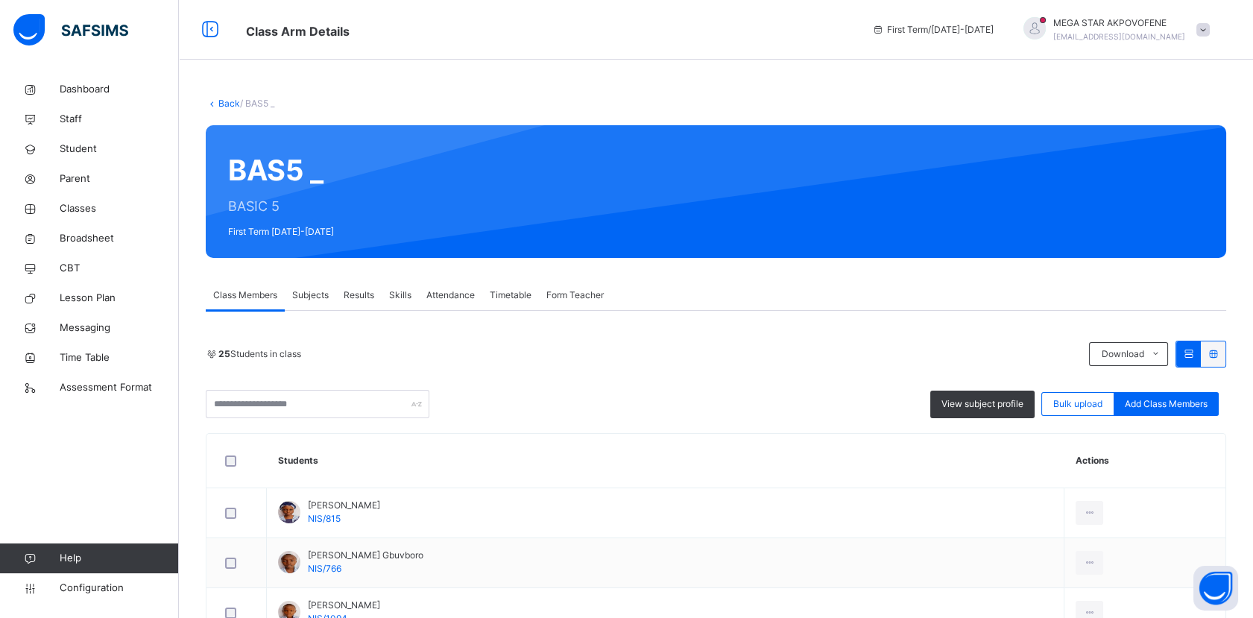
click at [229, 102] on link "Back" at bounding box center [229, 103] width 22 height 11
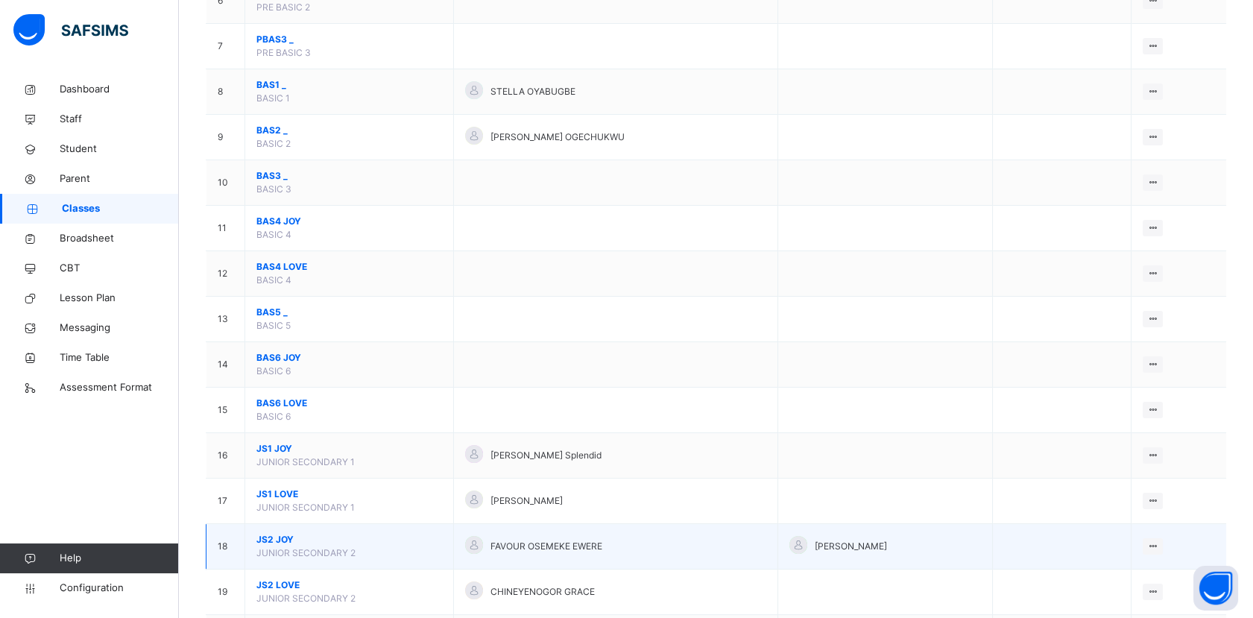
scroll to position [496, 0]
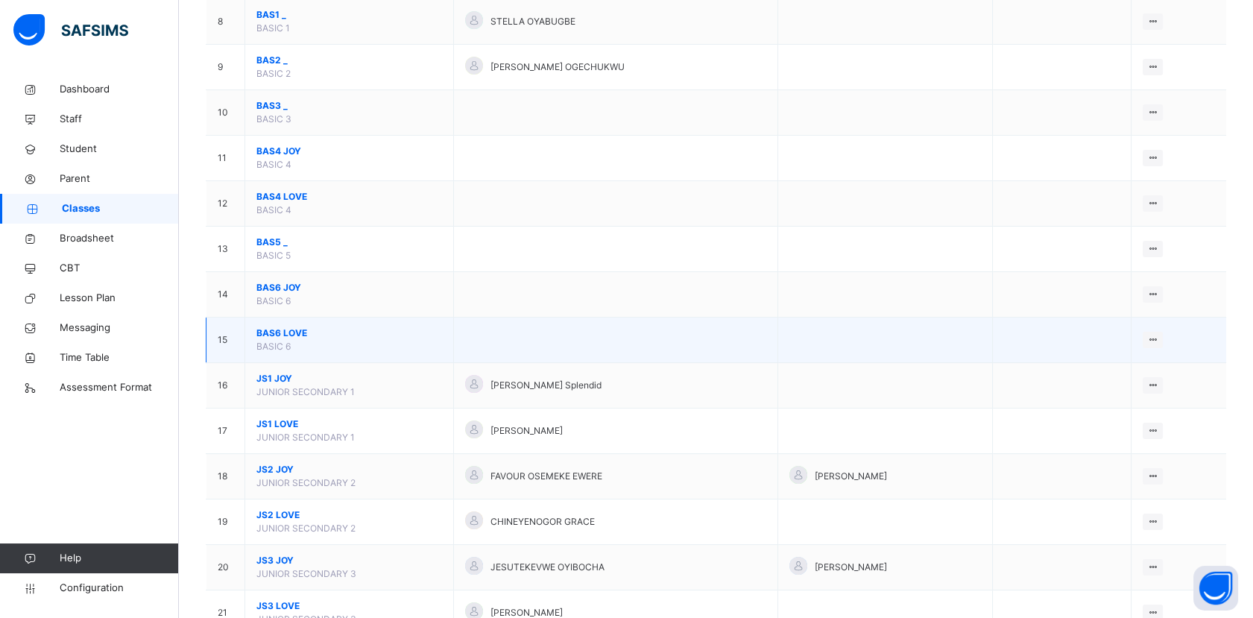
click at [274, 330] on span "BAS6 LOVE" at bounding box center [349, 333] width 186 height 13
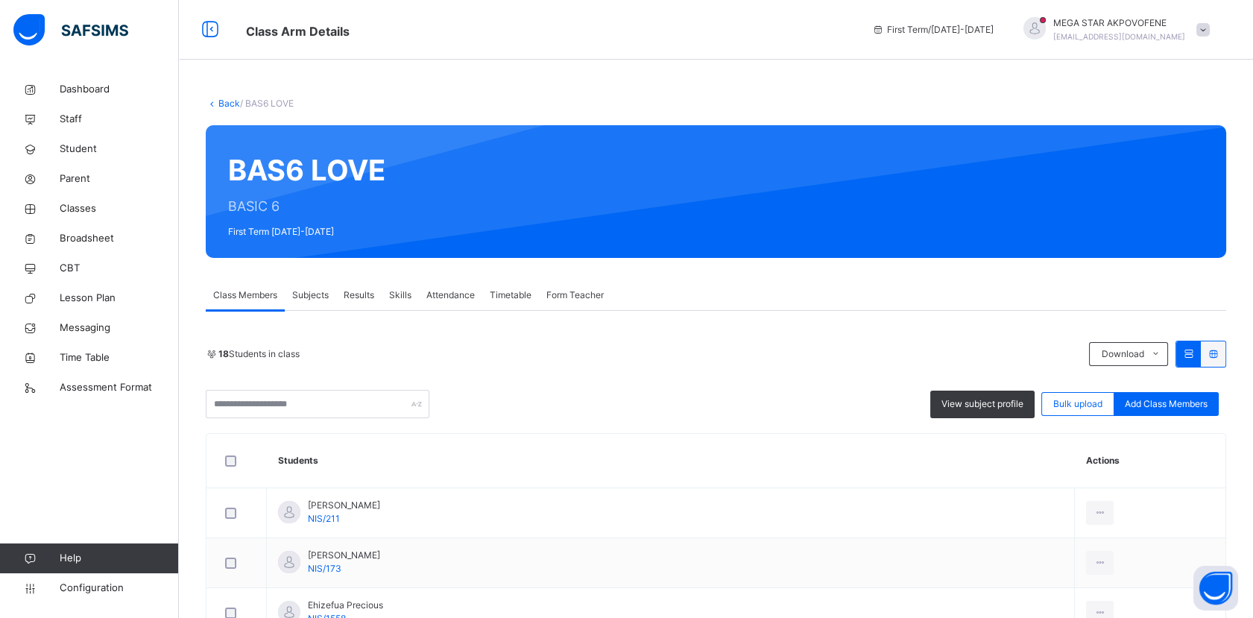
click at [224, 101] on link "Back" at bounding box center [229, 103] width 22 height 11
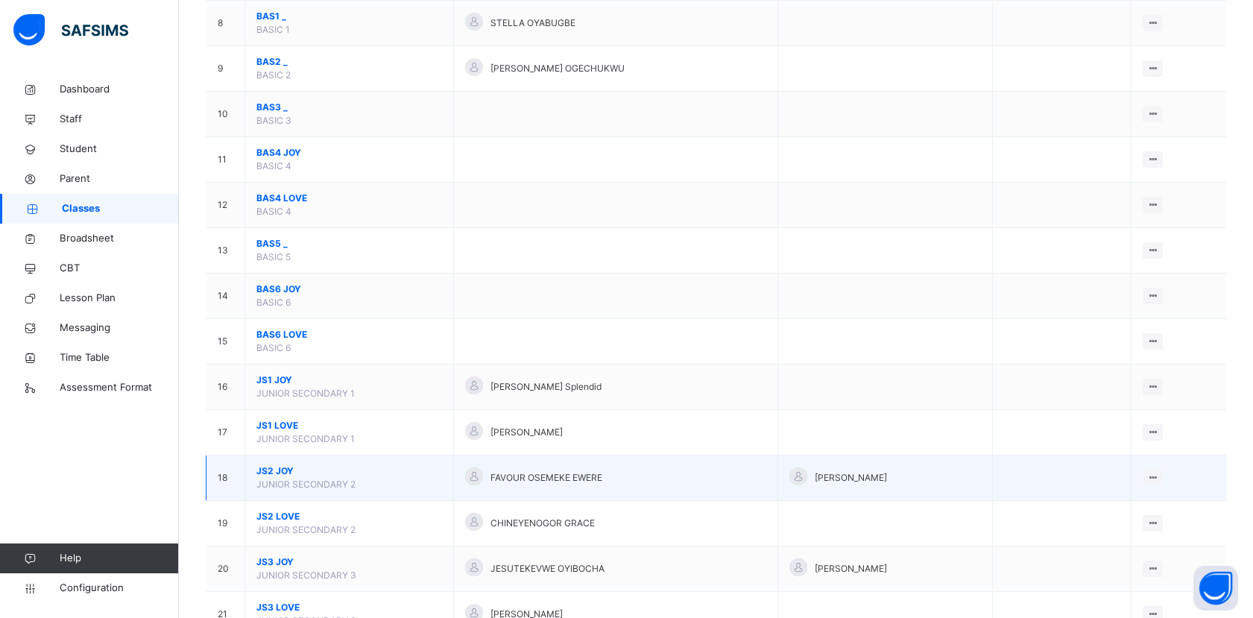
scroll to position [496, 0]
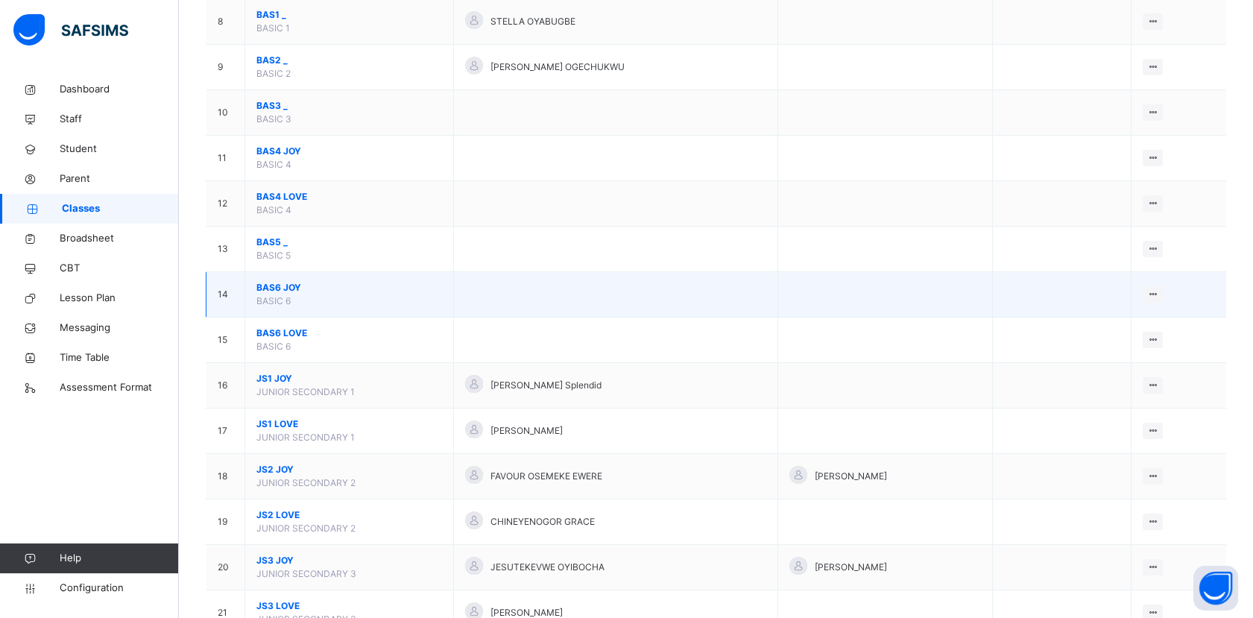
click at [272, 285] on span "BAS6 JOY" at bounding box center [349, 287] width 186 height 13
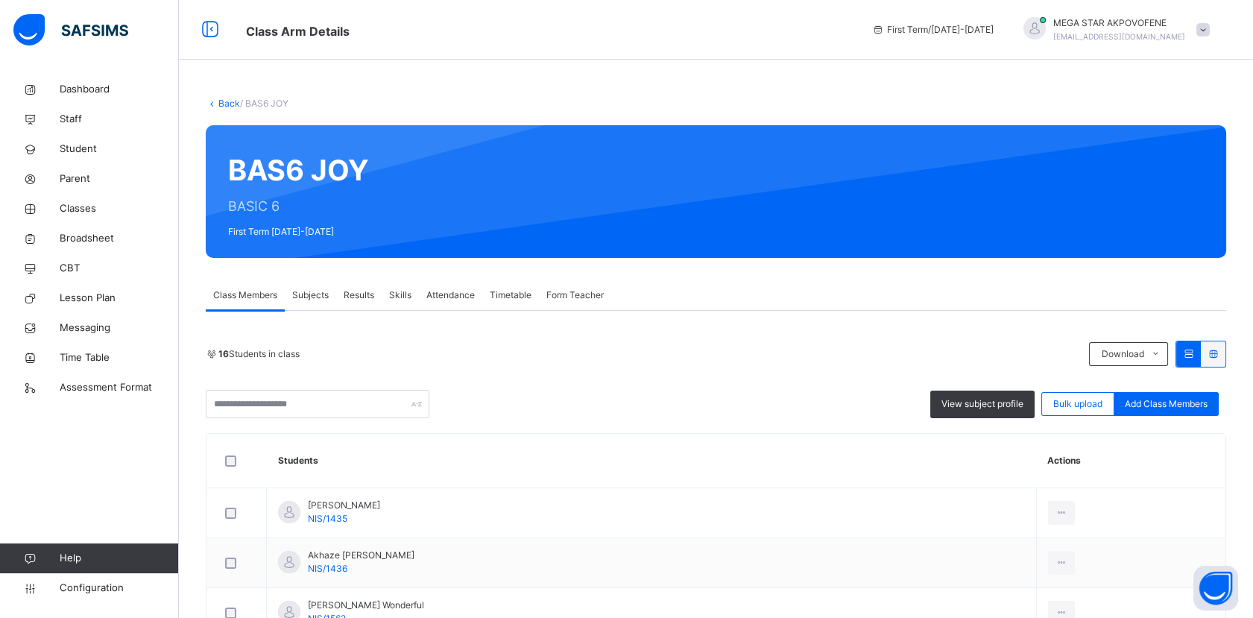
click at [221, 107] on link "Back" at bounding box center [229, 103] width 22 height 11
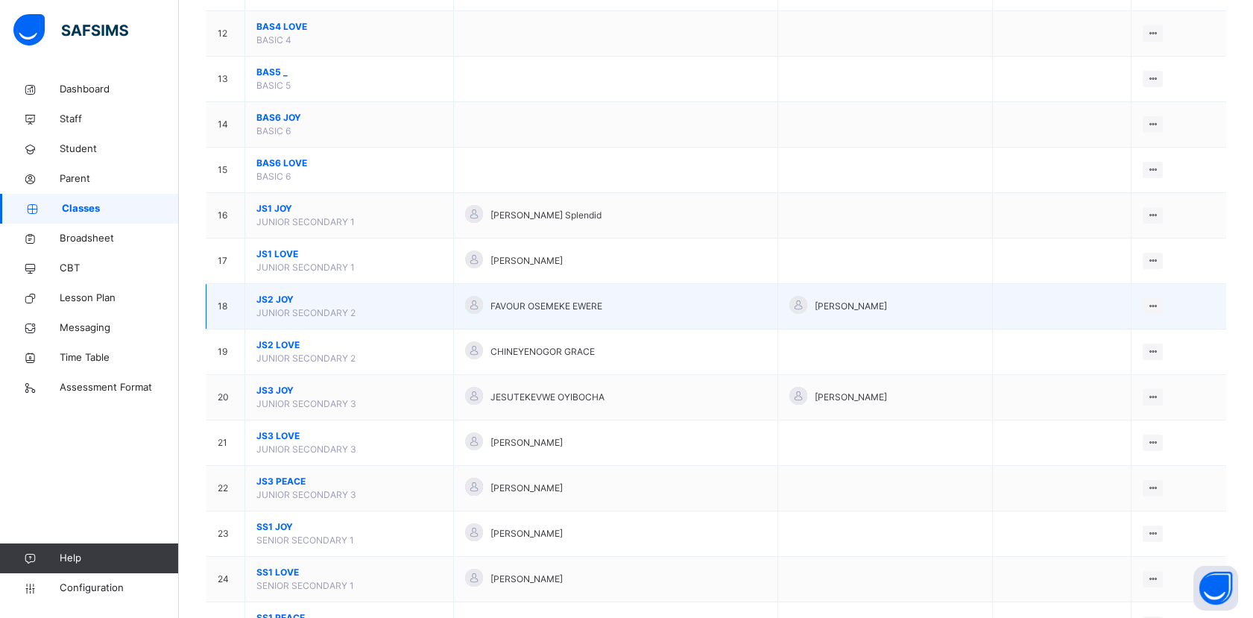
scroll to position [579, 0]
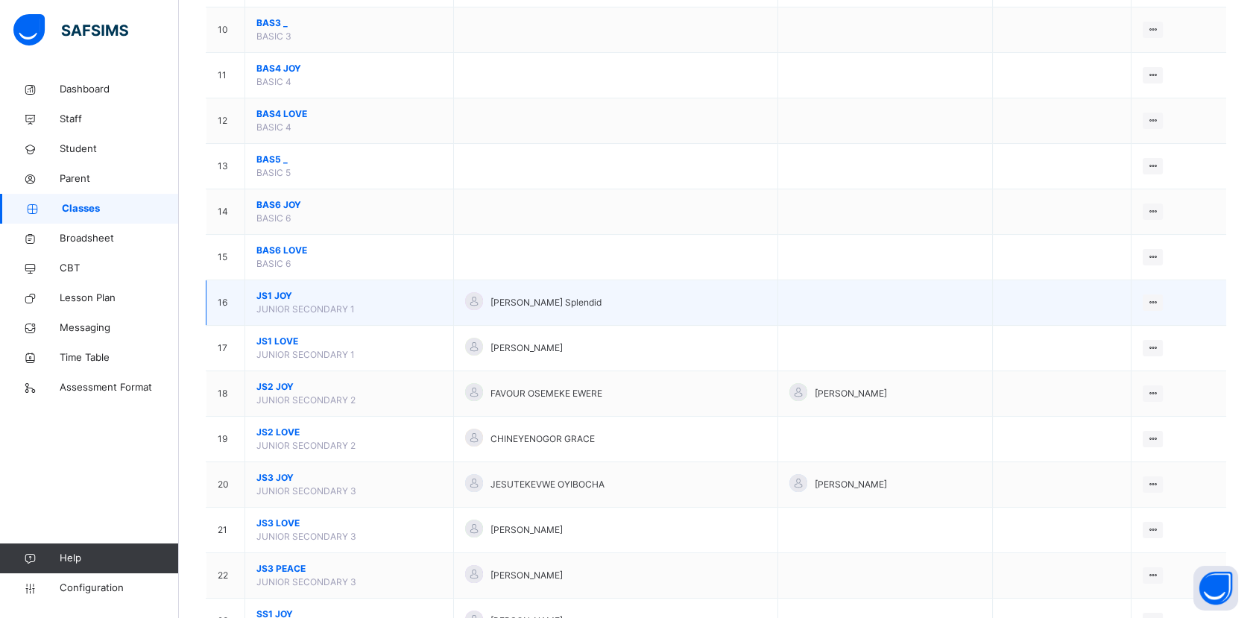
click at [268, 289] on span "JS1 JOY" at bounding box center [349, 295] width 186 height 13
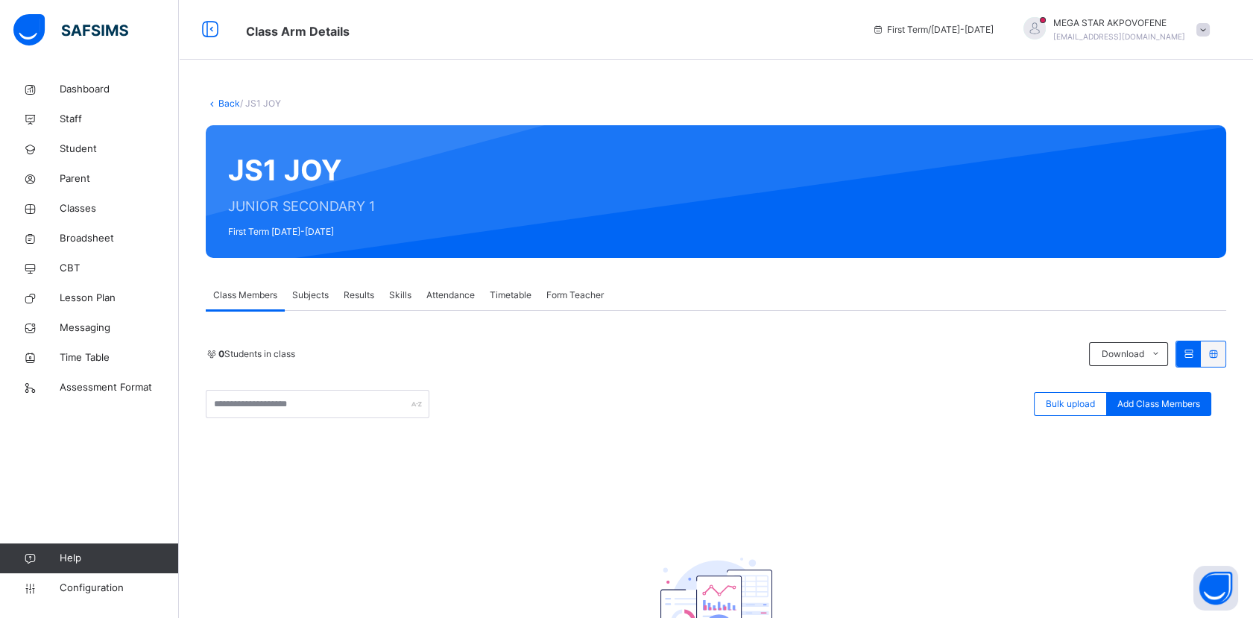
click at [228, 102] on link "Back" at bounding box center [229, 103] width 22 height 11
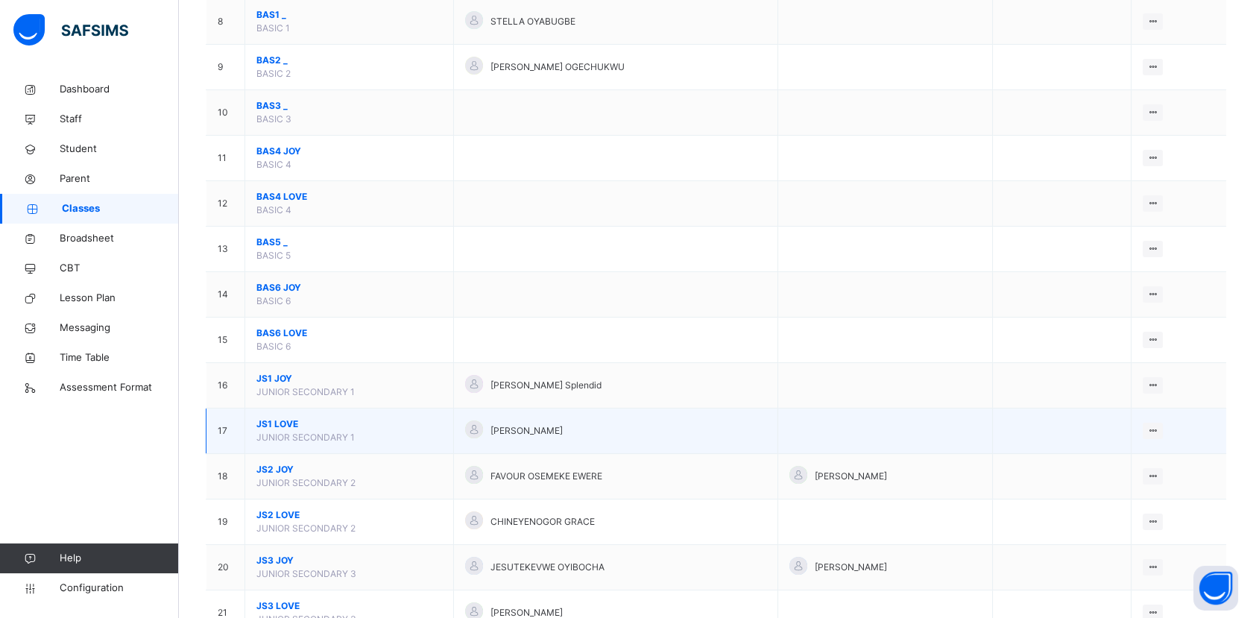
scroll to position [579, 0]
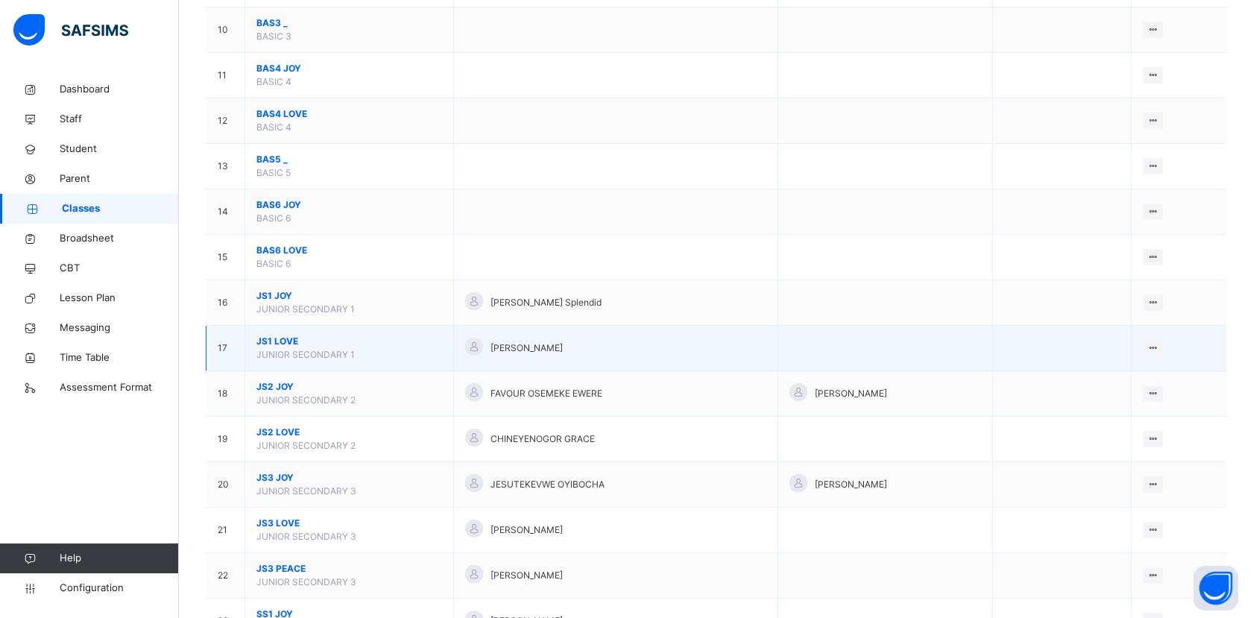
click at [277, 335] on span "JS1 LOVE" at bounding box center [349, 341] width 186 height 13
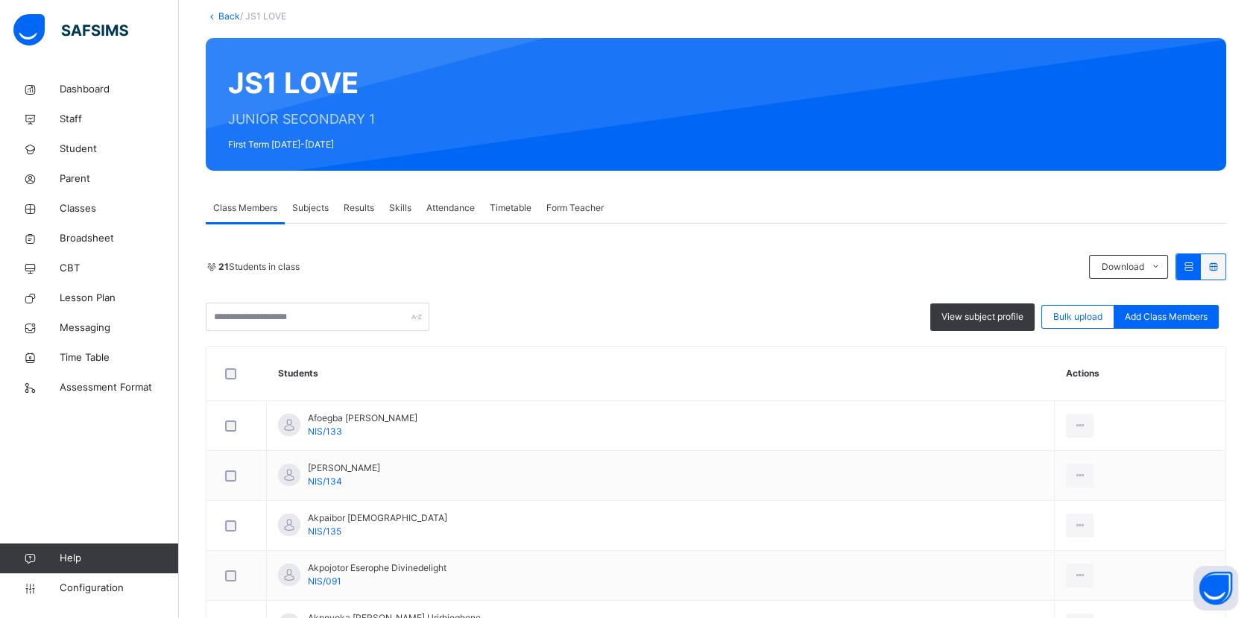
scroll to position [4, 0]
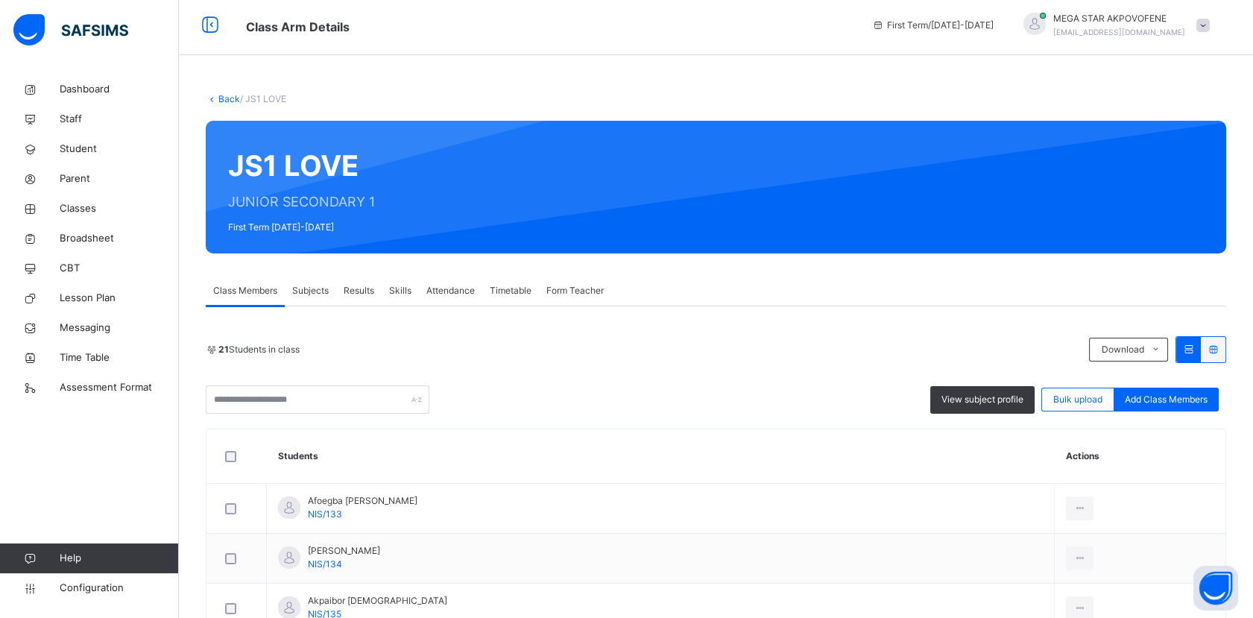
click at [227, 96] on link "Back" at bounding box center [229, 98] width 22 height 11
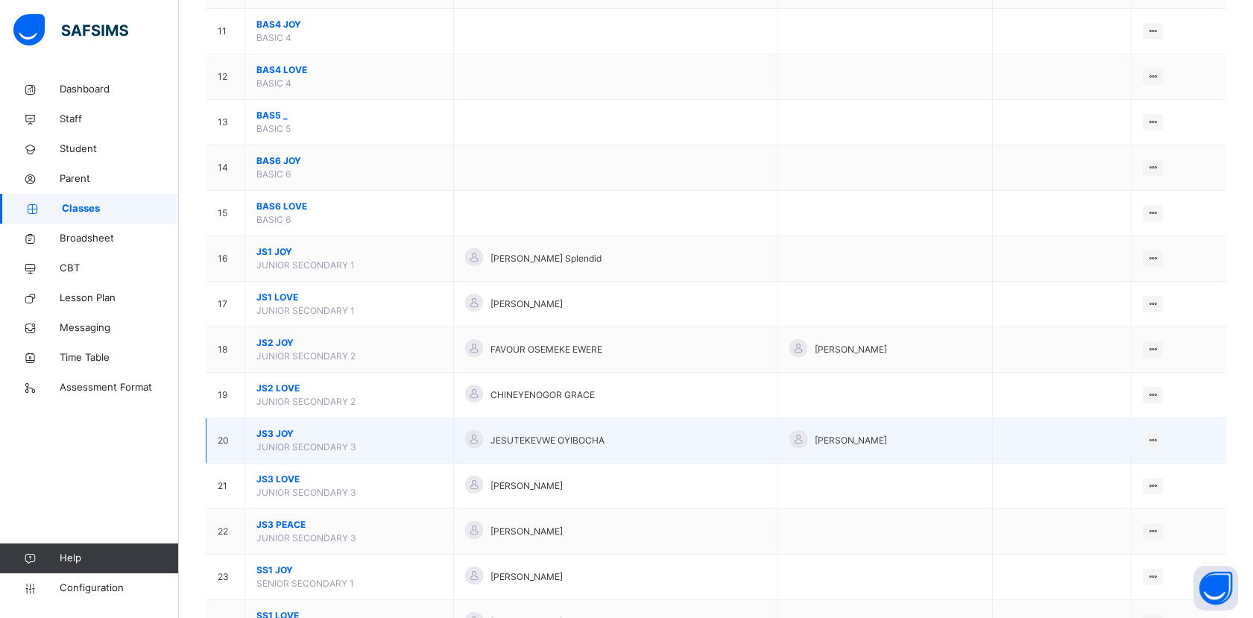
scroll to position [662, 0]
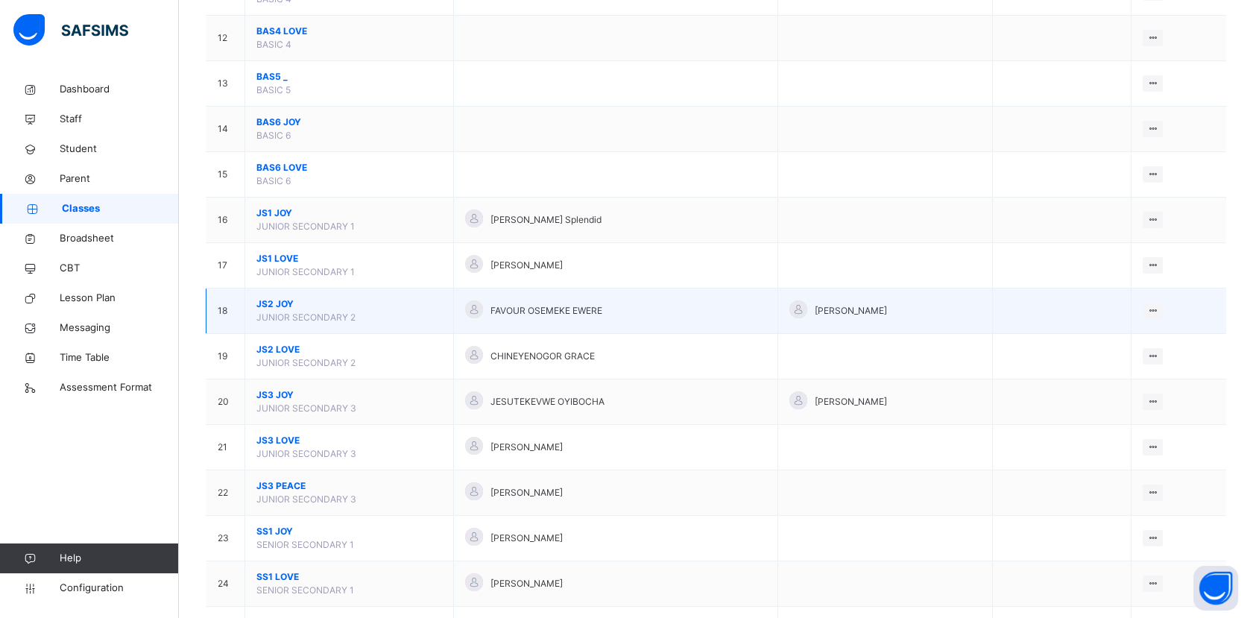
click at [276, 303] on span "JS2 JOY" at bounding box center [349, 303] width 186 height 13
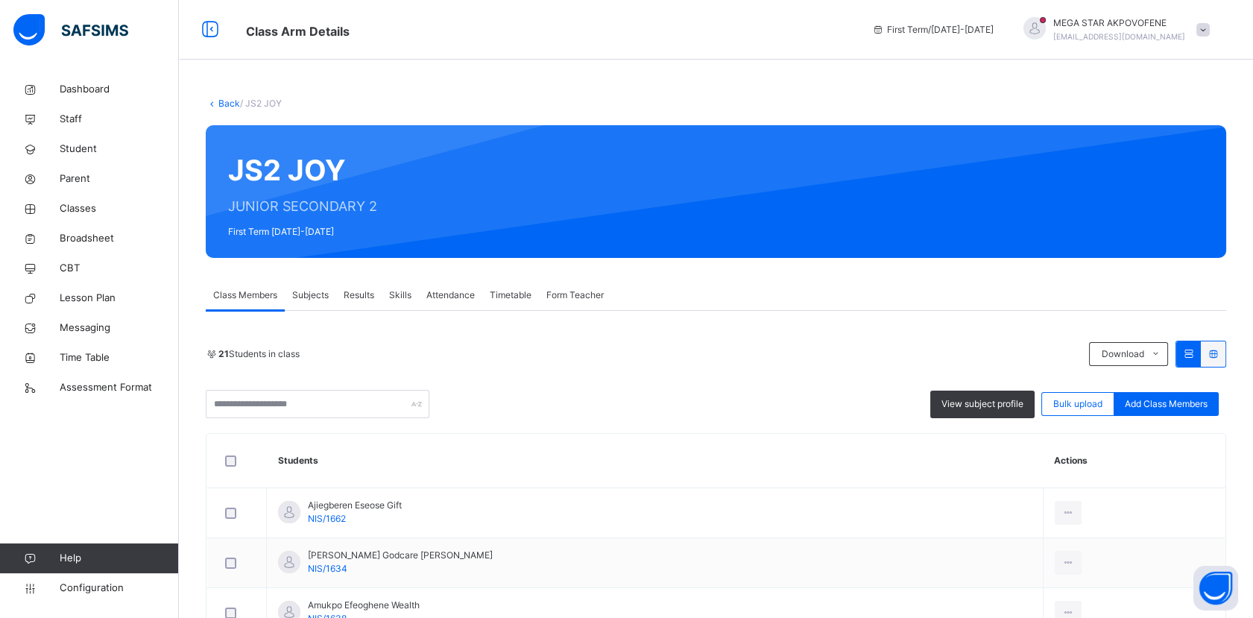
click at [228, 102] on link "Back" at bounding box center [229, 103] width 22 height 11
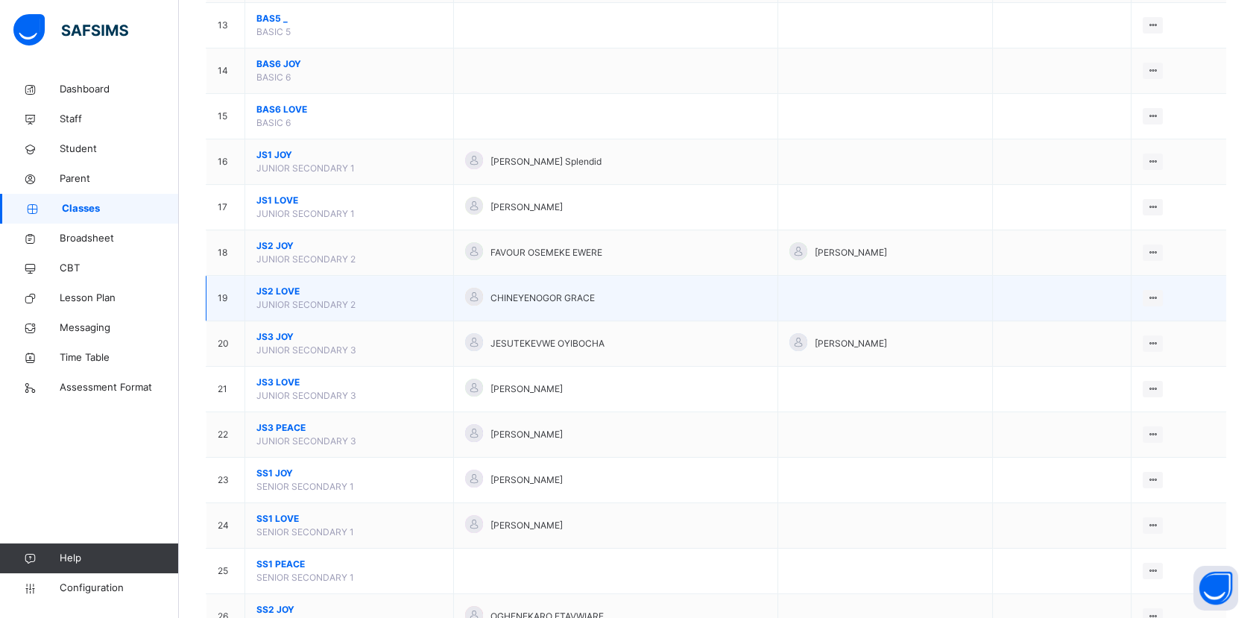
scroll to position [745, 0]
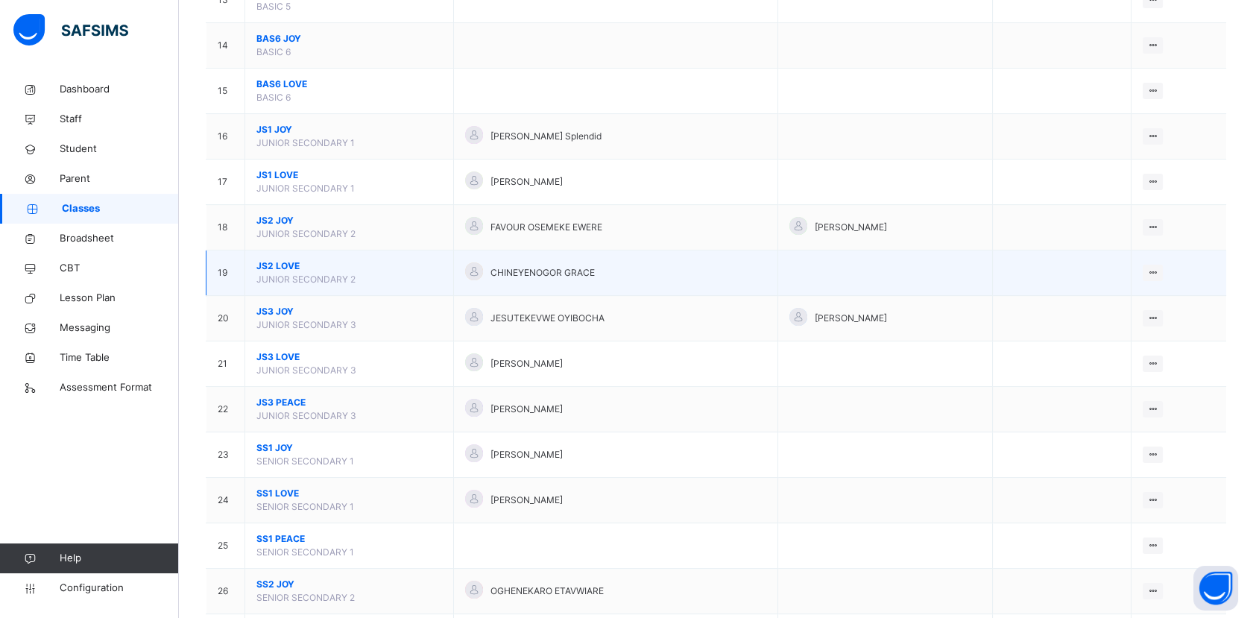
click at [283, 262] on span "JS2 LOVE" at bounding box center [349, 265] width 186 height 13
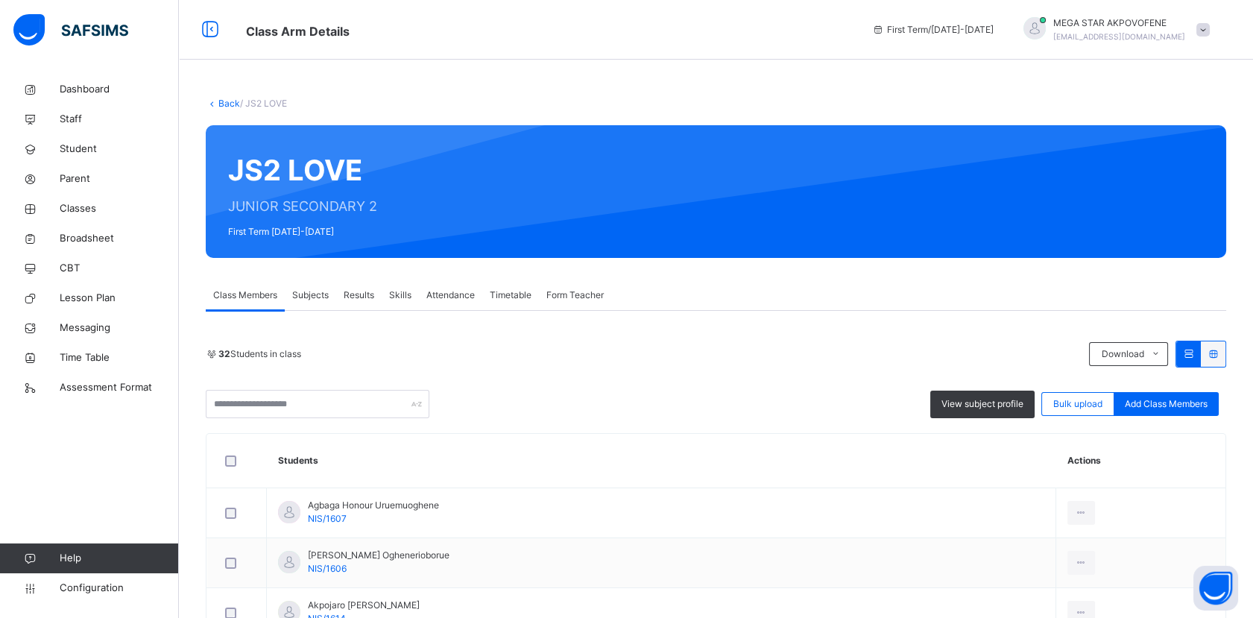
click at [222, 100] on link "Back" at bounding box center [229, 103] width 22 height 11
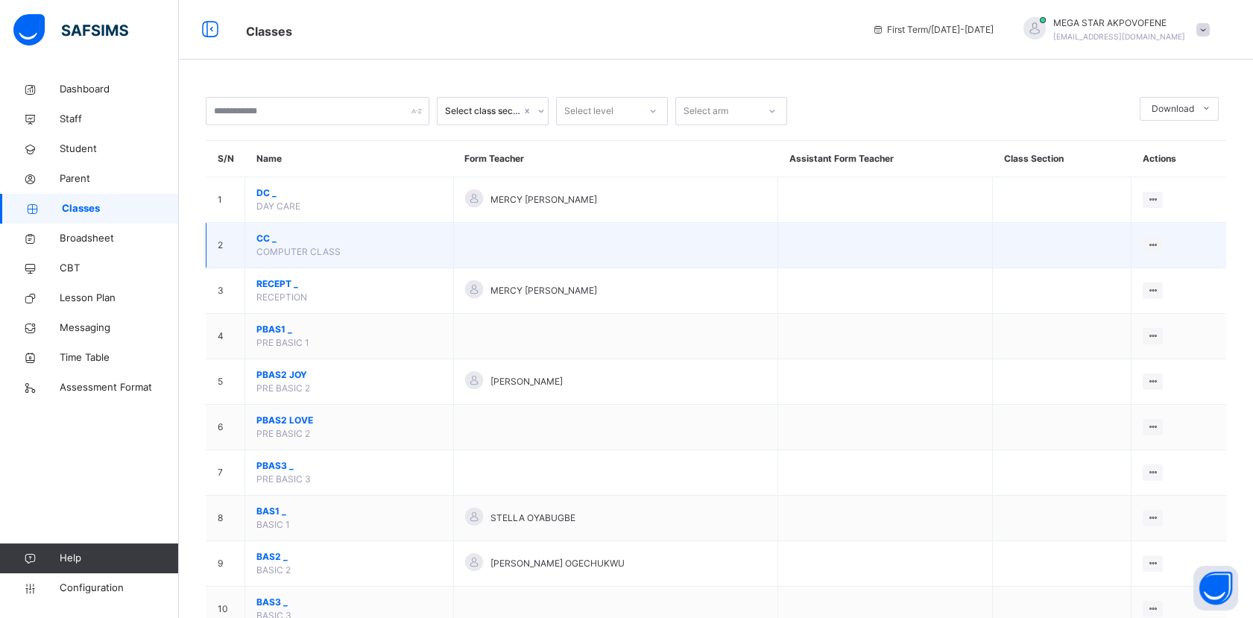
click at [978, 259] on td at bounding box center [885, 245] width 215 height 45
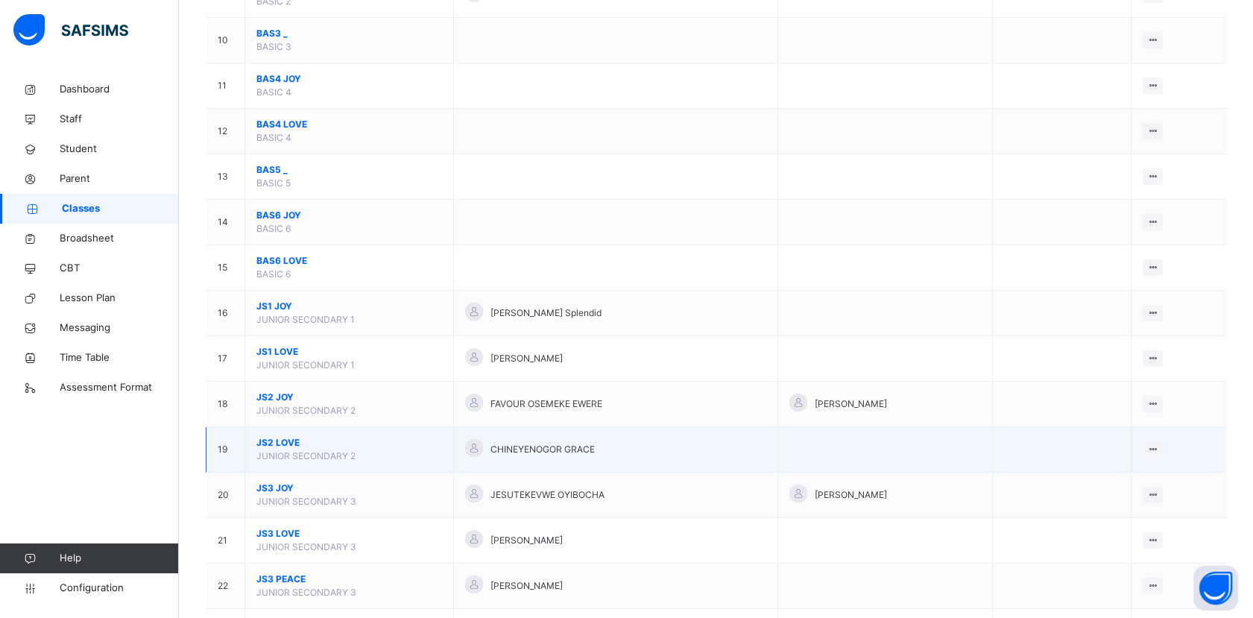
scroll to position [662, 0]
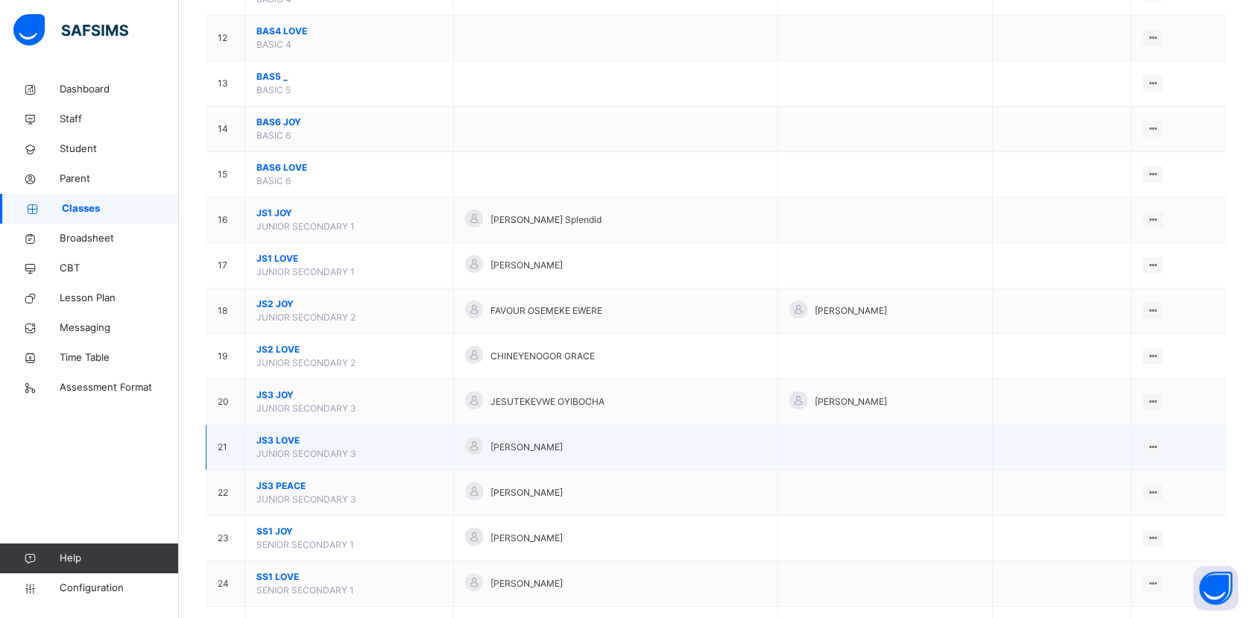
click at [298, 439] on span "JS3 LOVE" at bounding box center [349, 440] width 186 height 13
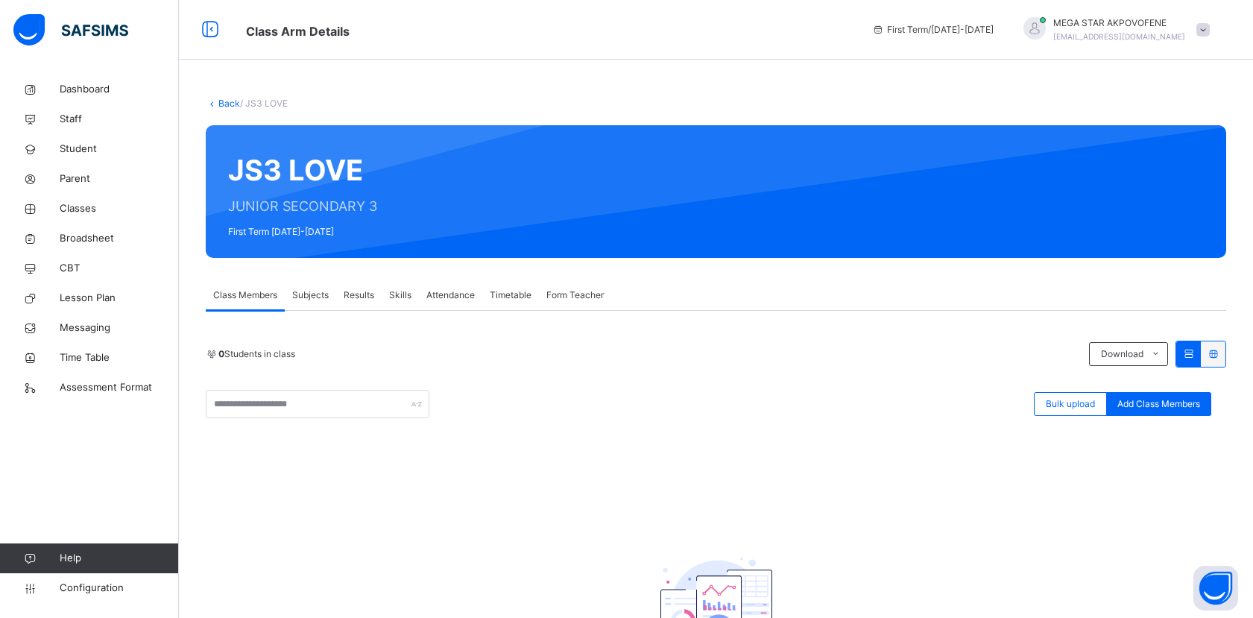
scroll to position [149, 0]
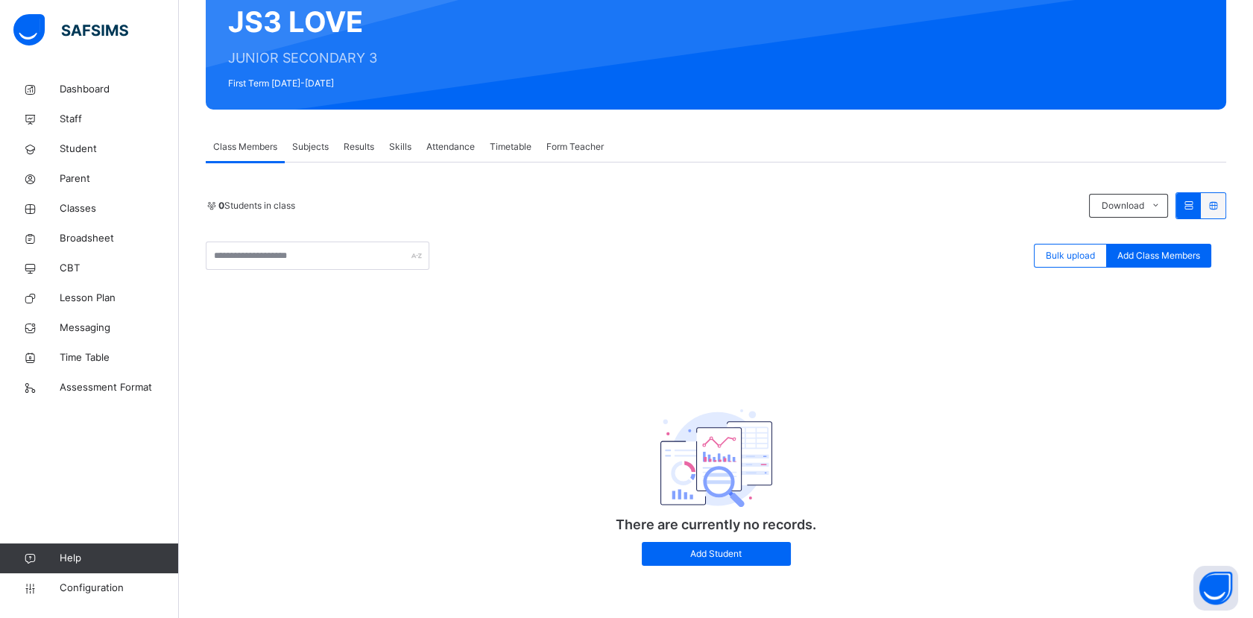
click at [328, 479] on div "There are currently no records. Add Student" at bounding box center [716, 474] width 1021 height 213
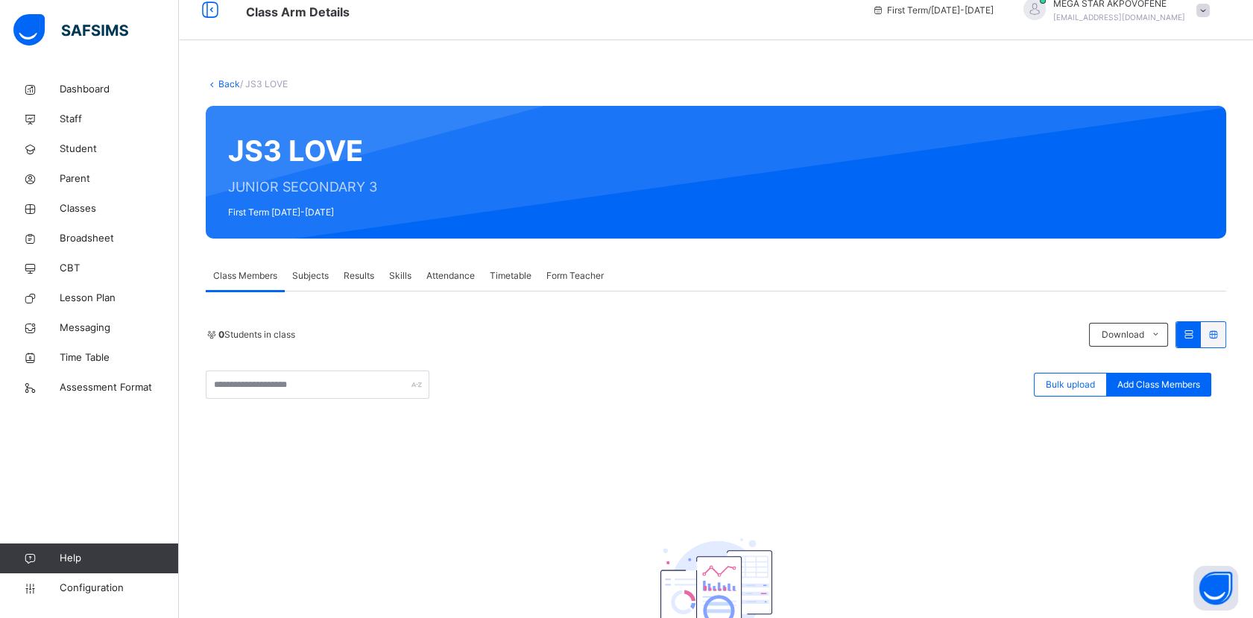
scroll to position [0, 0]
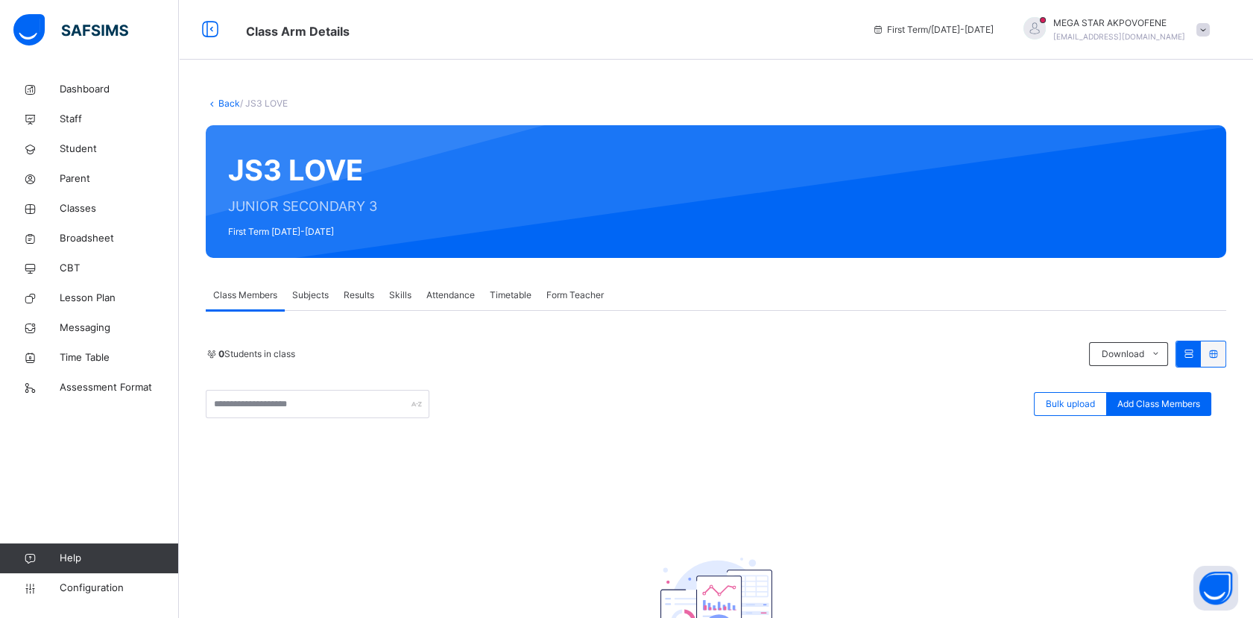
click at [224, 100] on link "Back" at bounding box center [229, 103] width 22 height 11
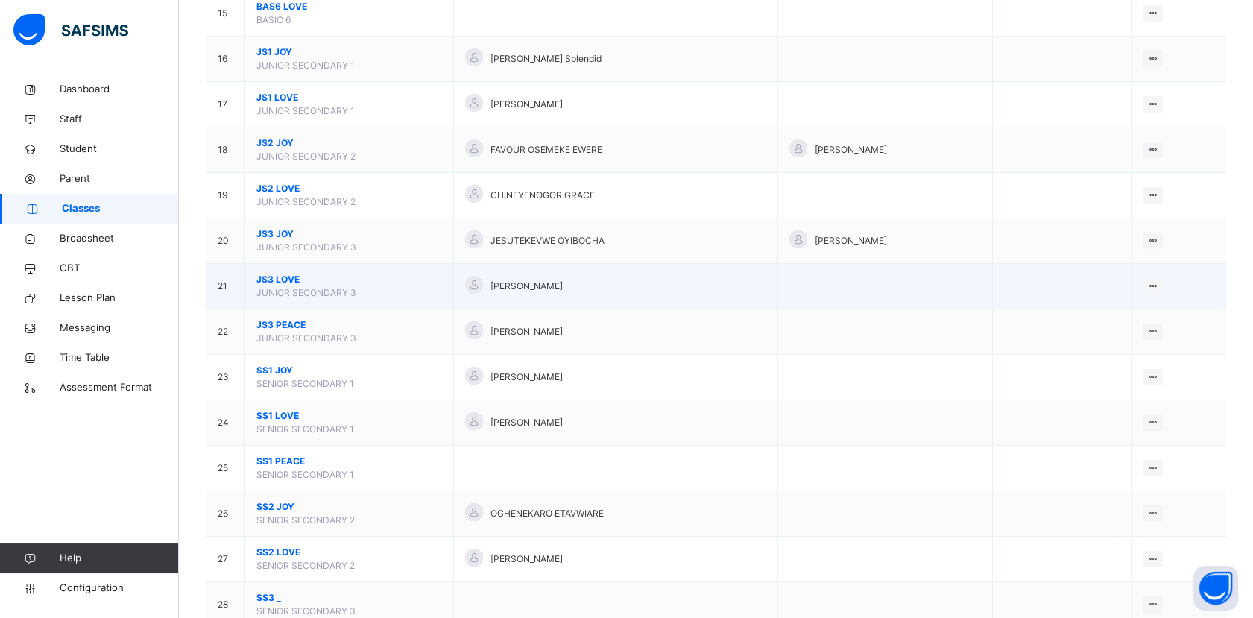
scroll to position [828, 0]
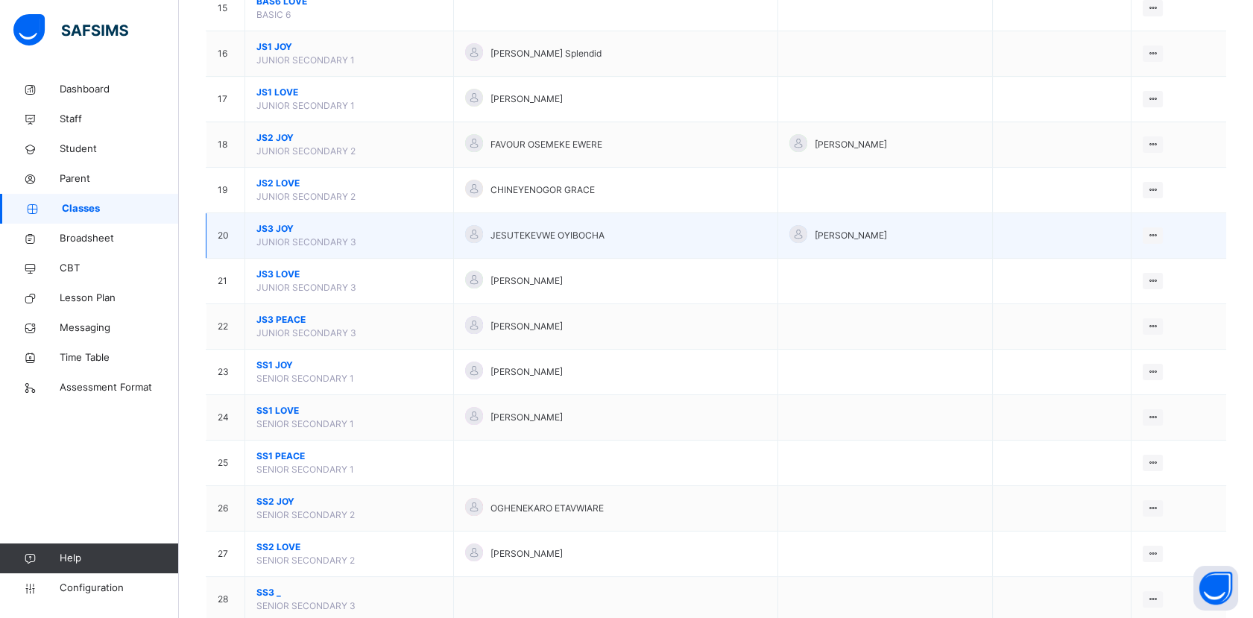
click at [278, 227] on span "JS3 JOY" at bounding box center [349, 228] width 186 height 13
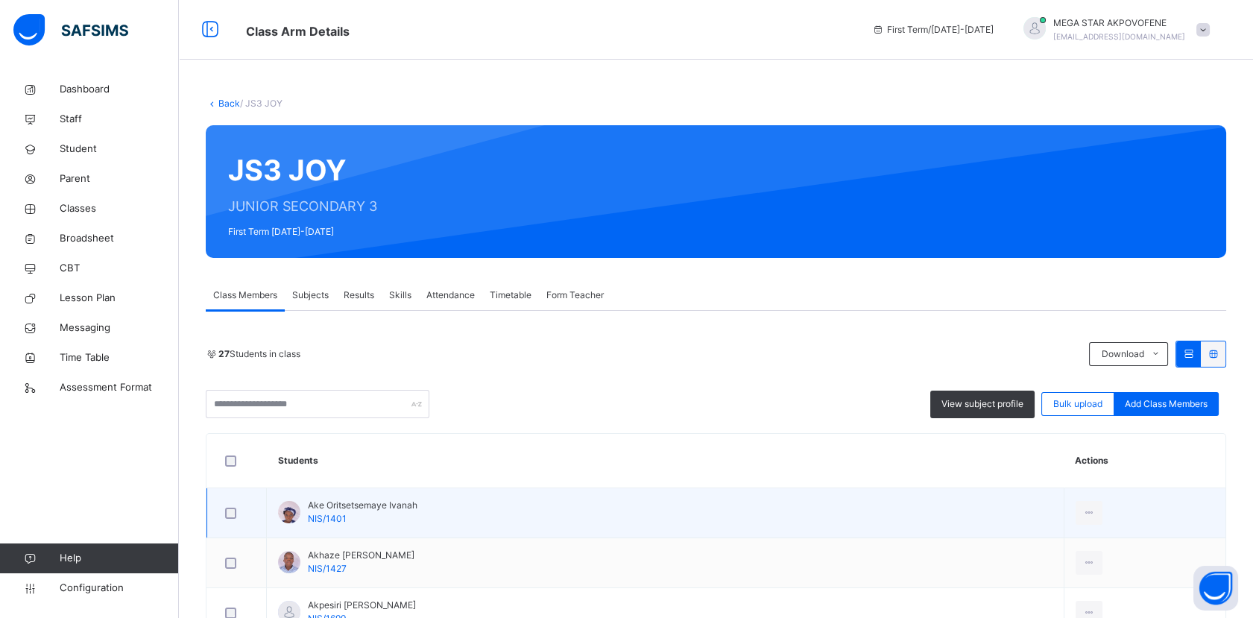
click at [934, 512] on td "Ake Oritsetsemaye Ivanah NIS/1401" at bounding box center [666, 513] width 798 height 50
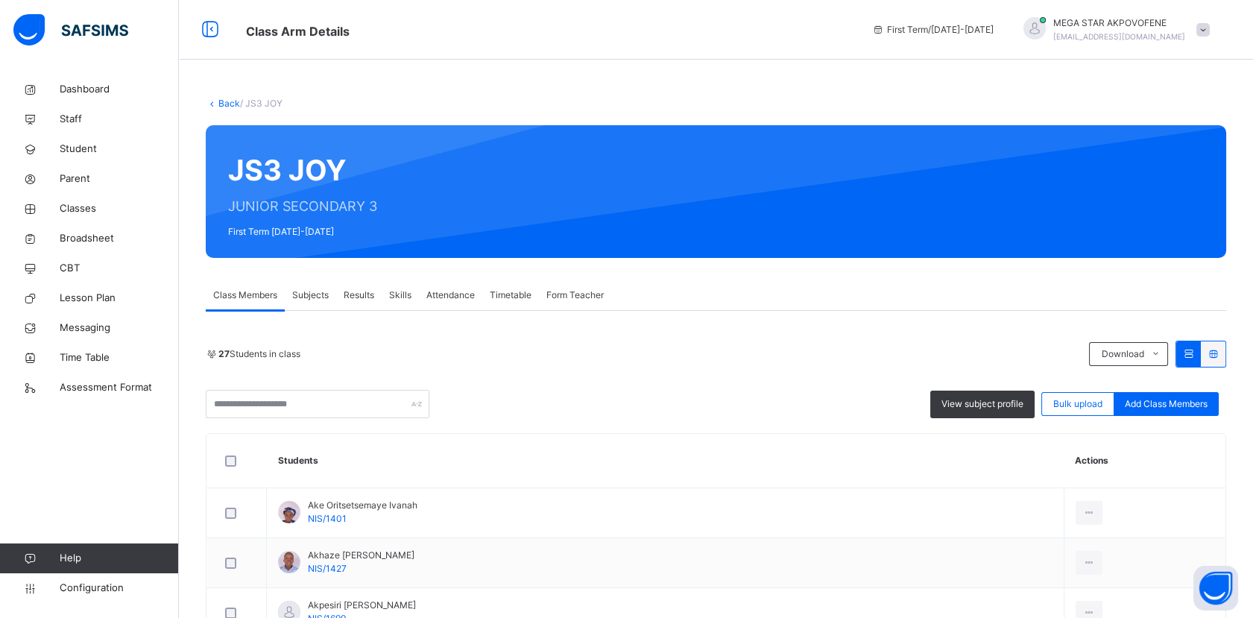
click at [221, 104] on link "Back" at bounding box center [229, 103] width 22 height 11
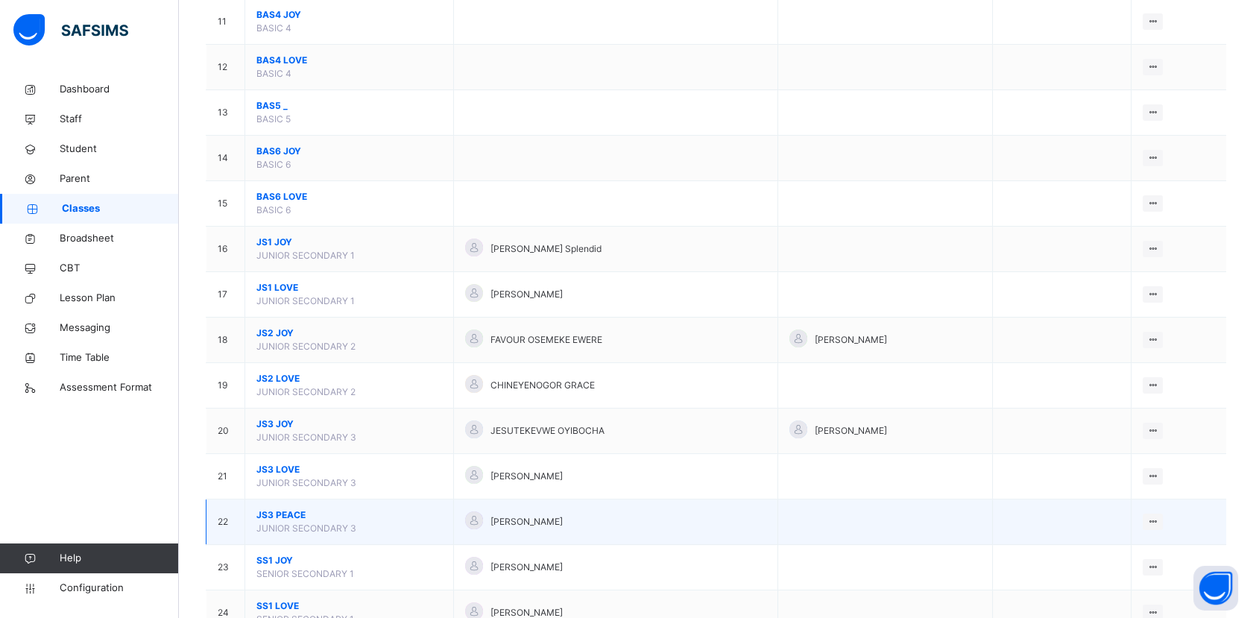
scroll to position [662, 0]
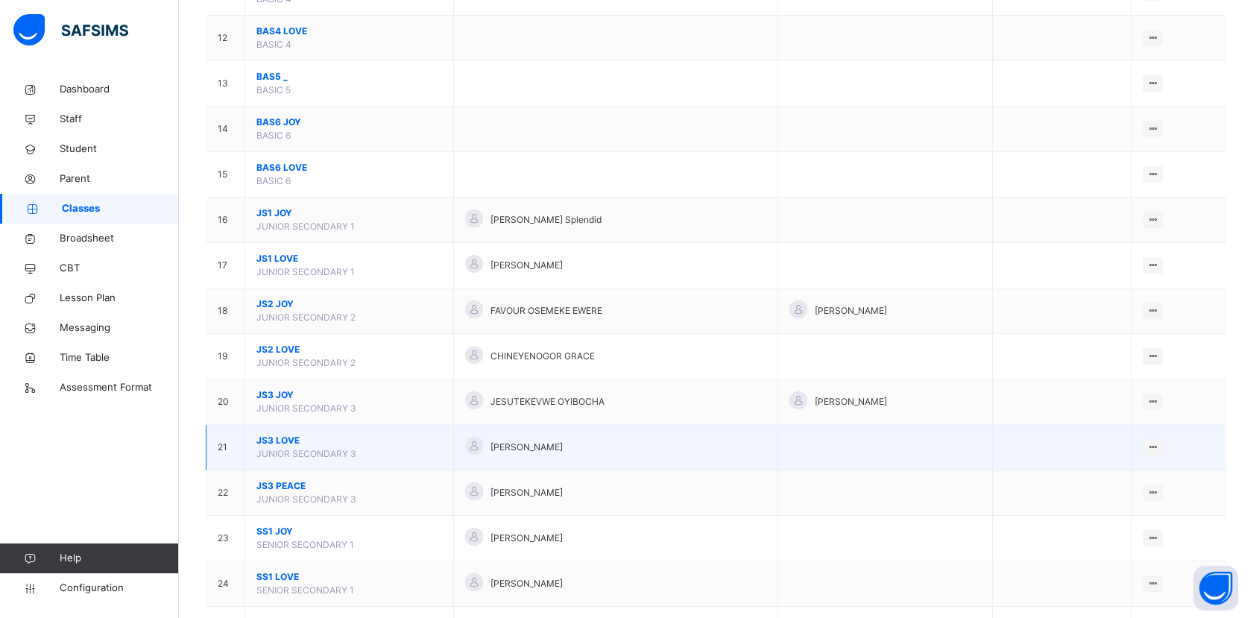
click at [280, 439] on span "JS3 LOVE" at bounding box center [349, 440] width 186 height 13
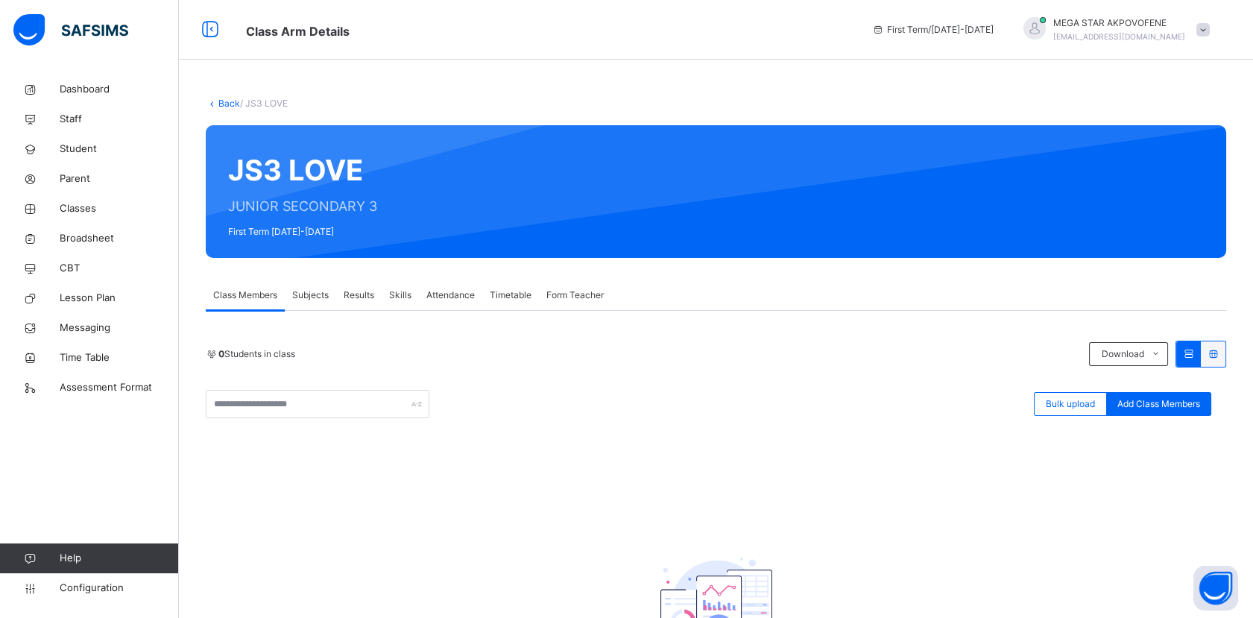
click at [226, 101] on link "Back" at bounding box center [229, 103] width 22 height 11
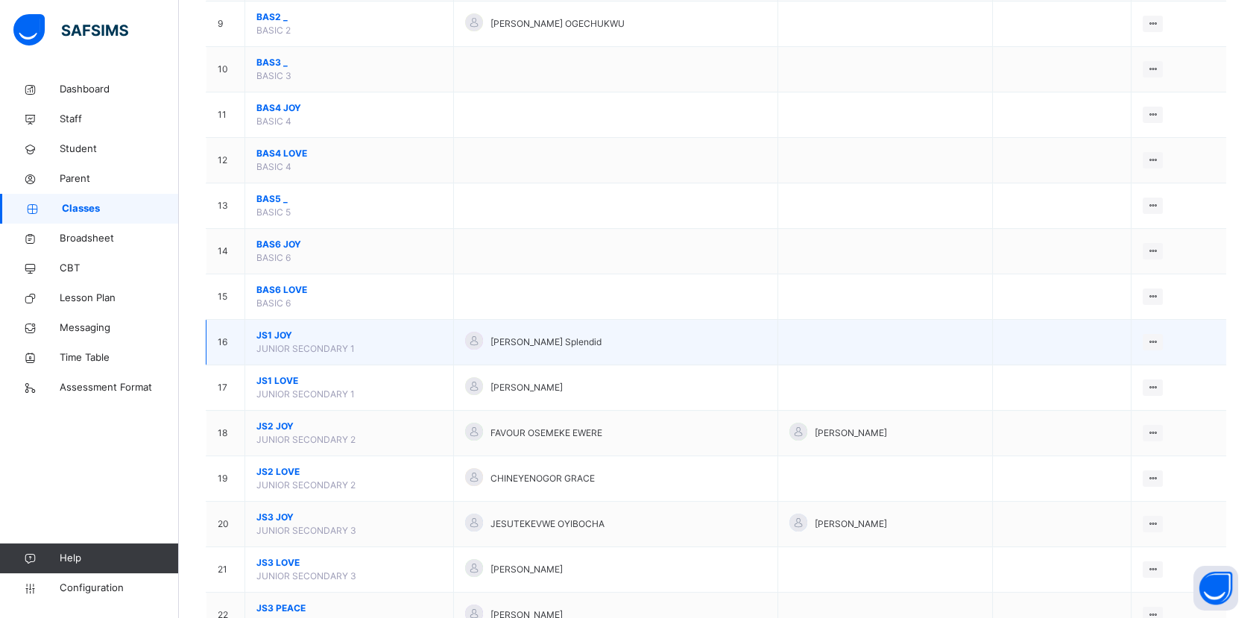
scroll to position [662, 0]
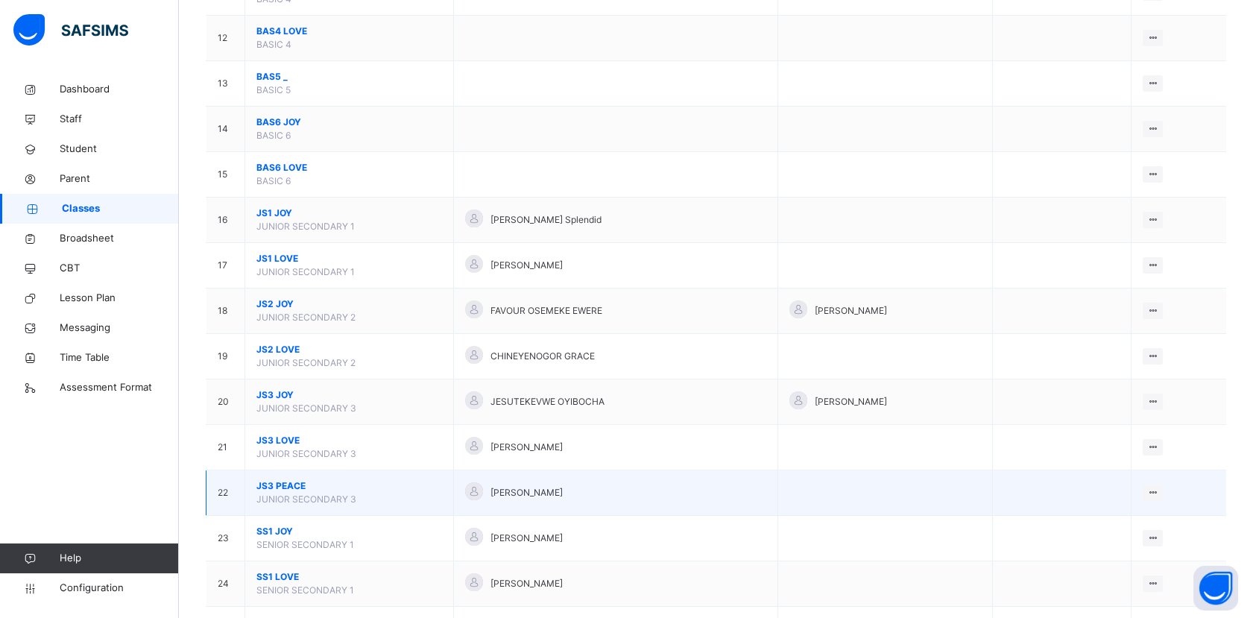
click at [282, 482] on span "JS3 PEACE" at bounding box center [349, 485] width 186 height 13
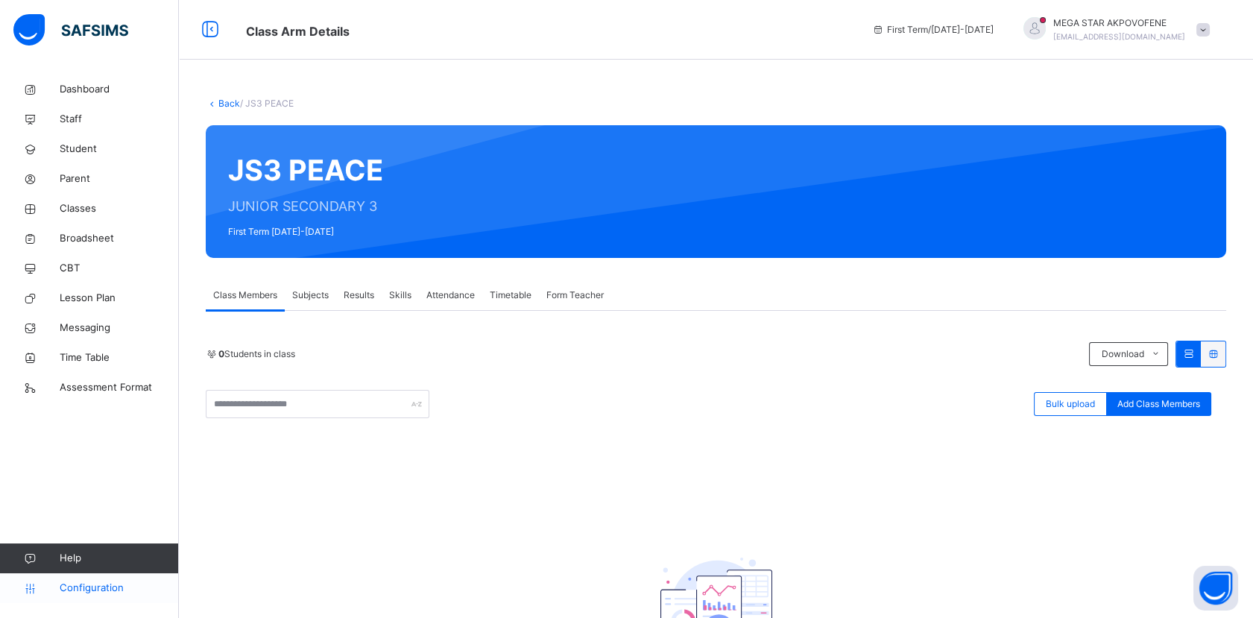
click at [79, 593] on span "Configuration" at bounding box center [119, 588] width 119 height 15
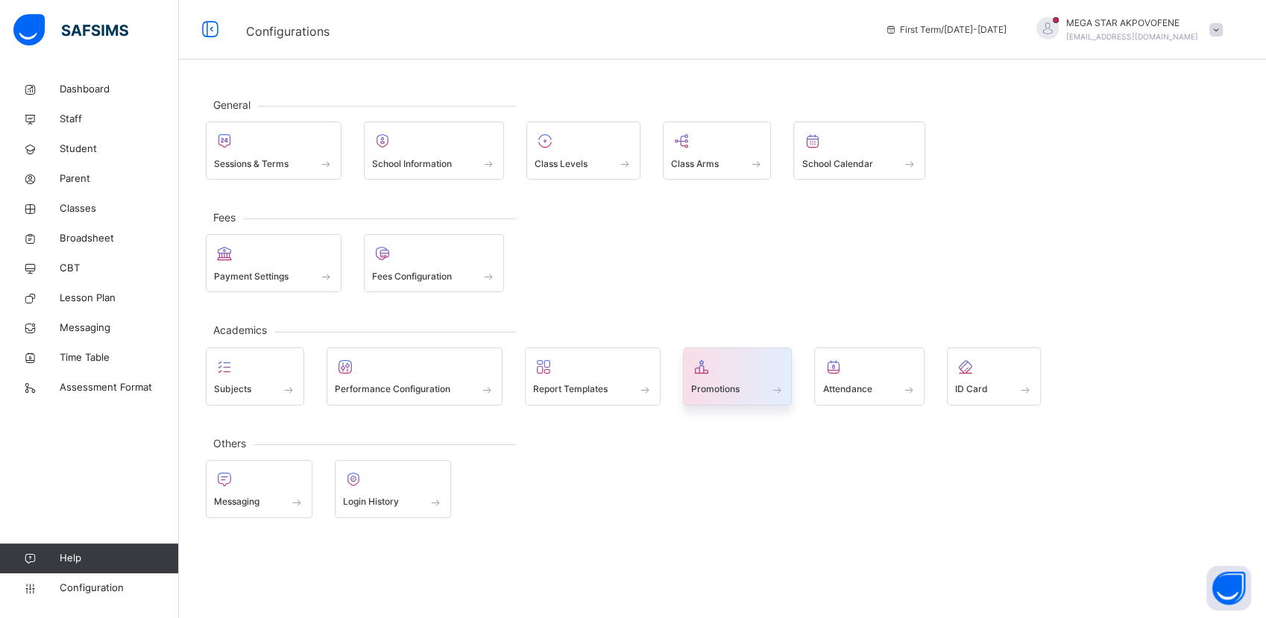
click at [716, 373] on div at bounding box center [737, 367] width 93 height 22
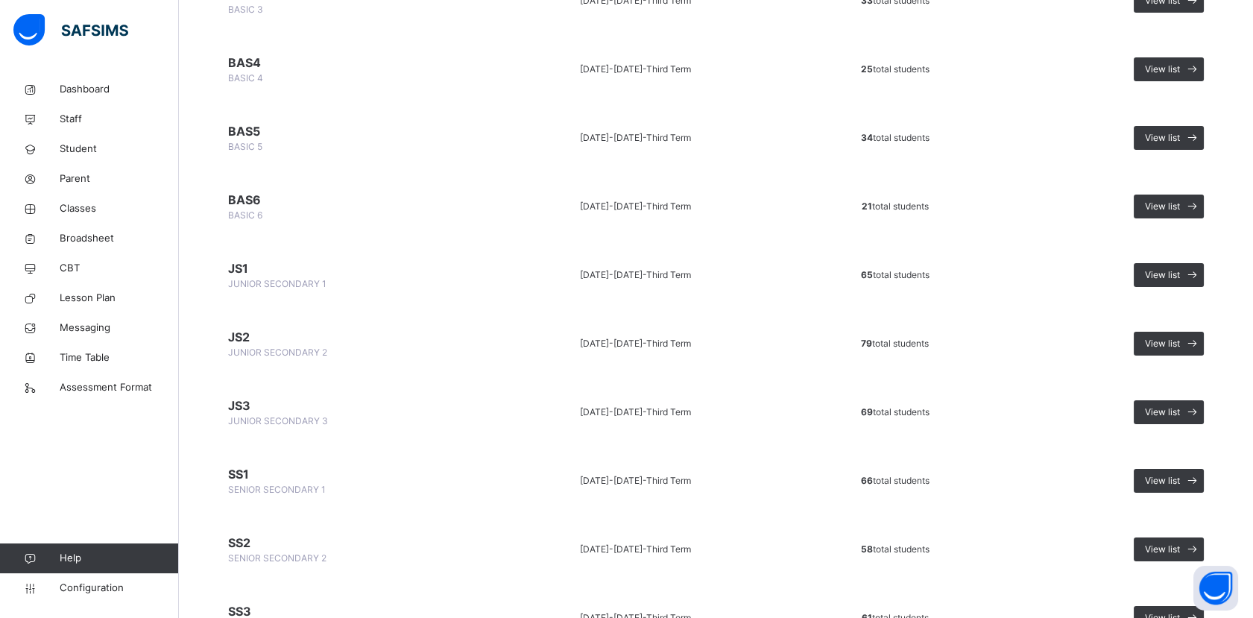
scroll to position [767, 0]
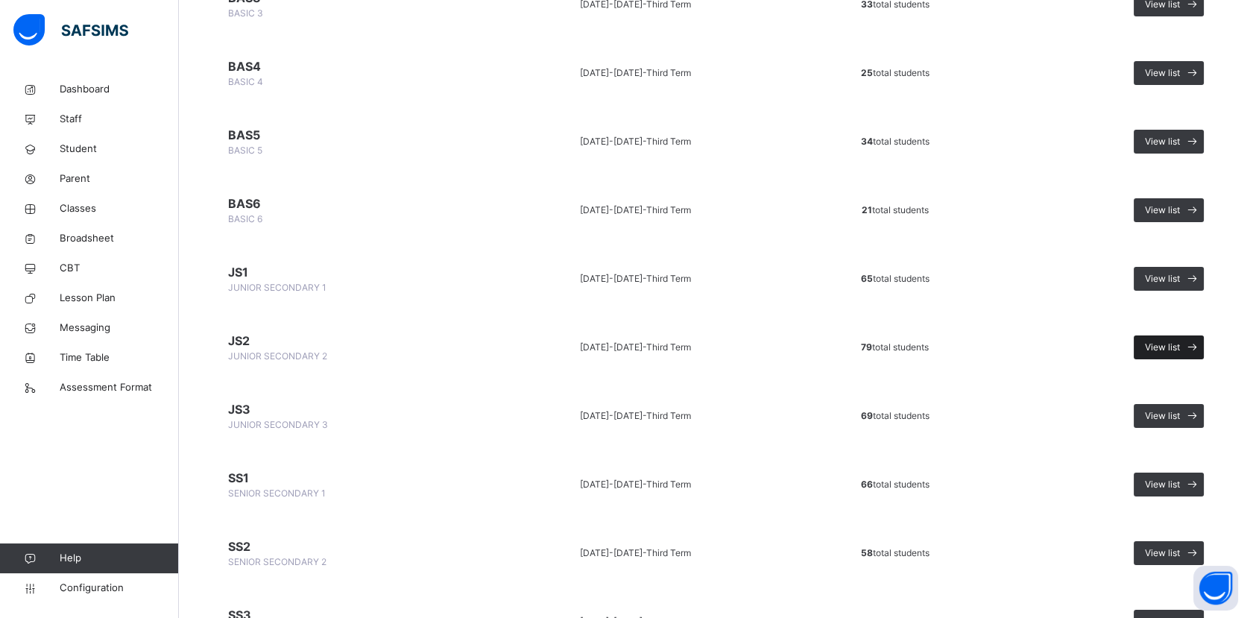
click at [1176, 343] on span "View list" at bounding box center [1162, 347] width 35 height 13
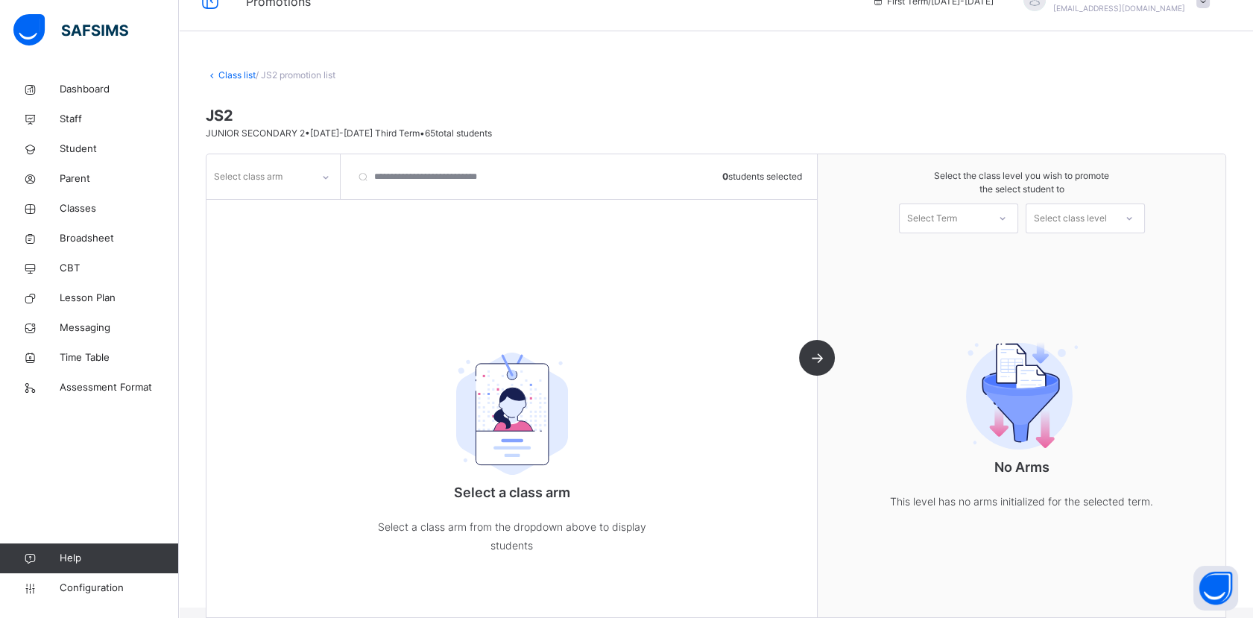
scroll to position [51, 0]
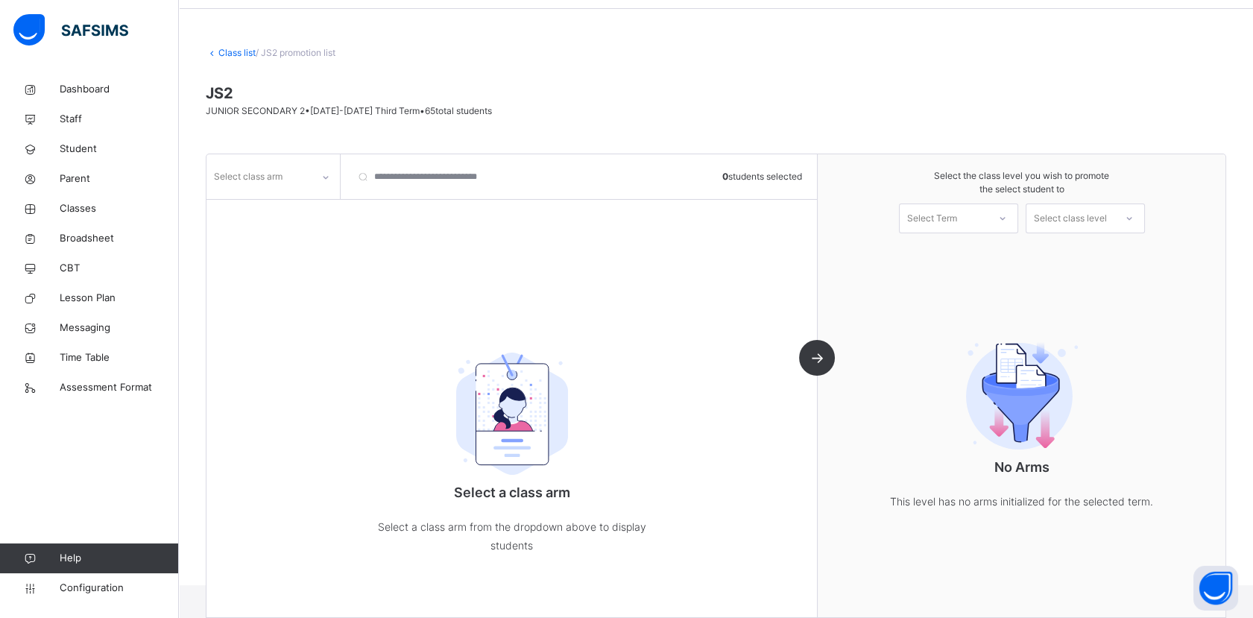
click at [317, 180] on div at bounding box center [325, 177] width 25 height 24
click at [292, 240] on div "LOVE" at bounding box center [273, 235] width 132 height 25
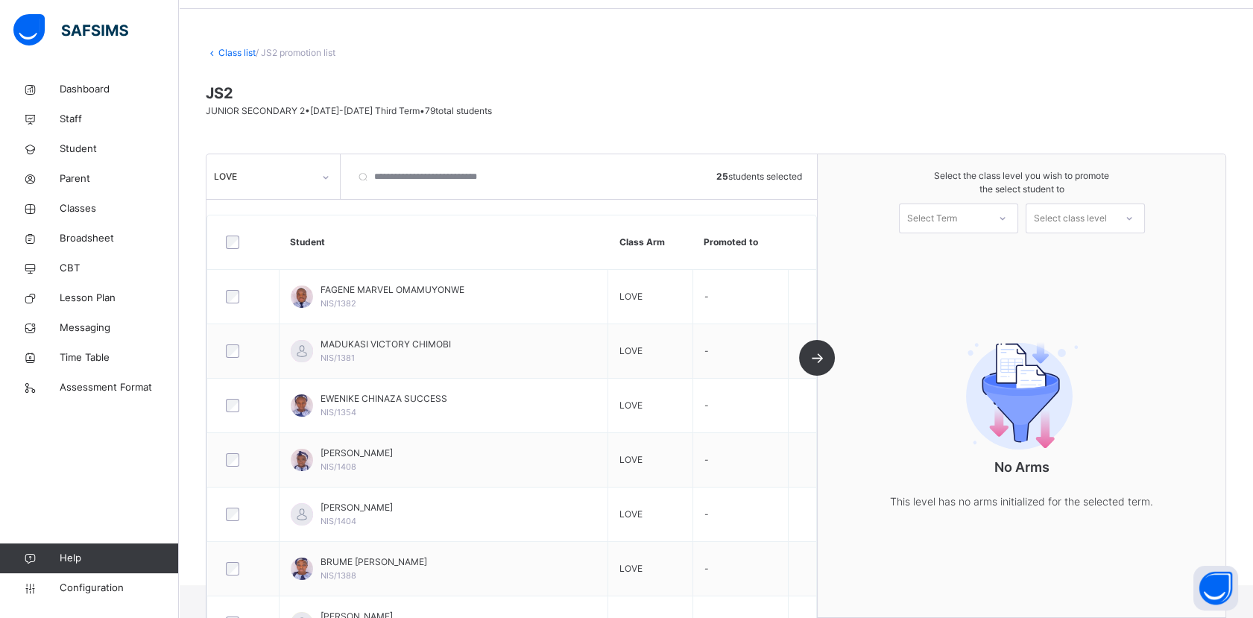
click at [988, 215] on div "Select Term" at bounding box center [944, 217] width 88 height 23
drag, startPoint x: 972, startPoint y: 256, endPoint x: 984, endPoint y: 256, distance: 11.9
click at [972, 256] on div "First Term [DATE]-[DATE]" at bounding box center [959, 259] width 118 height 39
click at [1106, 219] on div "Select class level" at bounding box center [1070, 219] width 73 height 30
click at [1078, 250] on div "JUNIOR SECONDARY 3" at bounding box center [1085, 252] width 118 height 25
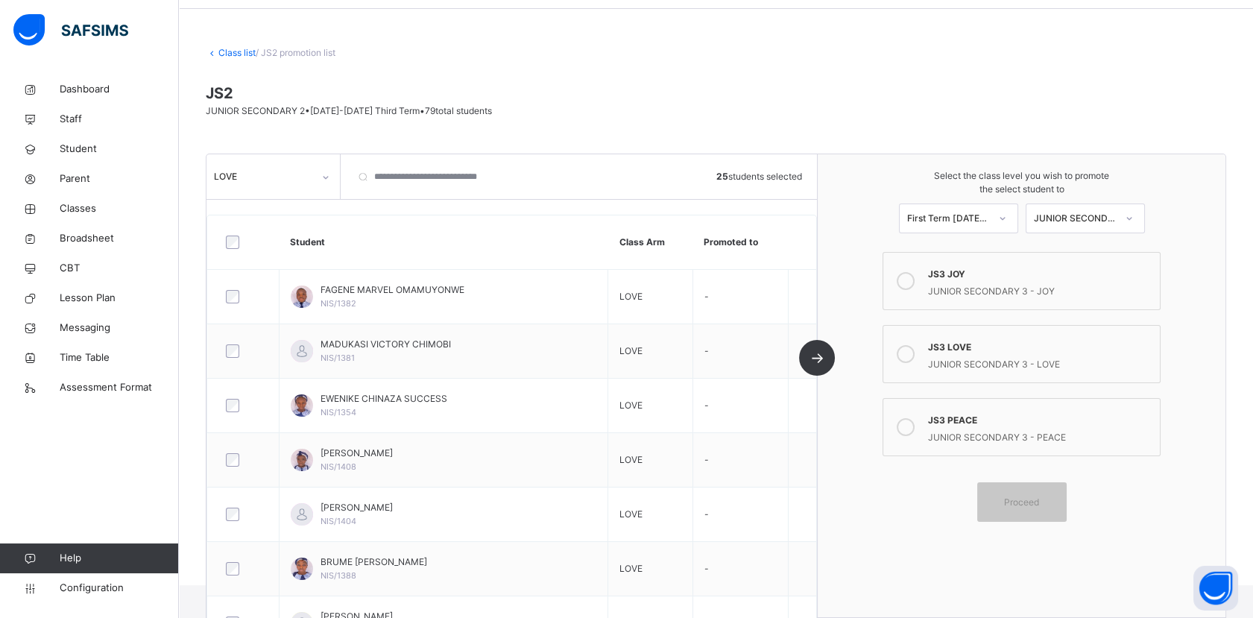
click at [915, 356] on icon at bounding box center [906, 354] width 18 height 18
click at [1039, 503] on span "Proceed" at bounding box center [1021, 501] width 35 height 13
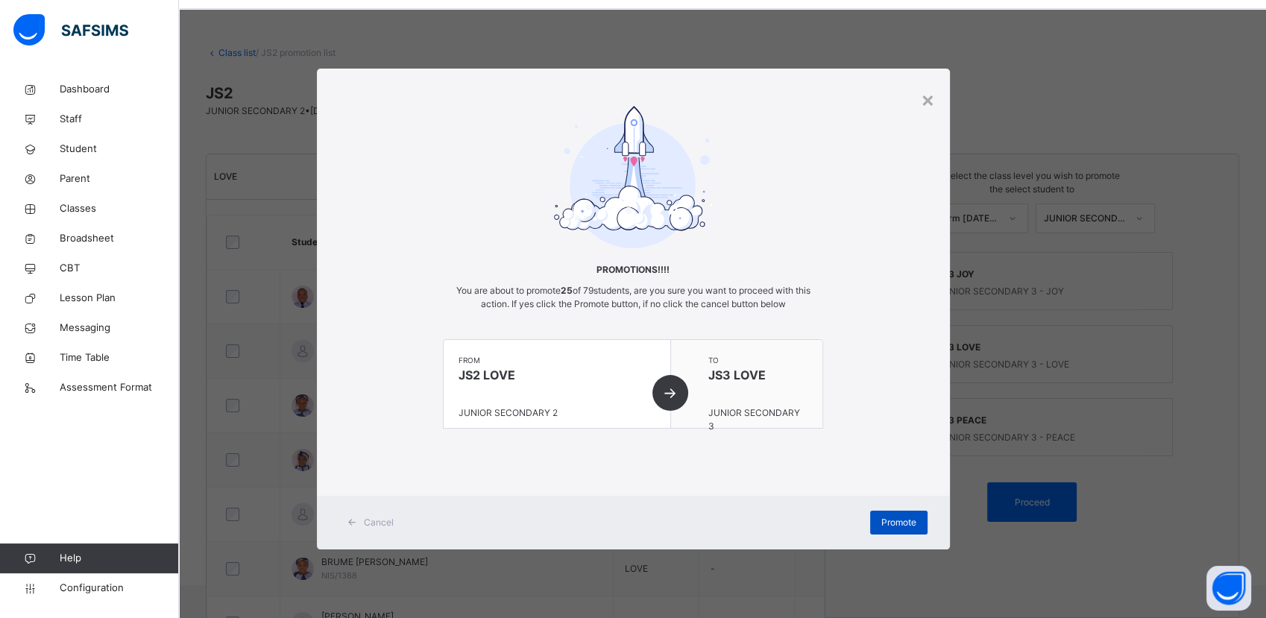
click at [910, 526] on span "Promote" at bounding box center [898, 522] width 35 height 13
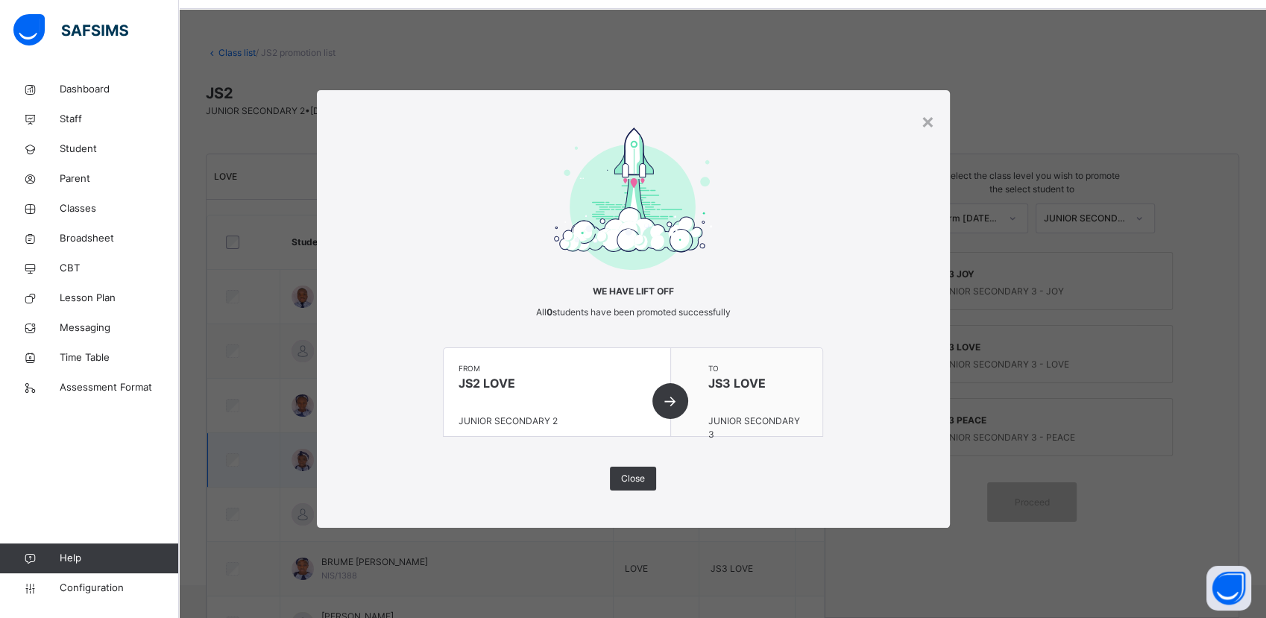
click at [632, 474] on span "Close" at bounding box center [633, 478] width 24 height 13
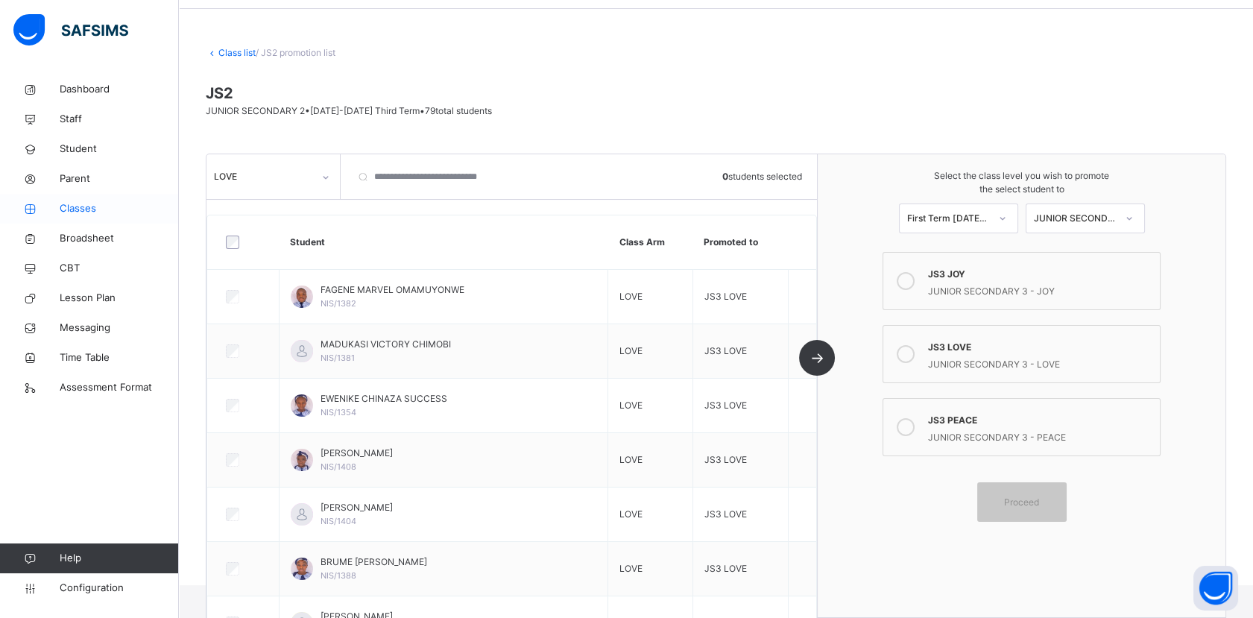
click at [60, 209] on span "Classes" at bounding box center [119, 208] width 119 height 15
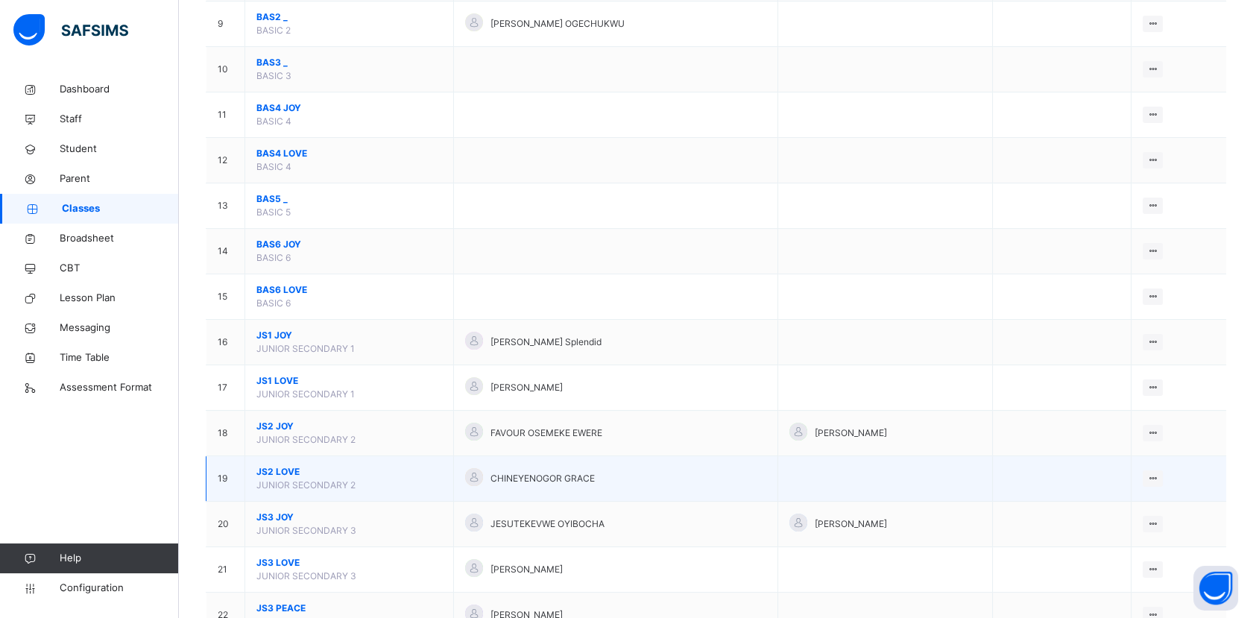
scroll to position [579, 0]
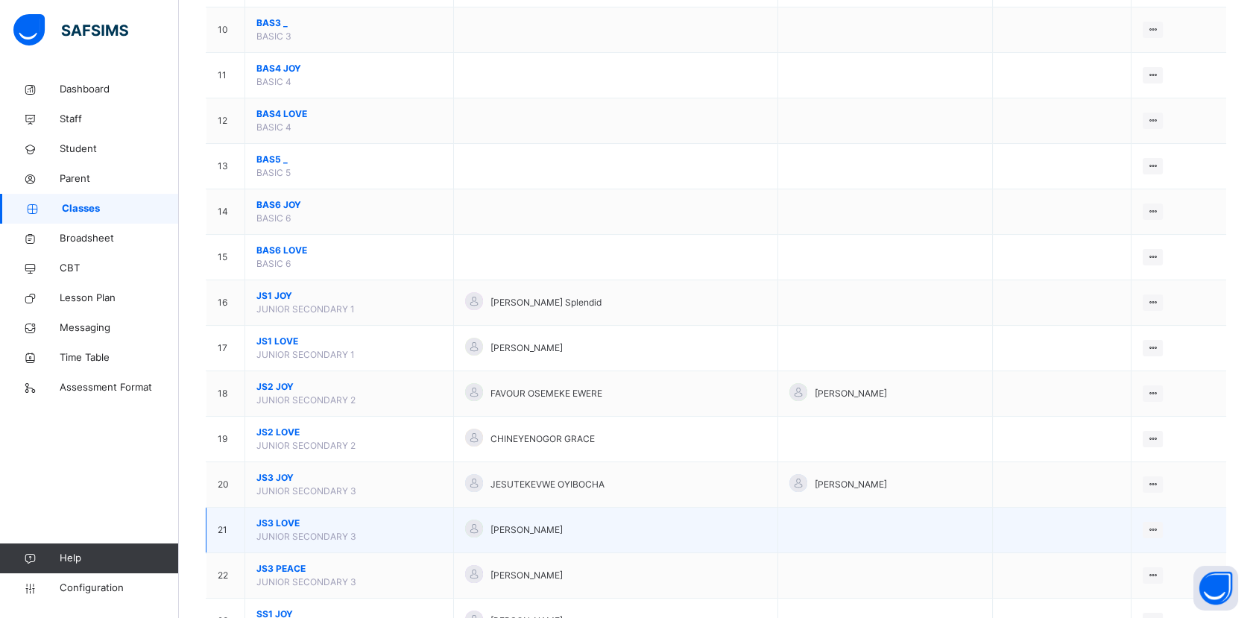
click at [298, 522] on span "JS3 LOVE" at bounding box center [349, 523] width 186 height 13
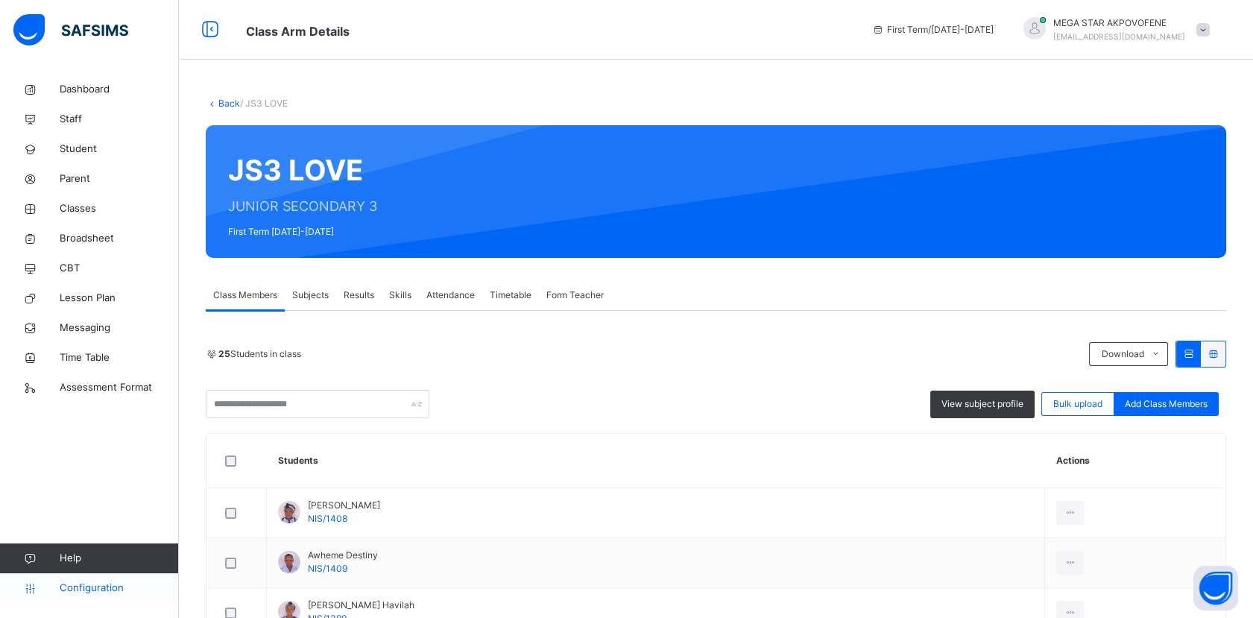
click at [89, 587] on span "Configuration" at bounding box center [119, 588] width 119 height 15
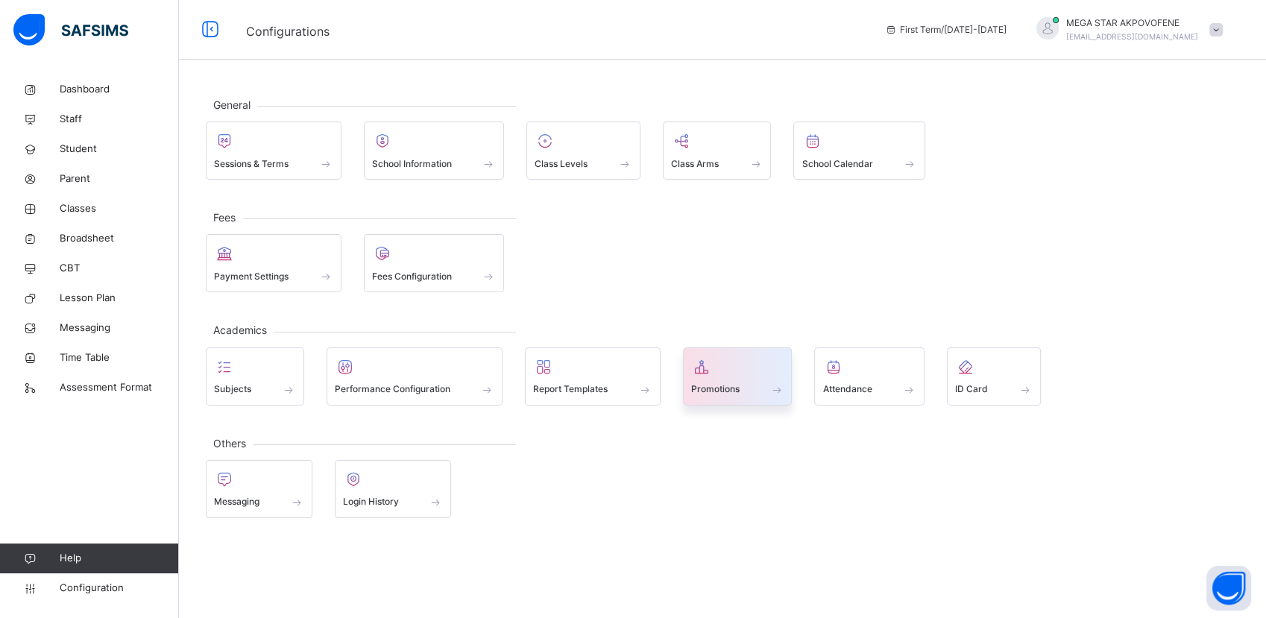
click at [728, 385] on span "Promotions" at bounding box center [715, 388] width 48 height 13
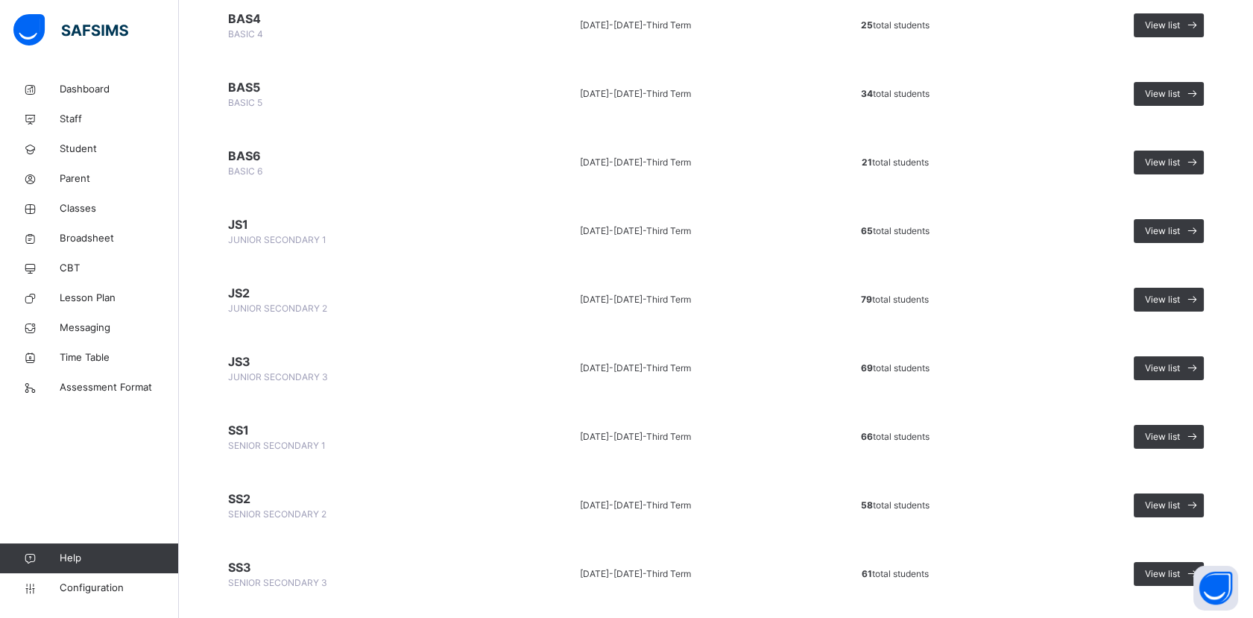
scroll to position [828, 0]
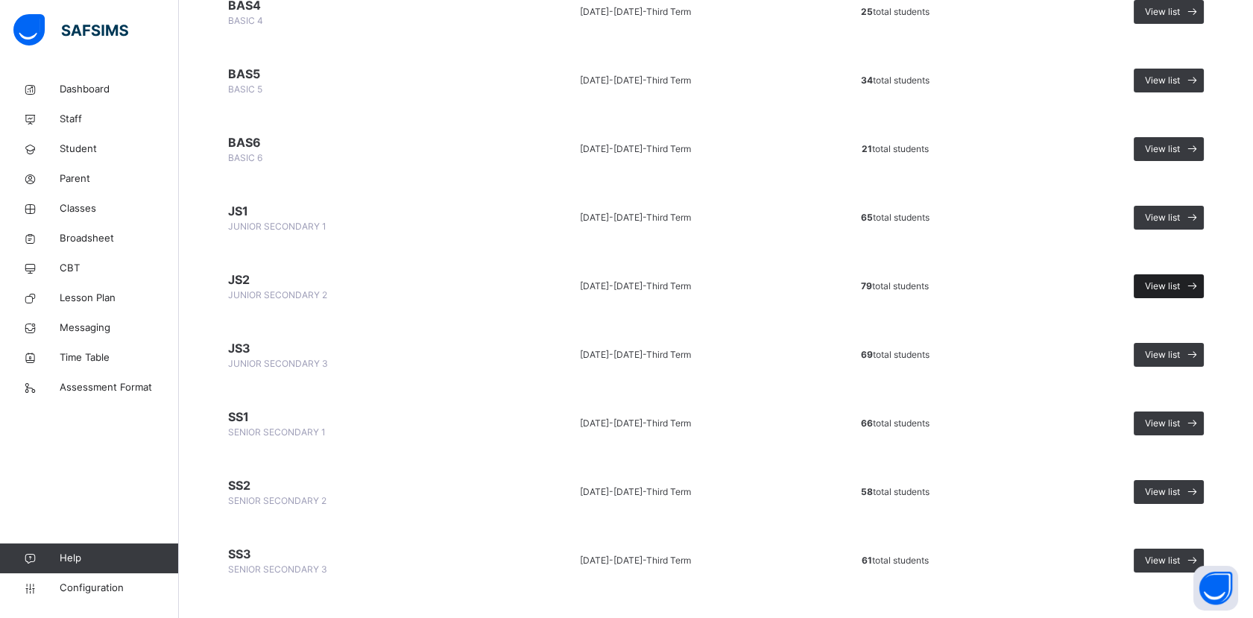
click at [1193, 286] on span at bounding box center [1192, 286] width 24 height 24
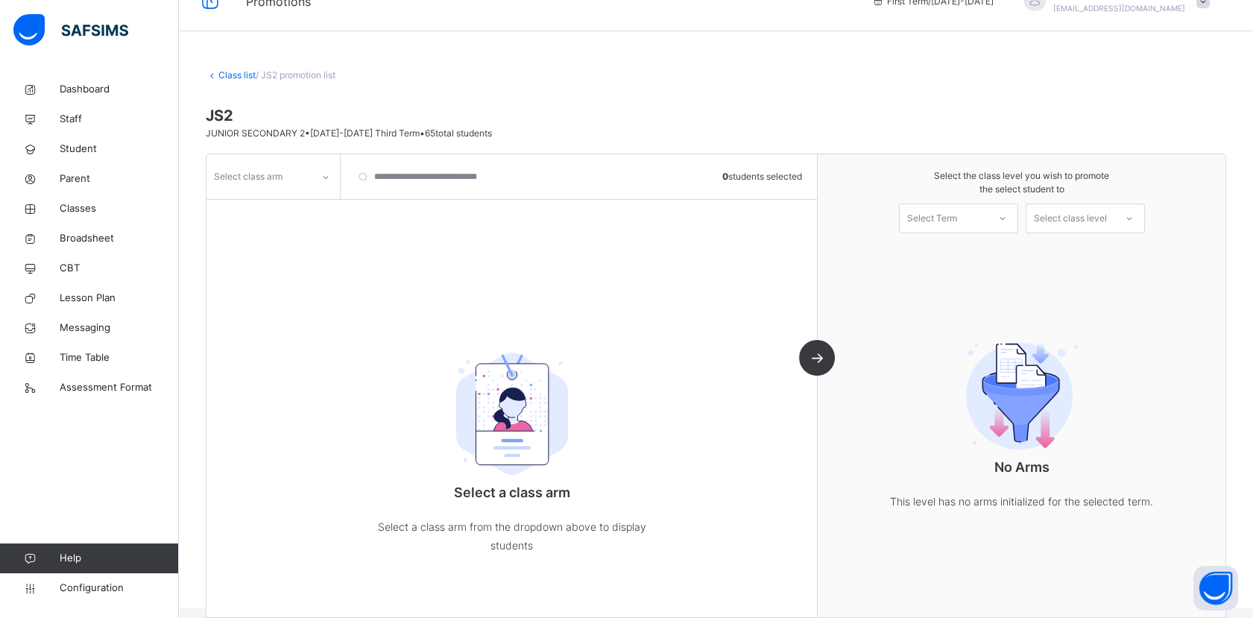
scroll to position [51, 0]
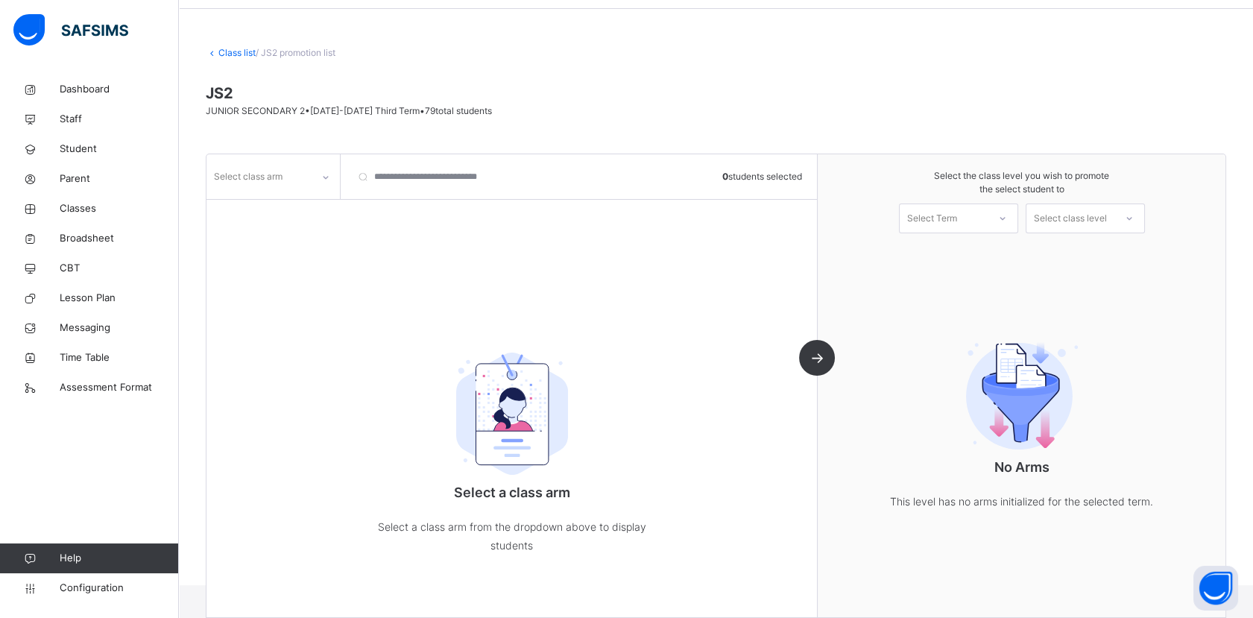
click at [310, 180] on div "Select class arm" at bounding box center [258, 176] width 105 height 23
click at [268, 262] on div "PEACE" at bounding box center [273, 260] width 132 height 25
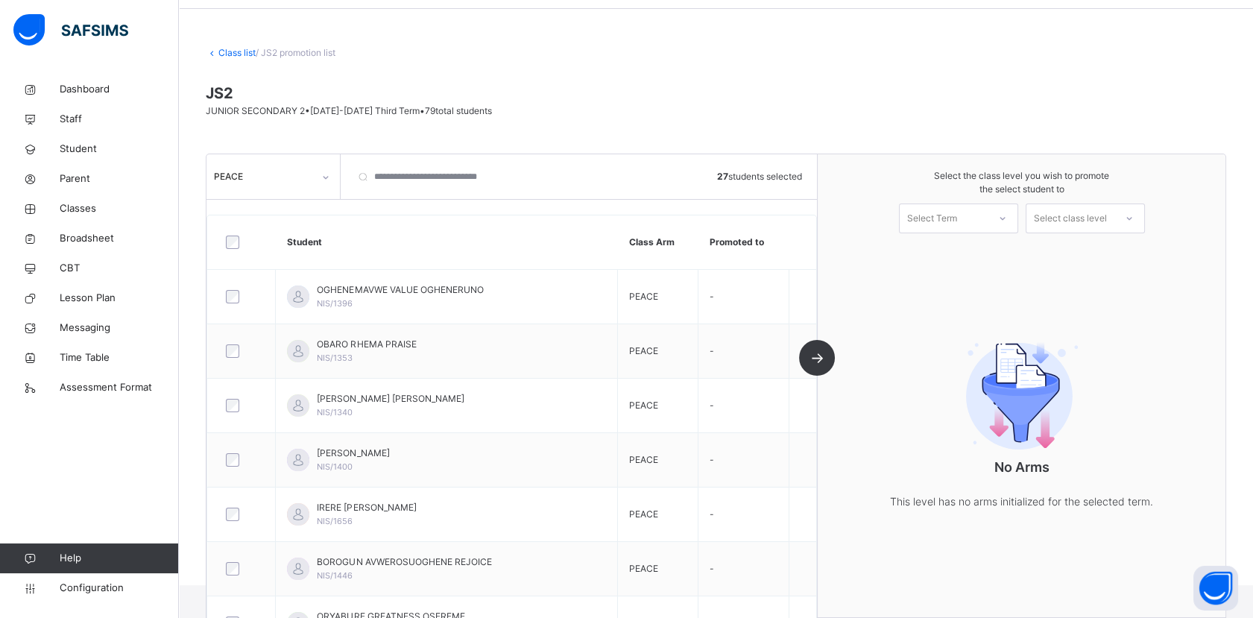
click at [957, 222] on div "Select Term" at bounding box center [932, 219] width 50 height 30
click at [940, 256] on div "First Term [DATE]-[DATE]" at bounding box center [959, 259] width 118 height 39
click at [1087, 224] on div "Select class level" at bounding box center [1070, 219] width 73 height 30
click at [1081, 250] on div "JUNIOR SECONDARY 3" at bounding box center [1085, 252] width 118 height 25
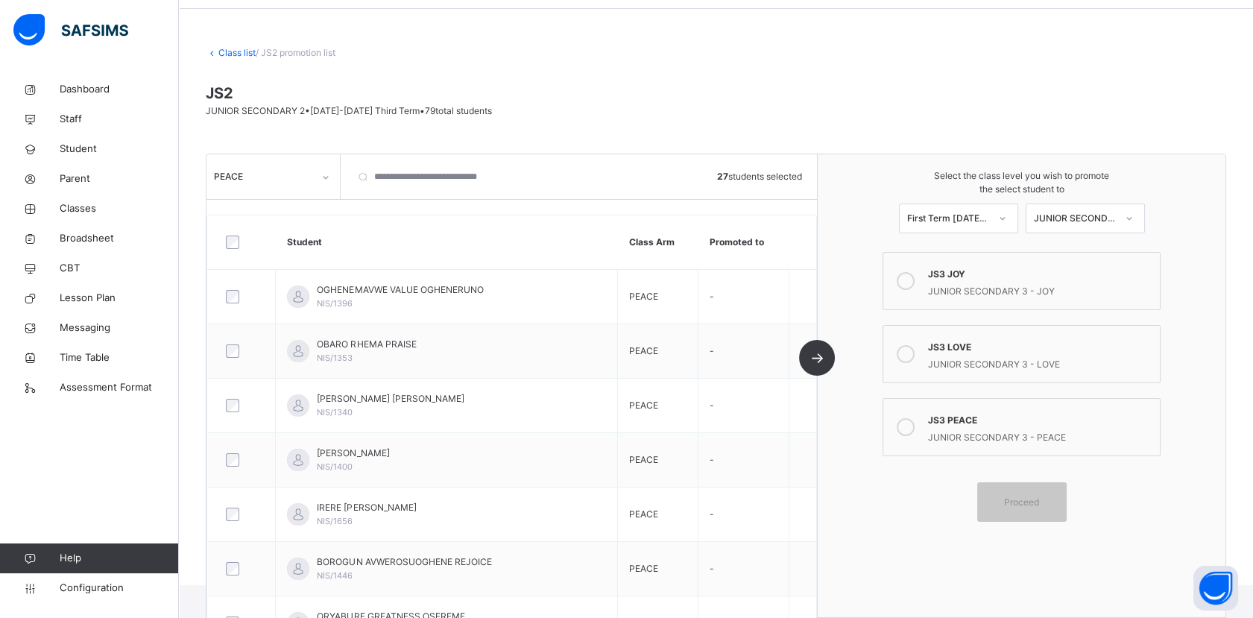
click at [975, 423] on div "JS3 PEACE" at bounding box center [1040, 418] width 224 height 17
click at [1034, 496] on span "Proceed" at bounding box center [1021, 501] width 35 height 13
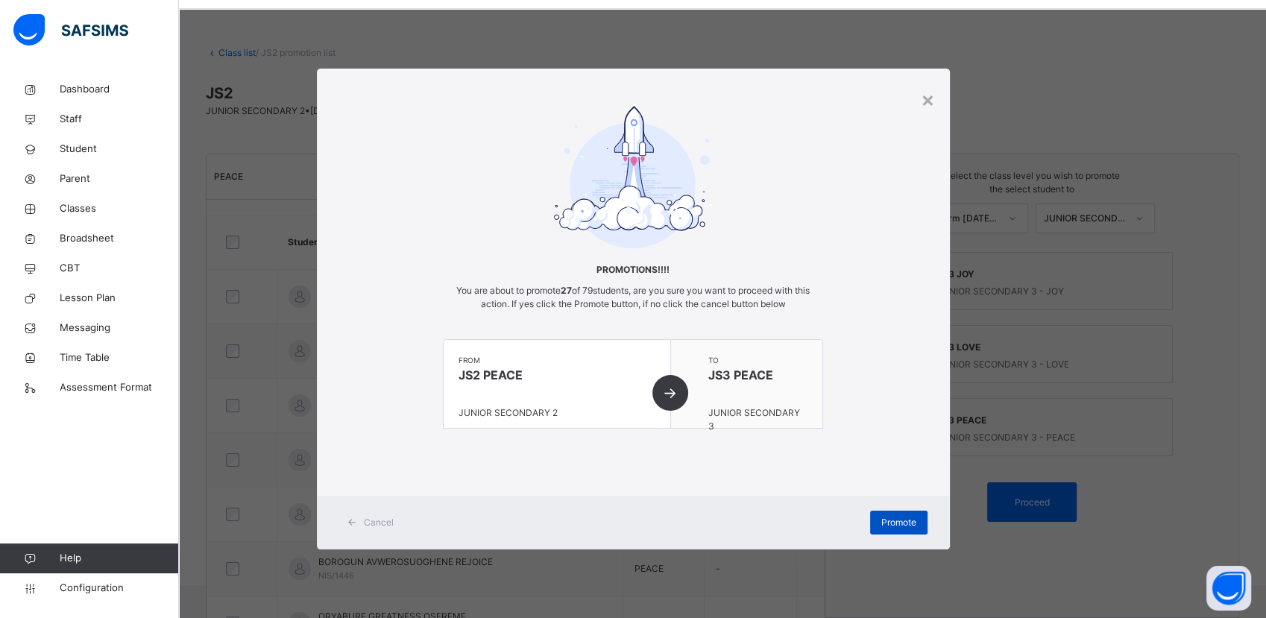
click at [899, 520] on span "Promote" at bounding box center [898, 522] width 35 height 13
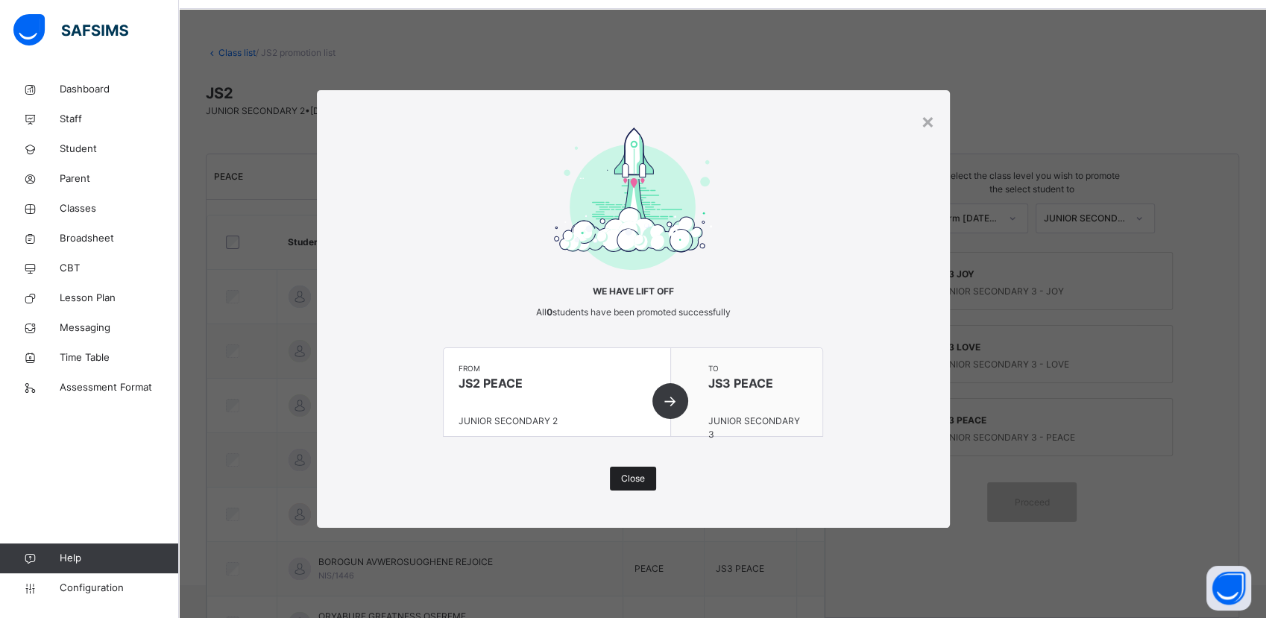
click at [637, 478] on span "Close" at bounding box center [633, 478] width 24 height 13
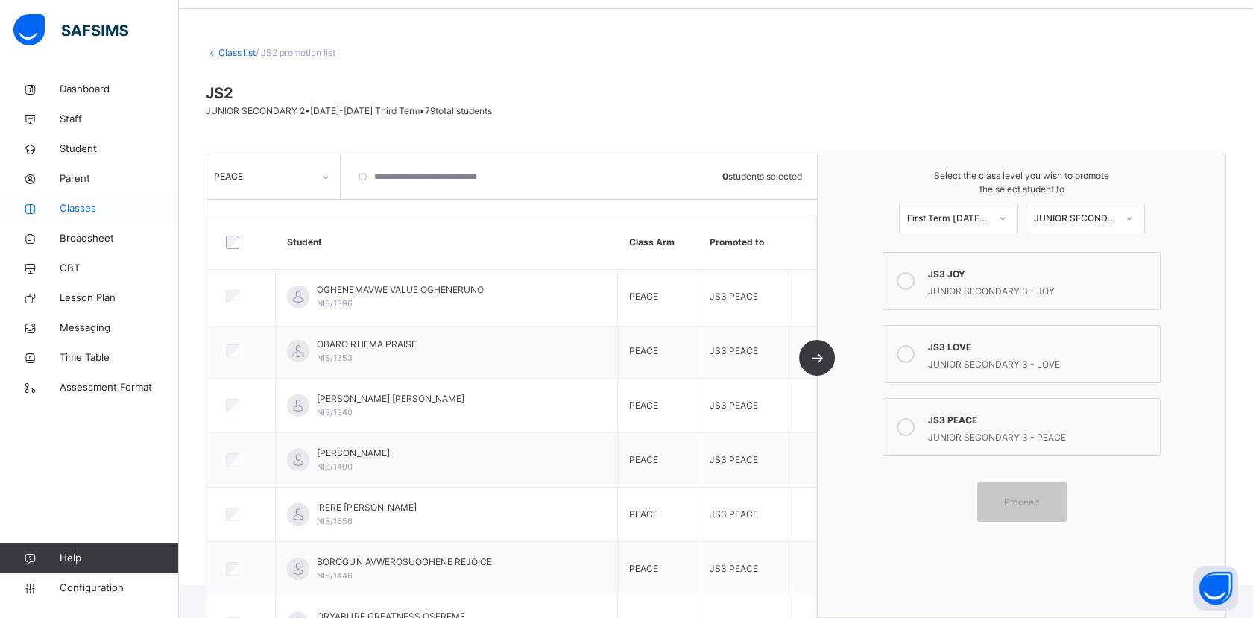
click at [83, 212] on span "Classes" at bounding box center [119, 208] width 119 height 15
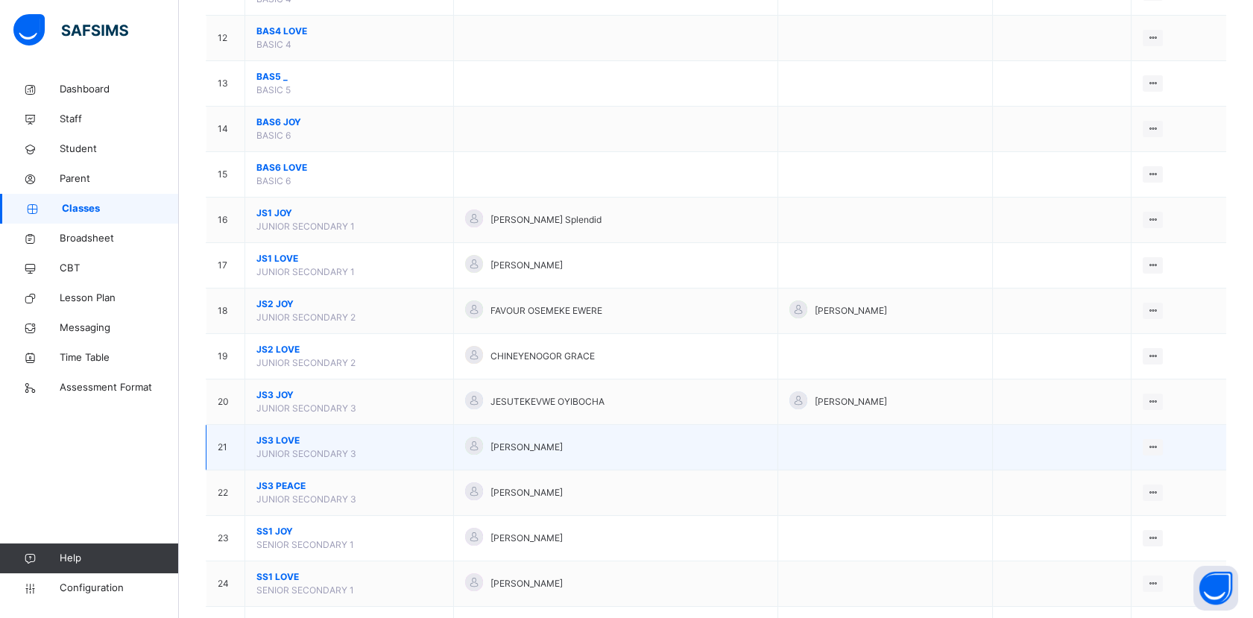
scroll to position [745, 0]
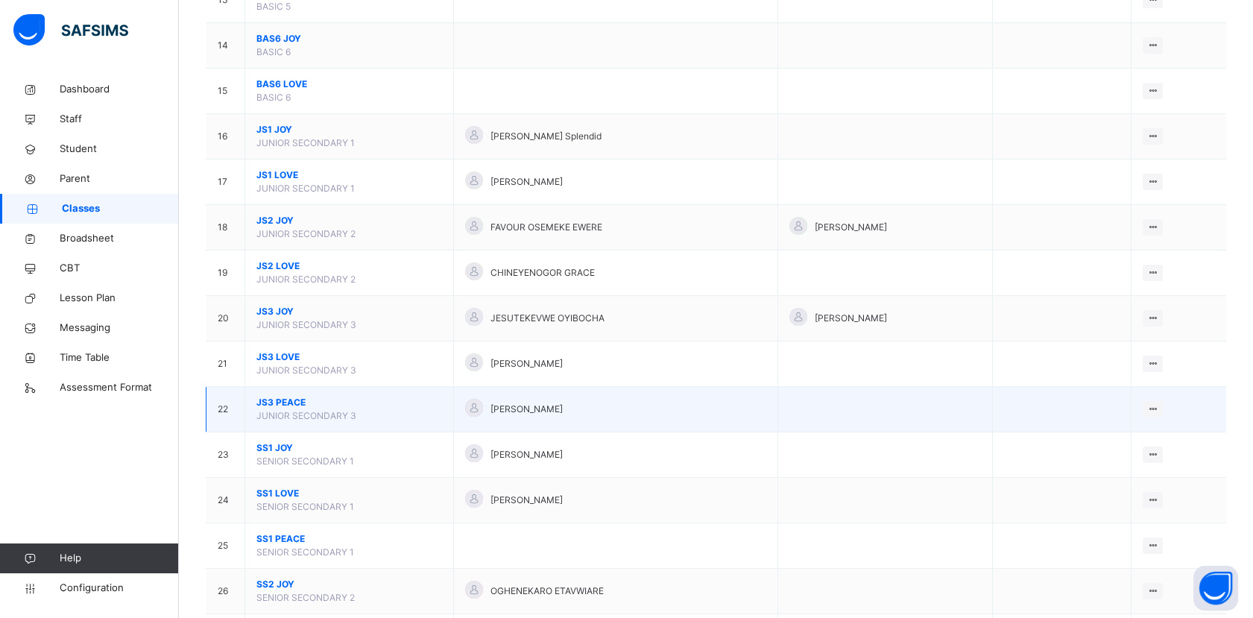
click at [294, 397] on span "JS3 PEACE" at bounding box center [349, 402] width 186 height 13
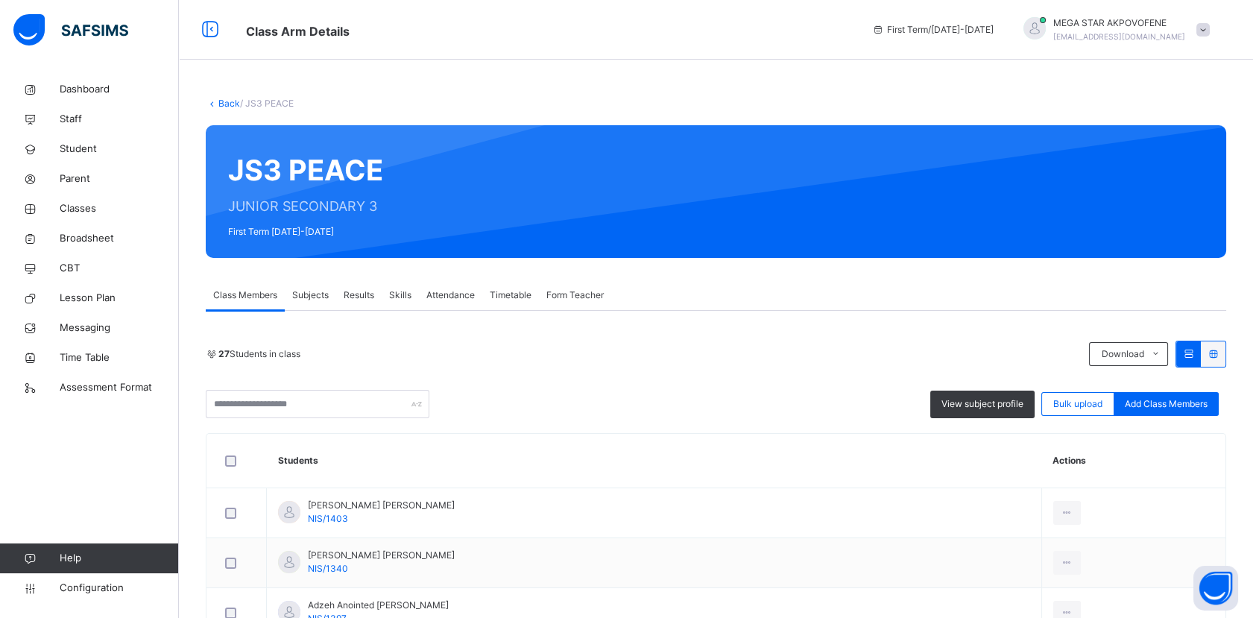
click at [219, 104] on link "Back" at bounding box center [229, 103] width 22 height 11
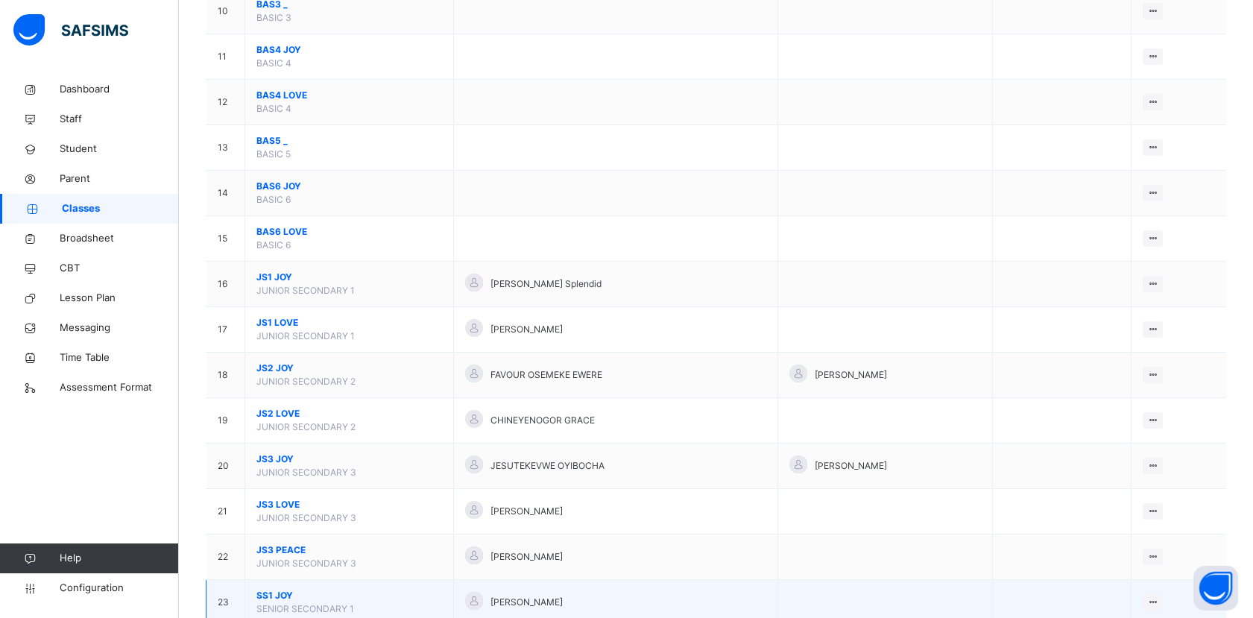
scroll to position [745, 0]
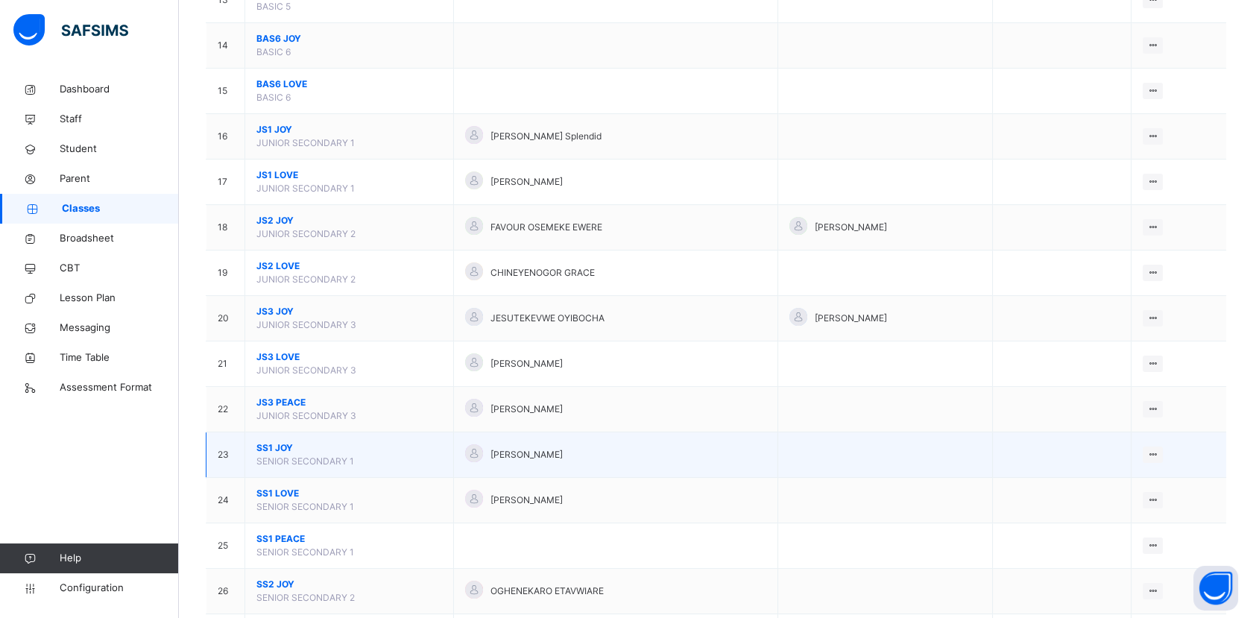
click at [280, 447] on span "SS1 JOY" at bounding box center [349, 447] width 186 height 13
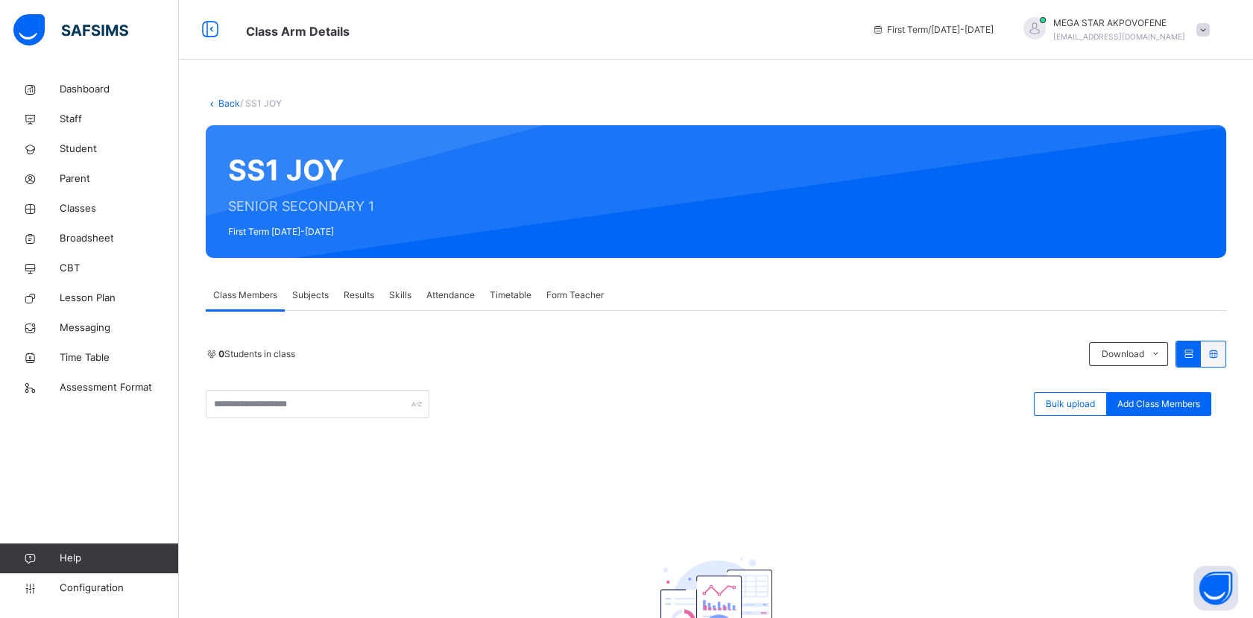
click at [227, 106] on link "Back" at bounding box center [229, 103] width 22 height 11
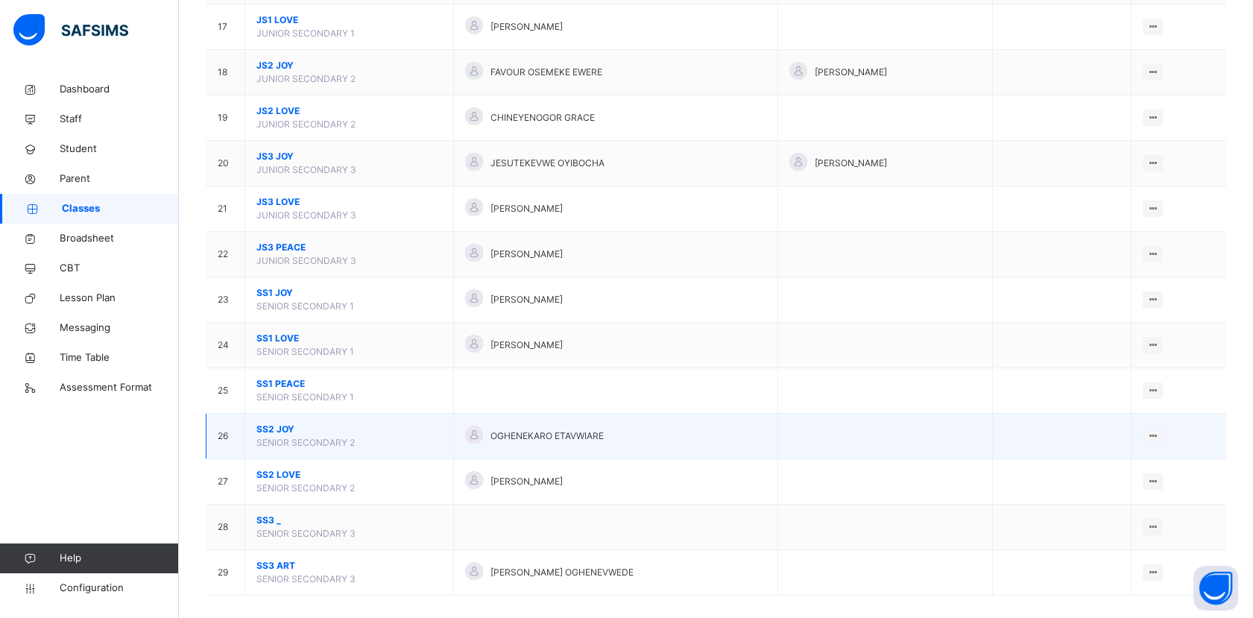
scroll to position [911, 0]
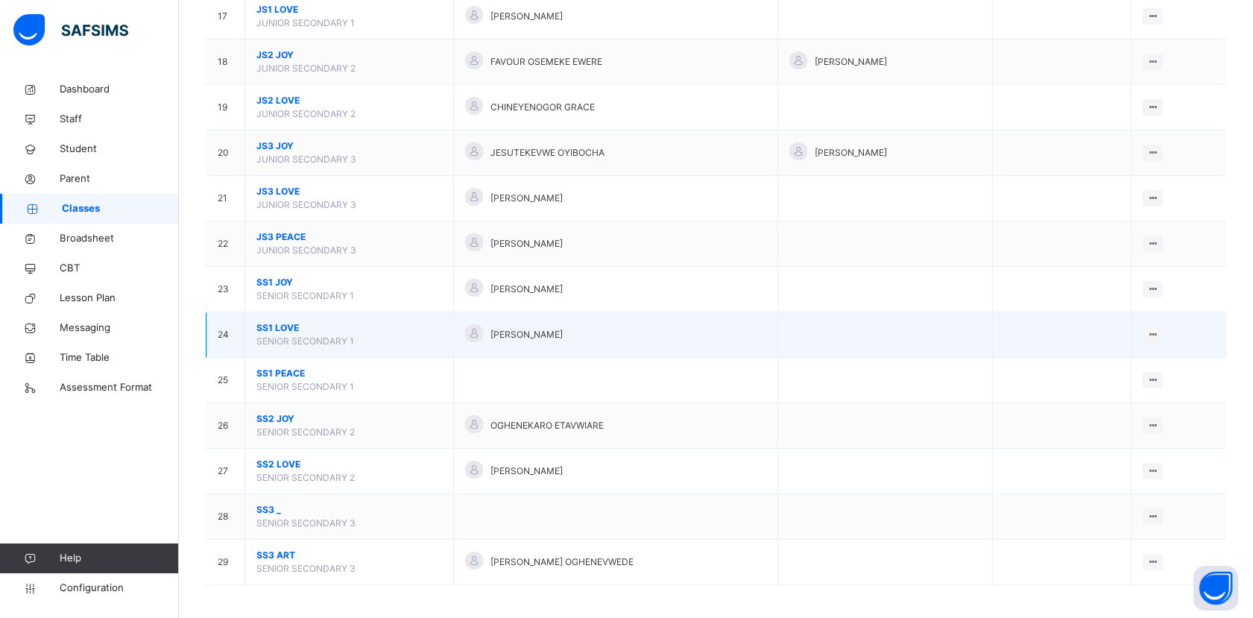
click at [280, 321] on span "SS1 LOVE" at bounding box center [349, 327] width 186 height 13
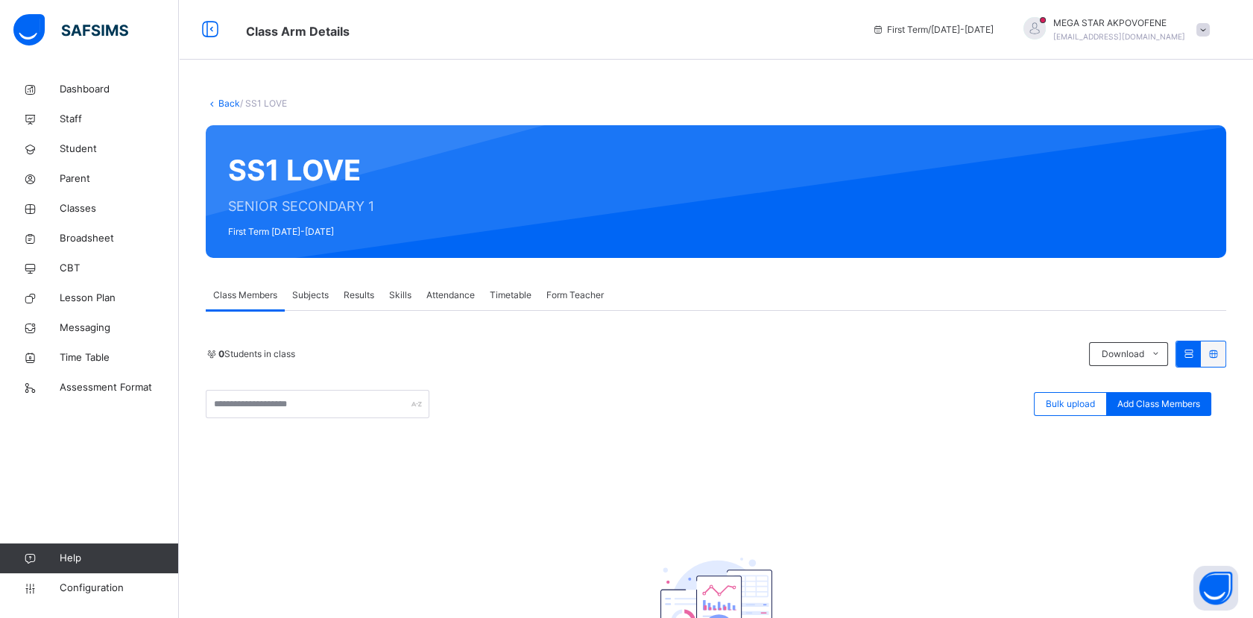
click at [225, 100] on link "Back" at bounding box center [229, 103] width 22 height 11
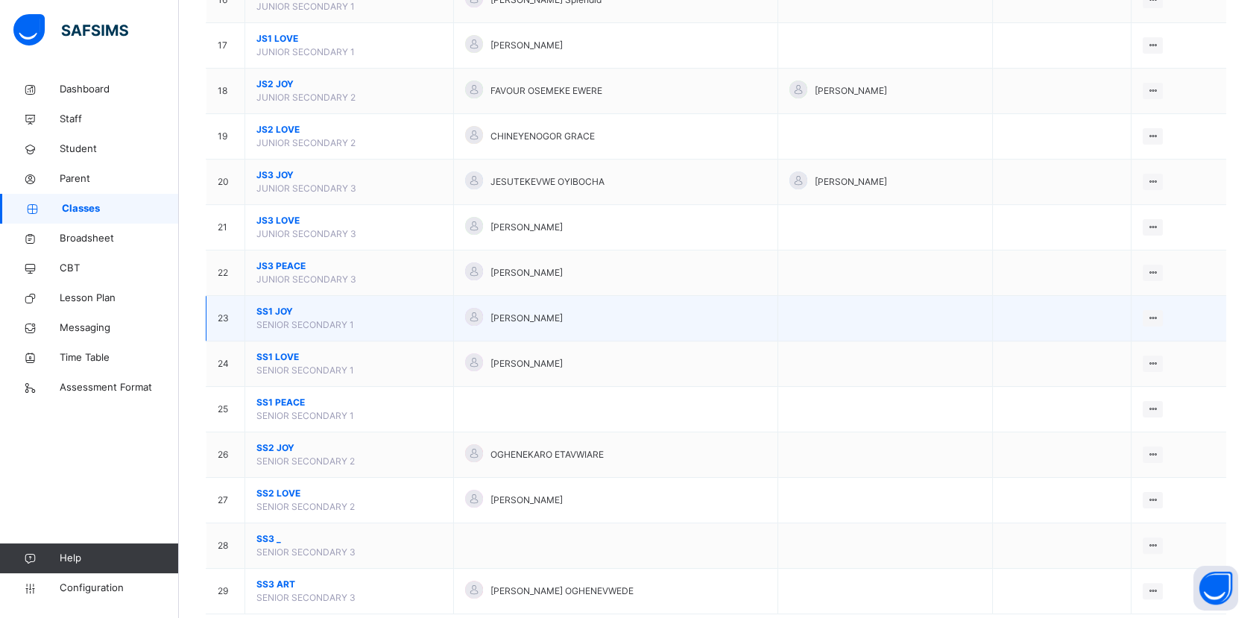
scroll to position [911, 0]
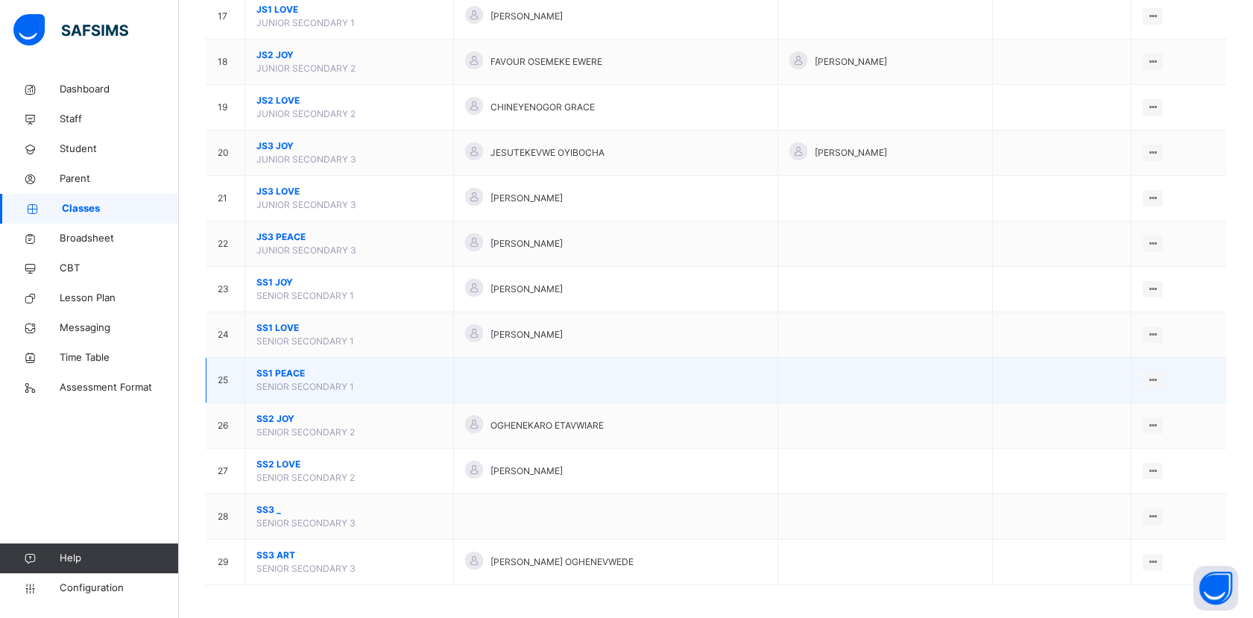
click at [276, 373] on span "SS1 PEACE" at bounding box center [349, 373] width 186 height 13
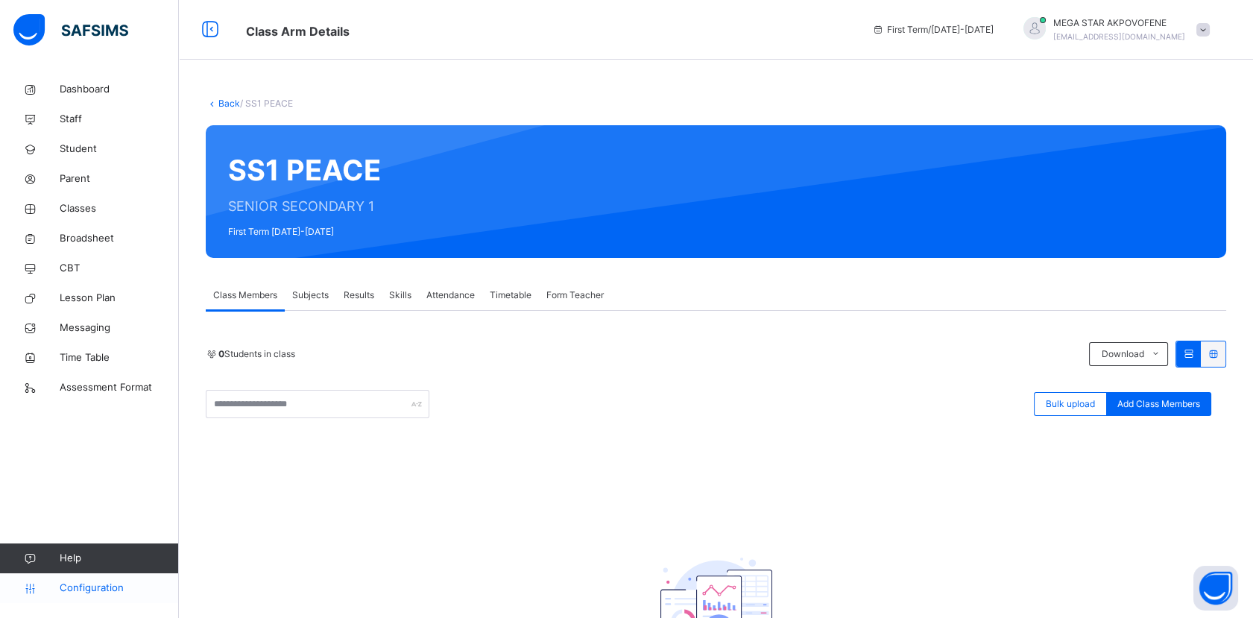
click at [99, 588] on span "Configuration" at bounding box center [119, 588] width 119 height 15
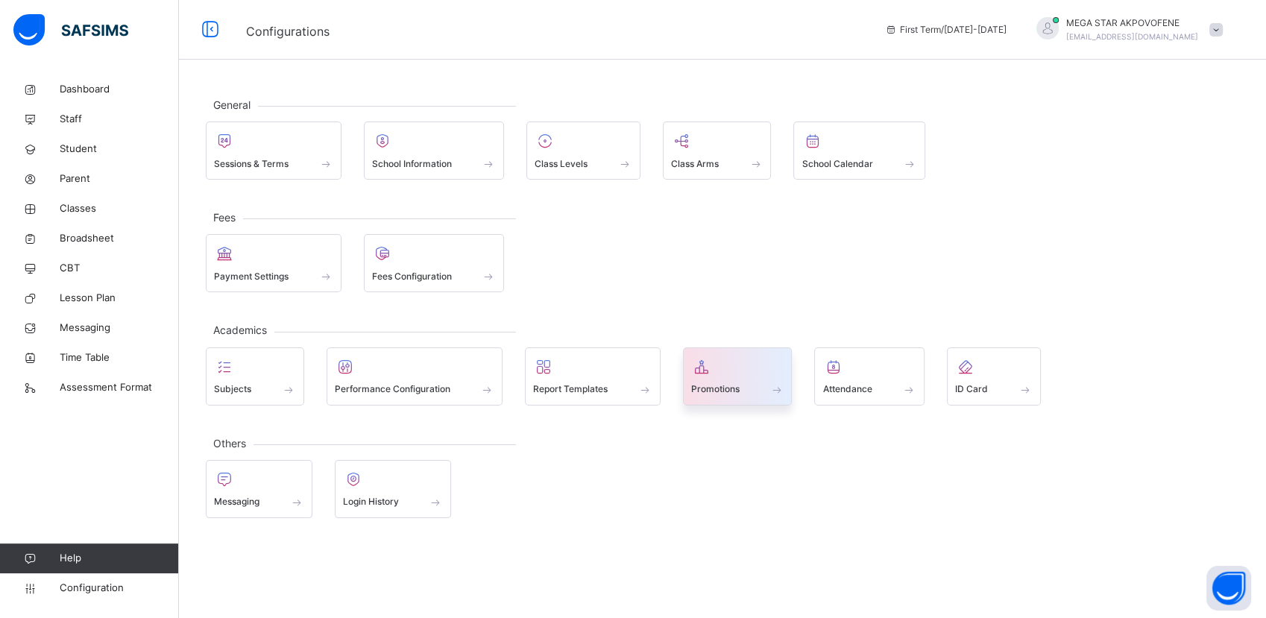
click at [722, 384] on span "Promotions" at bounding box center [715, 388] width 48 height 13
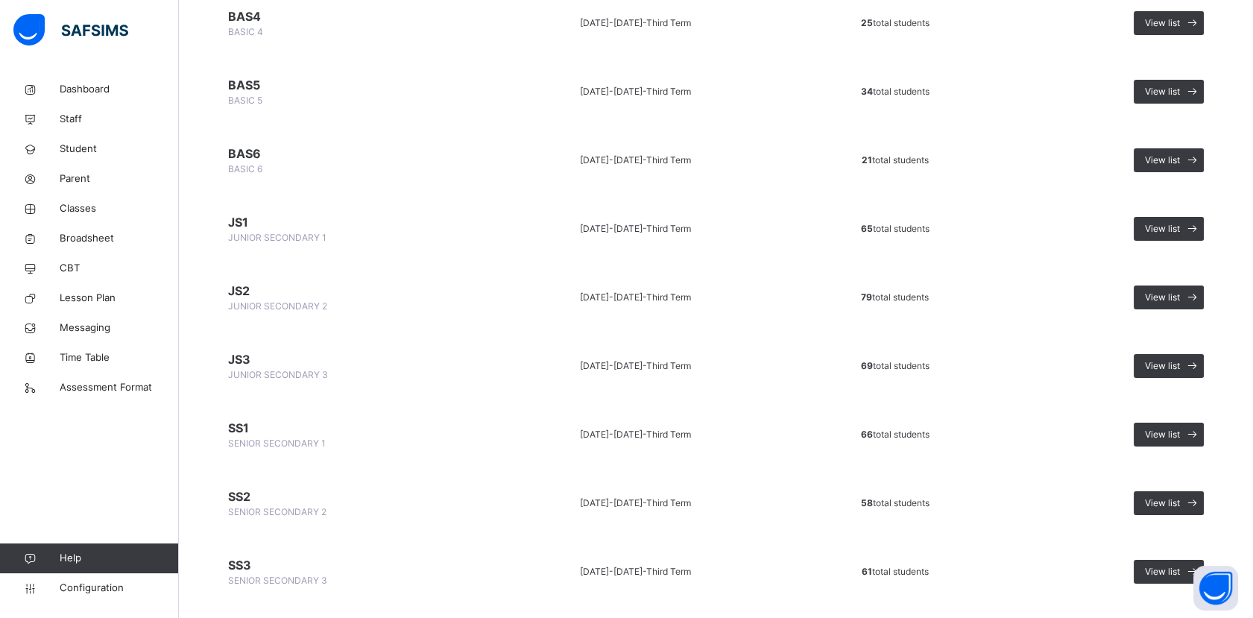
scroll to position [828, 0]
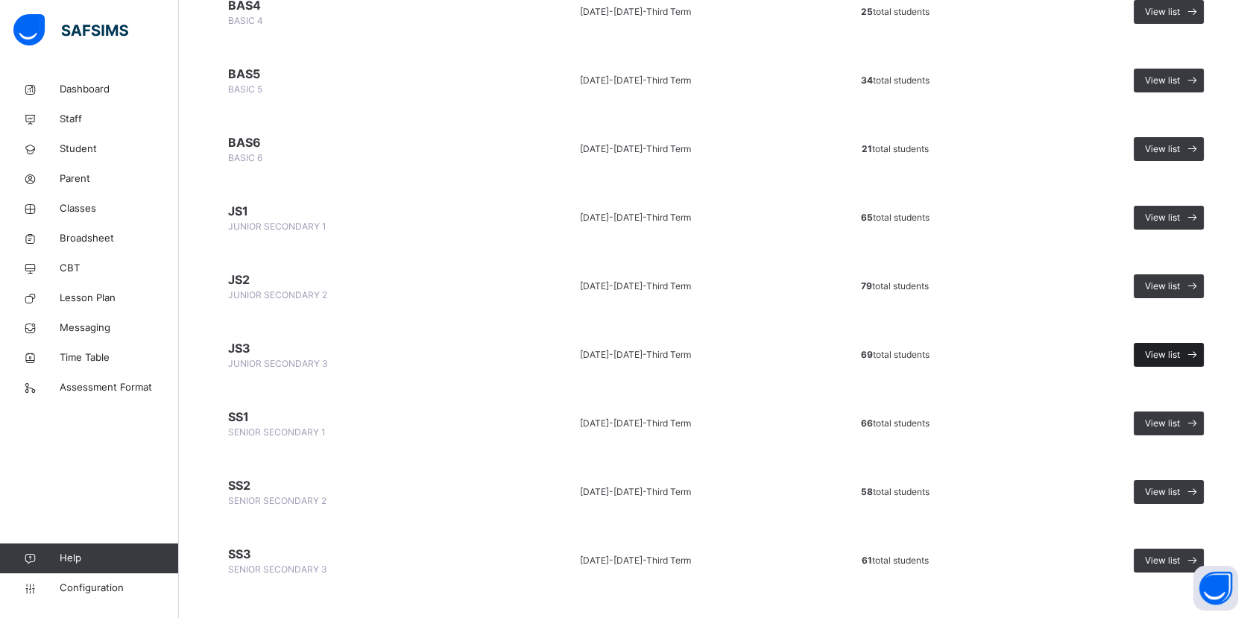
click at [1162, 349] on span "View list" at bounding box center [1162, 354] width 35 height 13
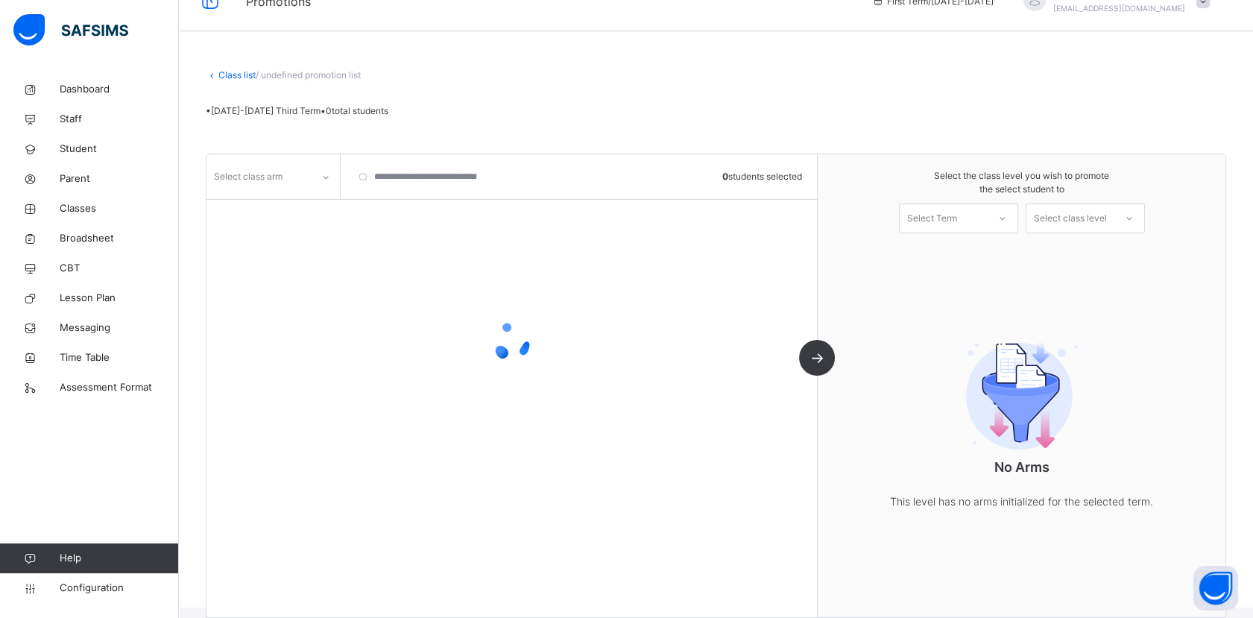
scroll to position [51, 0]
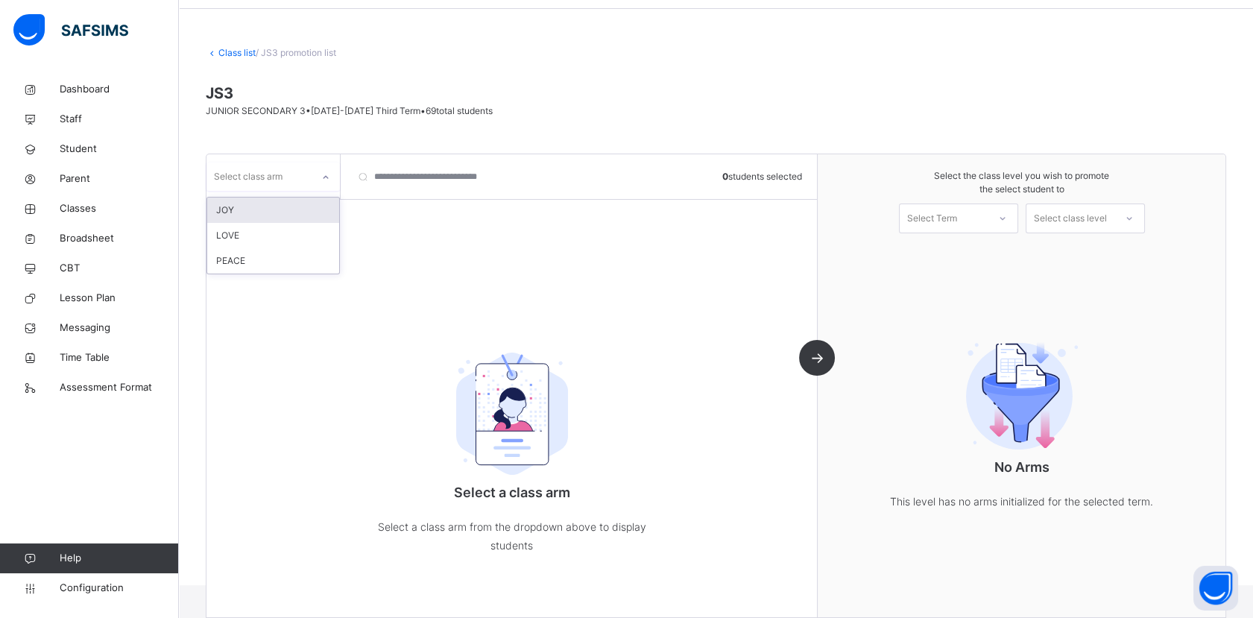
click at [279, 177] on div "Select class arm" at bounding box center [248, 177] width 69 height 28
click at [291, 212] on div "JOY" at bounding box center [273, 210] width 132 height 25
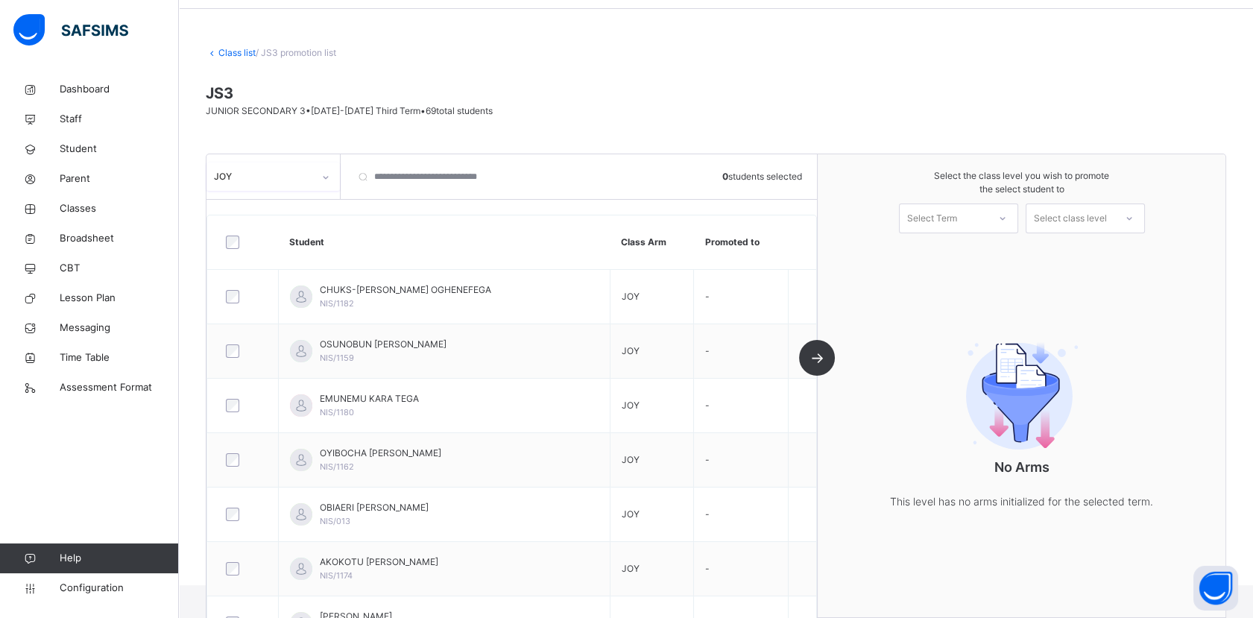
click at [224, 247] on div at bounding box center [243, 242] width 41 height 13
click at [957, 216] on div "Select Term" at bounding box center [932, 219] width 50 height 30
click at [965, 253] on div "First Term [DATE]-[DATE]" at bounding box center [959, 259] width 118 height 39
click at [1100, 224] on div "Select class level" at bounding box center [1070, 219] width 73 height 30
click at [1088, 251] on div "SENIOR SECONDARY 1" at bounding box center [1085, 252] width 118 height 25
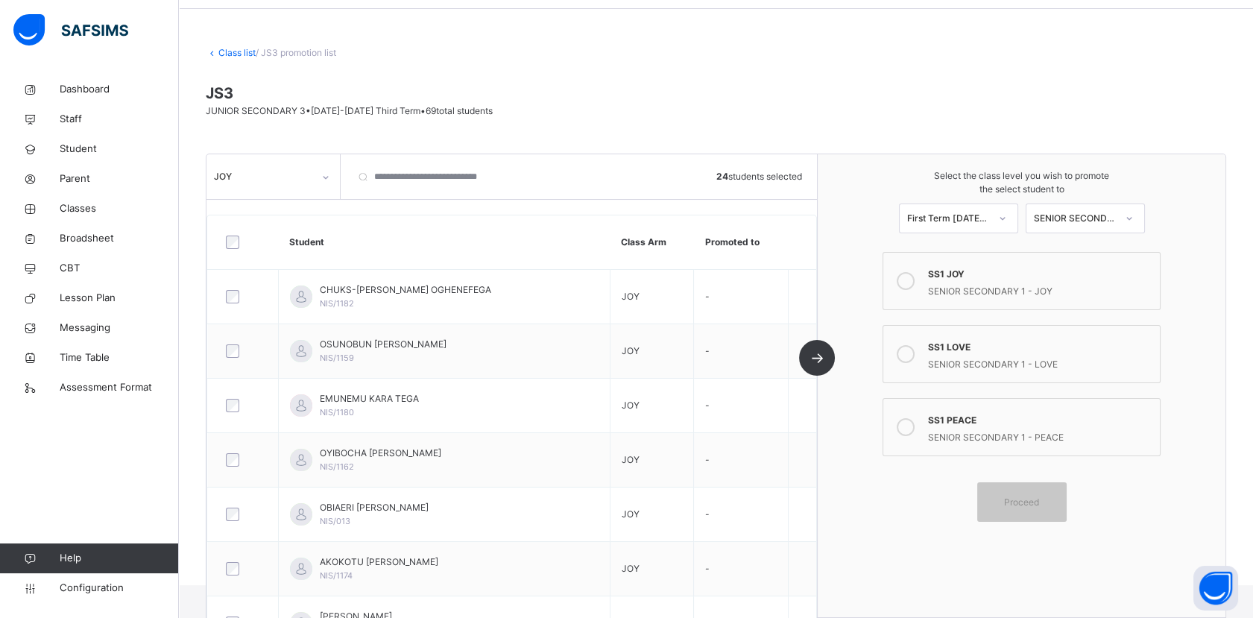
click at [1066, 255] on label "SS1 JOY SENIOR SECONDARY 1 - JOY" at bounding box center [1022, 281] width 278 height 58
click at [1027, 498] on span "Proceed" at bounding box center [1021, 501] width 35 height 13
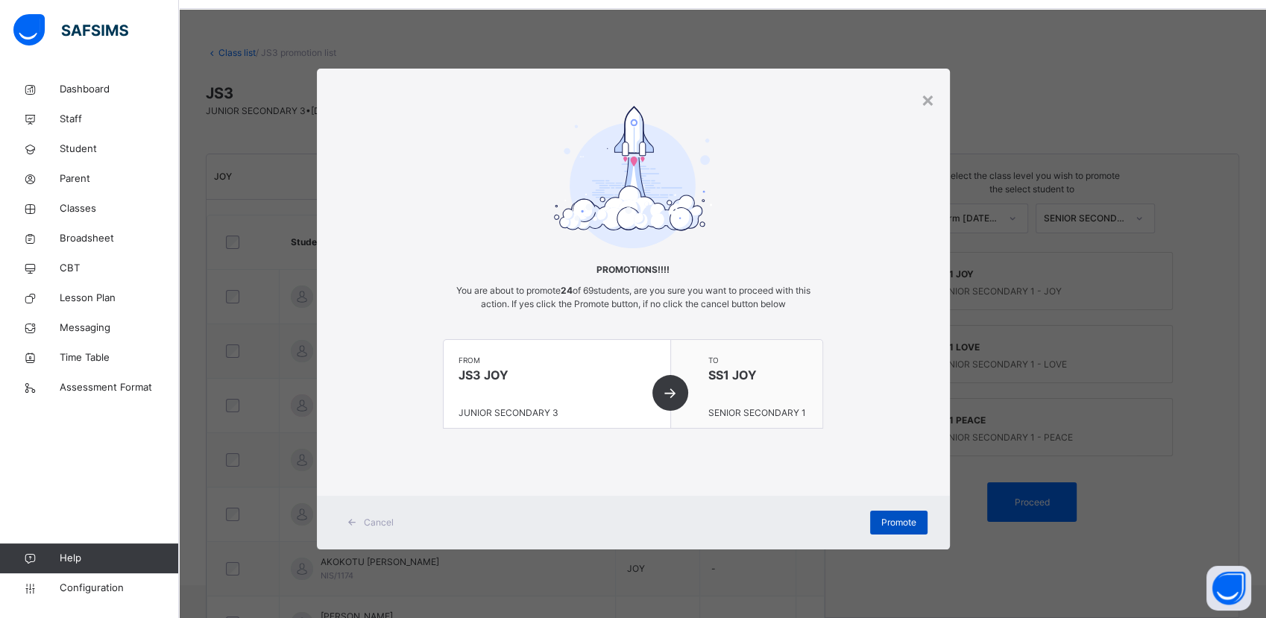
click at [899, 525] on span "Promote" at bounding box center [898, 522] width 35 height 13
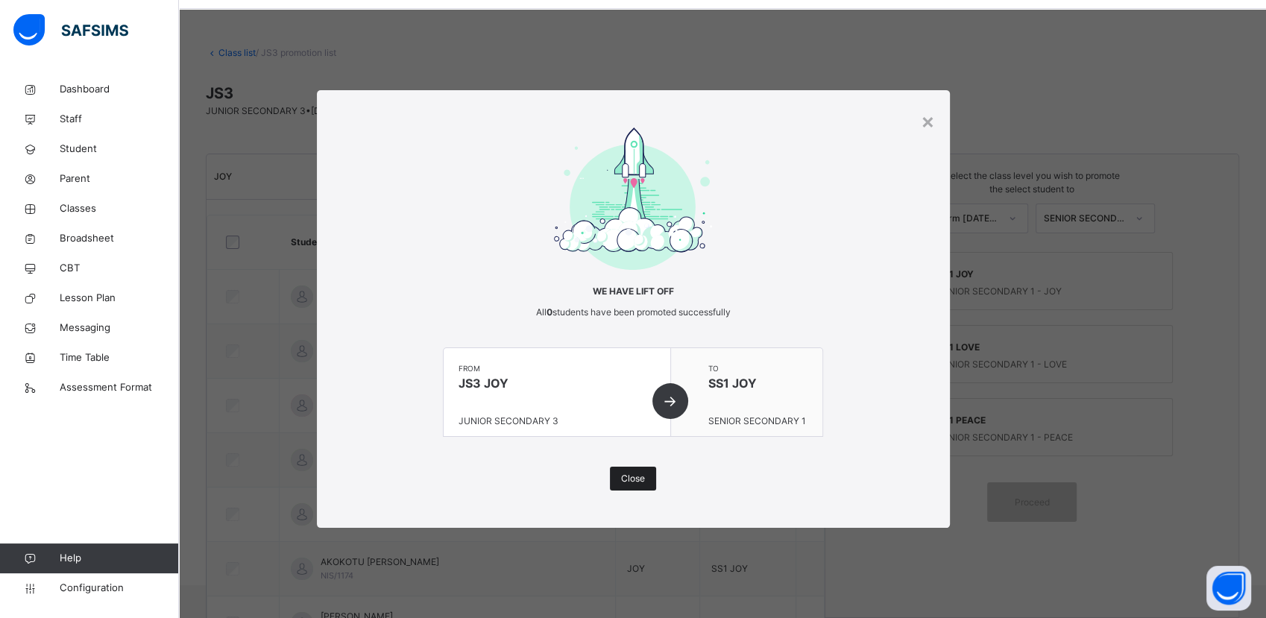
click at [630, 479] on span "Close" at bounding box center [633, 478] width 24 height 13
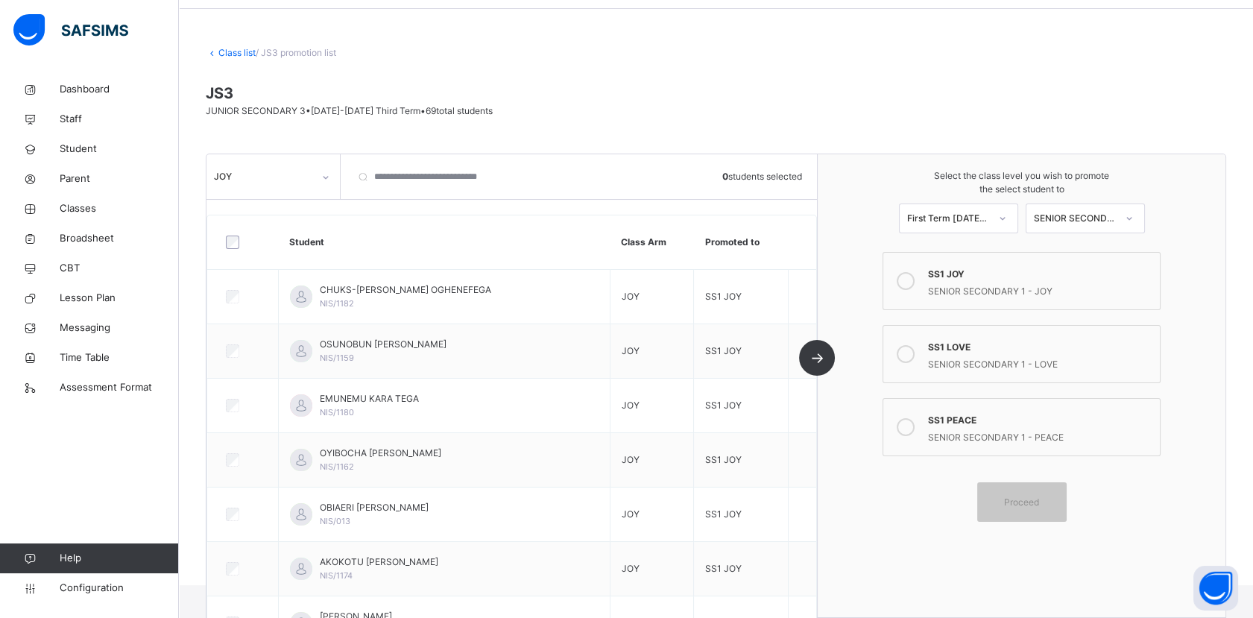
click at [331, 177] on div at bounding box center [325, 177] width 25 height 24
click at [304, 230] on div "LOVE" at bounding box center [273, 235] width 132 height 25
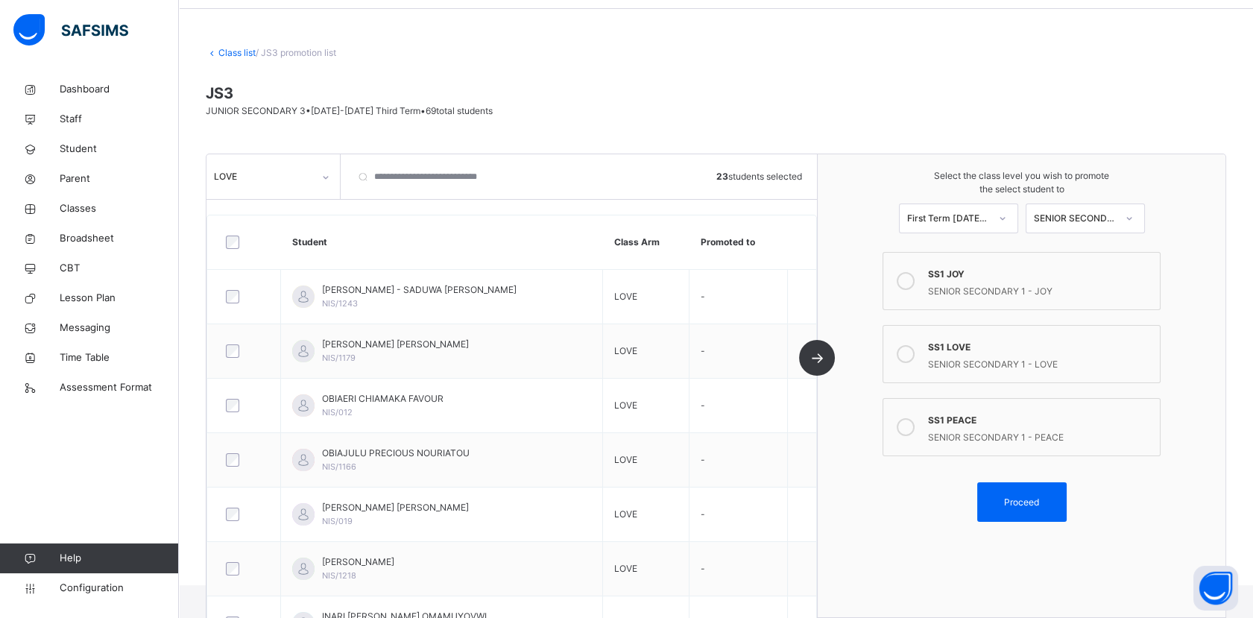
click at [1070, 357] on div "SENIOR SECONDARY 1 - LOVE" at bounding box center [1040, 362] width 224 height 17
click at [1039, 503] on span "Proceed" at bounding box center [1021, 501] width 35 height 13
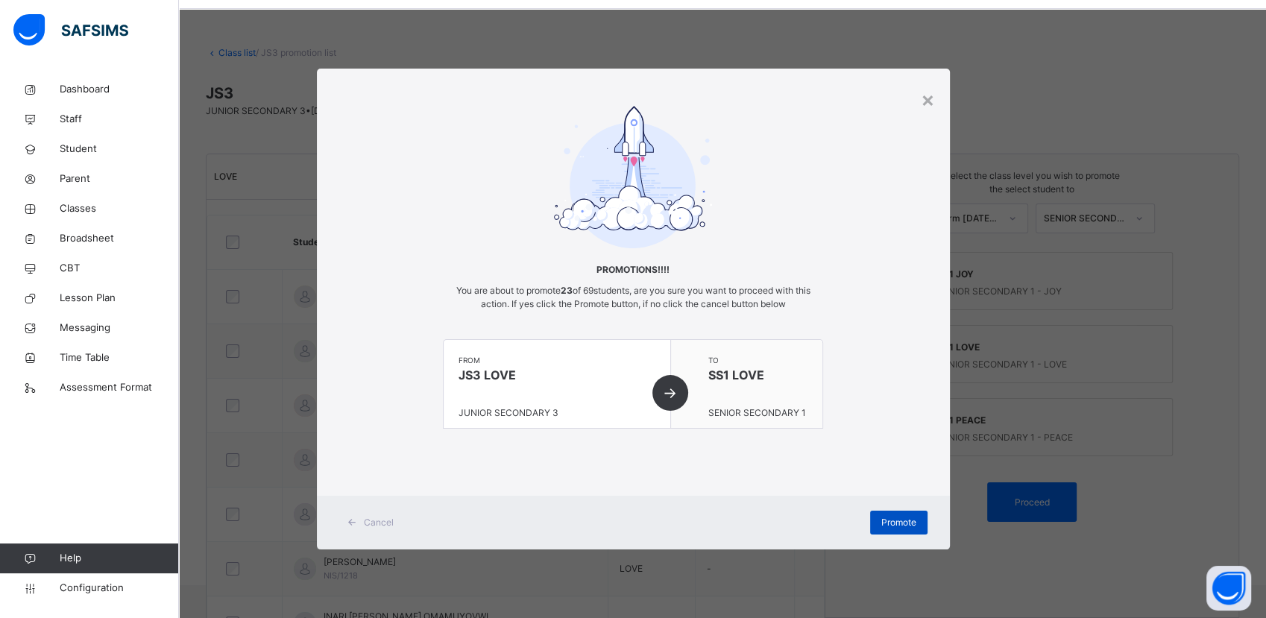
click at [894, 524] on span "Promote" at bounding box center [898, 522] width 35 height 13
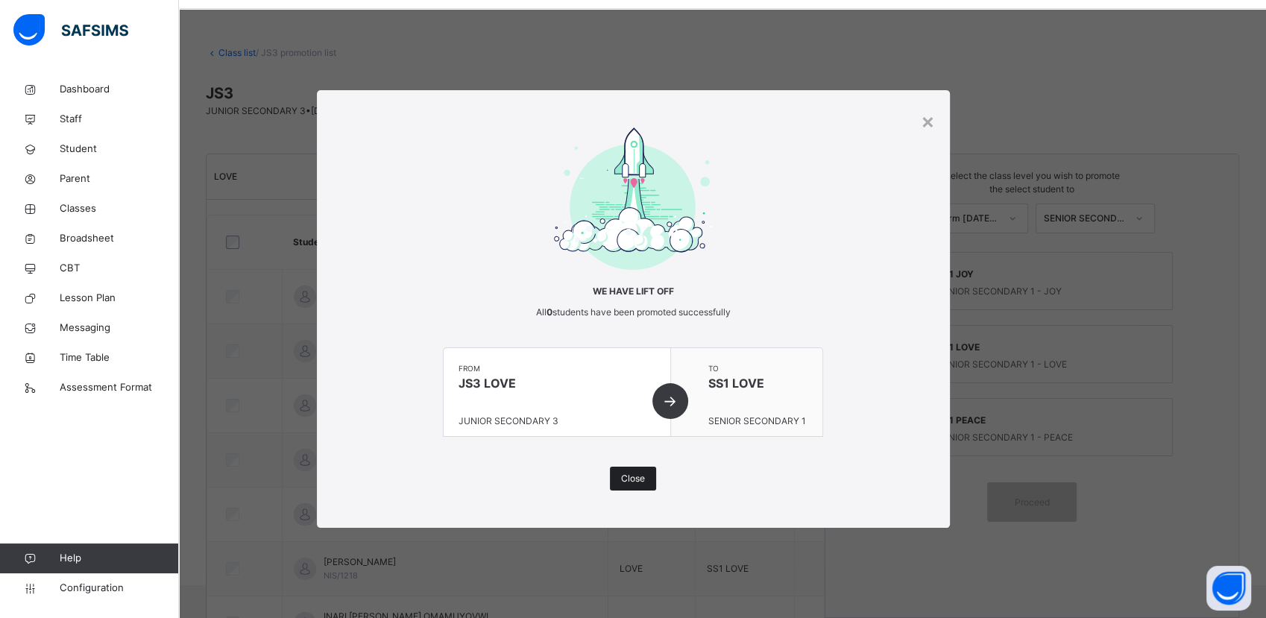
click at [634, 484] on span "Close" at bounding box center [633, 478] width 24 height 13
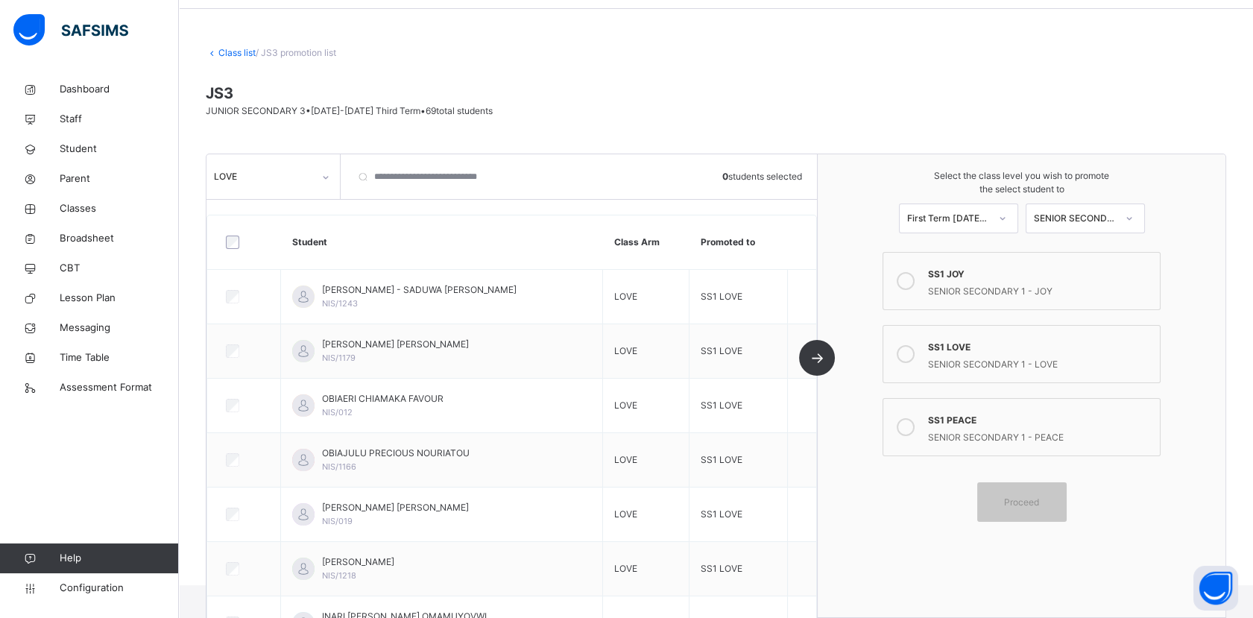
click at [328, 176] on icon at bounding box center [325, 177] width 9 height 15
click at [288, 271] on div "PEACE" at bounding box center [273, 260] width 132 height 25
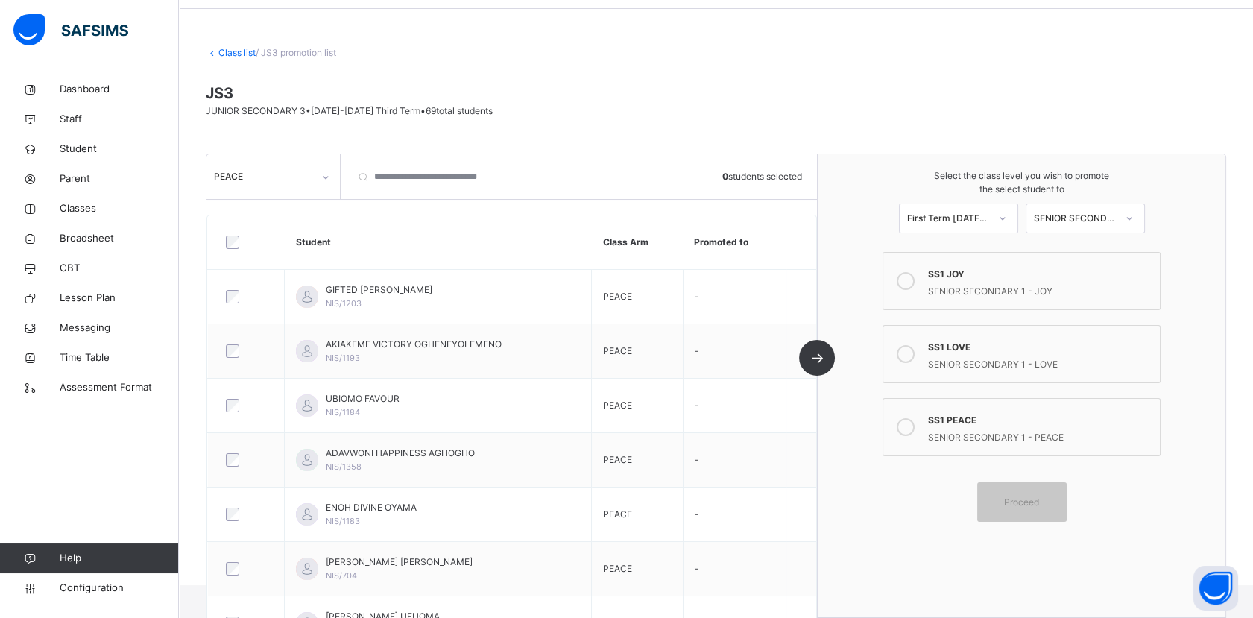
click at [915, 430] on icon at bounding box center [906, 427] width 18 height 18
click at [1039, 505] on span "Proceed" at bounding box center [1021, 501] width 35 height 13
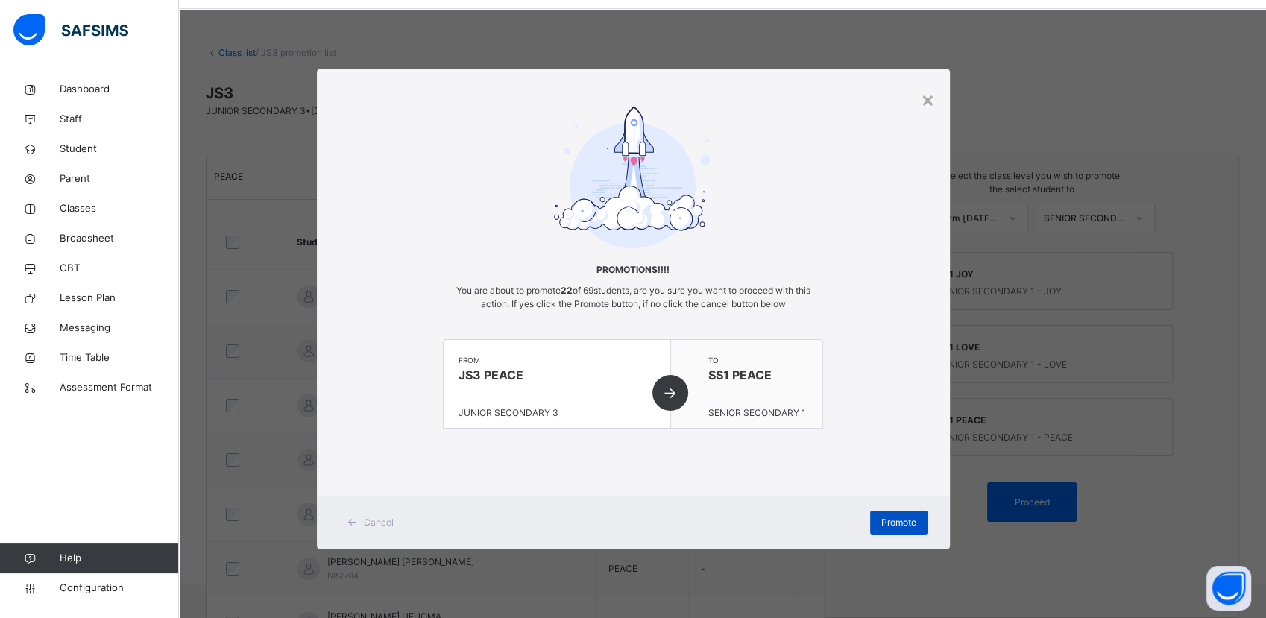
click at [908, 529] on div "Promote" at bounding box center [898, 523] width 57 height 24
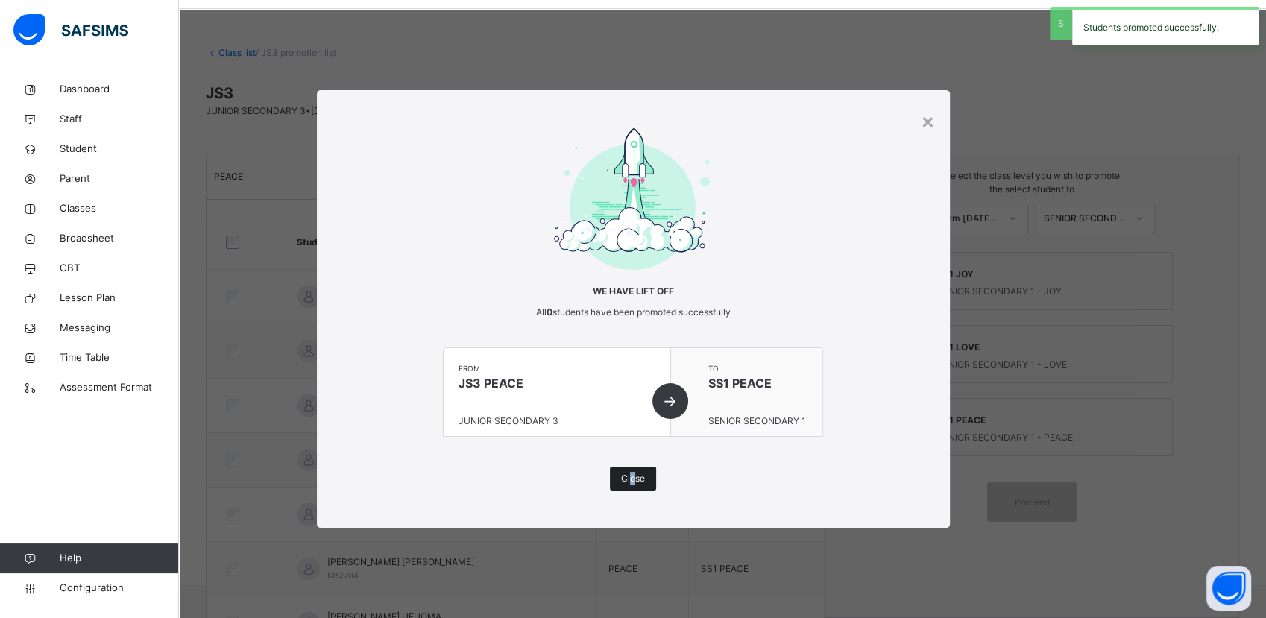
click at [632, 478] on span "Close" at bounding box center [633, 478] width 24 height 13
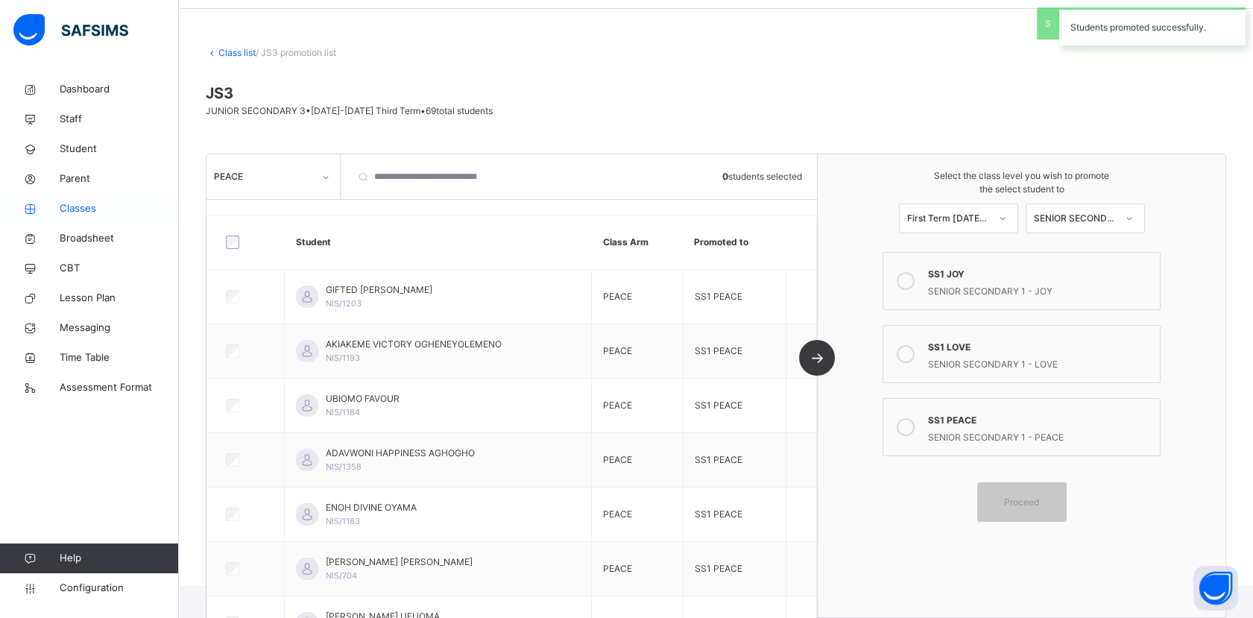
click at [64, 213] on span "Classes" at bounding box center [119, 208] width 119 height 15
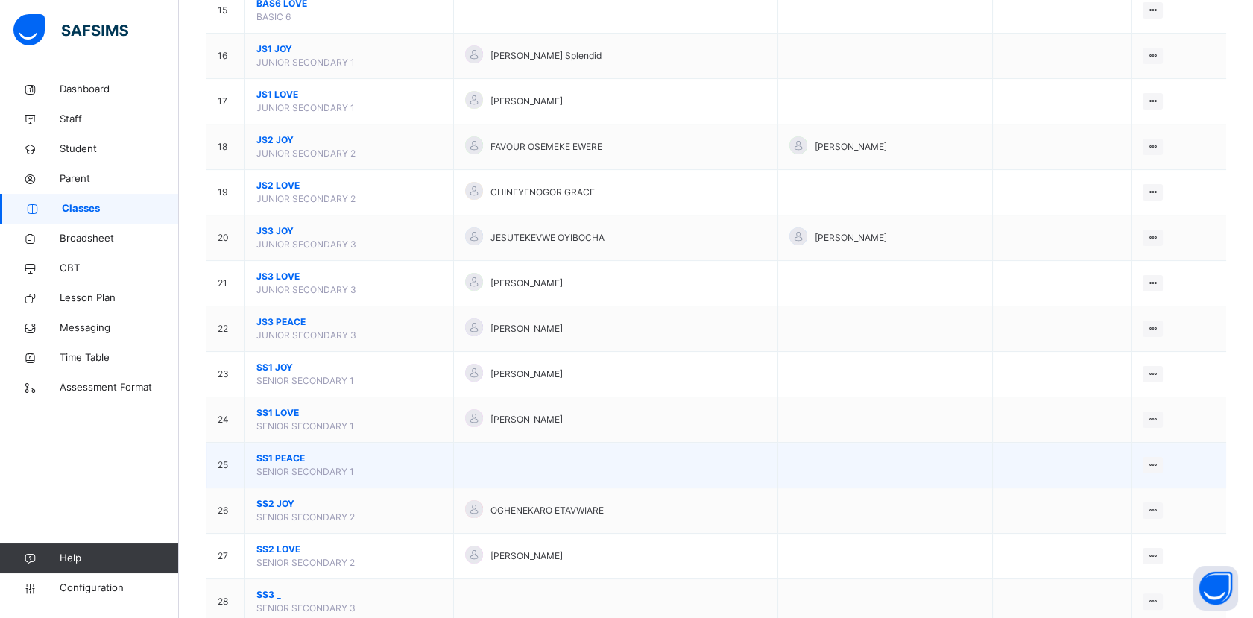
scroll to position [828, 0]
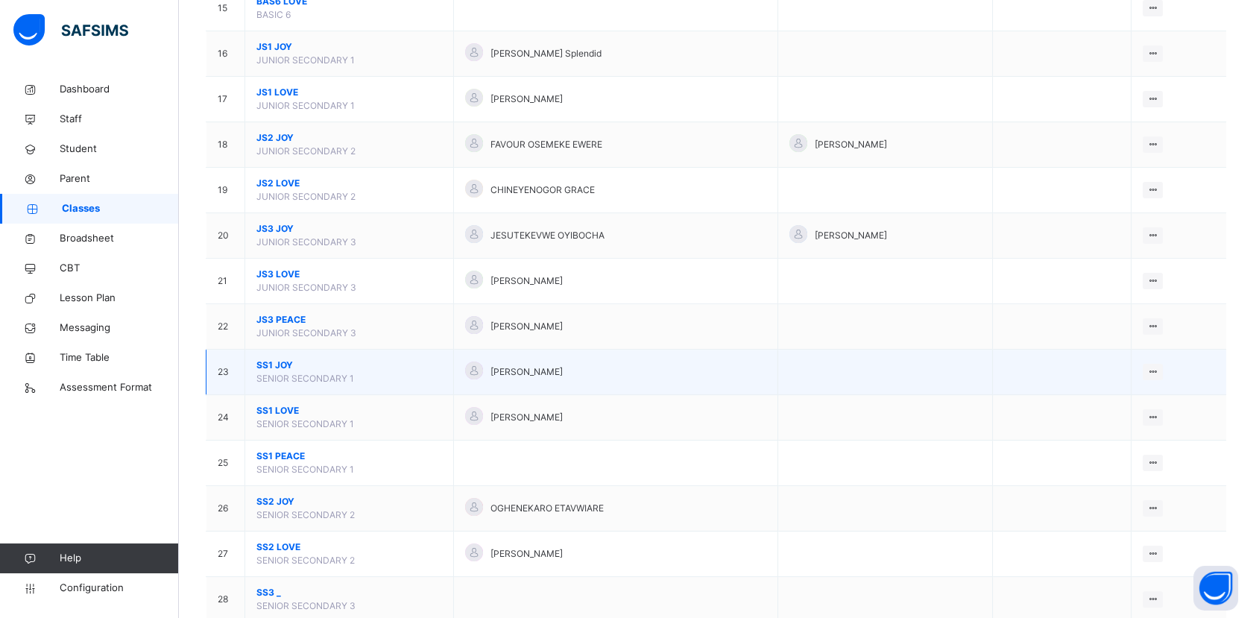
click at [274, 359] on span "SS1 JOY" at bounding box center [349, 365] width 186 height 13
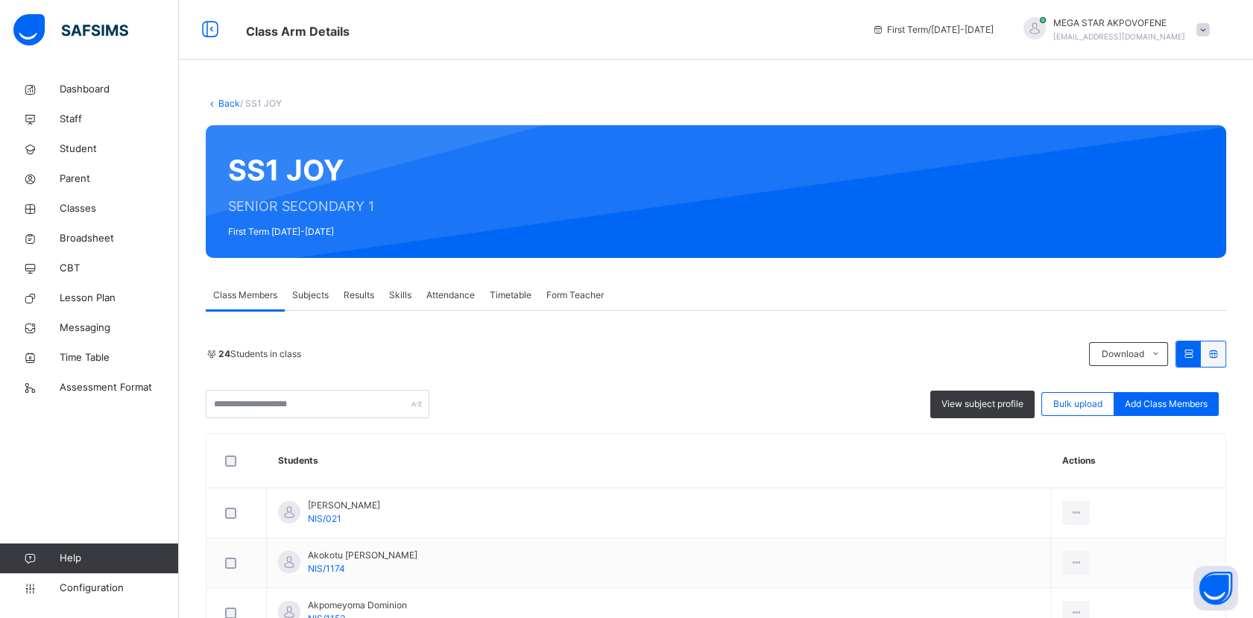
click at [222, 98] on link "Back" at bounding box center [229, 103] width 22 height 11
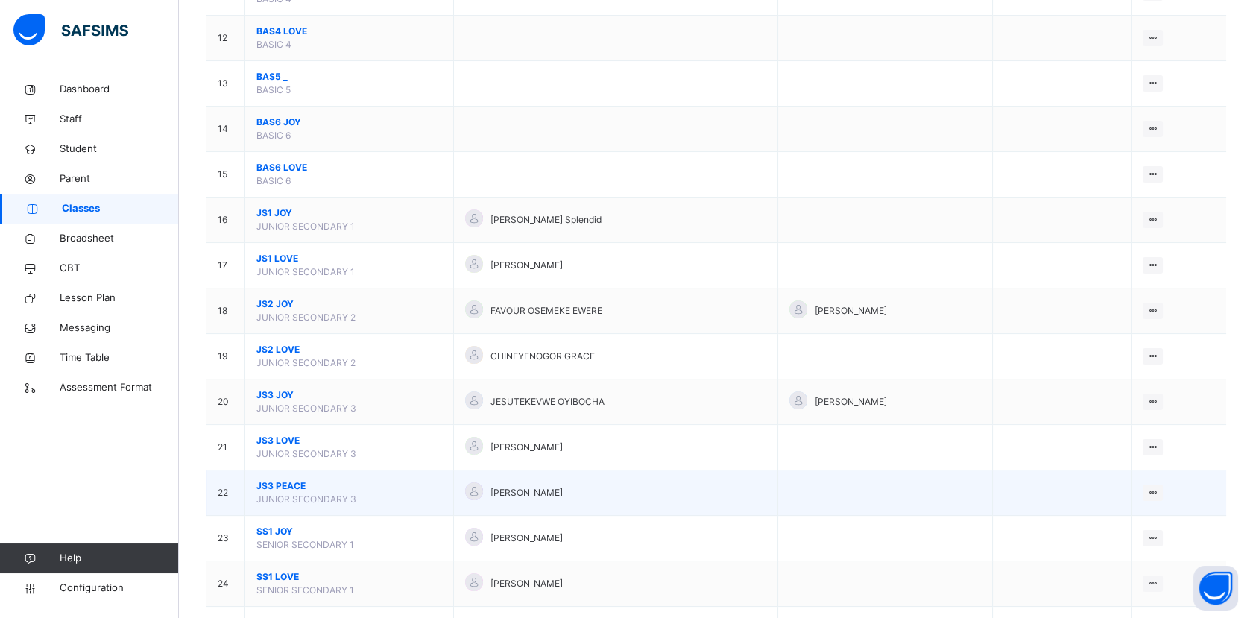
scroll to position [828, 0]
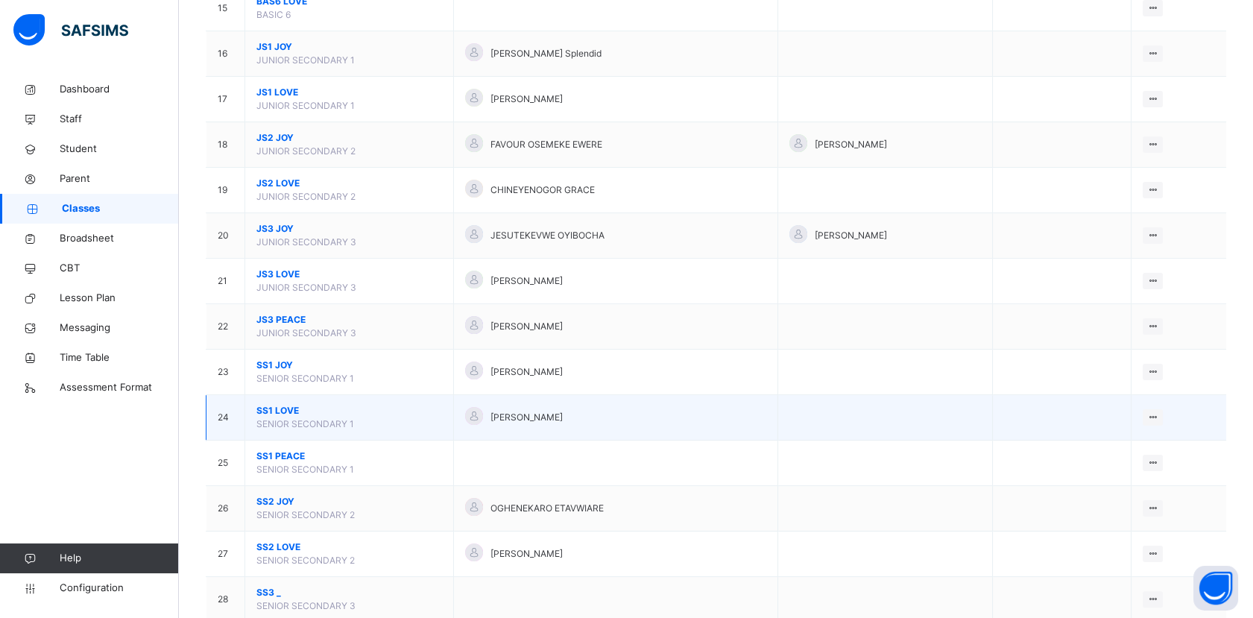
click at [274, 410] on span "SS1 LOVE" at bounding box center [349, 410] width 186 height 13
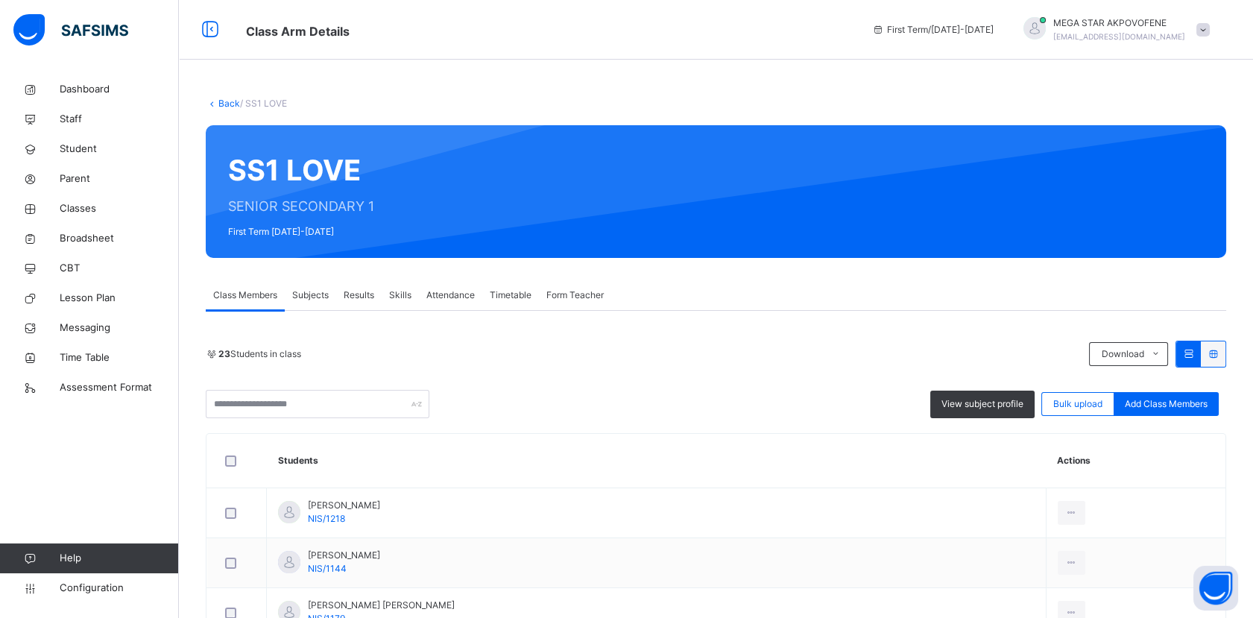
click at [228, 100] on link "Back" at bounding box center [229, 103] width 22 height 11
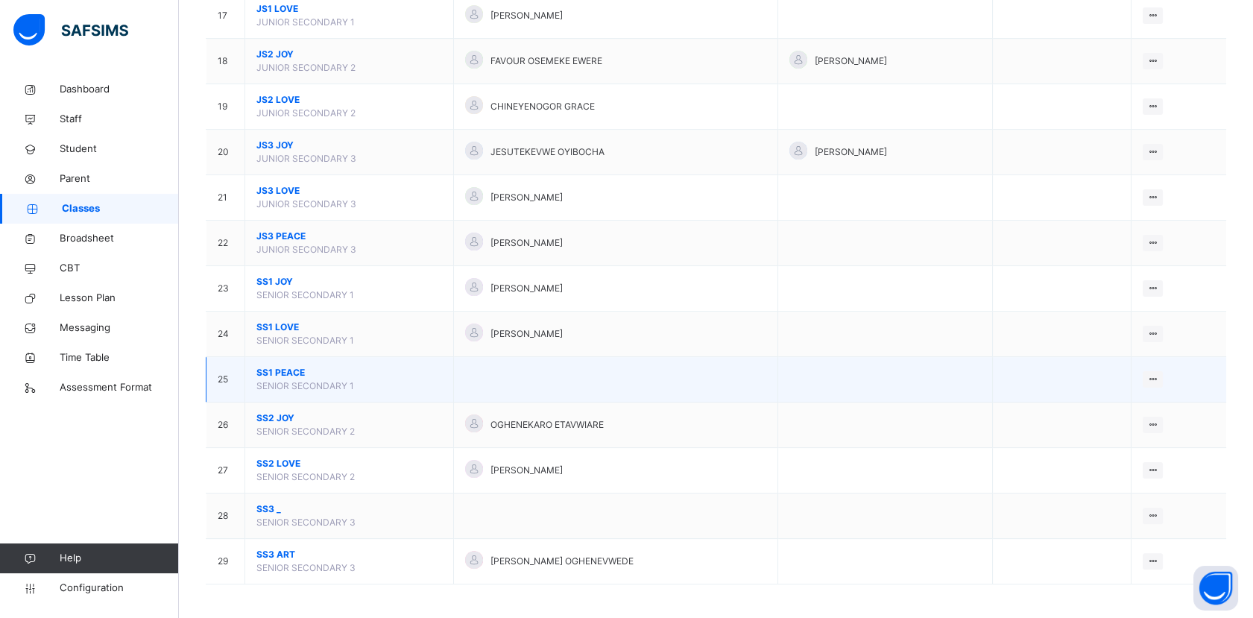
scroll to position [912, 0]
click at [291, 373] on span "SS1 PEACE" at bounding box center [349, 371] width 186 height 13
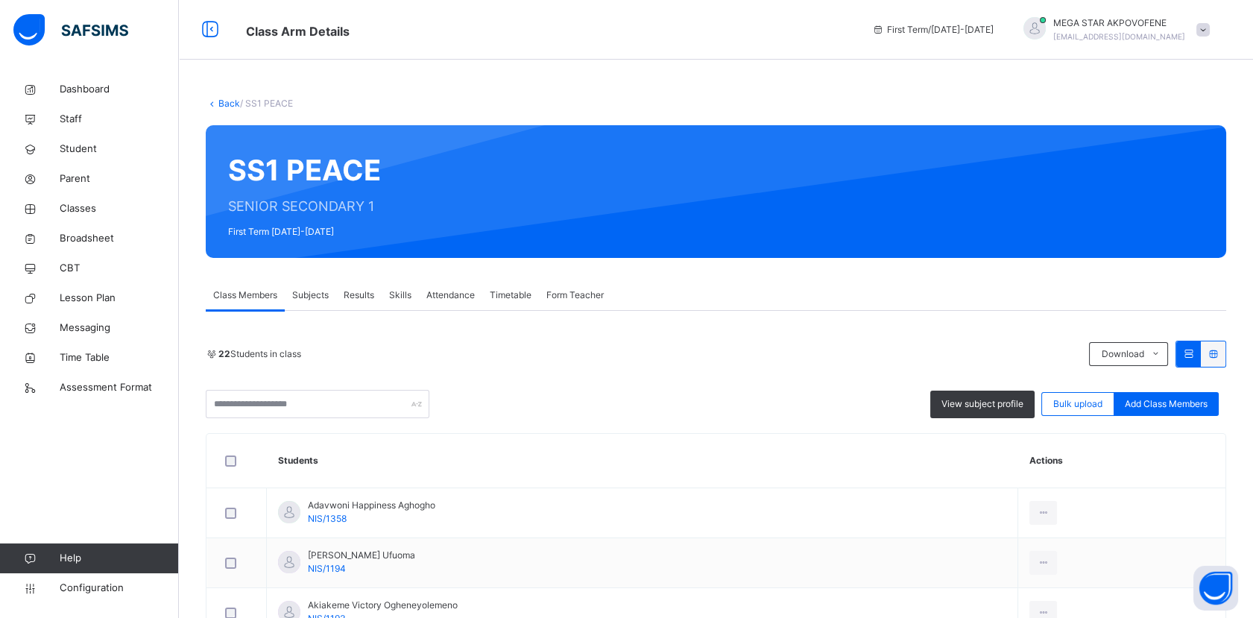
click at [233, 104] on link "Back" at bounding box center [229, 103] width 22 height 11
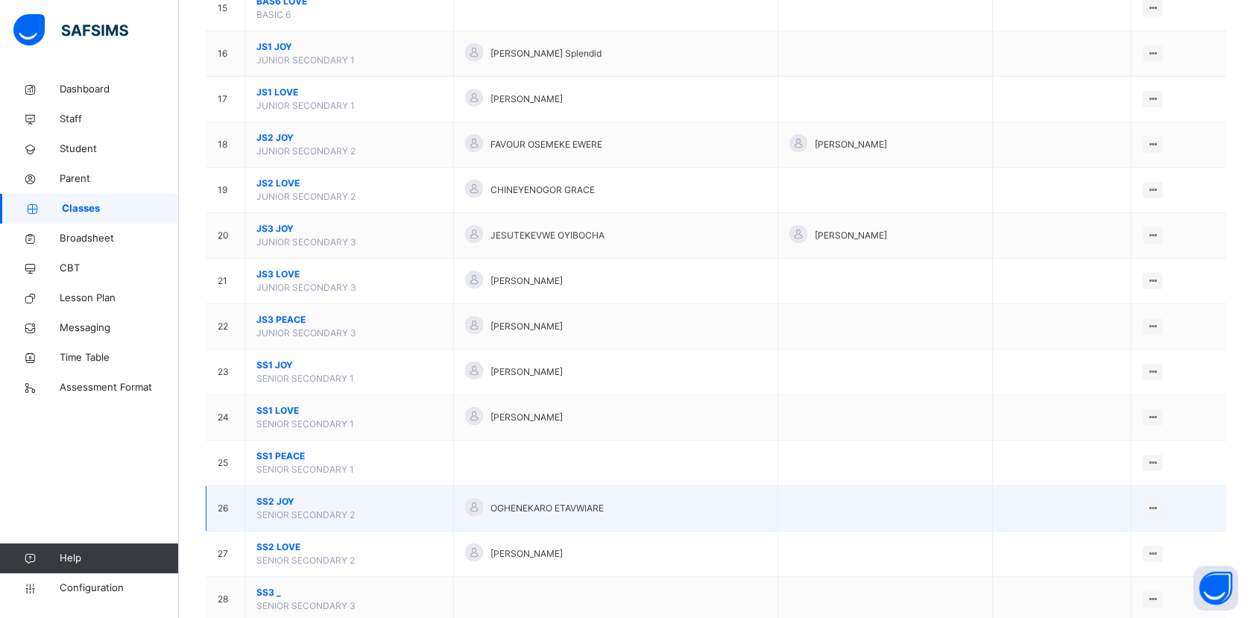
scroll to position [911, 0]
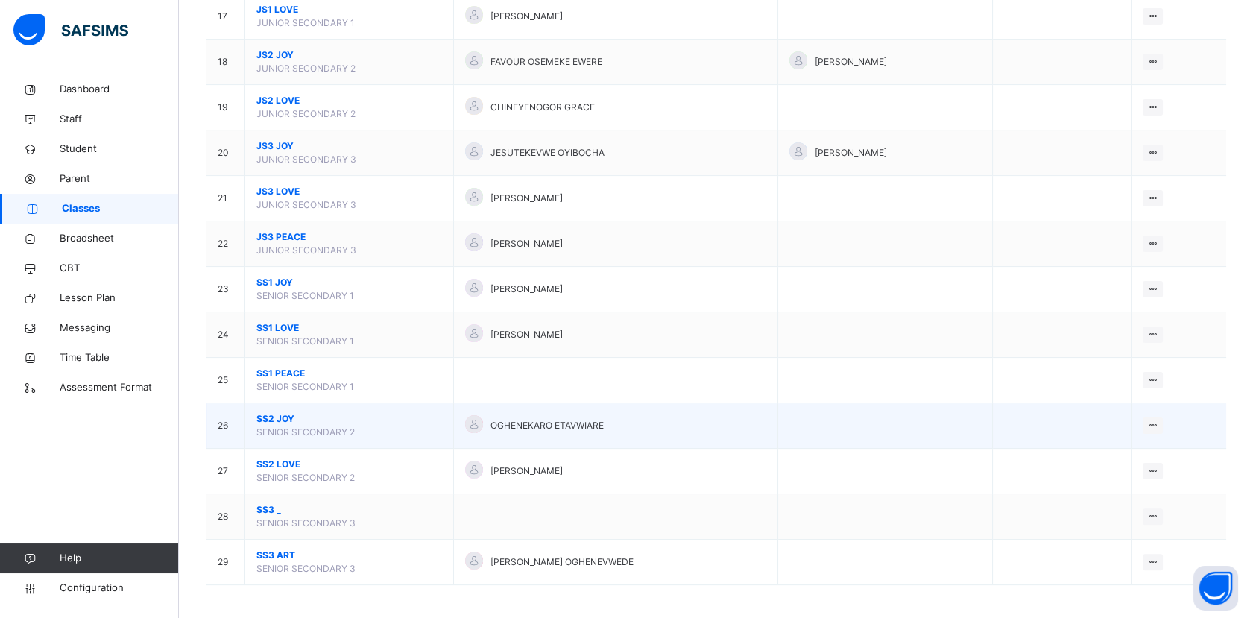
click at [277, 421] on span "SS2 JOY" at bounding box center [349, 418] width 186 height 13
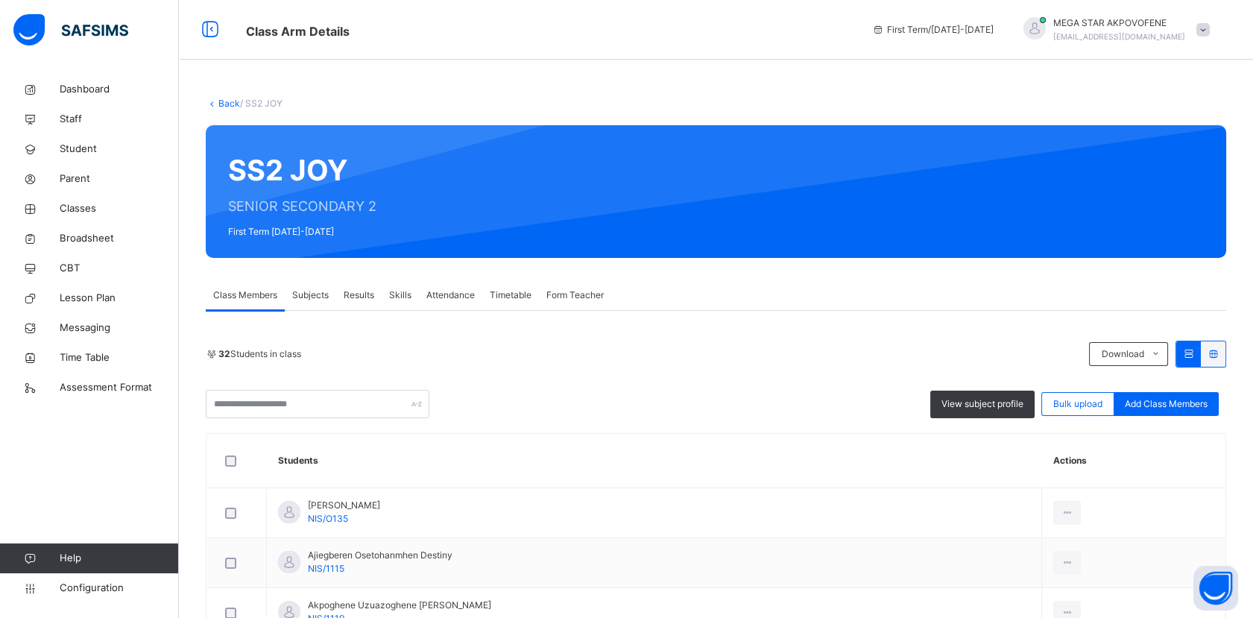
click at [227, 104] on link "Back" at bounding box center [229, 103] width 22 height 11
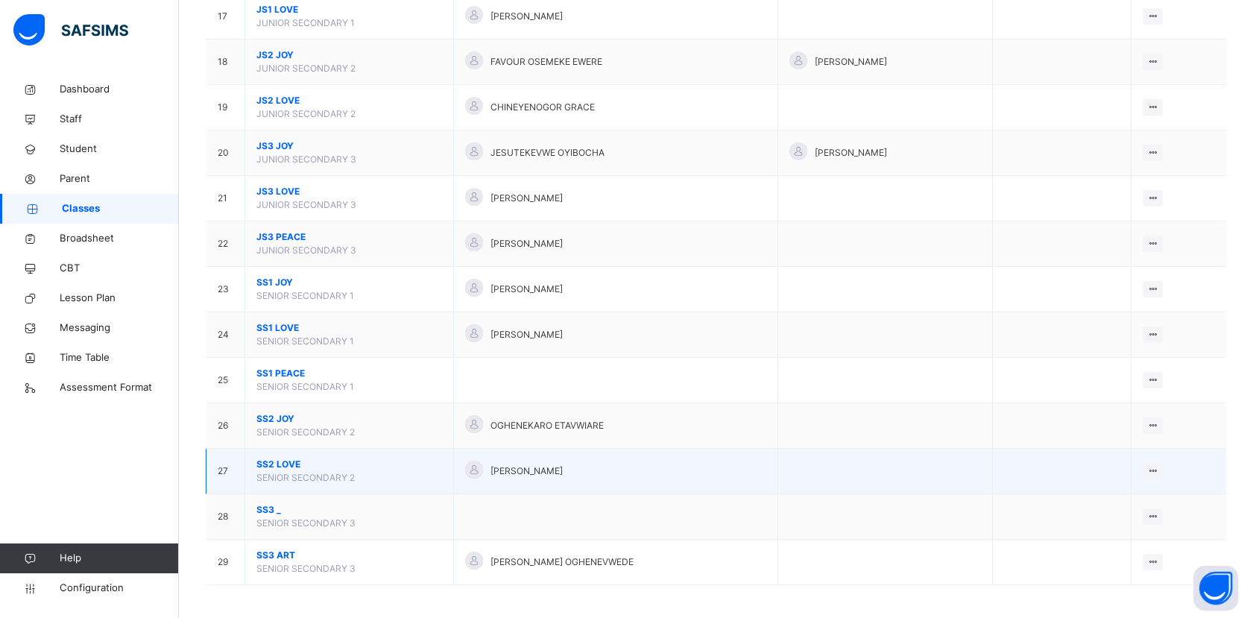
scroll to position [912, 0]
click at [273, 456] on span "SS2 LOVE" at bounding box center [349, 462] width 186 height 13
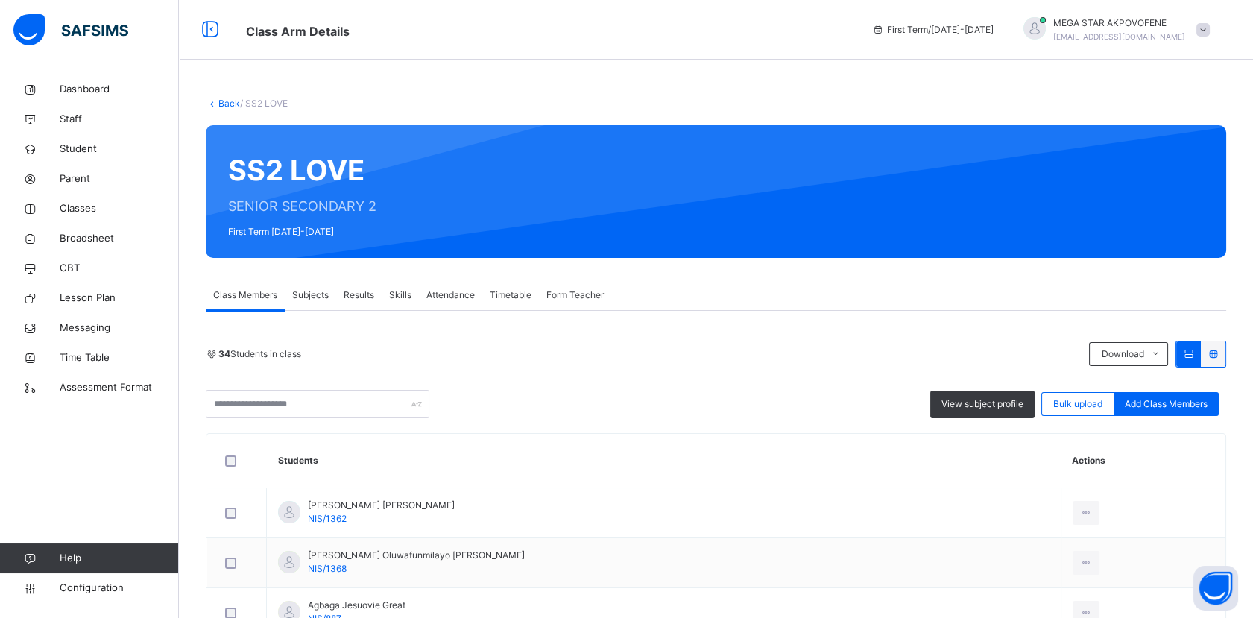
click at [226, 104] on link "Back" at bounding box center [229, 103] width 22 height 11
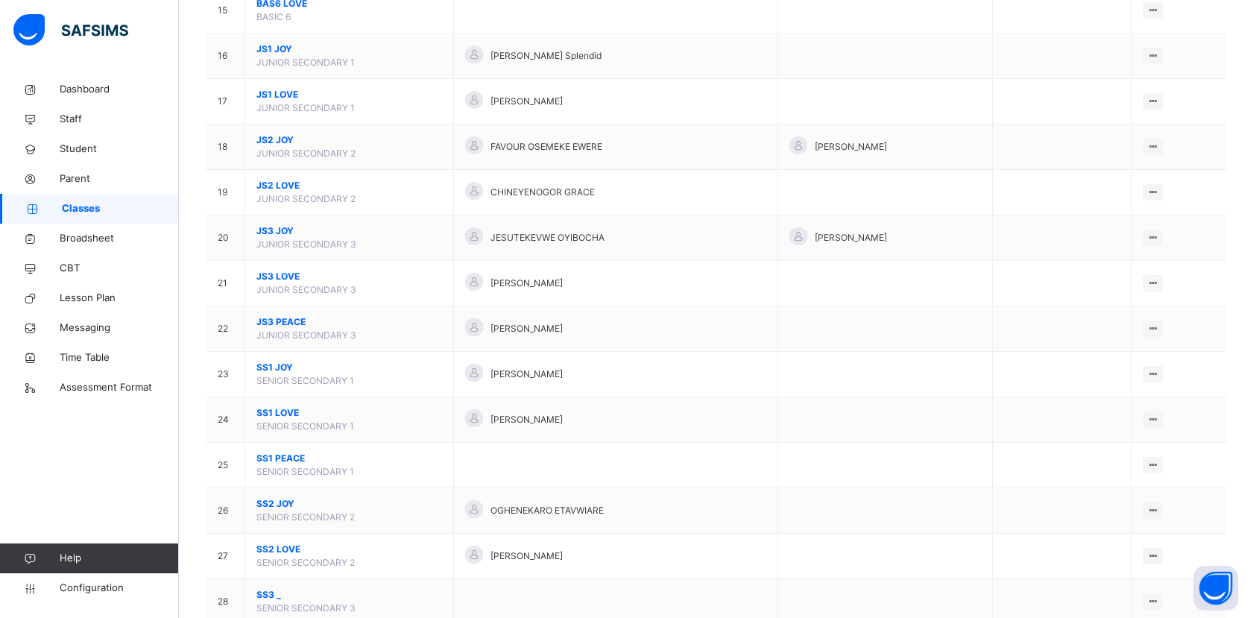
scroll to position [912, 0]
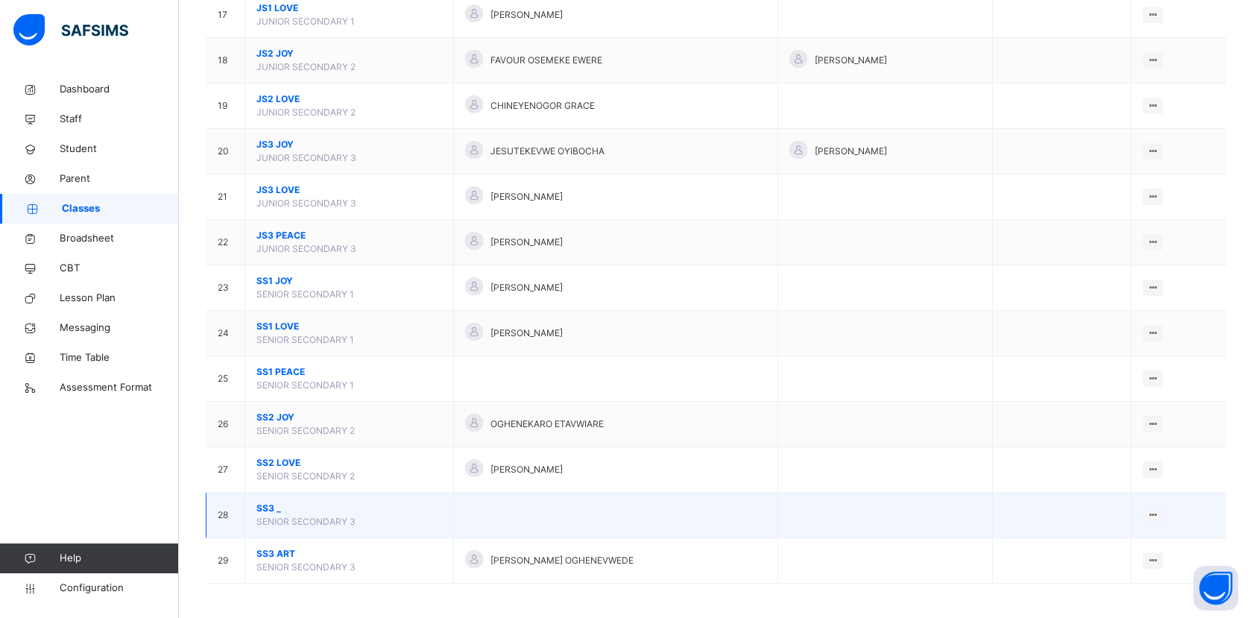
click at [270, 508] on span "SS3 _" at bounding box center [349, 508] width 186 height 13
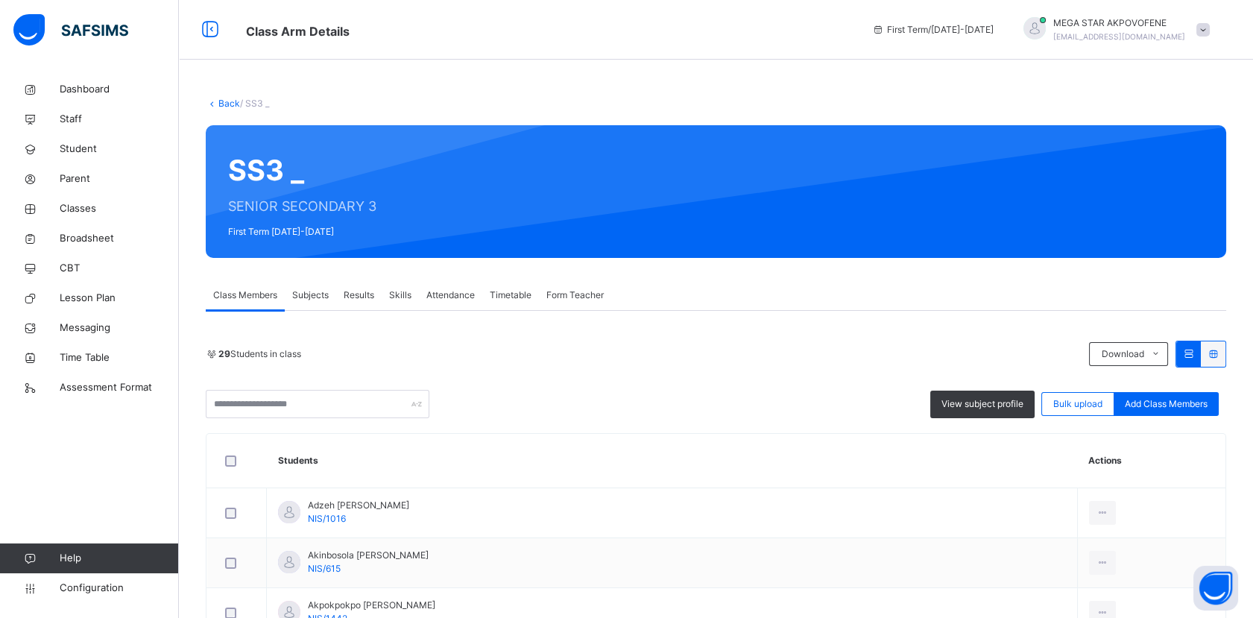
click at [226, 102] on link "Back" at bounding box center [229, 103] width 22 height 11
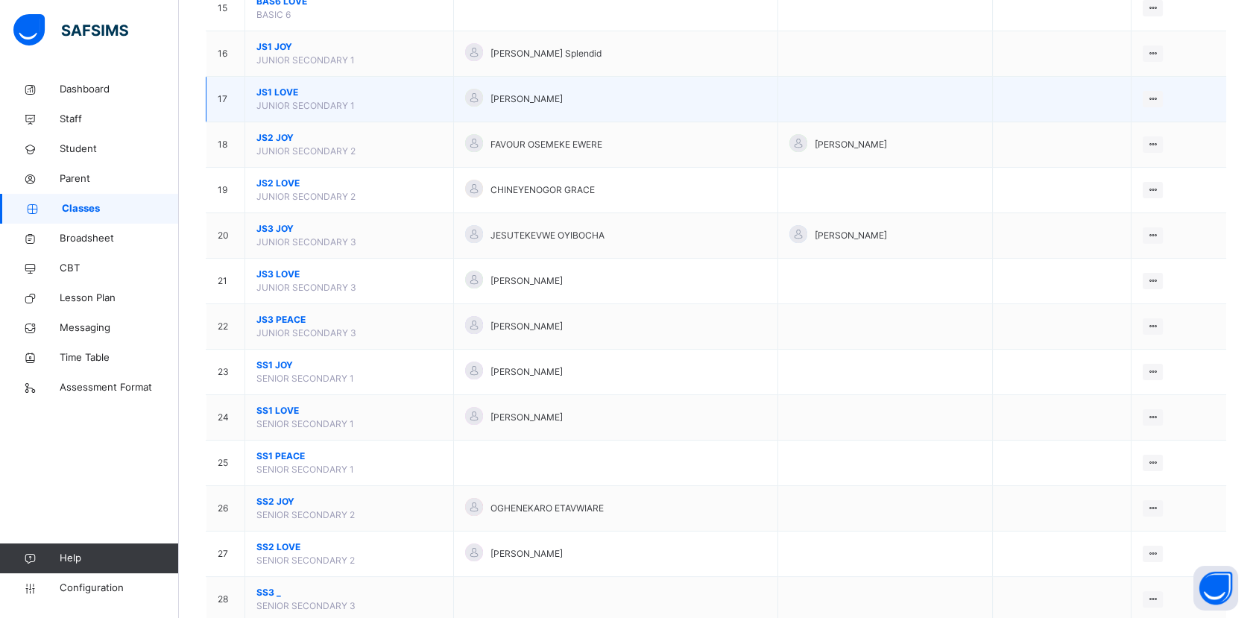
scroll to position [912, 0]
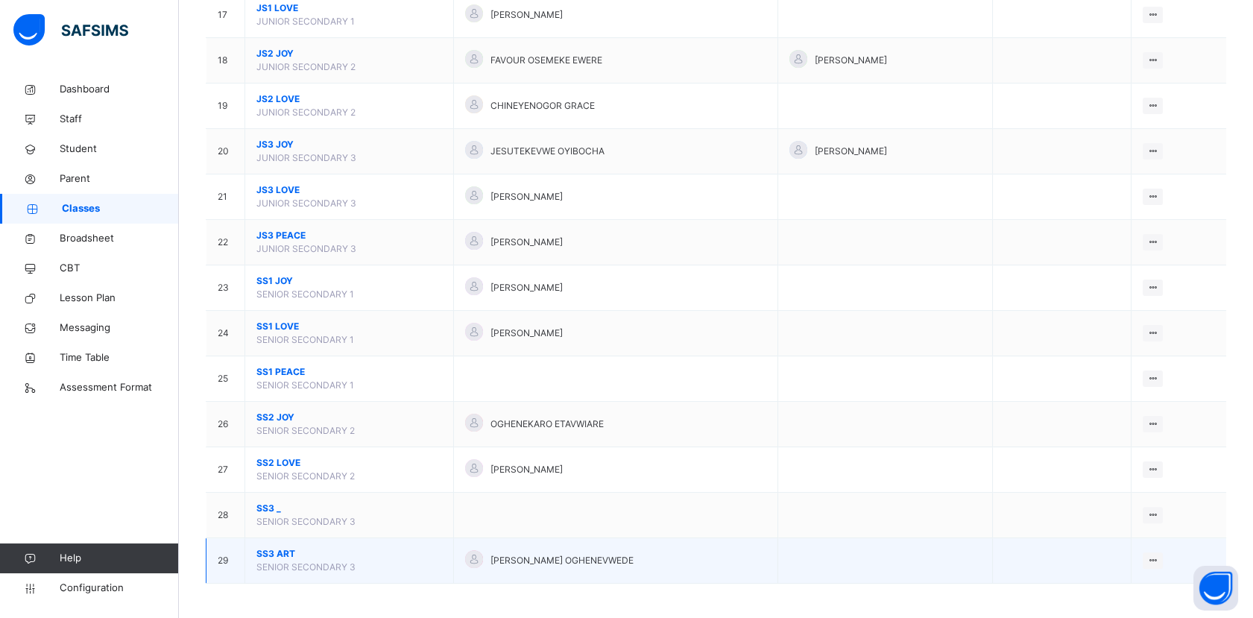
click at [292, 561] on span "SENIOR SECONDARY 3" at bounding box center [305, 566] width 99 height 11
click at [279, 549] on span "SS3 ART" at bounding box center [349, 553] width 186 height 13
